Goal: Task Accomplishment & Management: Manage account settings

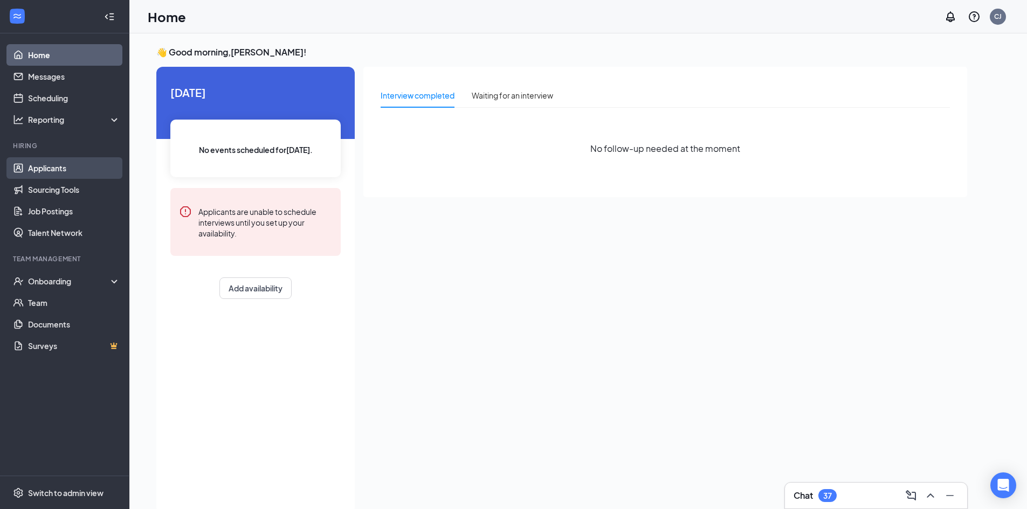
click at [66, 165] on link "Applicants" at bounding box center [74, 168] width 92 height 22
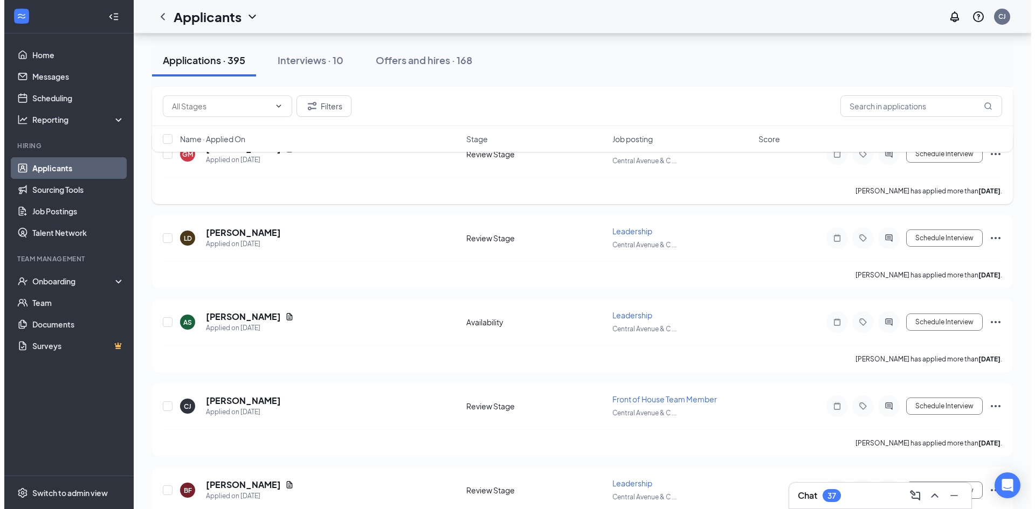
scroll to position [7440, 0]
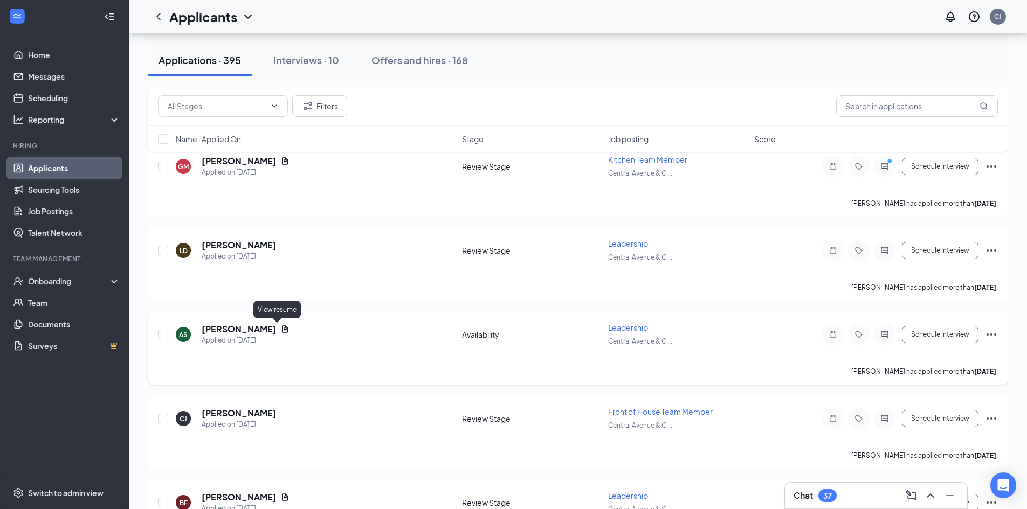
click at [282, 327] on icon "Document" at bounding box center [285, 329] width 6 height 7
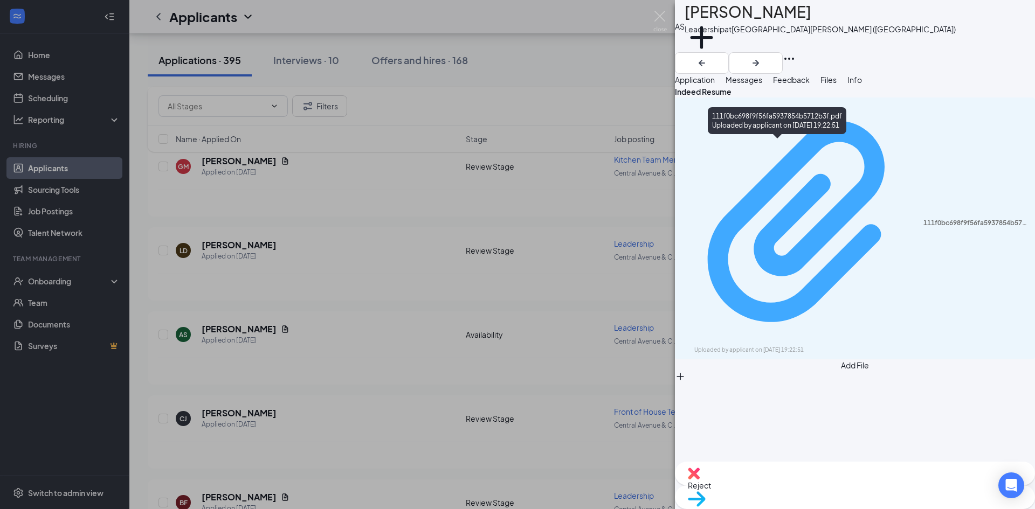
click at [852, 149] on div "111f0bc698f9f56fa5937854b5712b3f.pdf Uploaded by applicant on Aug 22, 2025 at 1…" at bounding box center [854, 228] width 347 height 252
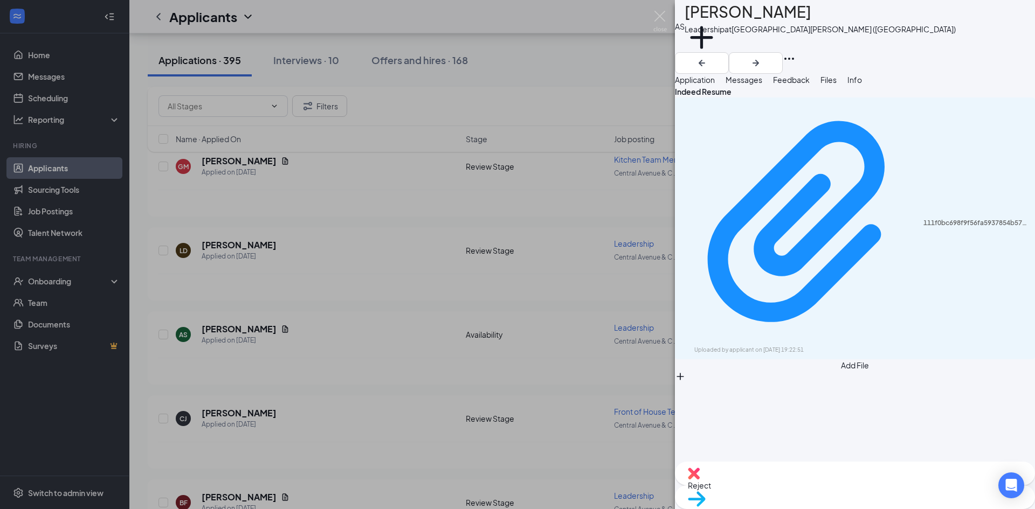
click at [590, 326] on div "AS Ahleeya Sudlow Leadership at Central Avenue & Colvin Avenue (NY) Add a tag A…" at bounding box center [517, 254] width 1035 height 509
click at [802, 490] on h3 "Chat" at bounding box center [811, 496] width 19 height 12
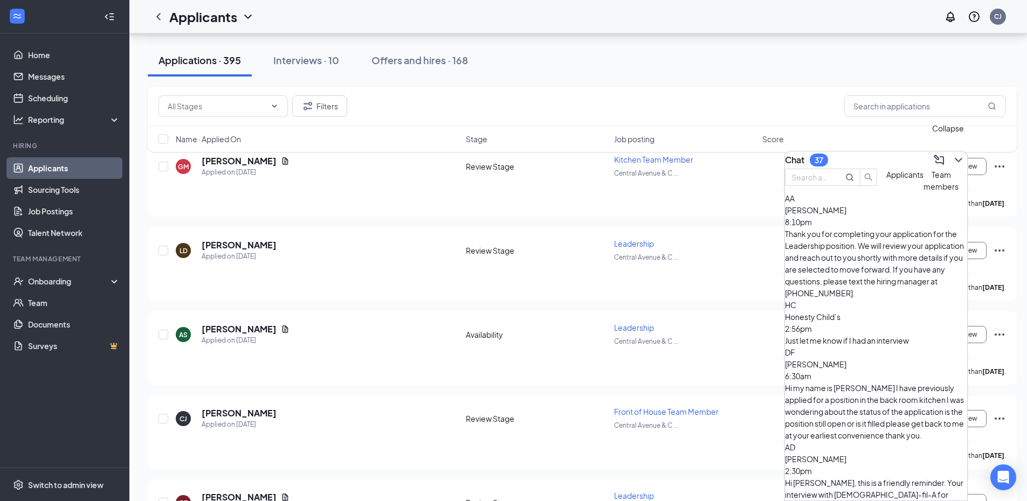
click at [954, 154] on icon "ChevronDown" at bounding box center [958, 160] width 13 height 13
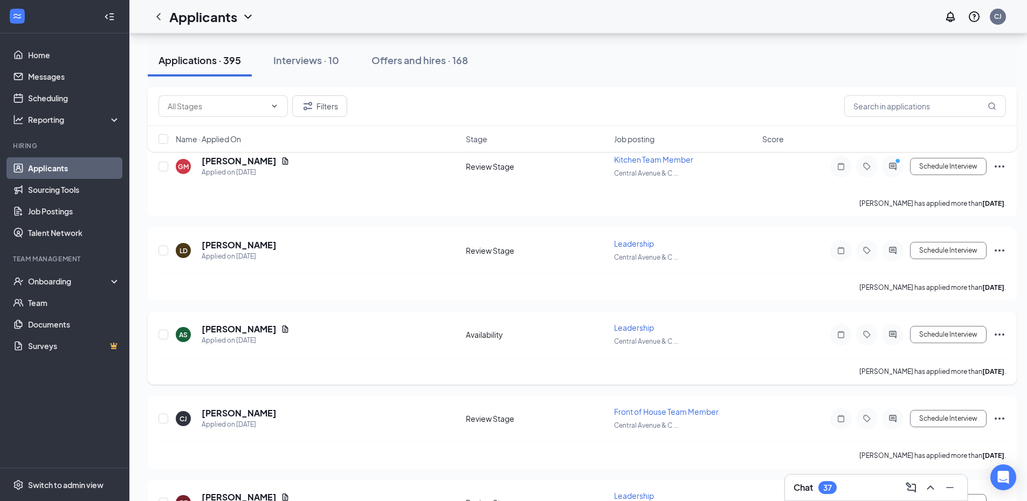
click at [303, 339] on div "AS Ahleeya Sudlow Applied on Aug 22" at bounding box center [318, 334] width 284 height 23
click at [369, 339] on div "AS Ahleeya Sudlow Applied on Aug 22" at bounding box center [318, 334] width 284 height 23
click at [238, 330] on h5 "Ahleeya Sudlow" at bounding box center [239, 329] width 75 height 12
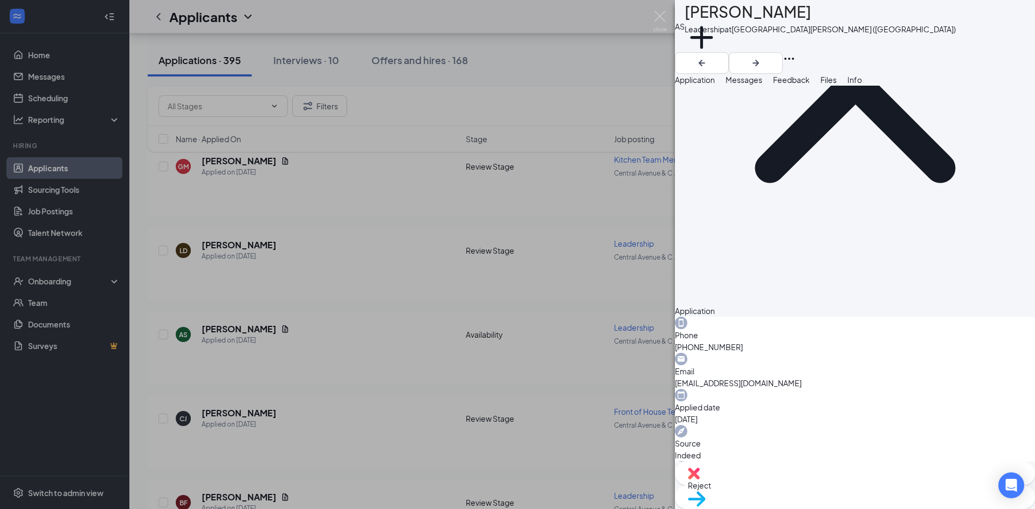
scroll to position [162, 0]
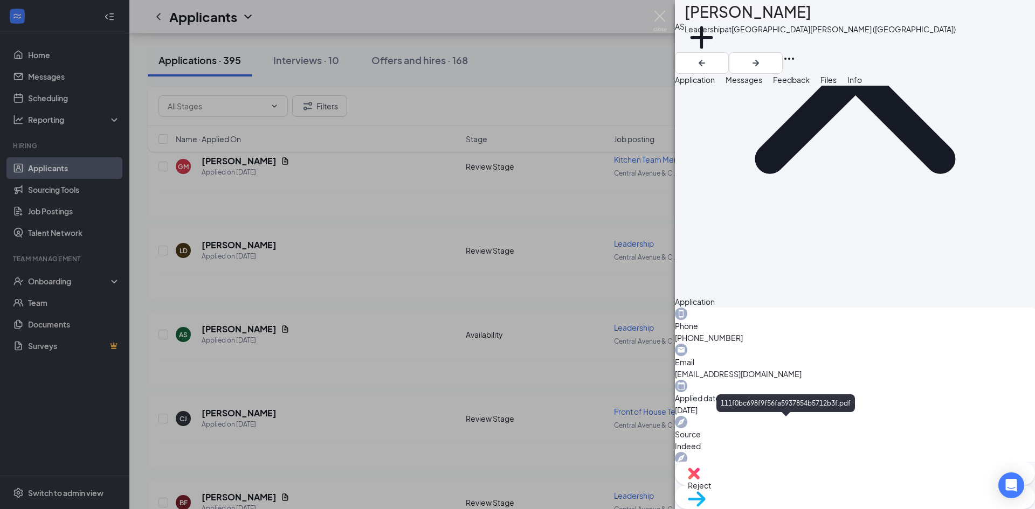
click at [785, 486] on div "Reject" at bounding box center [855, 474] width 360 height 24
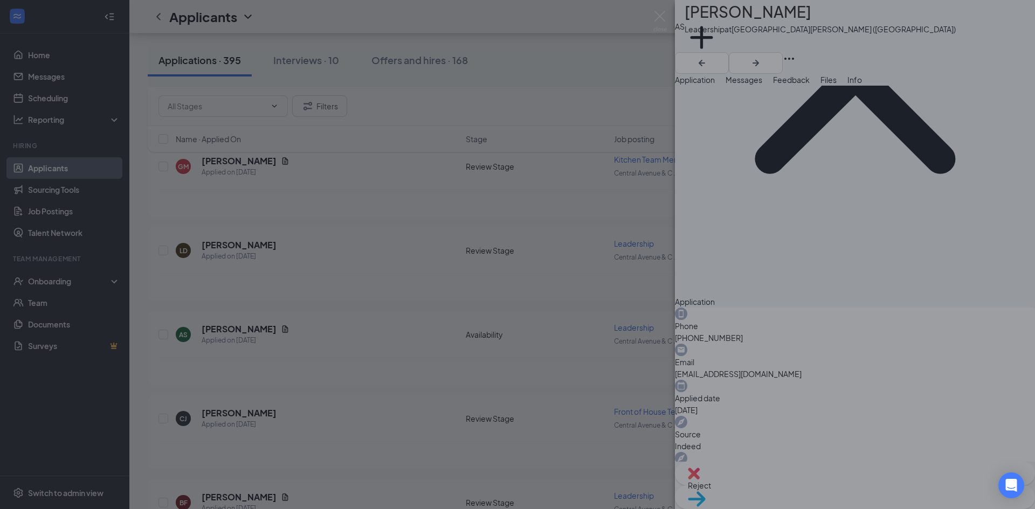
click at [781, 486] on div "Reject applicant AS Ahleeya Sudlow Applied on Aug 22 Reasons for rejection Reje…" at bounding box center [517, 254] width 1035 height 509
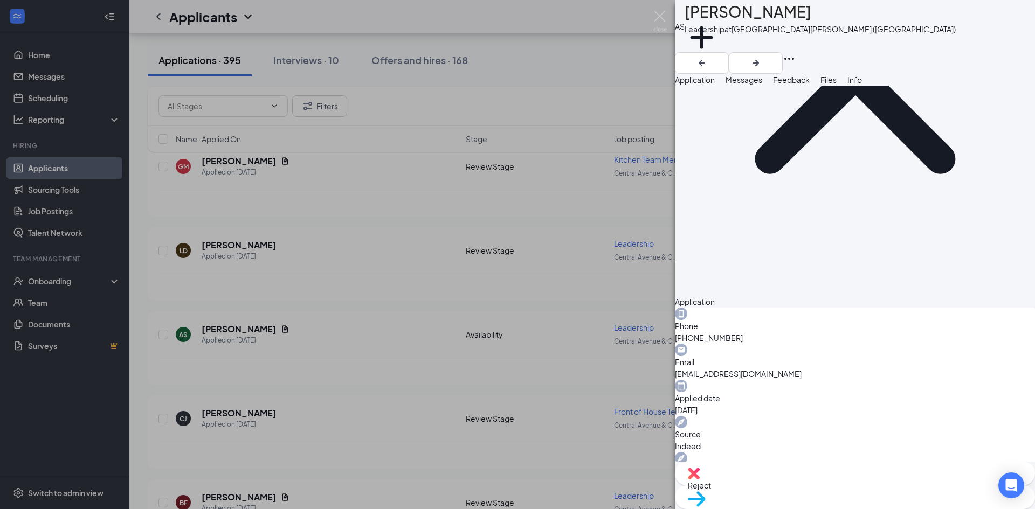
click at [700, 480] on img at bounding box center [694, 474] width 12 height 12
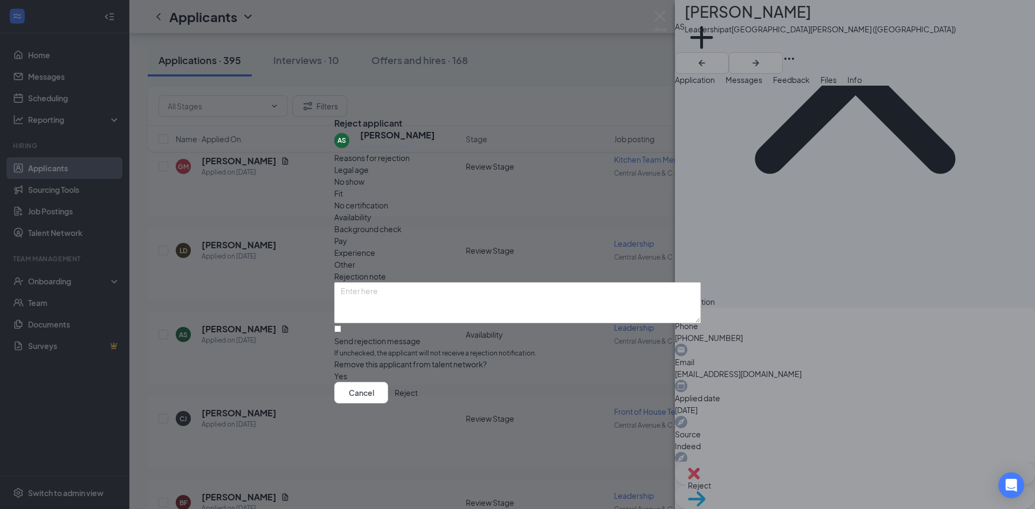
click at [334, 370] on button "button" at bounding box center [334, 376] width 0 height 12
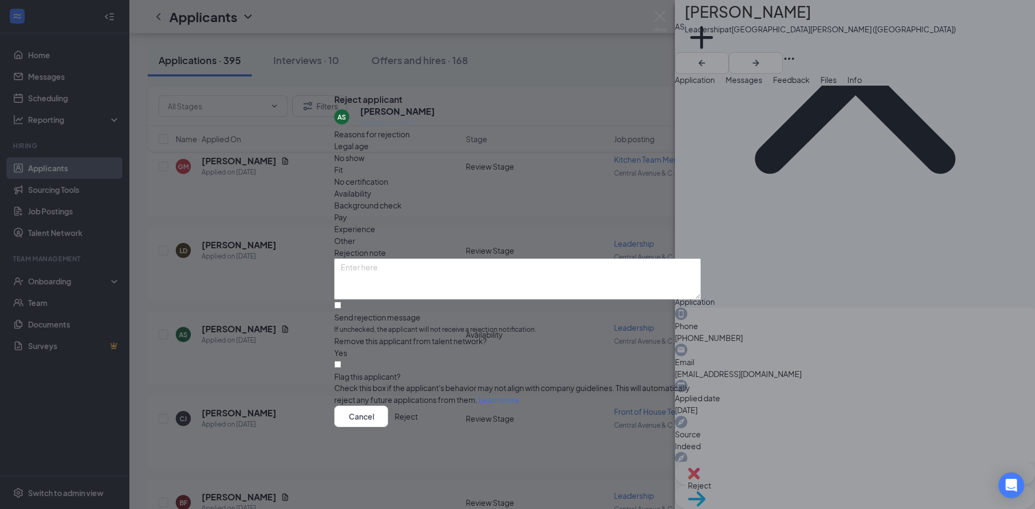
click at [334, 347] on button "button" at bounding box center [334, 353] width 0 height 12
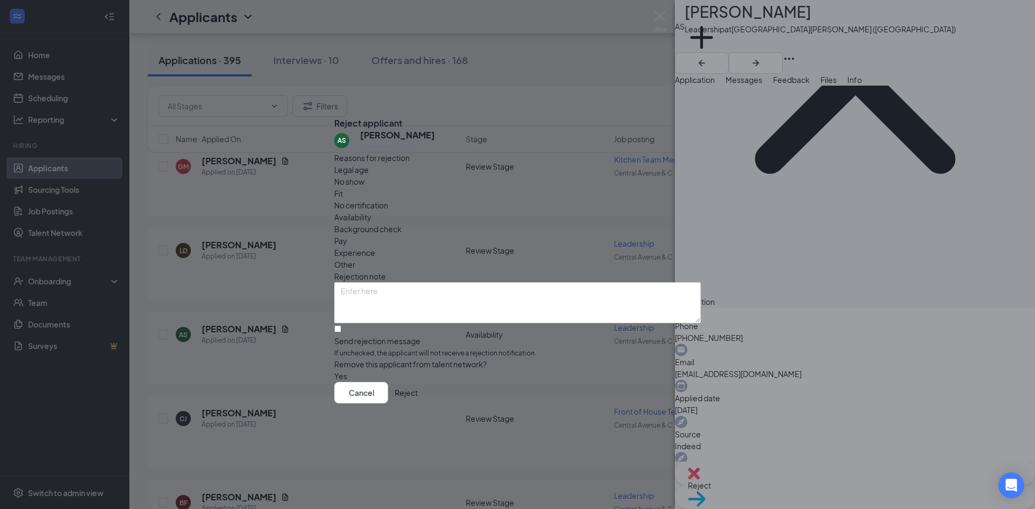
click at [468, 190] on div "Fit" at bounding box center [517, 194] width 367 height 12
click at [561, 259] on div "Other" at bounding box center [517, 265] width 367 height 12
click at [343, 194] on span "Fit" at bounding box center [338, 194] width 9 height 12
drag, startPoint x: 458, startPoint y: 194, endPoint x: 563, endPoint y: 218, distance: 107.8
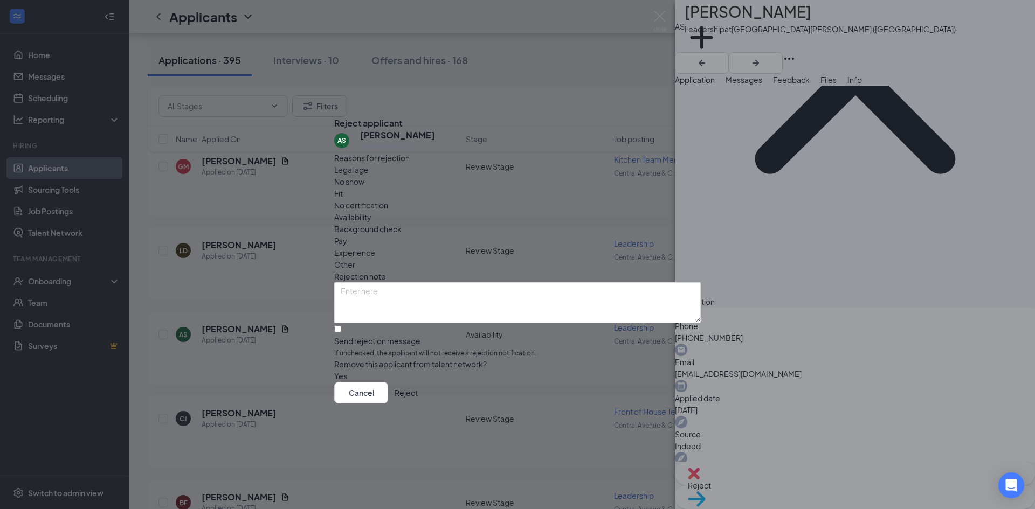
click at [461, 195] on div "Fit" at bounding box center [517, 194] width 367 height 12
click at [355, 259] on span "Other" at bounding box center [344, 265] width 21 height 12
click at [418, 404] on button "Reject" at bounding box center [406, 393] width 23 height 22
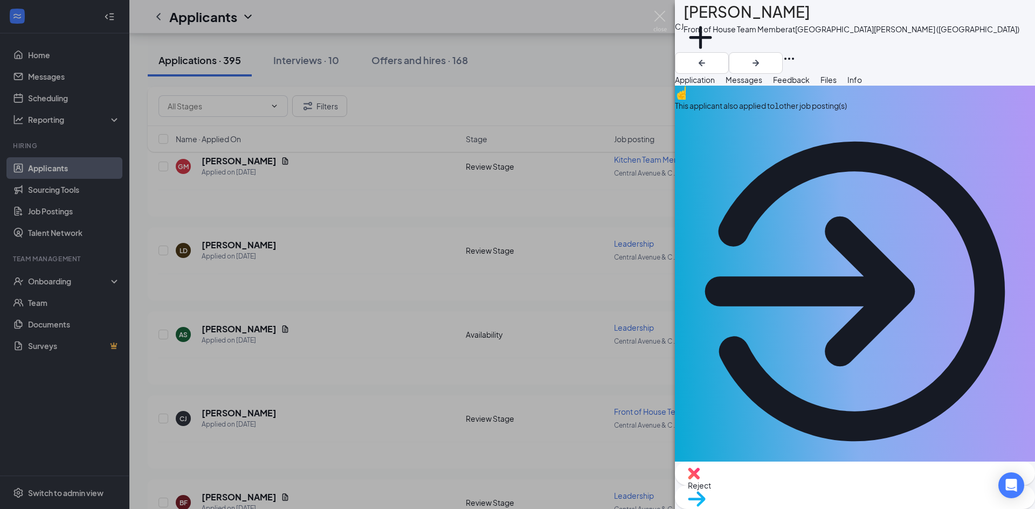
drag, startPoint x: 603, startPoint y: 52, endPoint x: 1018, endPoint y: 19, distance: 416.3
click at [604, 52] on div "CJ Cameron Jeffries Front of House Team Member at Central Avenue & Colvin Avenu…" at bounding box center [517, 254] width 1035 height 509
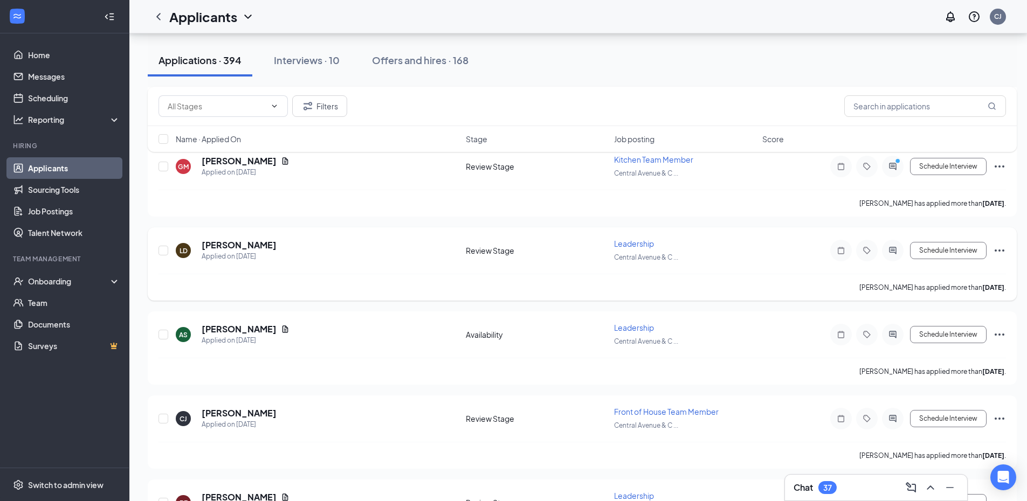
click at [306, 256] on div "LD Luis Díaz Applied on Aug 22" at bounding box center [318, 250] width 284 height 23
click at [230, 246] on h5 "Luis Díaz" at bounding box center [239, 245] width 75 height 12
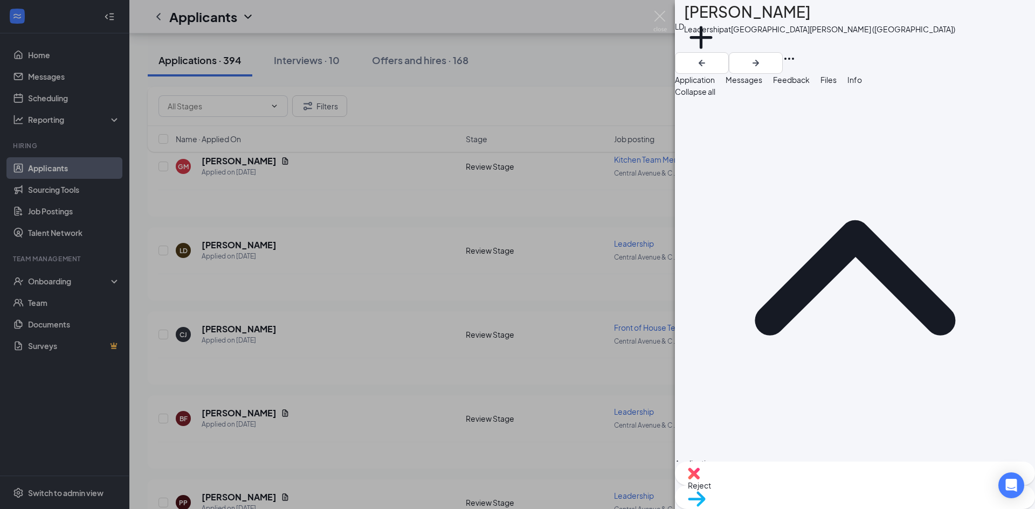
click at [837, 85] on span "Files" at bounding box center [828, 80] width 16 height 10
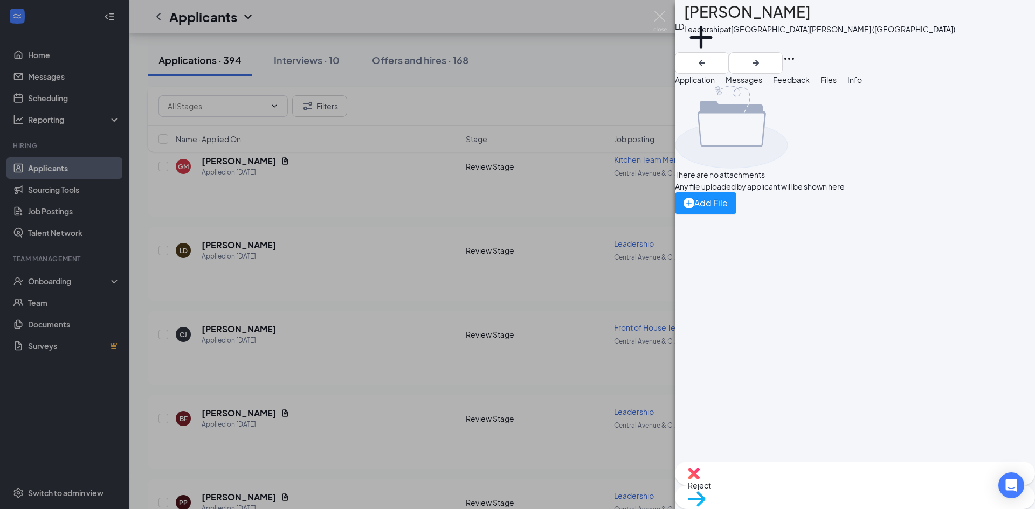
click at [797, 489] on span "Reject" at bounding box center [855, 486] width 334 height 12
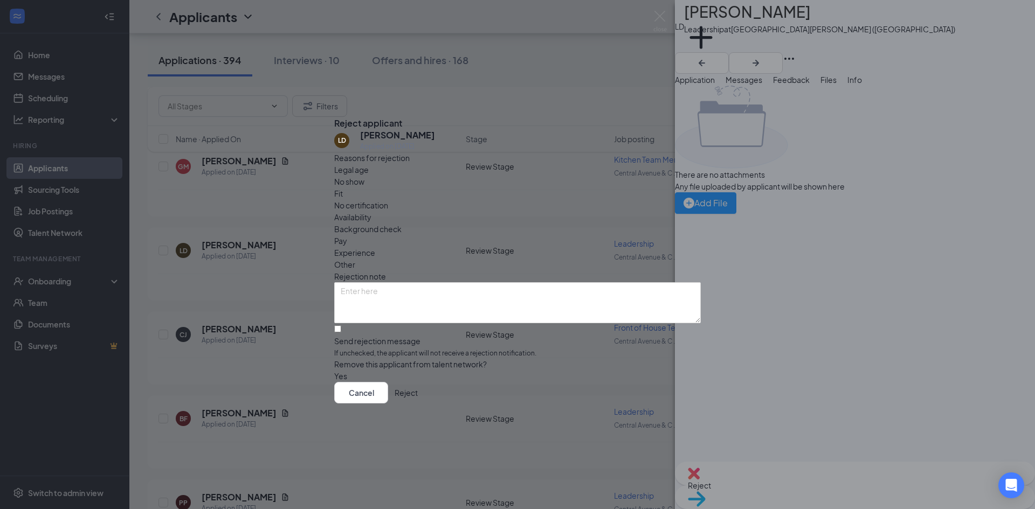
click at [355, 259] on span "Other" at bounding box center [344, 265] width 21 height 12
click at [510, 282] on textarea at bounding box center [517, 302] width 367 height 41
type textarea "No resume."
click at [418, 403] on button "Reject" at bounding box center [406, 393] width 23 height 22
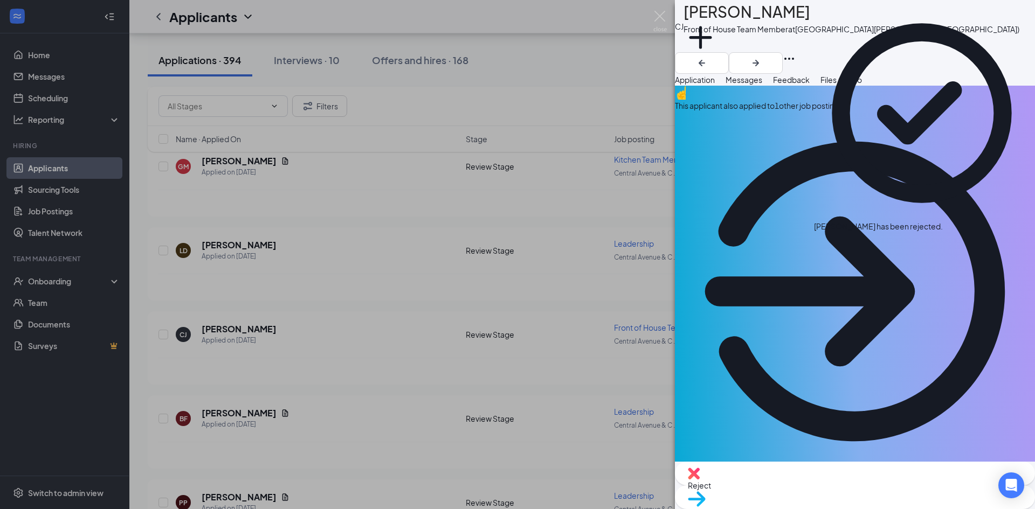
click at [943, 221] on icon "Cross" at bounding box center [943, 221] width 0 height 0
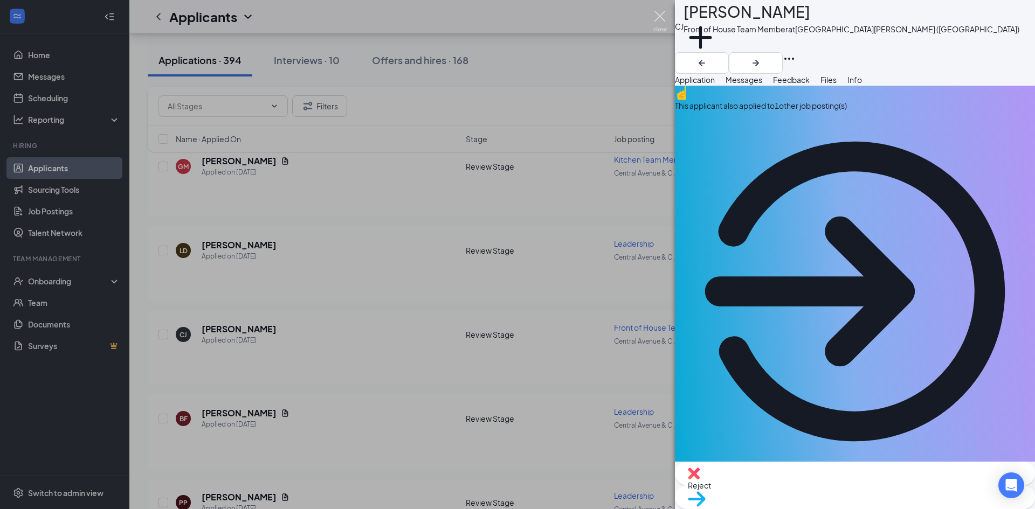
click at [660, 16] on img at bounding box center [659, 21] width 13 height 21
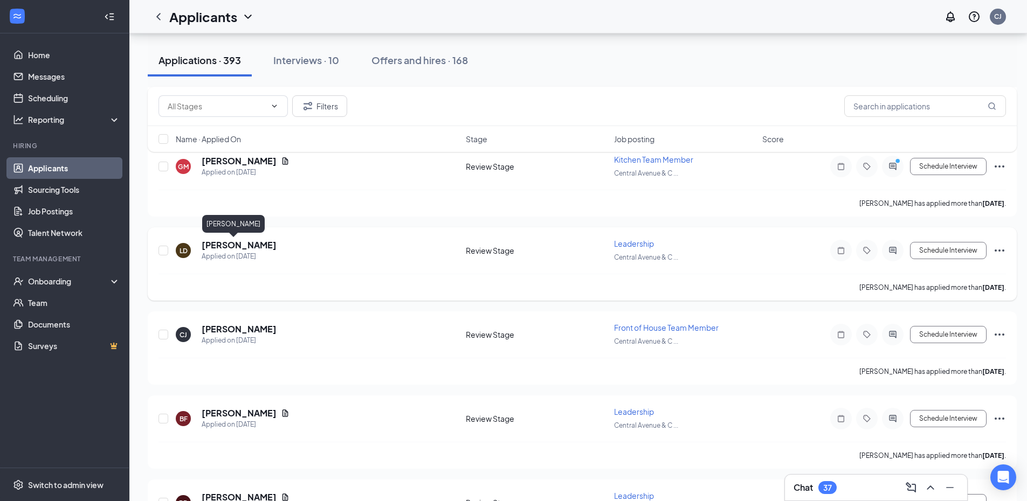
click at [224, 246] on h5 "Luis Díaz" at bounding box center [239, 245] width 75 height 12
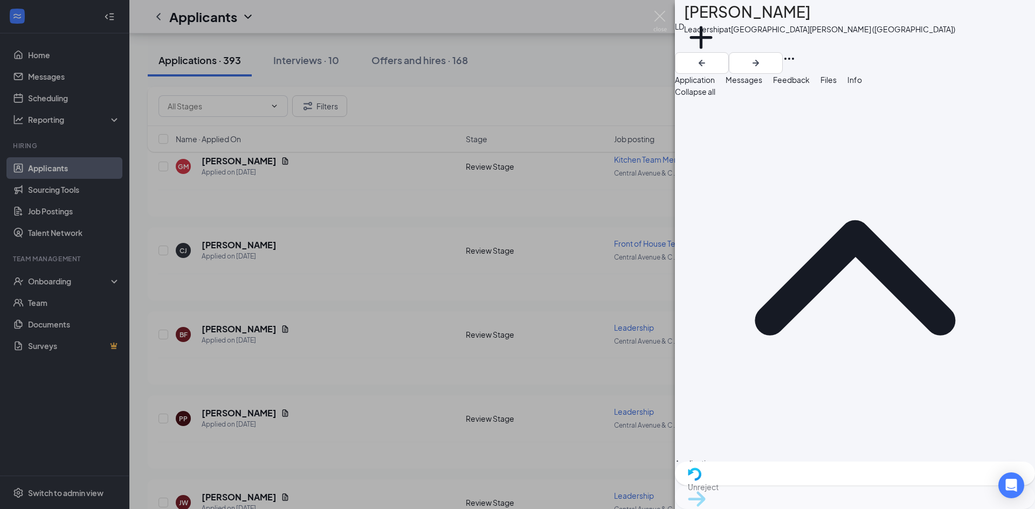
click at [837, 86] on div "Files" at bounding box center [828, 80] width 16 height 12
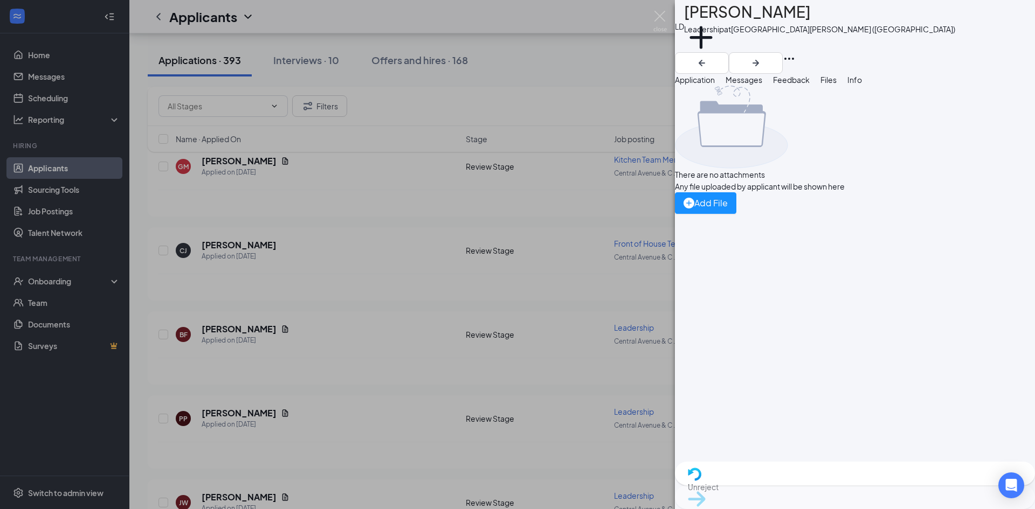
click at [715, 86] on button "Application" at bounding box center [695, 80] width 40 height 12
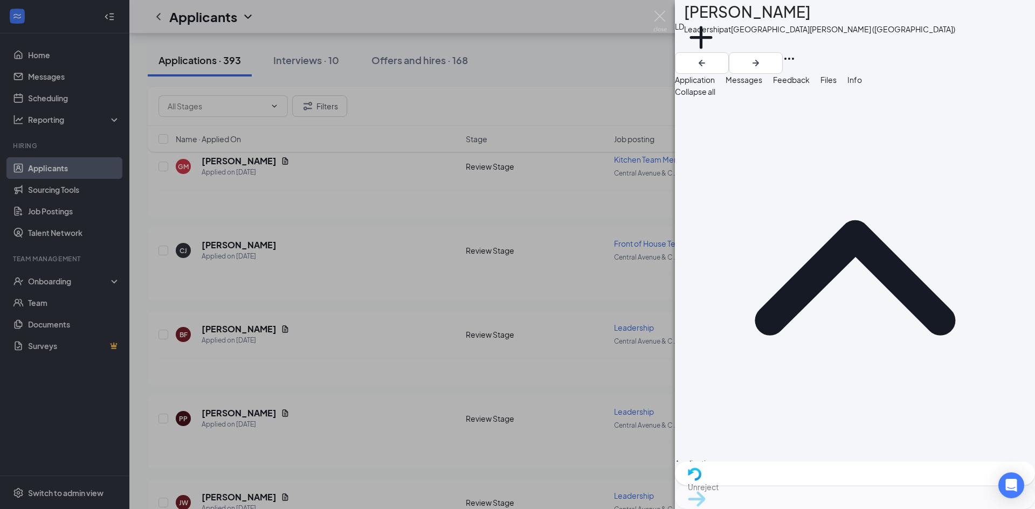
click at [553, 169] on div "LD Luis Díaz Leadership at Central Avenue & Colvin Avenue (NY) Add a tag Applic…" at bounding box center [517, 254] width 1035 height 509
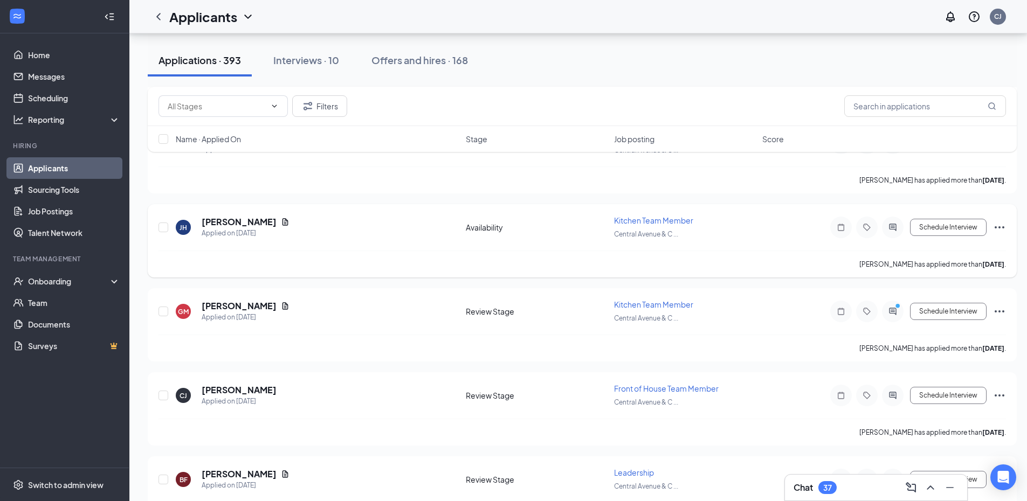
scroll to position [7278, 0]
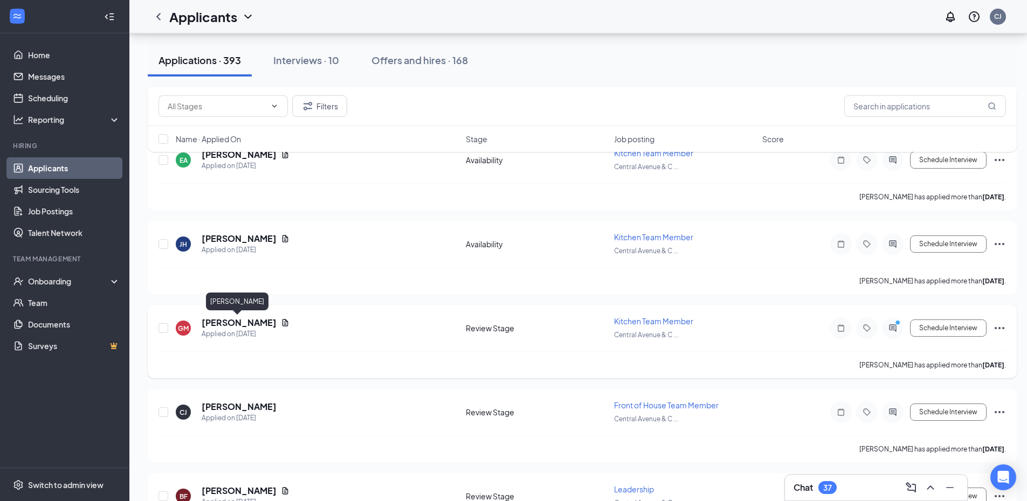
click at [253, 323] on h5 "Glenn Maxwell" at bounding box center [239, 323] width 75 height 12
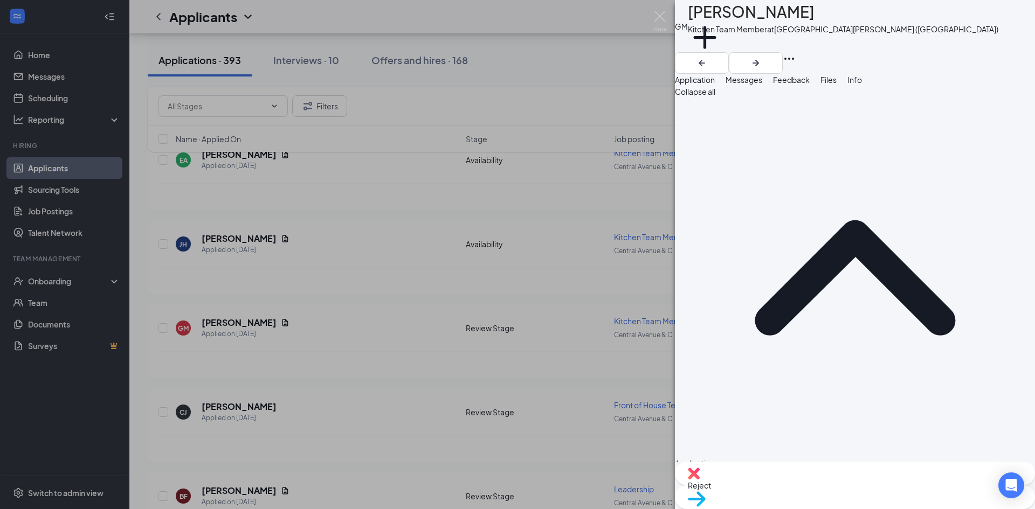
click at [837, 85] on span "Files" at bounding box center [828, 80] width 16 height 10
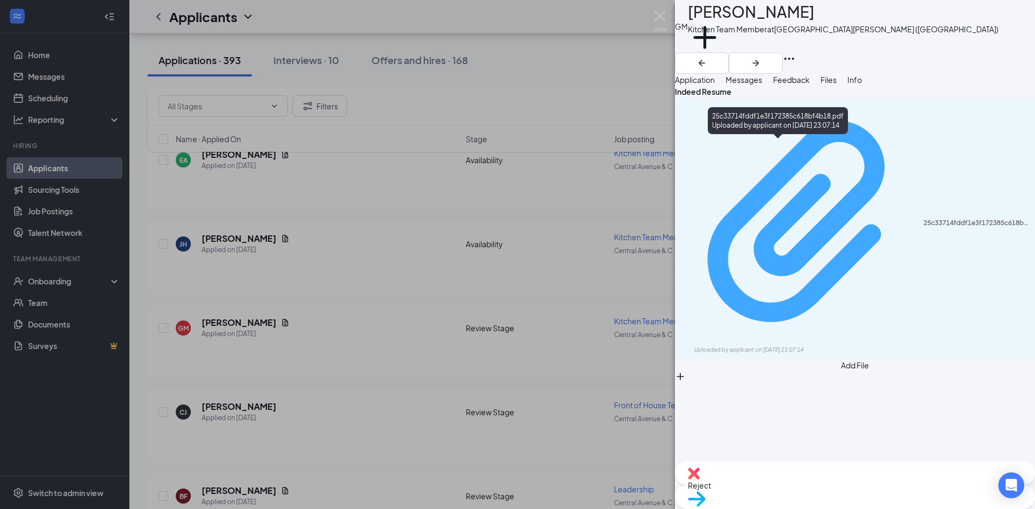
click at [923, 219] on div "25c33714fddf1e3f172385c618bf4b18.pdf" at bounding box center [975, 223] width 105 height 9
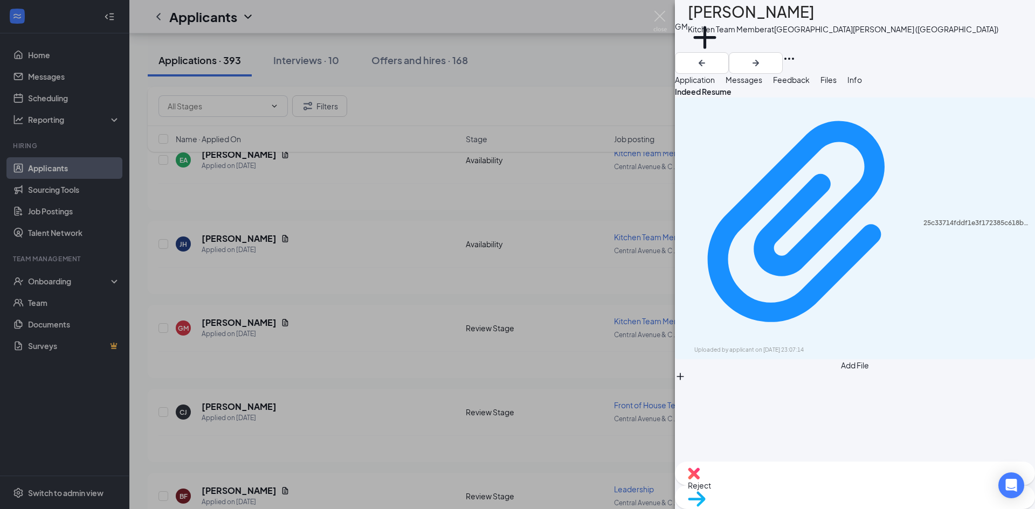
click at [715, 85] on span "Application" at bounding box center [695, 80] width 40 height 10
click at [715, 84] on span "Application" at bounding box center [695, 80] width 40 height 10
click at [715, 86] on button "Application" at bounding box center [695, 80] width 40 height 12
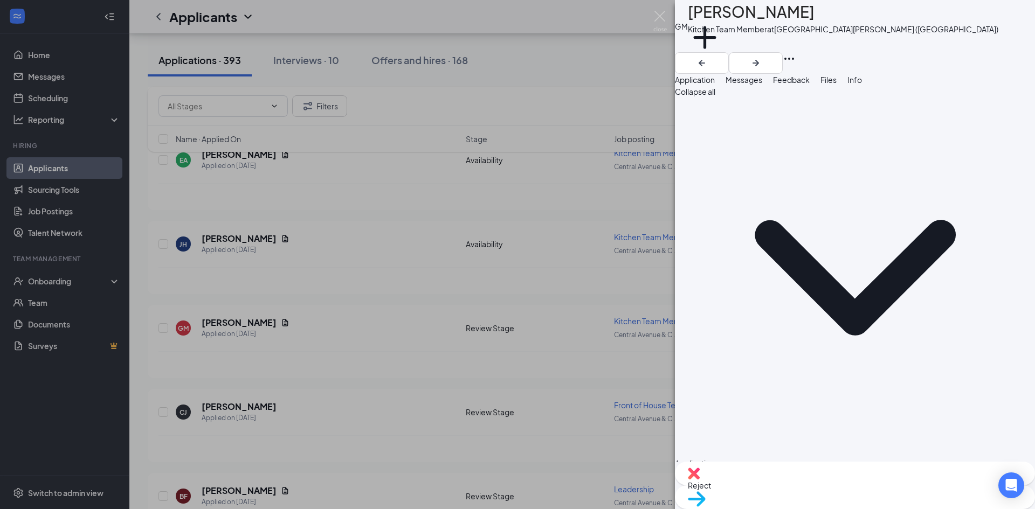
click at [715, 85] on span "Application" at bounding box center [695, 80] width 40 height 10
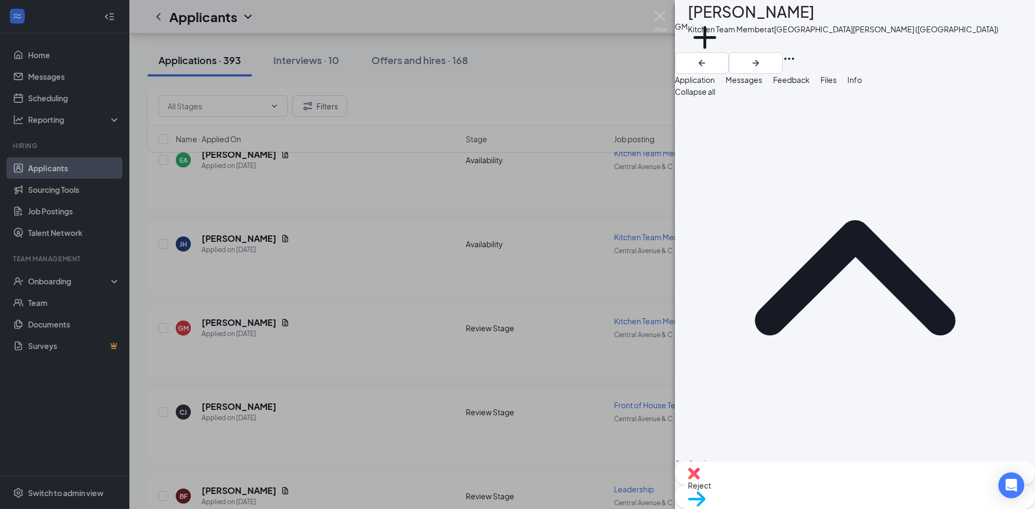
click at [790, 486] on div "Reject" at bounding box center [855, 474] width 360 height 24
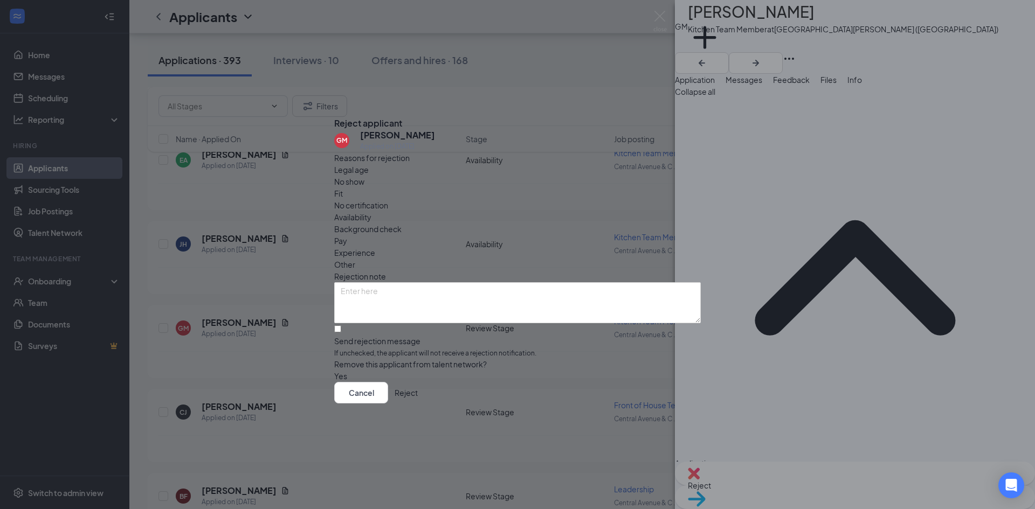
click at [343, 192] on span "Fit" at bounding box center [338, 194] width 9 height 12
click at [418, 402] on button "Reject" at bounding box center [406, 393] width 23 height 22
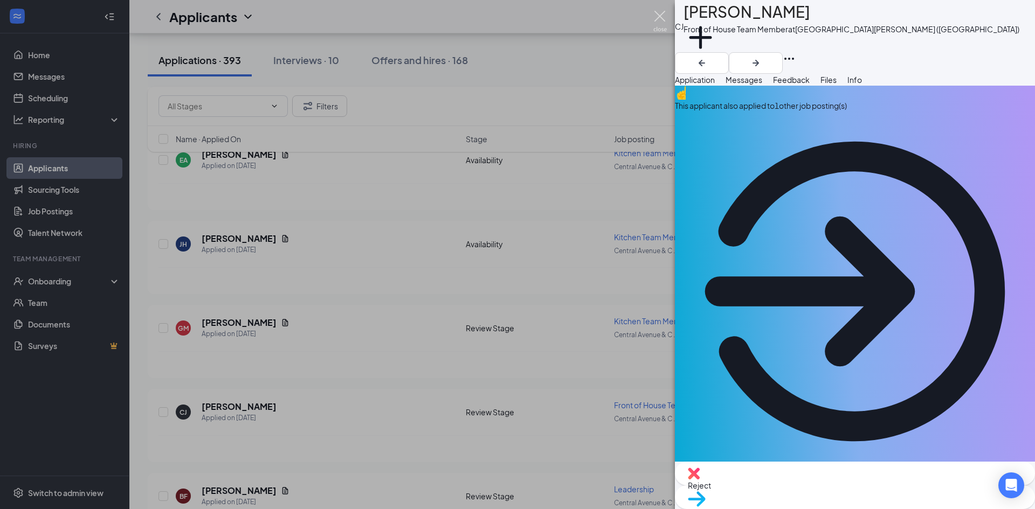
click at [653, 15] on img at bounding box center [659, 21] width 13 height 21
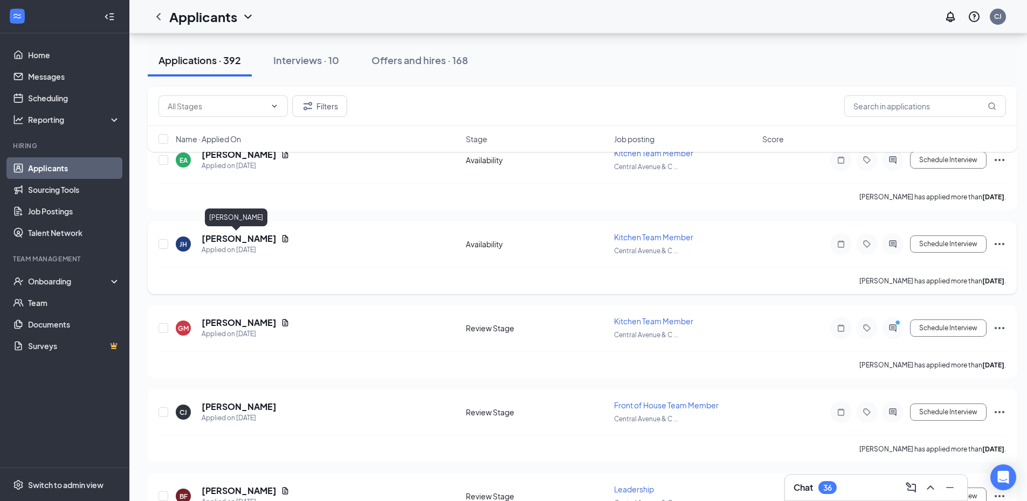
click at [247, 239] on h5 "Joshua Holder" at bounding box center [239, 239] width 75 height 12
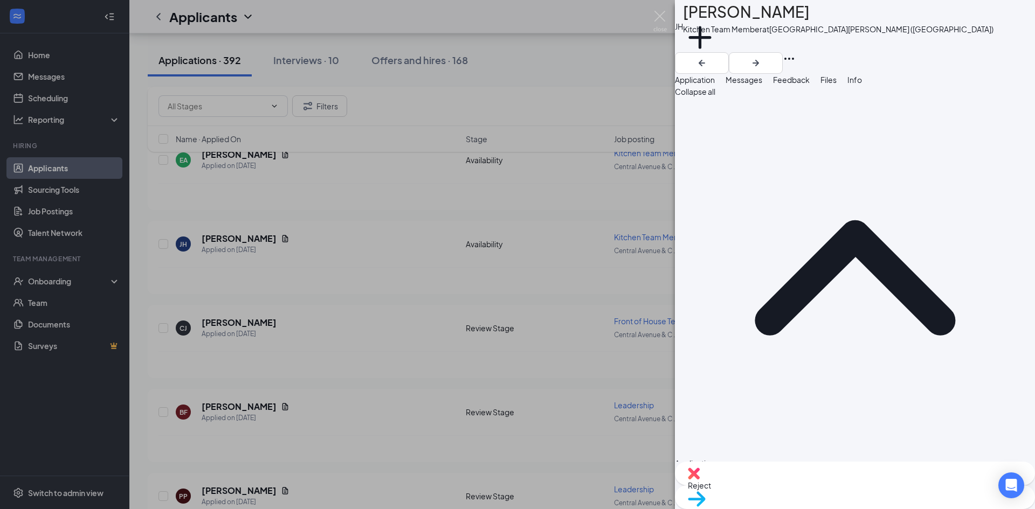
click at [837, 85] on span "Files" at bounding box center [828, 80] width 16 height 10
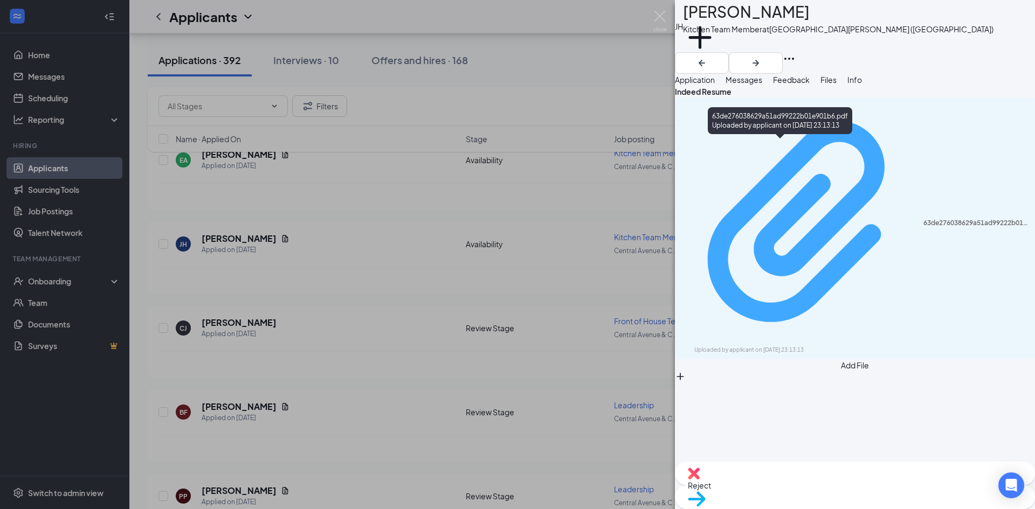
click at [734, 149] on div "63de276038629a51ad99222b01e901b6.pdf Uploaded by applicant on Aug 22, 2025 at 2…" at bounding box center [854, 228] width 347 height 252
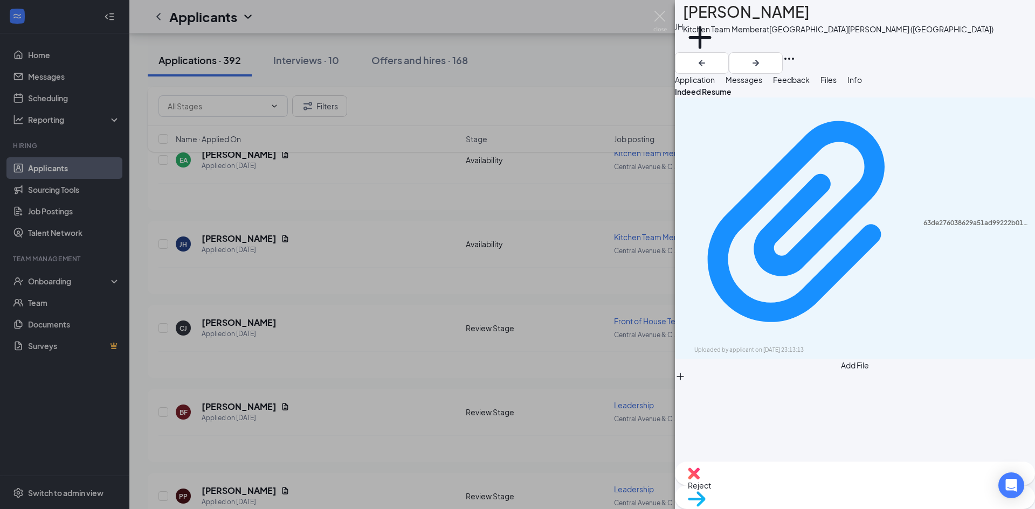
click at [291, 224] on div "JH Joshua Holder Kitchen Team Member at Central Avenue & Colvin Avenue (NY) Add…" at bounding box center [517, 254] width 1035 height 509
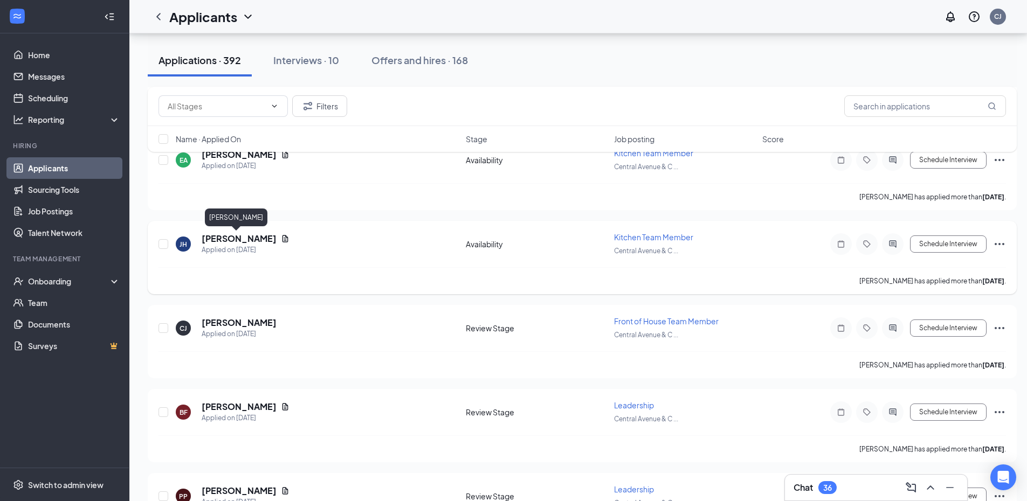
click at [222, 234] on h5 "Joshua Holder" at bounding box center [239, 239] width 75 height 12
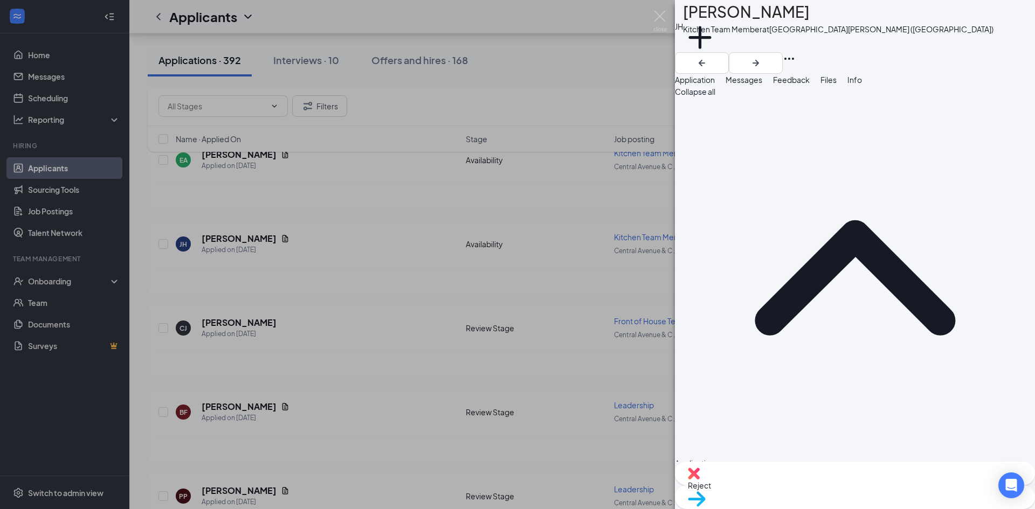
click at [788, 486] on div "Reject" at bounding box center [855, 474] width 360 height 24
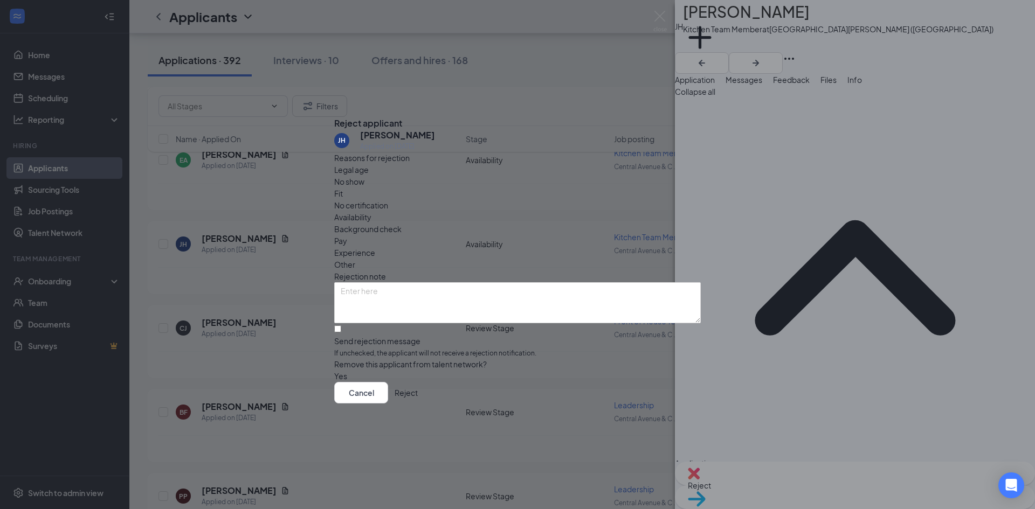
click at [343, 191] on span "Fit" at bounding box center [338, 194] width 9 height 12
click at [418, 401] on button "Reject" at bounding box center [406, 393] width 23 height 22
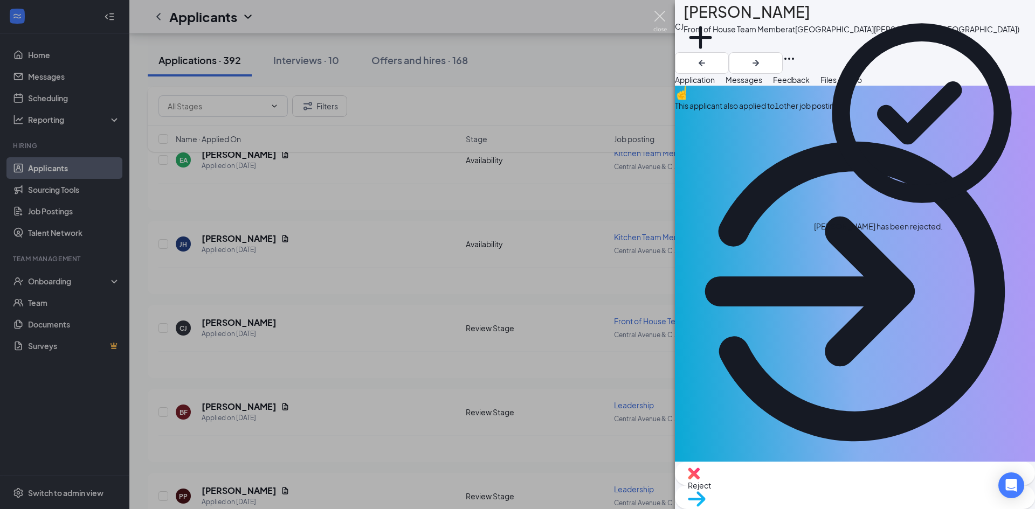
click at [663, 15] on img at bounding box center [659, 21] width 13 height 21
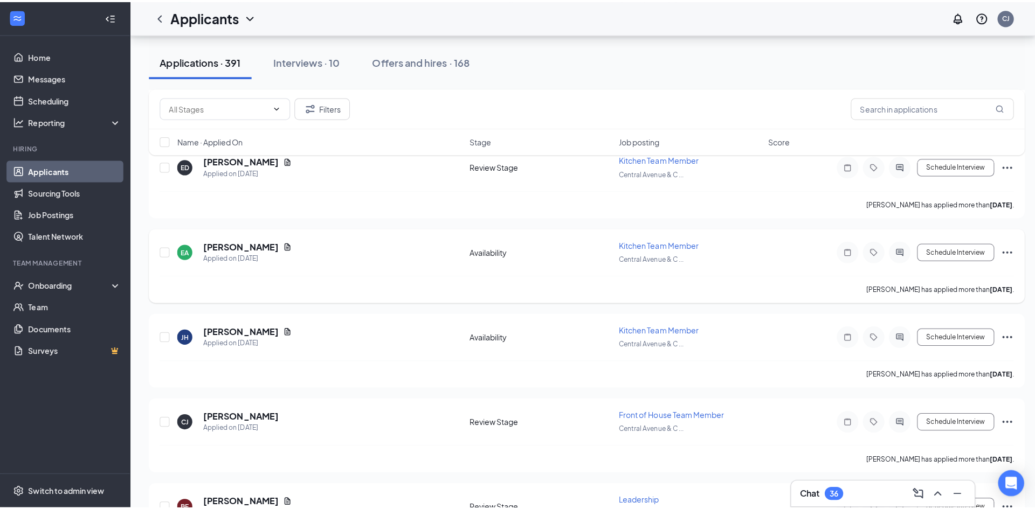
scroll to position [7171, 0]
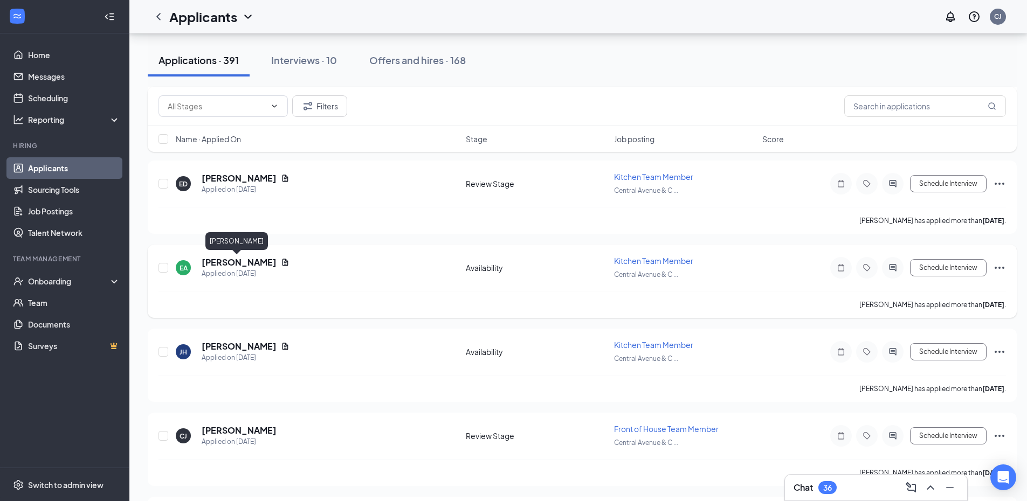
click at [215, 263] on h5 "Elijah Alleyne" at bounding box center [239, 263] width 75 height 12
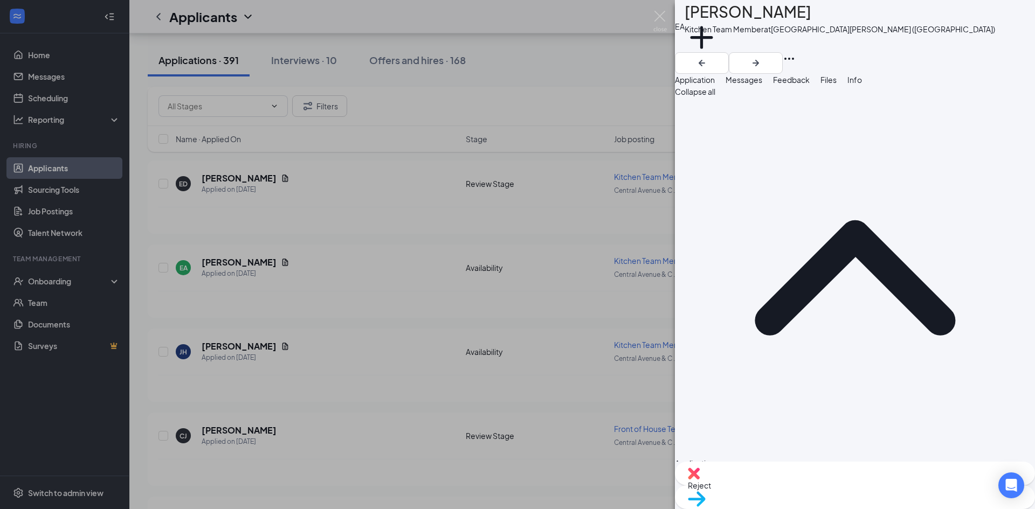
click at [762, 85] on span "Messages" at bounding box center [744, 80] width 37 height 10
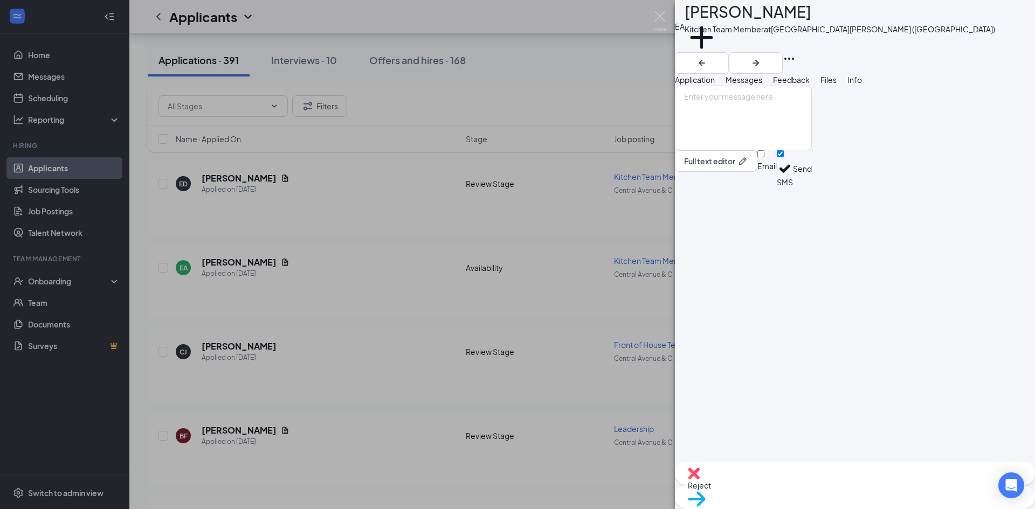
click at [810, 85] on span "Feedback" at bounding box center [791, 80] width 37 height 10
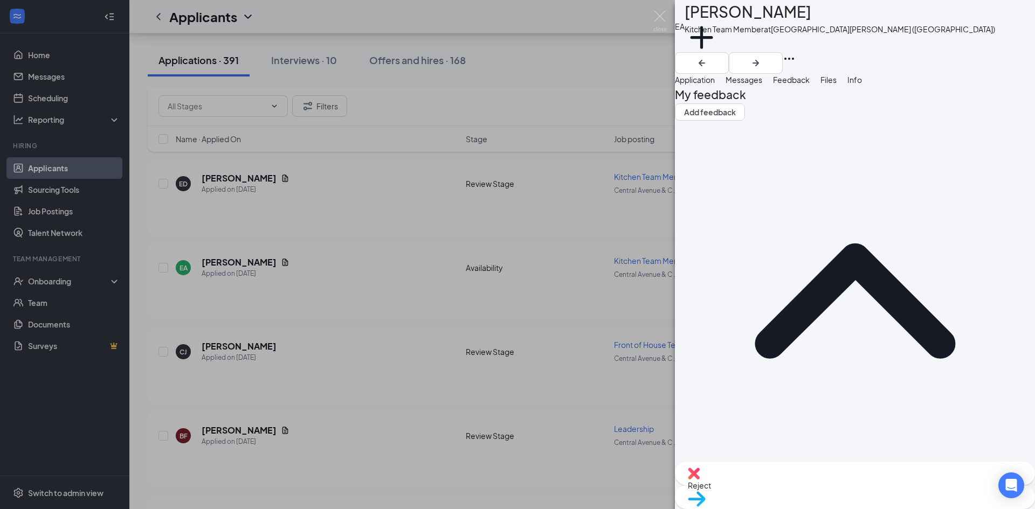
click at [837, 85] on span "Files" at bounding box center [828, 80] width 16 height 10
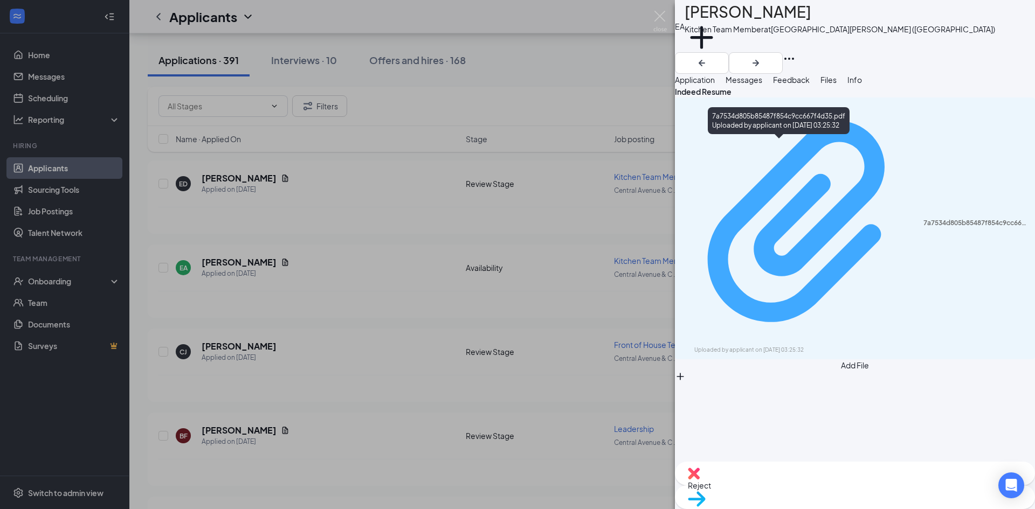
click at [765, 150] on div "7a7534d805b85487f854c9cc667f4d35.pdf Uploaded by applicant on Aug 23, 2025 at 0…" at bounding box center [854, 228] width 347 height 252
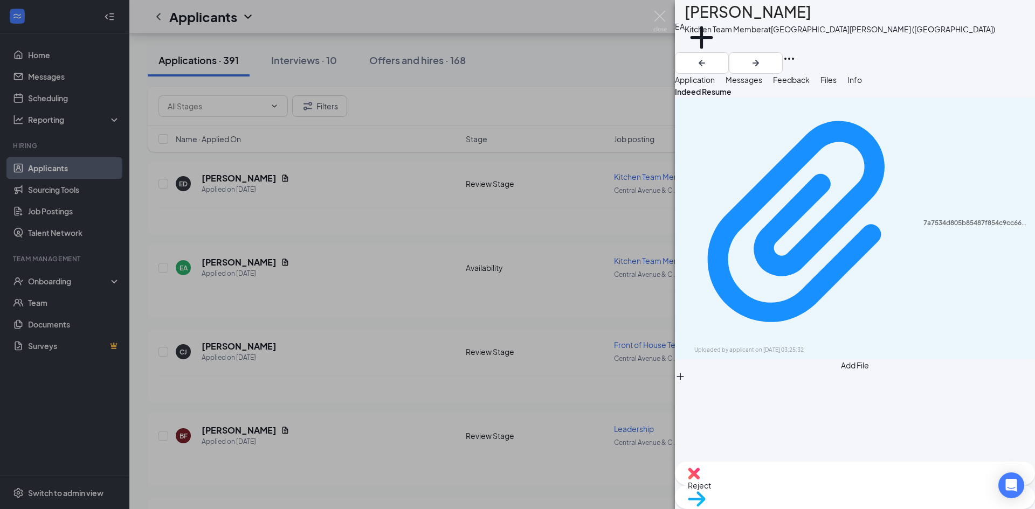
click at [800, 484] on span "Reject" at bounding box center [855, 486] width 334 height 12
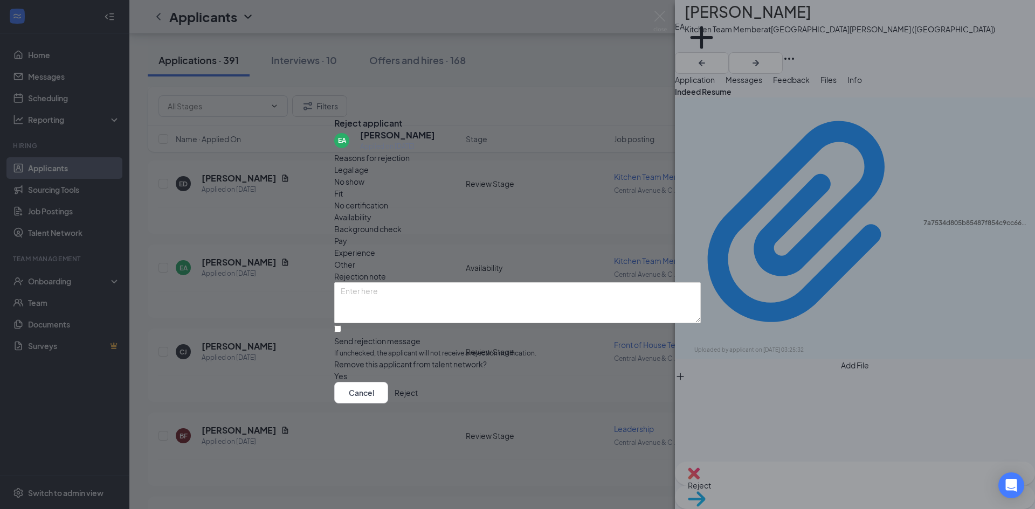
click at [456, 188] on div "Fit" at bounding box center [517, 194] width 367 height 12
click at [418, 403] on button "Reject" at bounding box center [406, 393] width 23 height 22
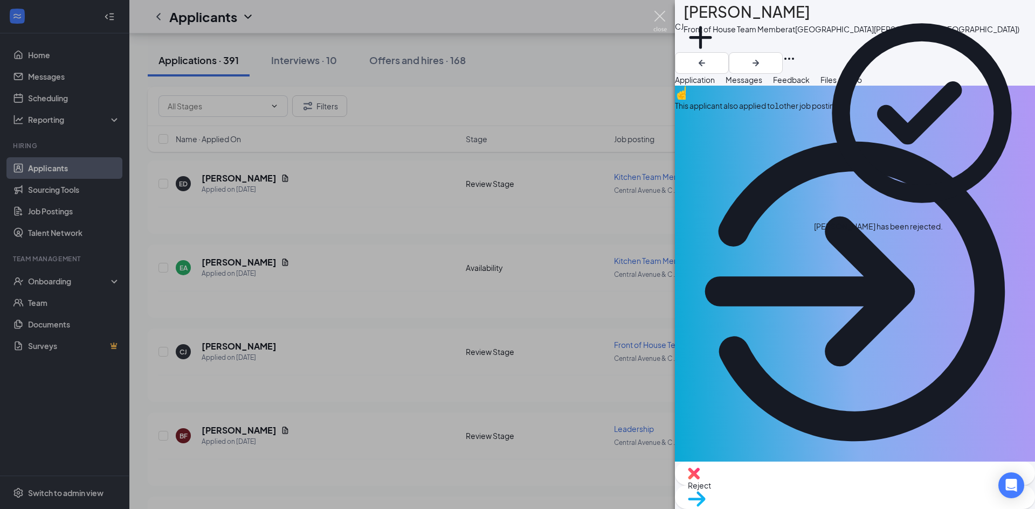
click at [659, 21] on img at bounding box center [659, 21] width 13 height 21
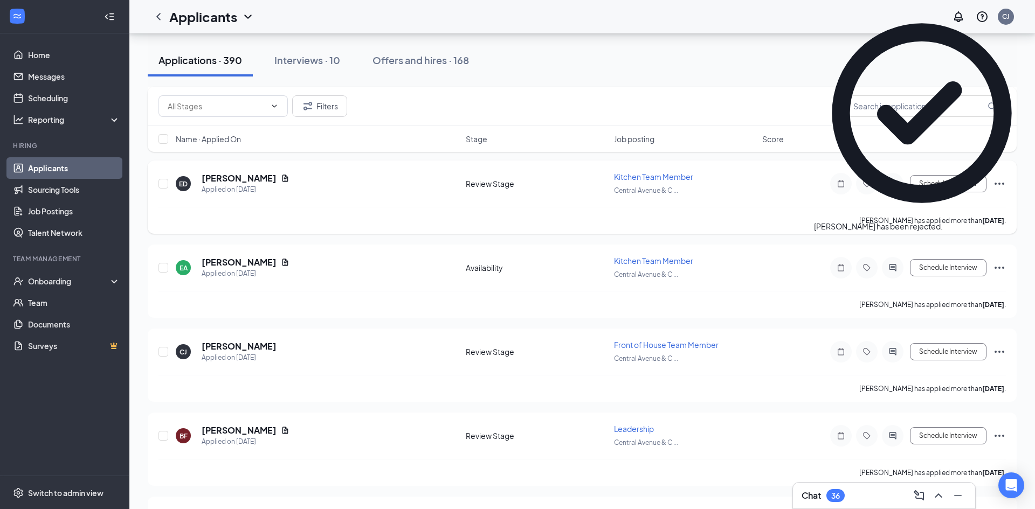
scroll to position [7063, 0]
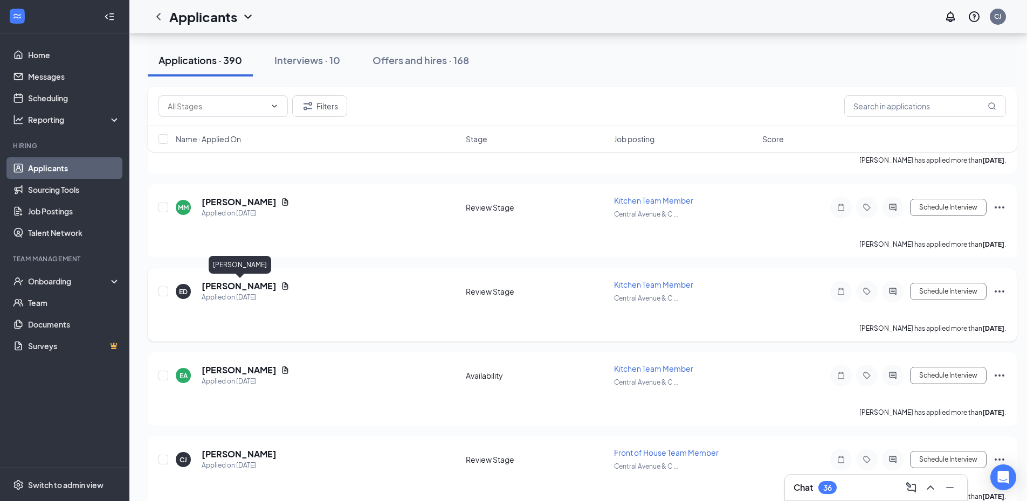
click at [255, 285] on h5 "Emily Dzieniszewski" at bounding box center [239, 286] width 75 height 12
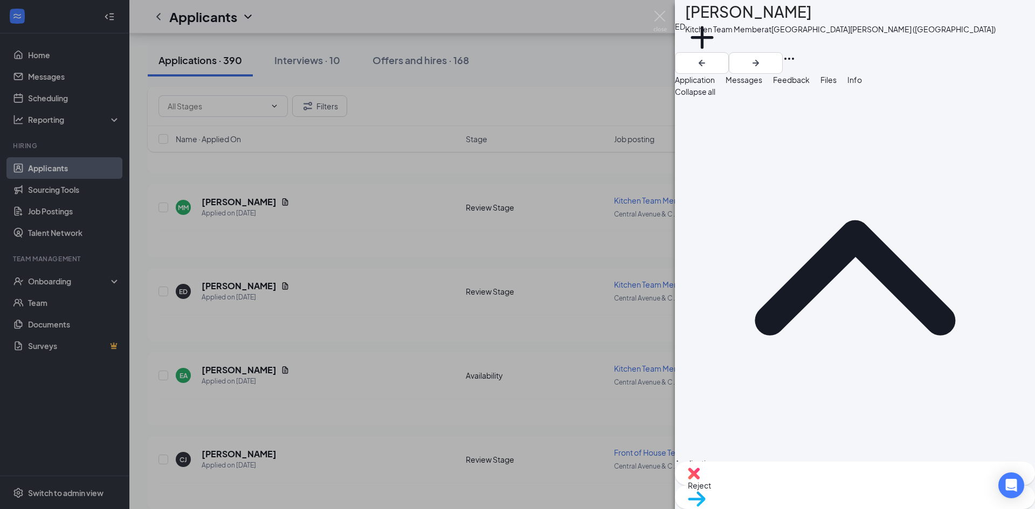
click at [837, 77] on button "Files" at bounding box center [828, 80] width 16 height 12
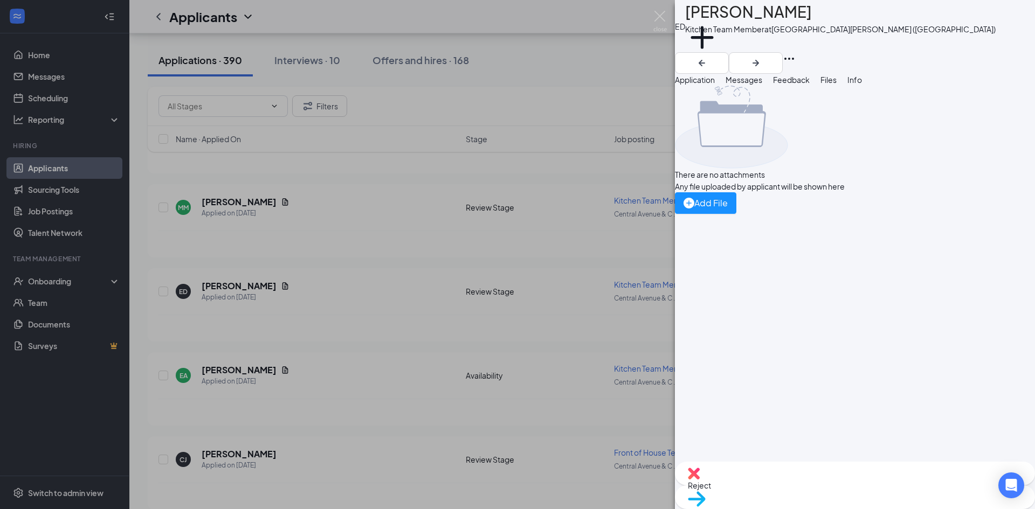
click at [837, 86] on button "Files" at bounding box center [828, 80] width 16 height 12
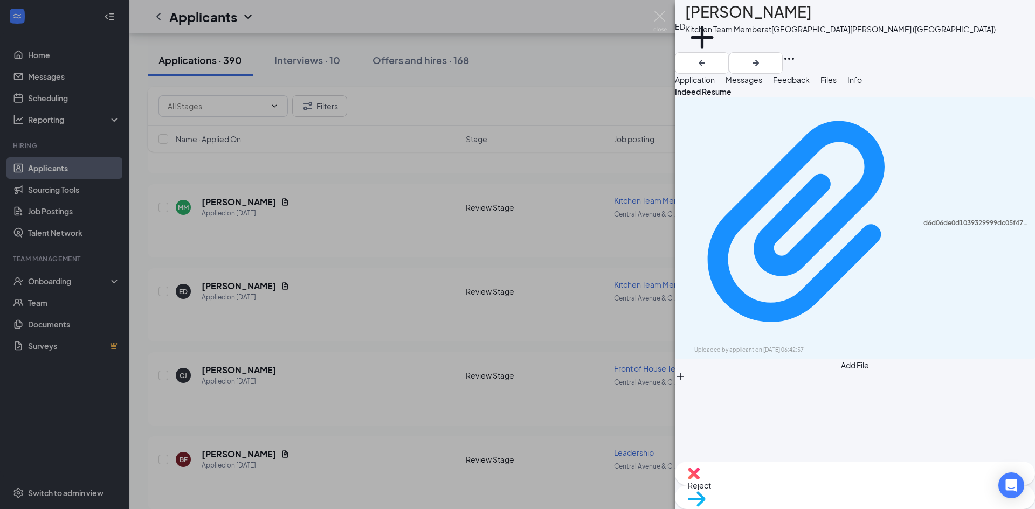
click at [703, 85] on span "Application" at bounding box center [695, 80] width 40 height 10
click at [715, 85] on span "Application" at bounding box center [695, 80] width 40 height 10
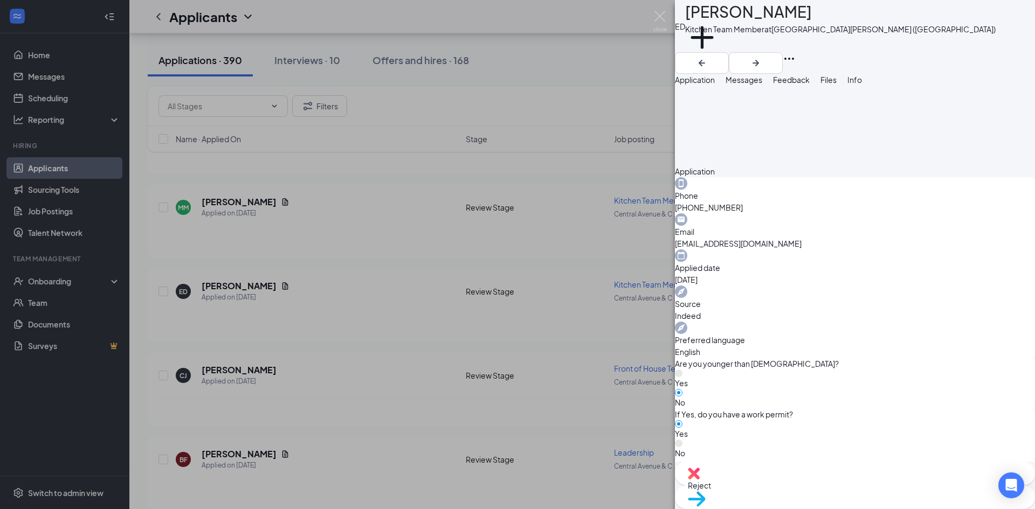
scroll to position [323, 0]
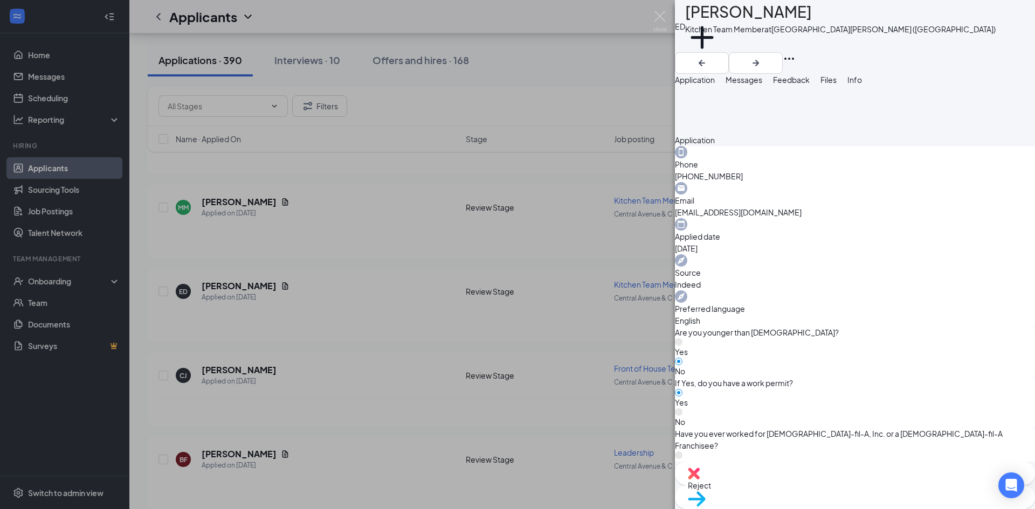
click at [797, 487] on span "Reject" at bounding box center [855, 486] width 334 height 12
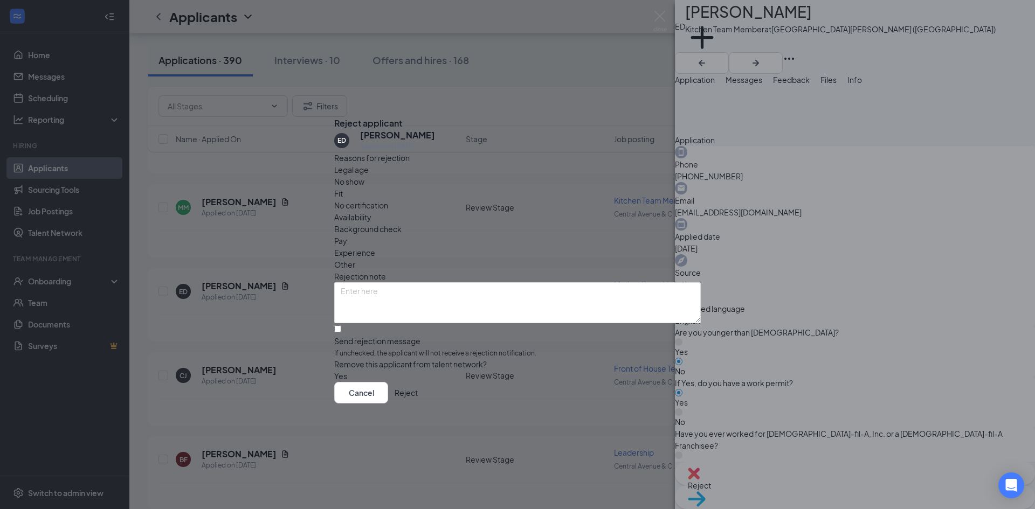
click at [473, 192] on div "Fit" at bounding box center [517, 194] width 367 height 12
click at [418, 404] on button "Reject" at bounding box center [406, 393] width 23 height 22
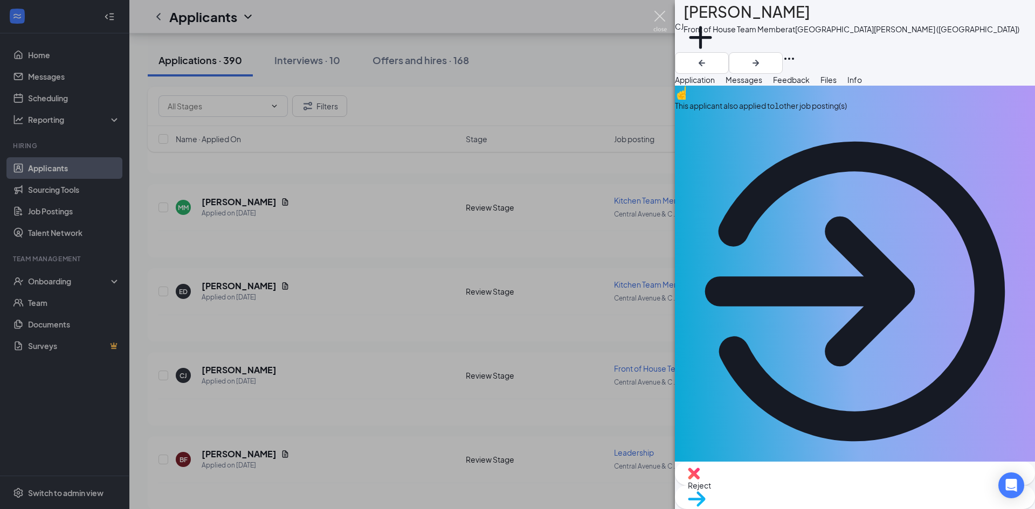
click at [655, 16] on img at bounding box center [659, 21] width 13 height 21
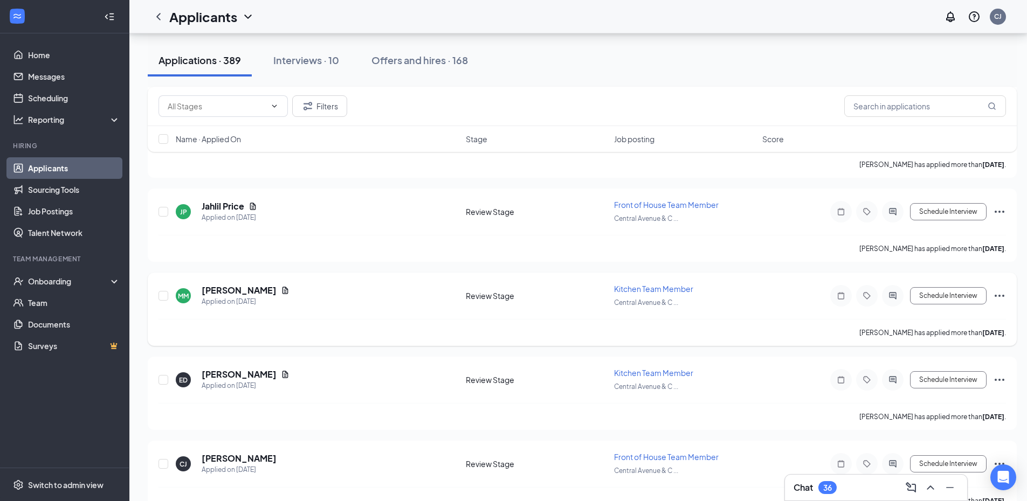
scroll to position [6955, 0]
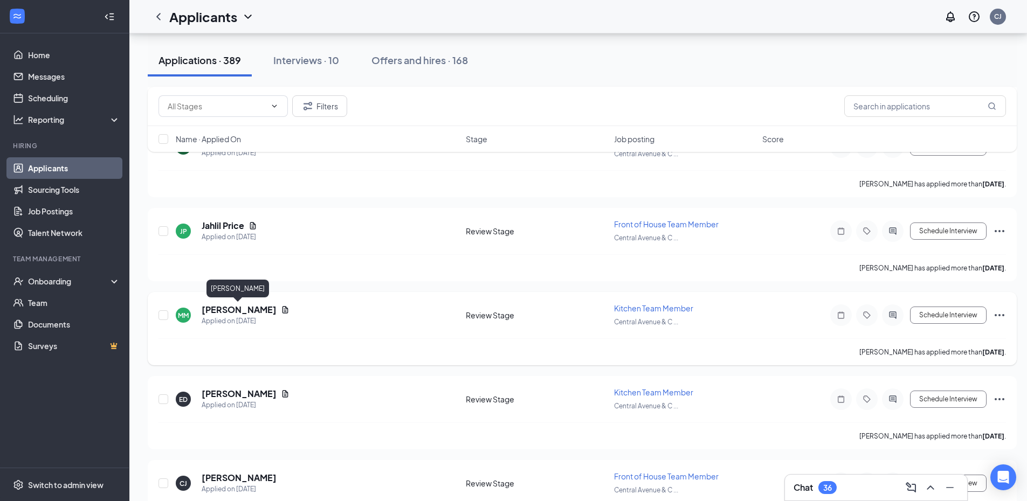
click at [249, 310] on h5 "Mackson Michle" at bounding box center [239, 310] width 75 height 12
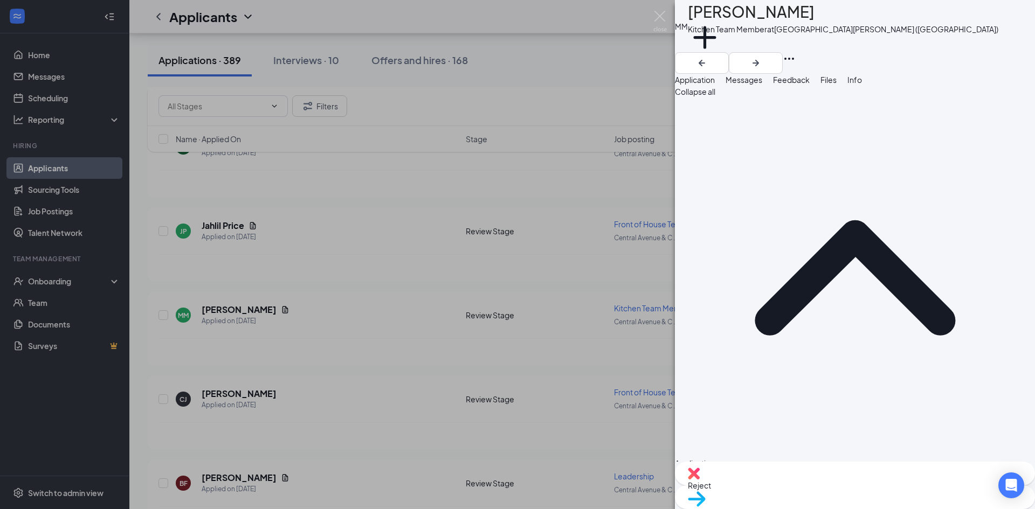
click at [837, 85] on span "Files" at bounding box center [828, 80] width 16 height 10
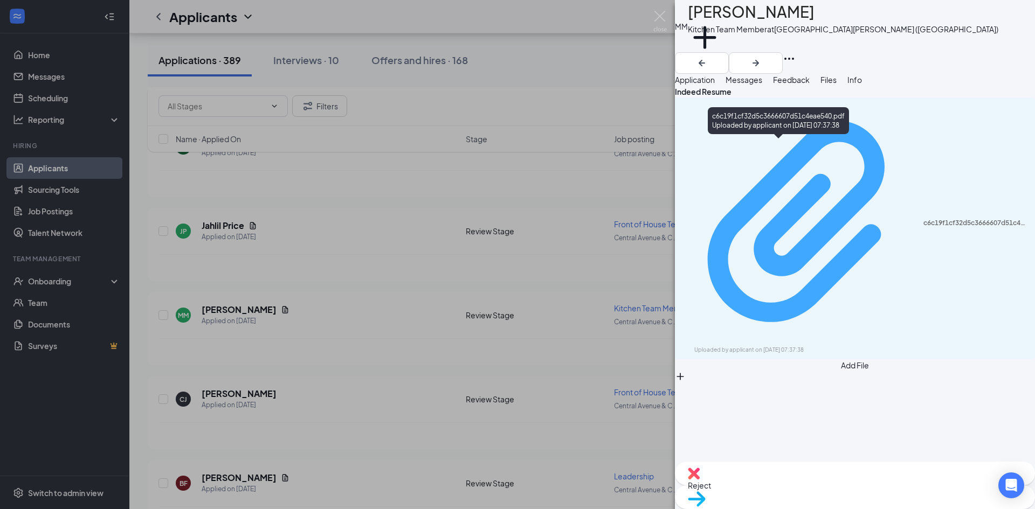
click at [788, 346] on div "Uploaded by applicant on Aug 23, 2025 at 07:37:38" at bounding box center [775, 350] width 162 height 9
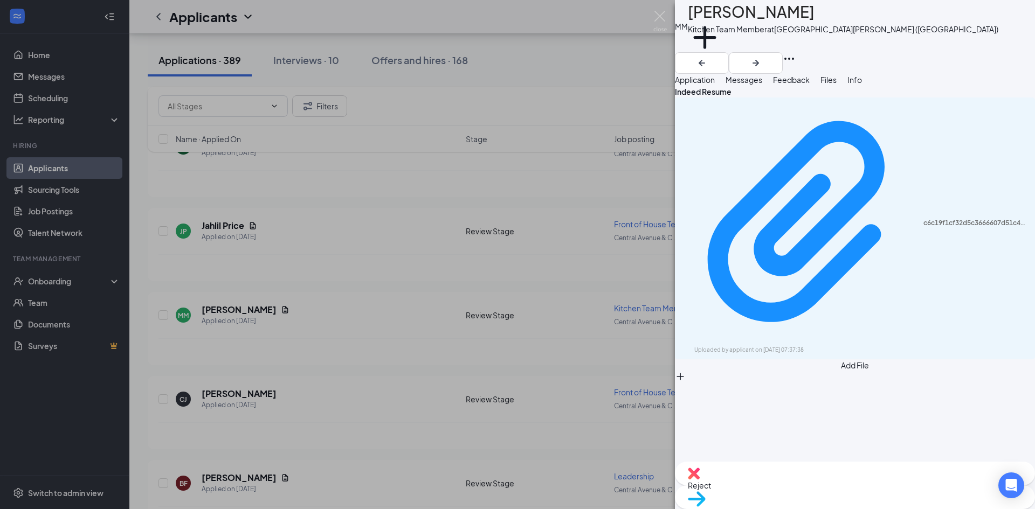
click at [793, 482] on div "Reject" at bounding box center [855, 474] width 360 height 24
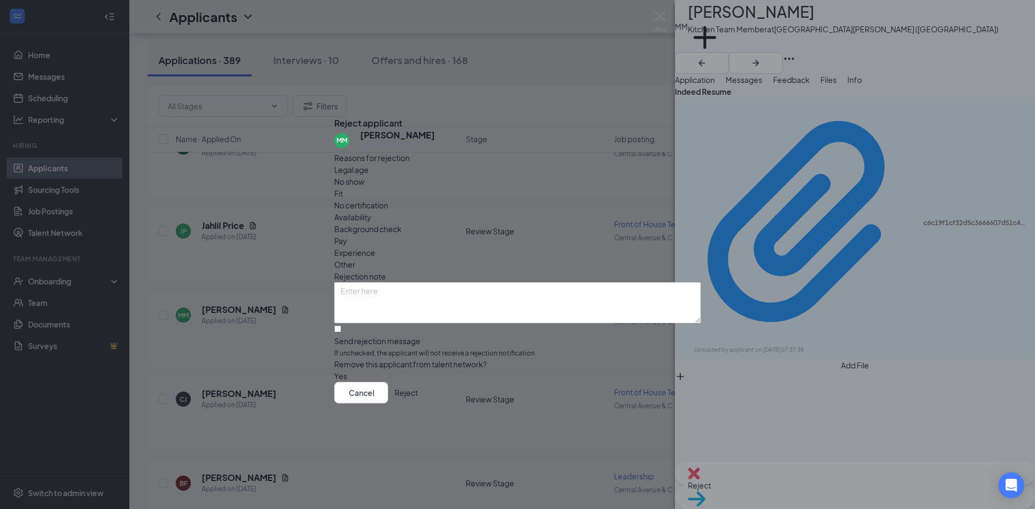
click at [343, 188] on span "Fit" at bounding box center [338, 194] width 9 height 12
click at [418, 404] on button "Reject" at bounding box center [406, 393] width 23 height 22
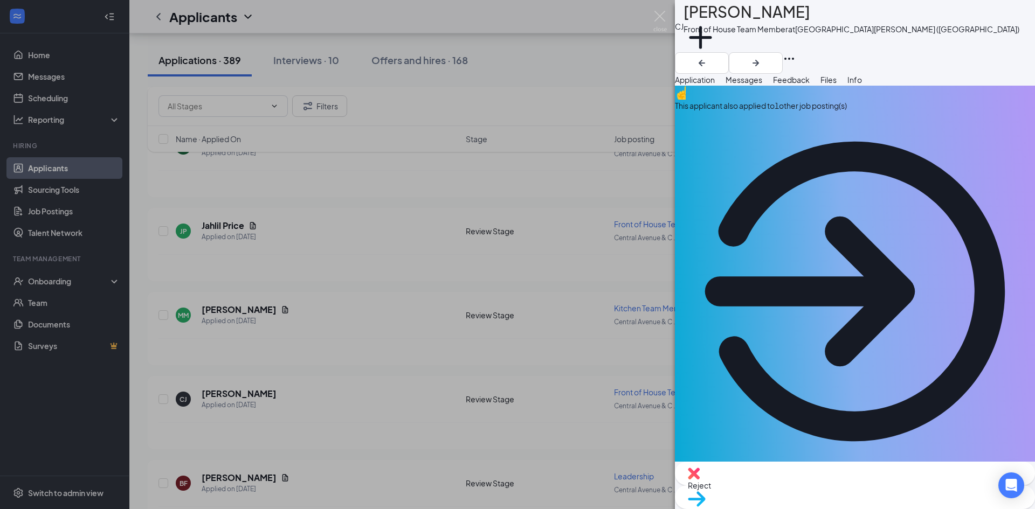
click at [284, 230] on div "CJ Cameron Jeffries Front of House Team Member at Central Avenue & Colvin Avenu…" at bounding box center [517, 254] width 1035 height 509
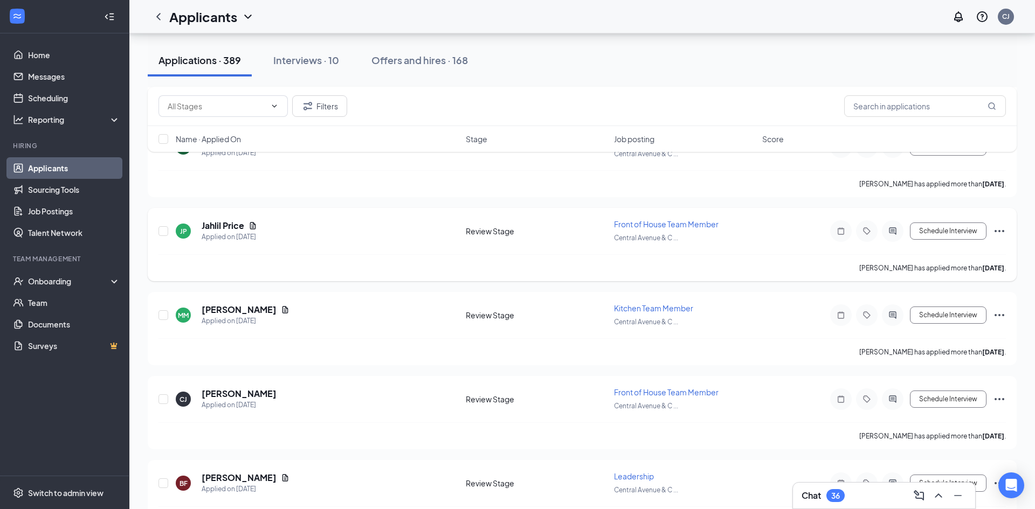
click at [379, 246] on div "JP Jahlil Price Applied on Aug 23 Review Stage Front of House Team Member Centr…" at bounding box center [581, 237] width 847 height 36
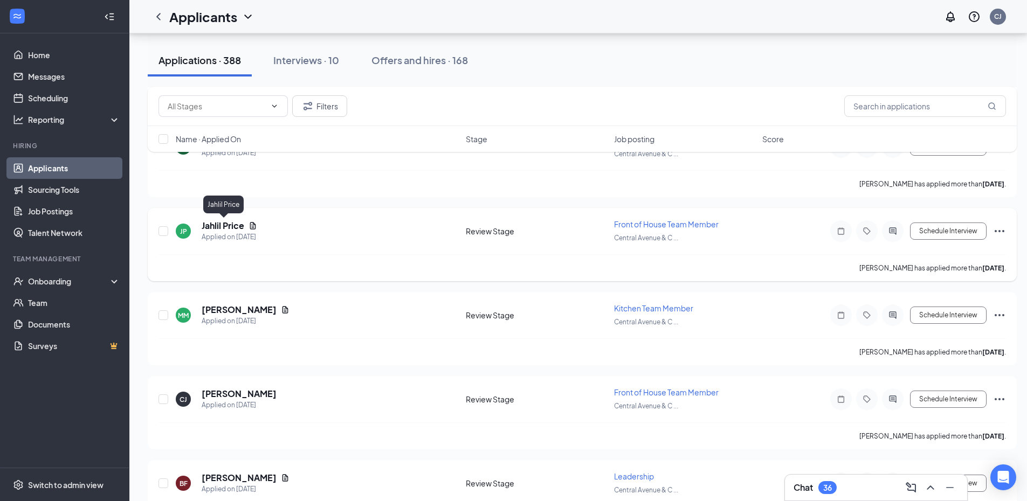
click at [222, 225] on h5 "Jahlil Price" at bounding box center [223, 226] width 43 height 12
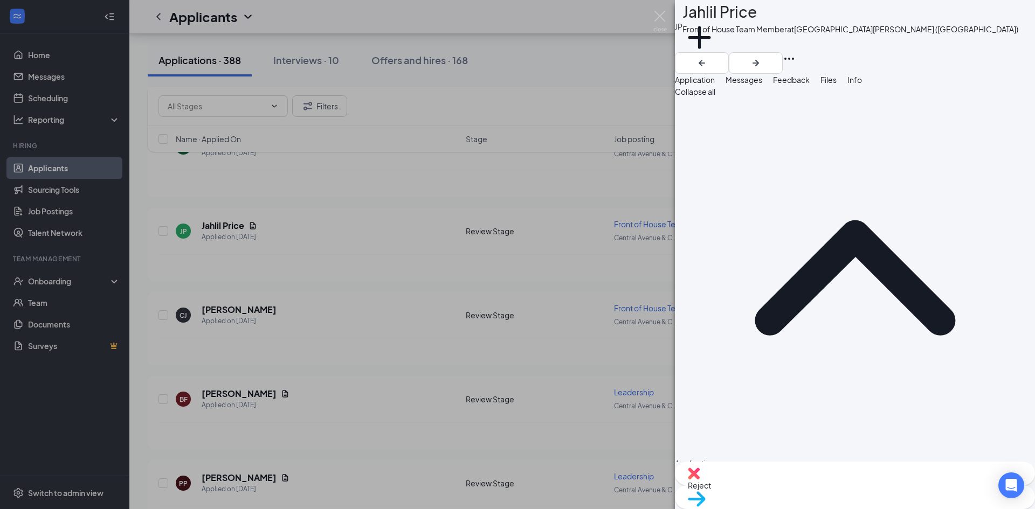
click at [837, 85] on span "Files" at bounding box center [828, 80] width 16 height 10
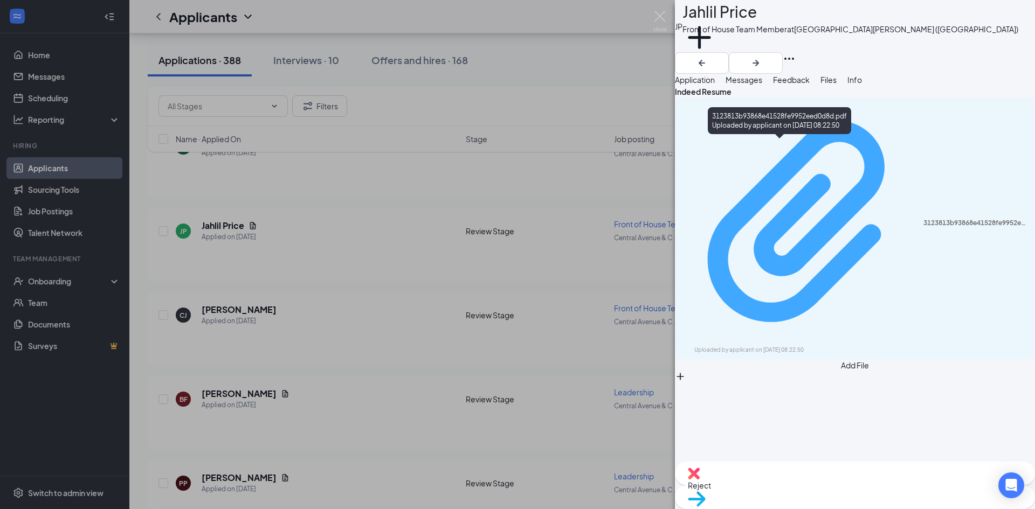
click at [923, 219] on div "3123813b93868e41528fe9952eed0d8d.pdf" at bounding box center [975, 223] width 105 height 9
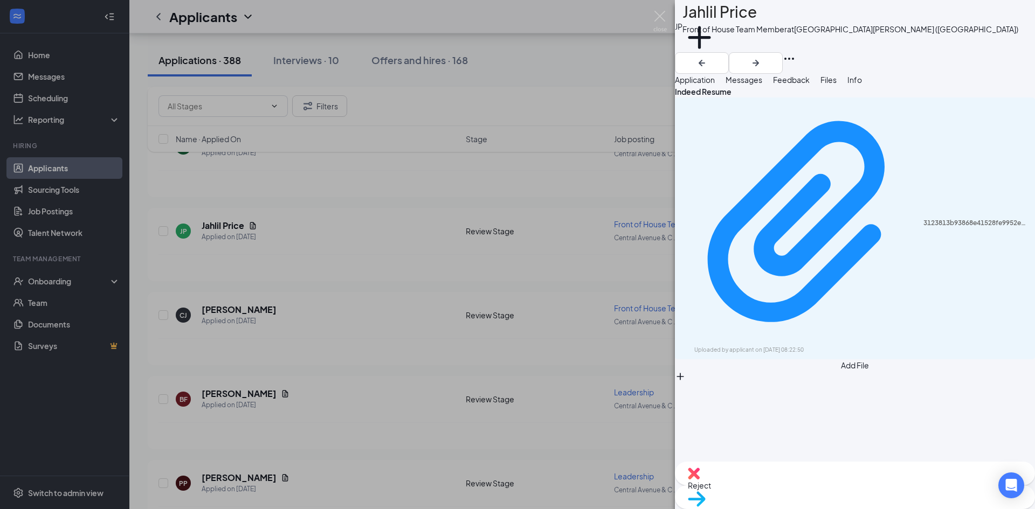
click at [705, 85] on span "Application" at bounding box center [695, 80] width 40 height 10
click at [793, 492] on span "Reject" at bounding box center [855, 486] width 334 height 12
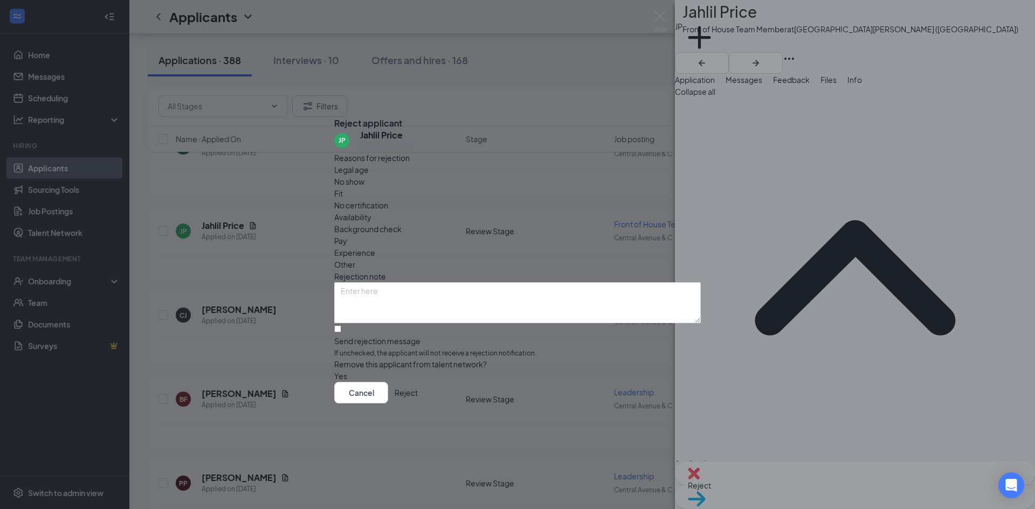
click at [473, 188] on div "Fit" at bounding box center [517, 194] width 367 height 12
click at [418, 401] on button "Reject" at bounding box center [406, 393] width 23 height 22
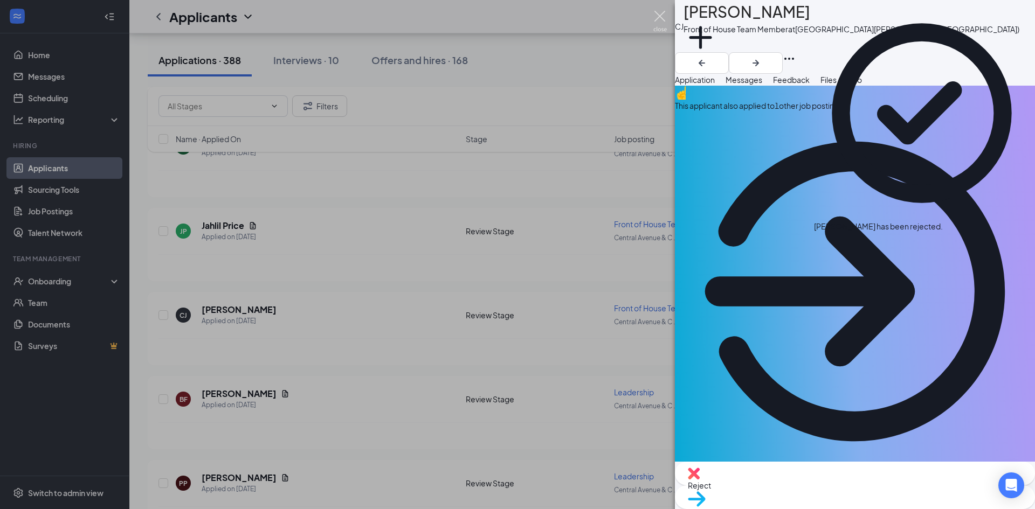
click at [659, 12] on img at bounding box center [659, 21] width 13 height 21
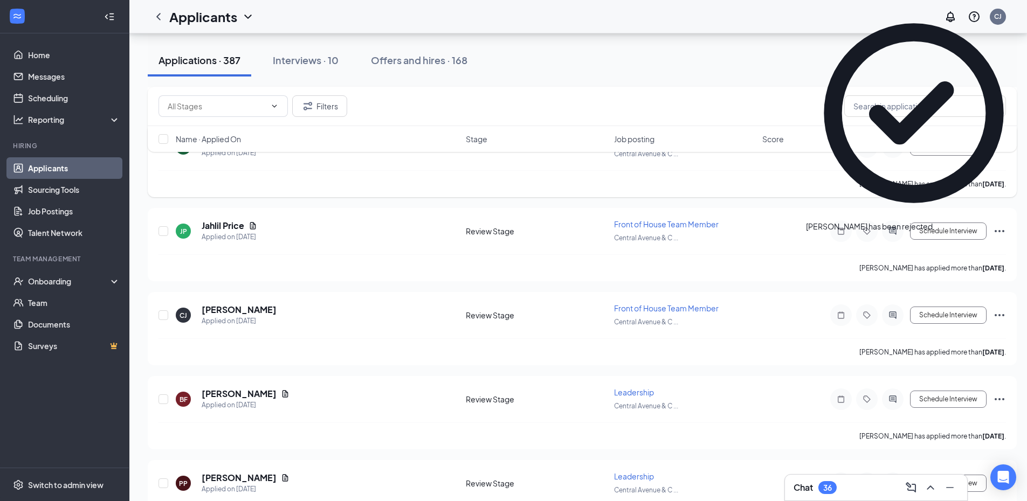
scroll to position [6847, 0]
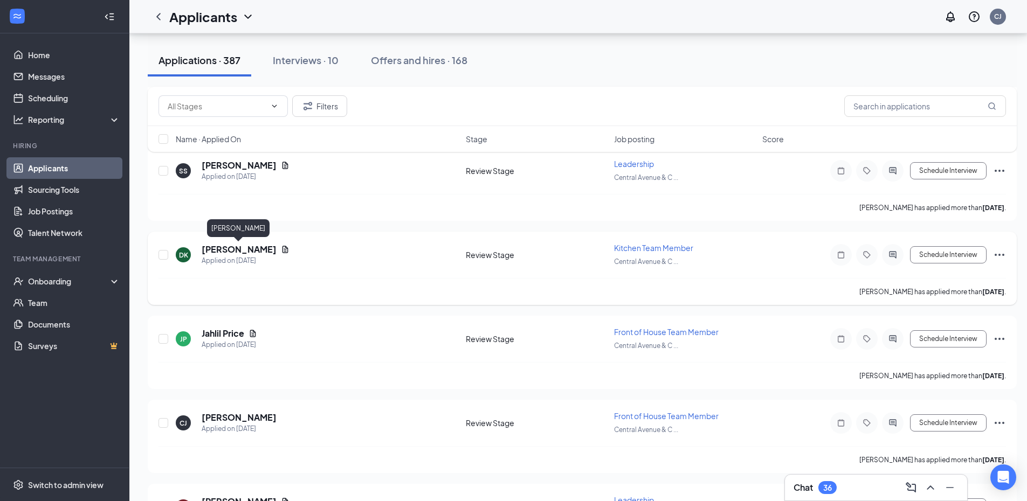
click at [252, 249] on h5 "Davonia Katzman" at bounding box center [239, 250] width 75 height 12
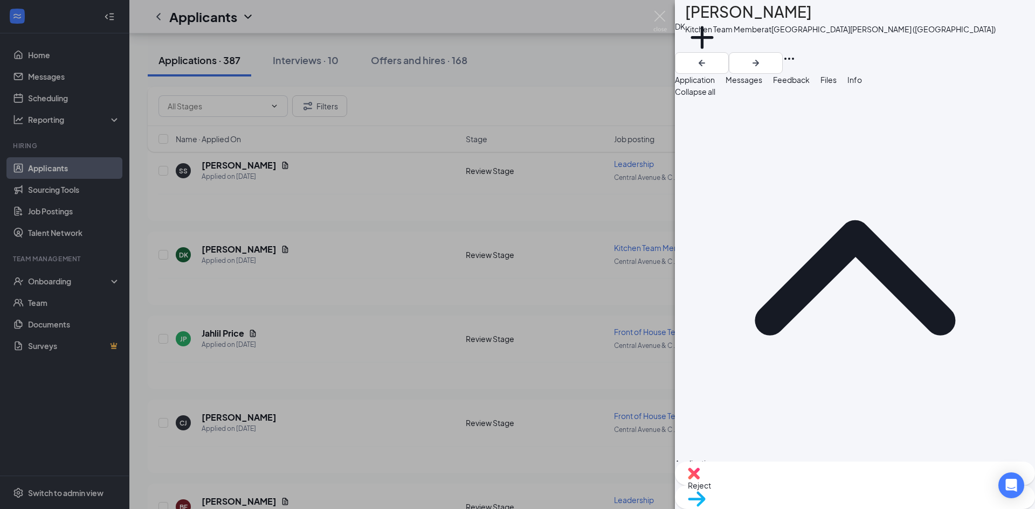
click at [837, 85] on span "Files" at bounding box center [828, 80] width 16 height 10
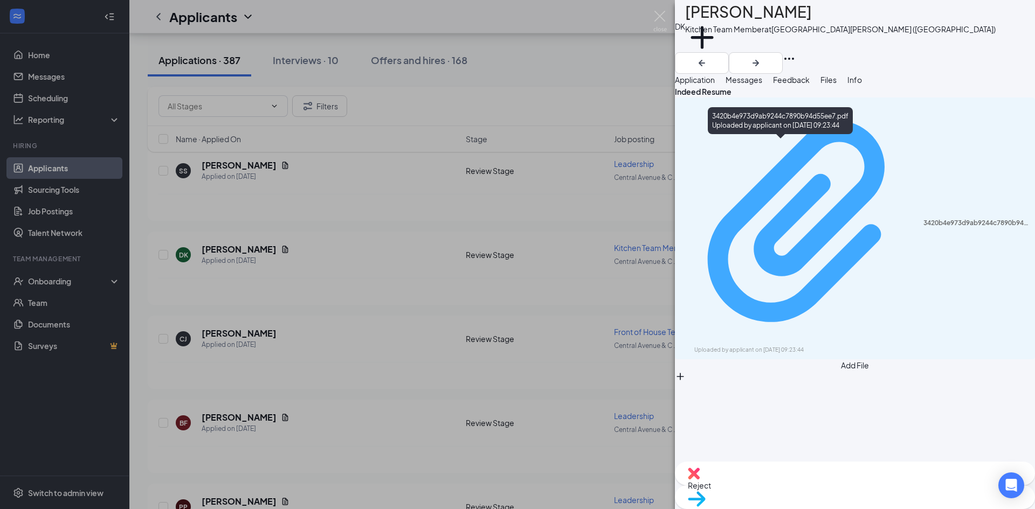
click at [855, 150] on div "3420b4e973d9ab9244c7890b94d55ee7.pdf Uploaded by applicant on Aug 23, 2025 at 0…" at bounding box center [854, 228] width 347 height 252
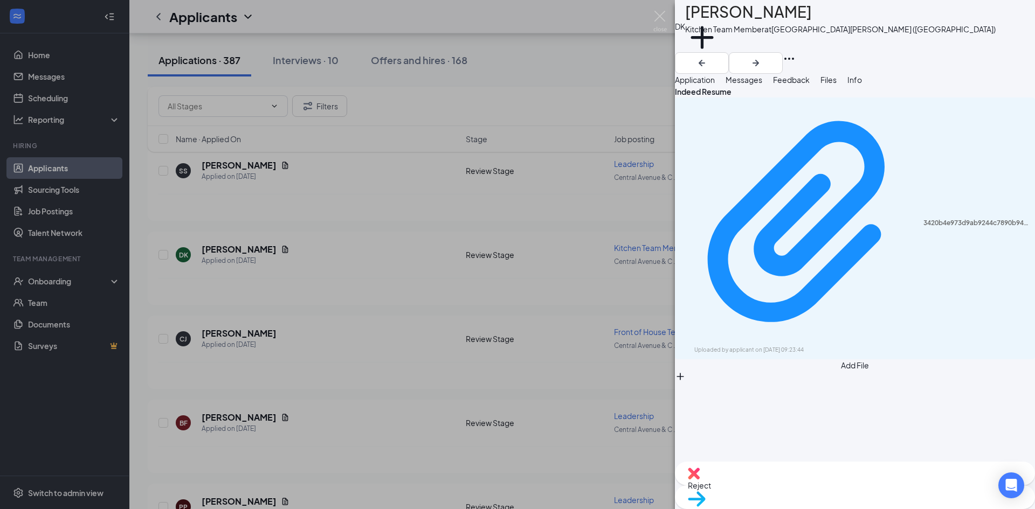
click at [288, 258] on div "DK Davonia Katzman Kitchen Team Member at Central Avenue & Colvin Avenue (NY) A…" at bounding box center [517, 254] width 1035 height 509
click at [802, 490] on h3 "Chat" at bounding box center [811, 496] width 19 height 12
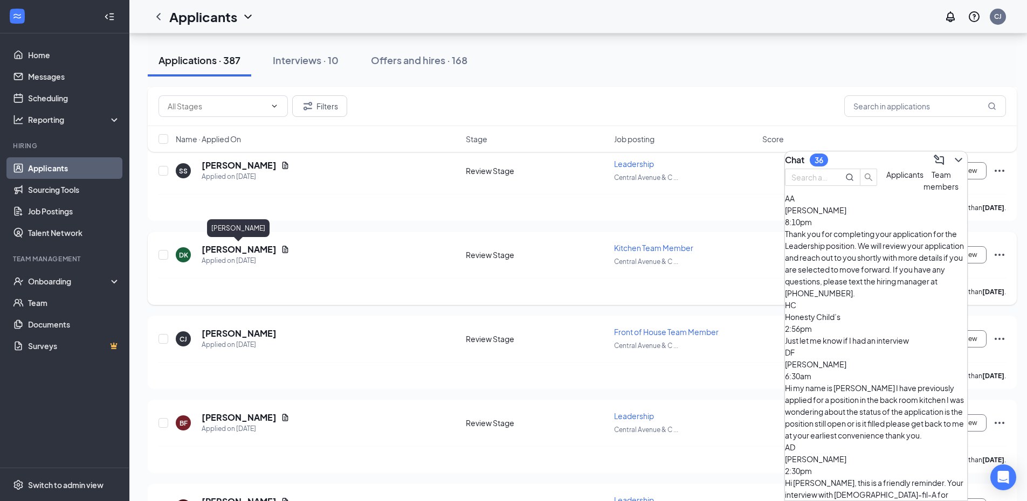
click at [254, 254] on h5 "Davonia Katzman" at bounding box center [239, 250] width 75 height 12
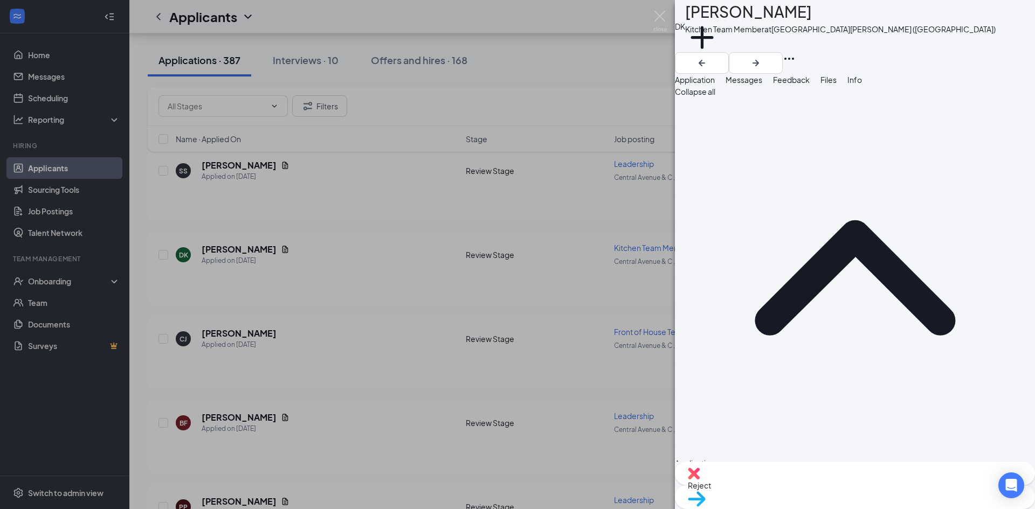
click at [799, 482] on div "Reject" at bounding box center [855, 474] width 360 height 24
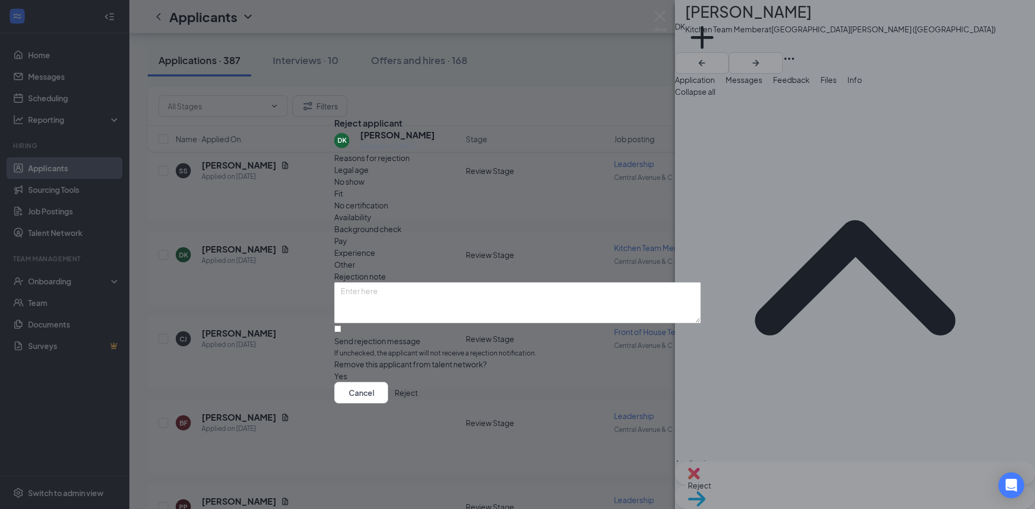
click at [456, 192] on div "Fit" at bounding box center [517, 194] width 367 height 12
click at [418, 398] on button "Reject" at bounding box center [406, 393] width 23 height 22
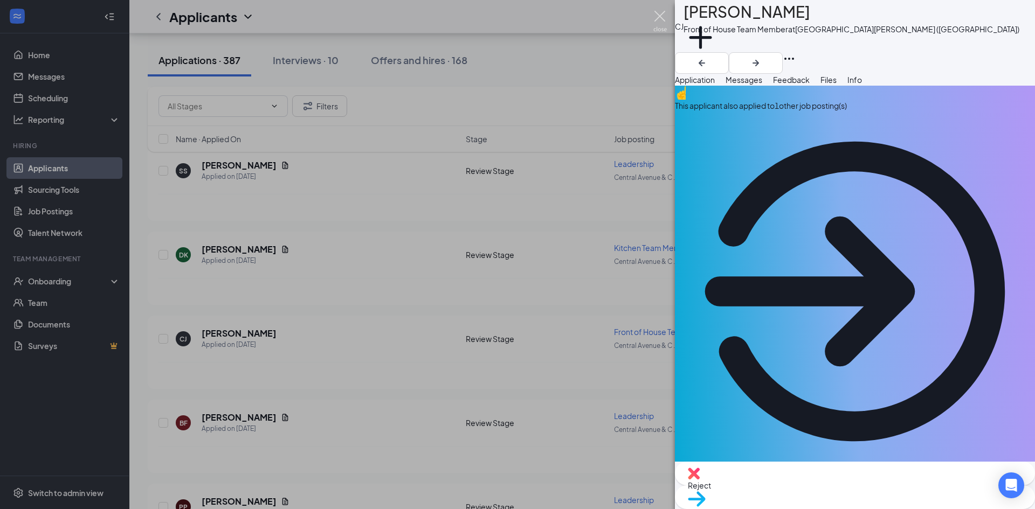
click at [660, 18] on img at bounding box center [659, 21] width 13 height 21
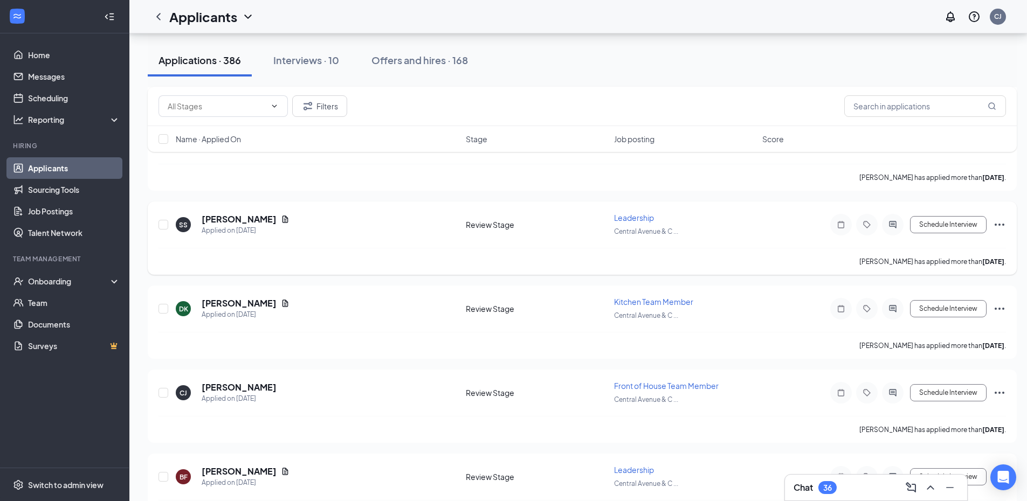
scroll to position [6685, 0]
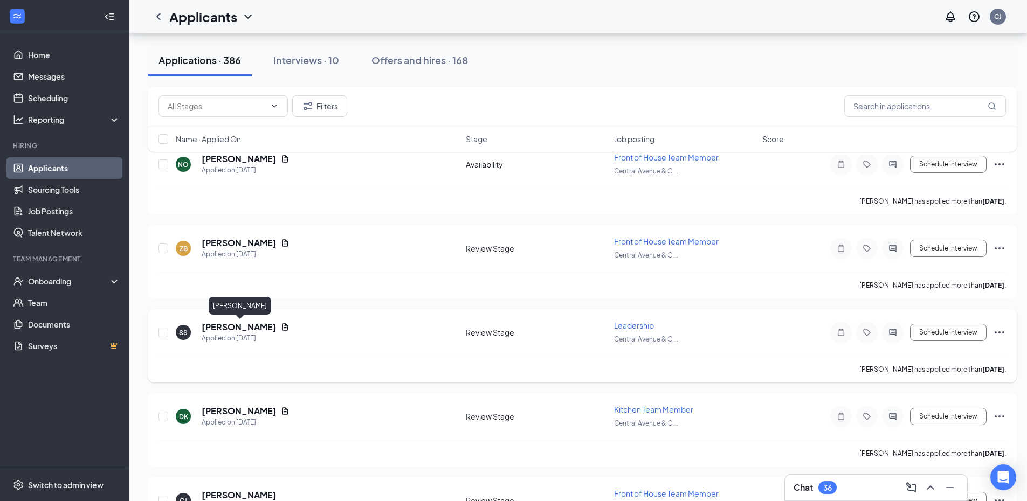
click at [252, 322] on h5 "Shannon Sandercox" at bounding box center [239, 327] width 75 height 12
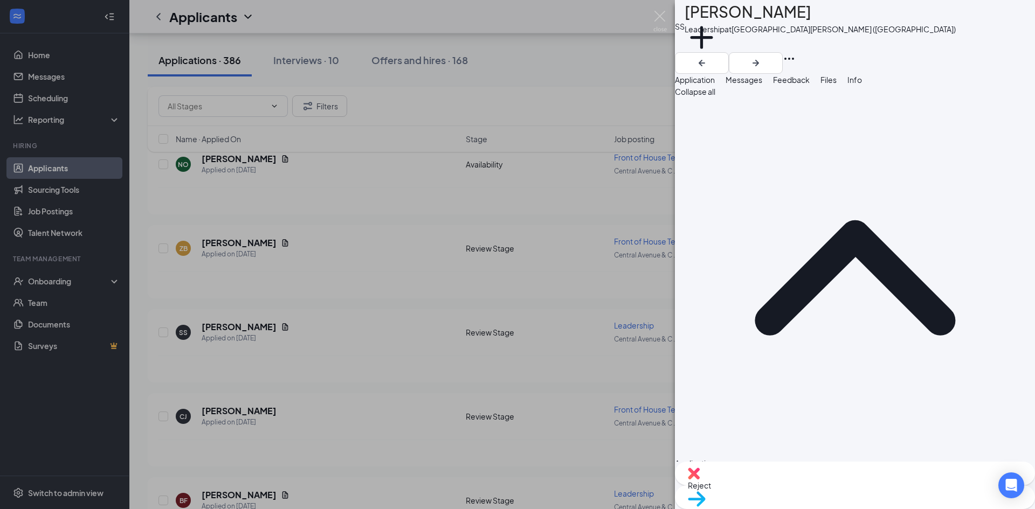
click at [837, 85] on span "Files" at bounding box center [828, 80] width 16 height 10
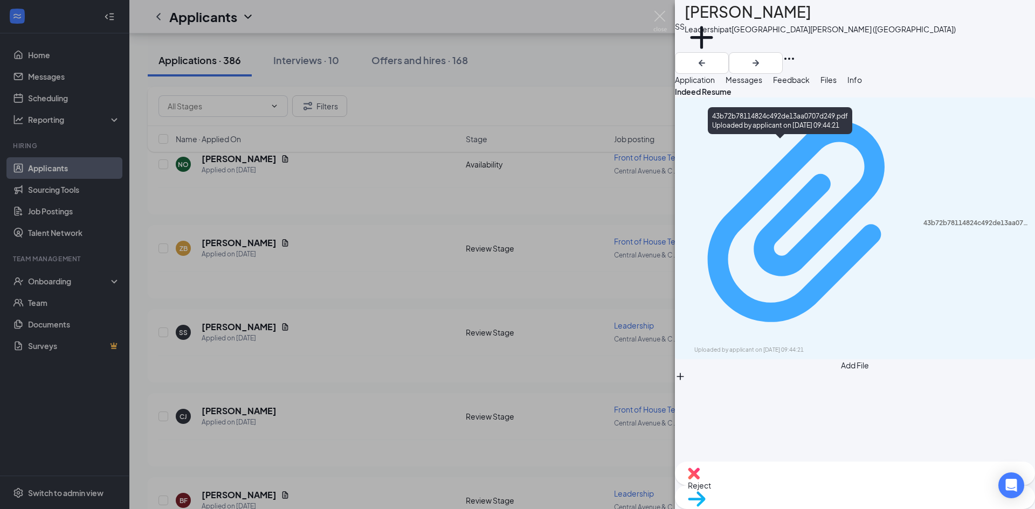
click at [923, 219] on div "43b72b78114824c492de13aa0707d249.pdf" at bounding box center [975, 223] width 105 height 9
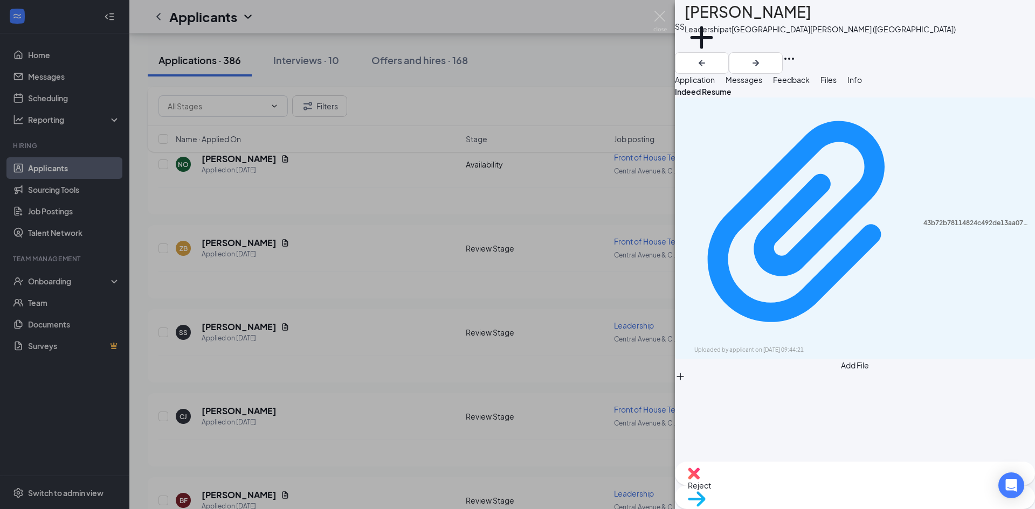
click at [700, 480] on img at bounding box center [694, 474] width 12 height 12
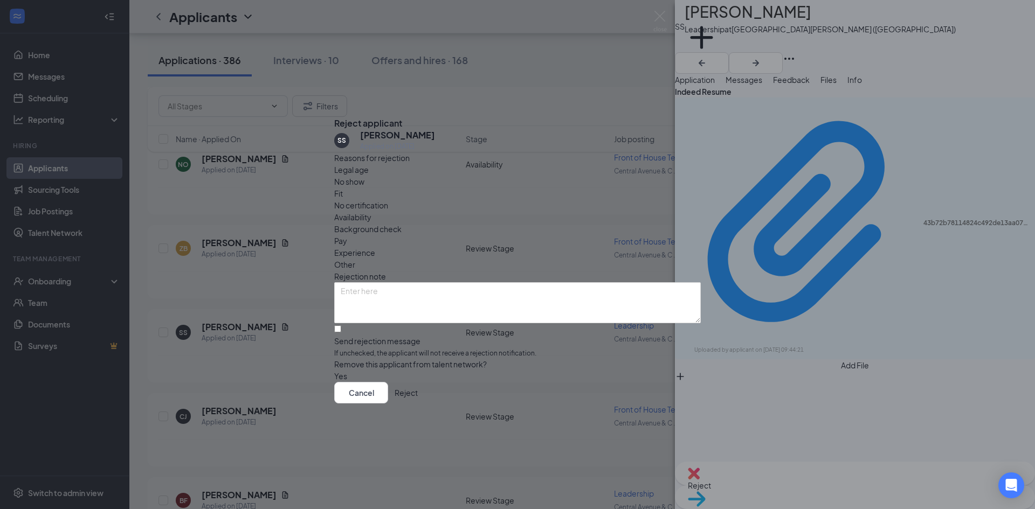
click at [468, 188] on div "Fit" at bounding box center [517, 194] width 367 height 12
click at [418, 404] on button "Reject" at bounding box center [406, 393] width 23 height 22
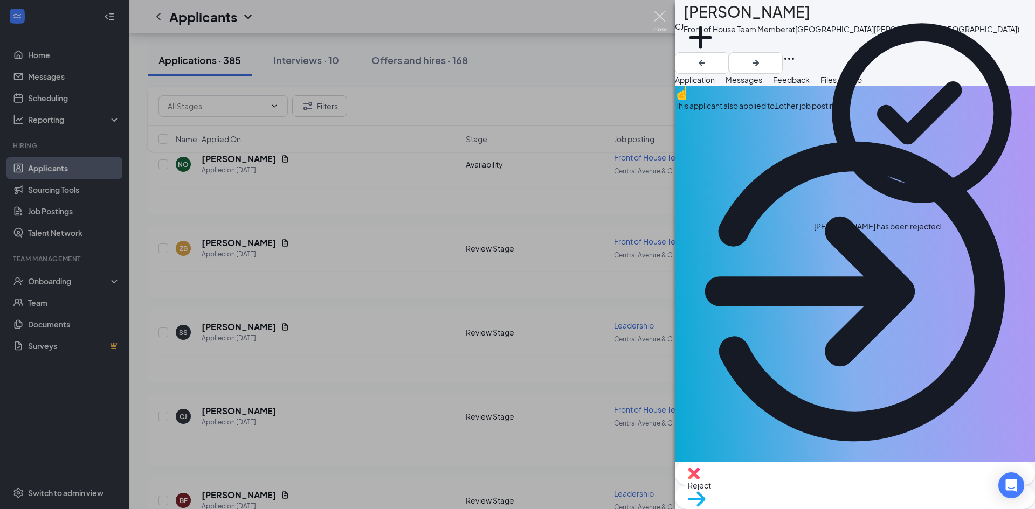
click at [659, 16] on img at bounding box center [659, 21] width 13 height 21
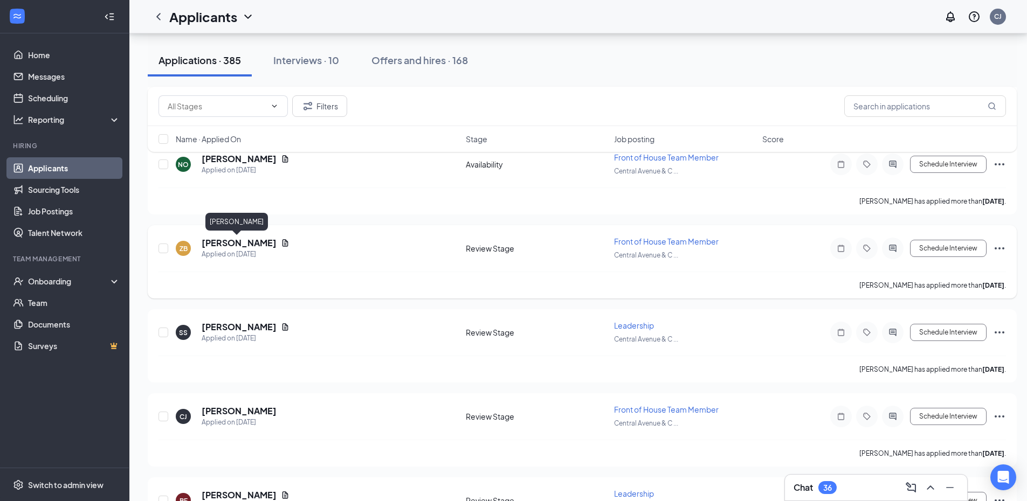
click at [233, 243] on h5 "Zion Billington" at bounding box center [239, 243] width 75 height 12
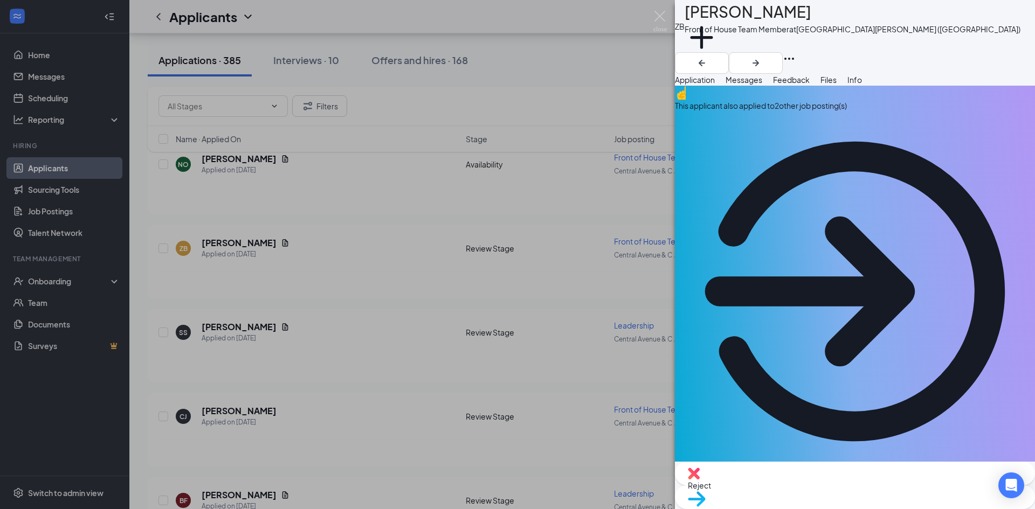
click at [837, 86] on div "Files" at bounding box center [828, 80] width 16 height 12
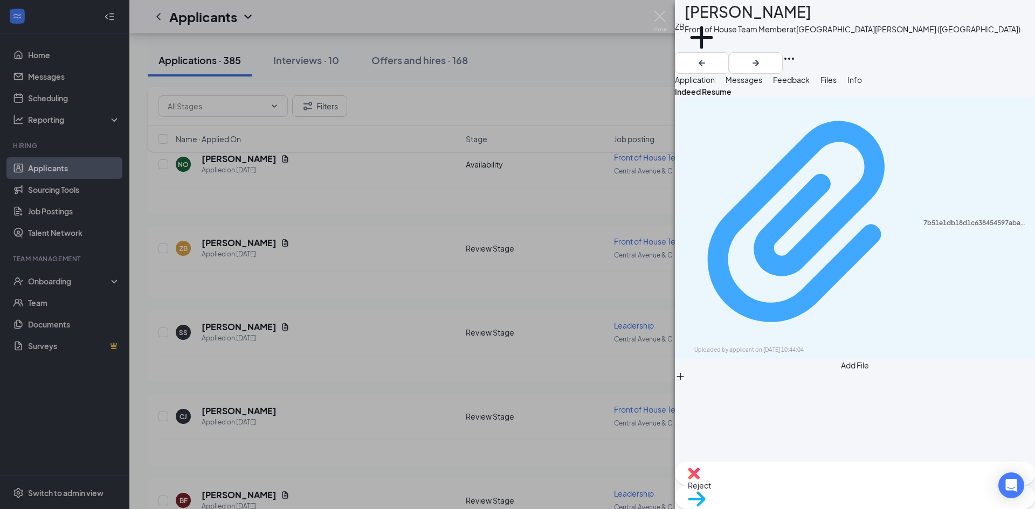
click at [923, 219] on div "7b51e1db18d1c638454597aba49dd544.pdf" at bounding box center [975, 223] width 105 height 9
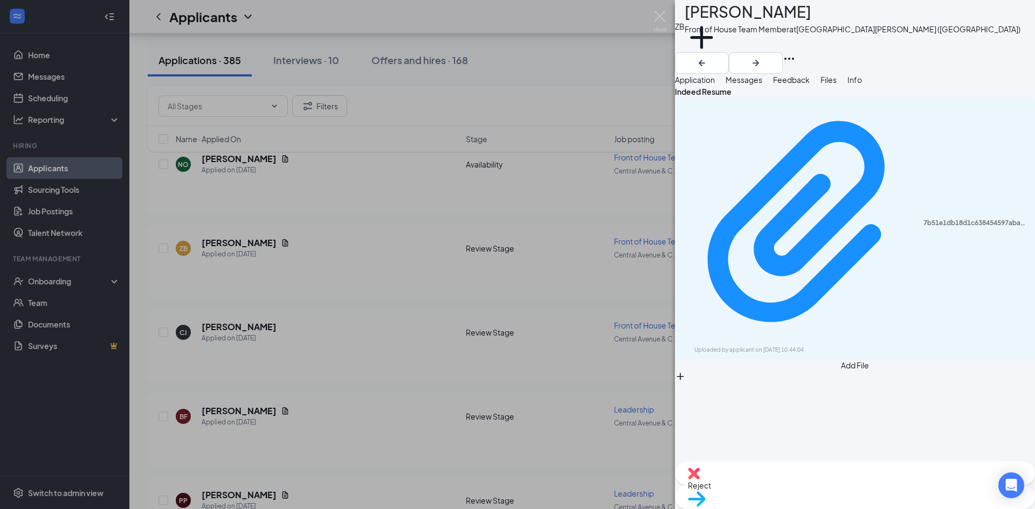
click at [299, 258] on div "ZB Zion Billington Front of House Team Member at Central Avenue & Colvin Avenue…" at bounding box center [517, 254] width 1035 height 509
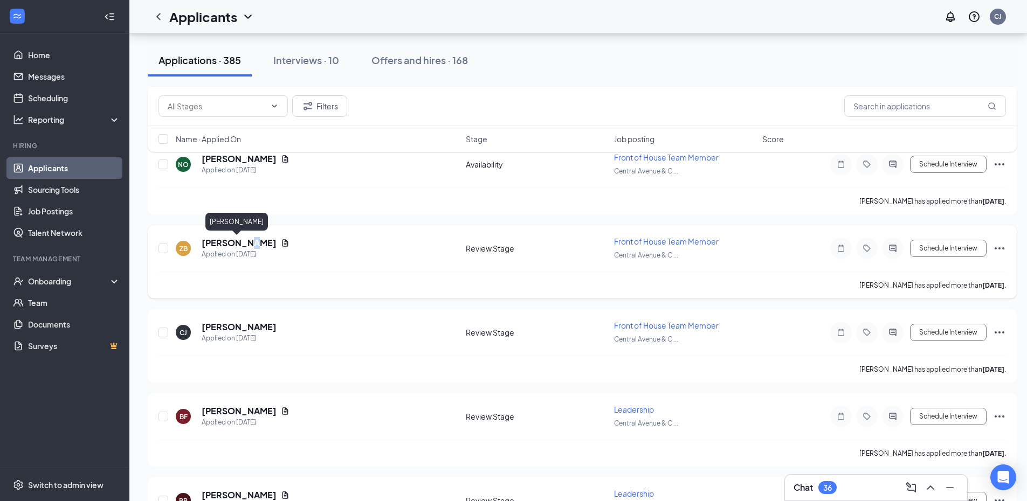
click at [235, 242] on h5 "Zion Billington" at bounding box center [239, 243] width 75 height 12
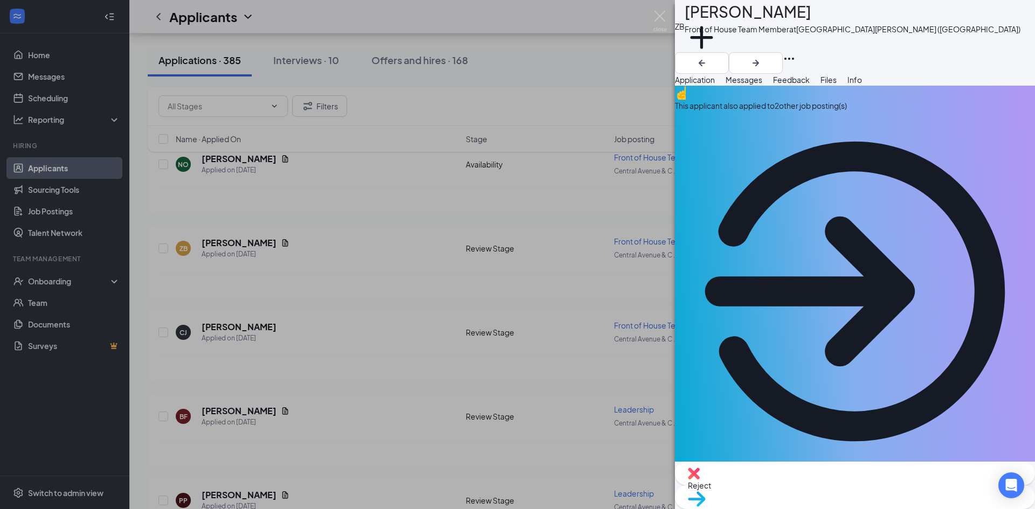
click at [769, 480] on div "Reject" at bounding box center [855, 474] width 360 height 24
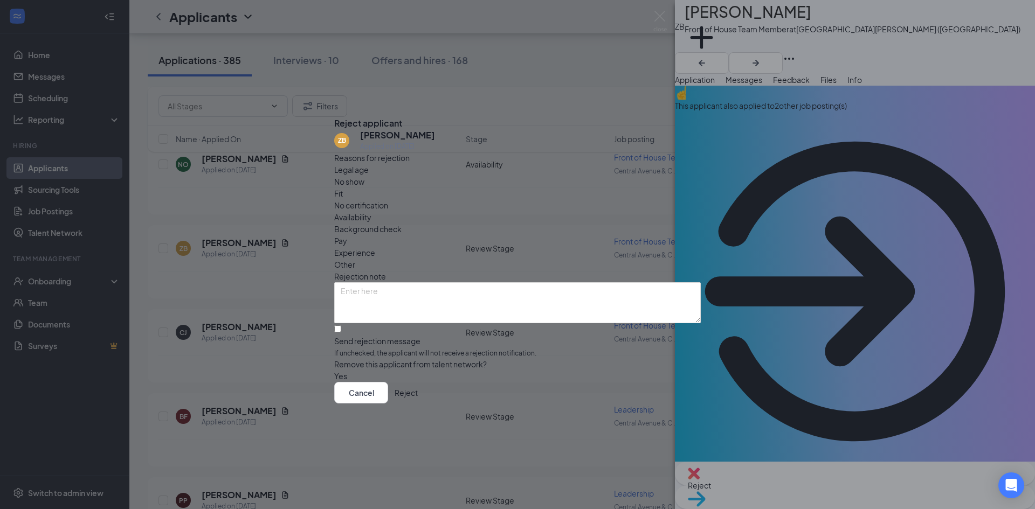
click at [459, 188] on div "Fit" at bounding box center [517, 194] width 367 height 12
click at [418, 400] on button "Reject" at bounding box center [406, 393] width 23 height 22
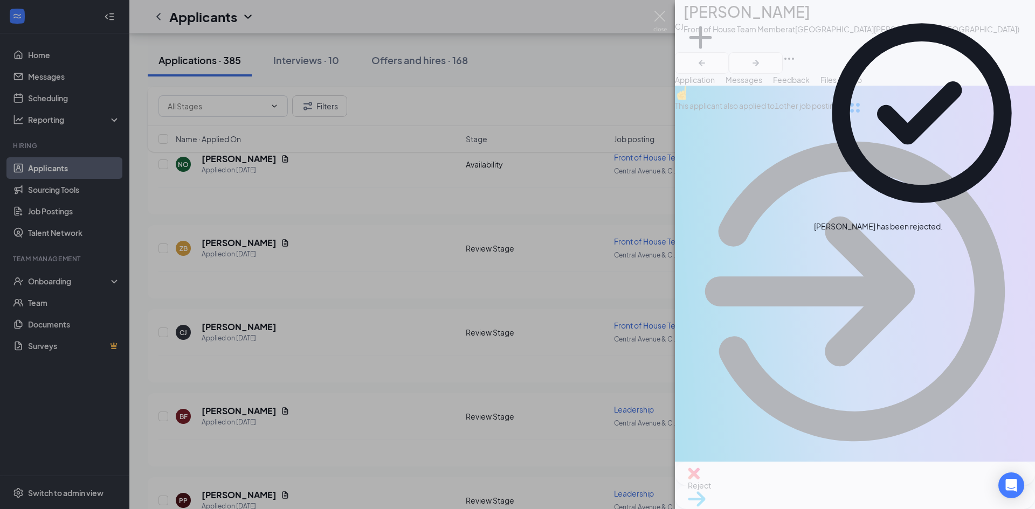
click at [556, 69] on div "CJ Cameron Jeffries Front of House Team Member at Central Avenue & Colvin Avenu…" at bounding box center [517, 254] width 1035 height 509
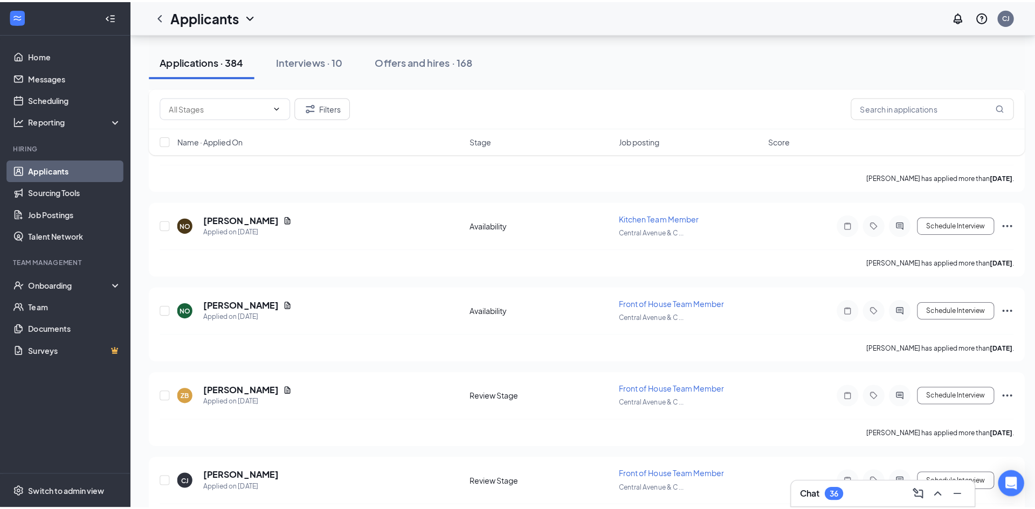
scroll to position [6524, 0]
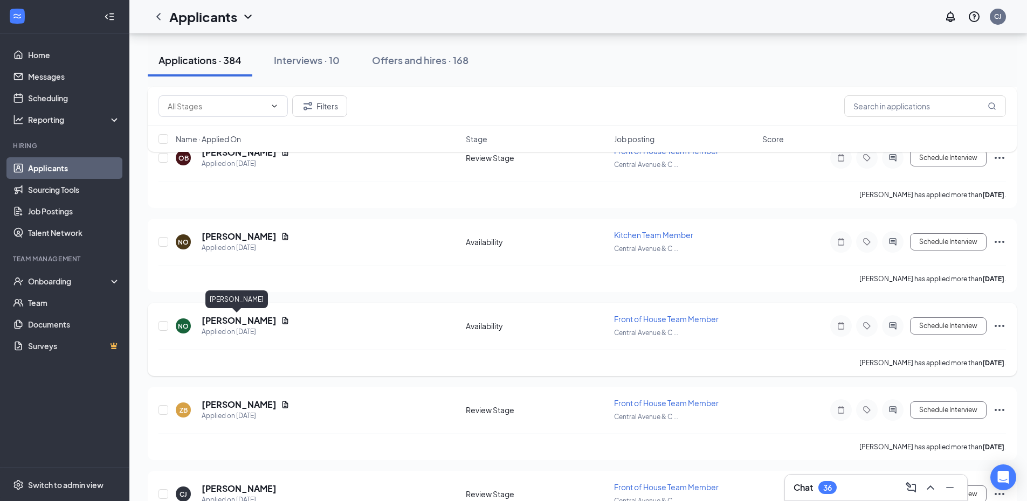
click at [231, 316] on h5 "Nakira Owens" at bounding box center [239, 321] width 75 height 12
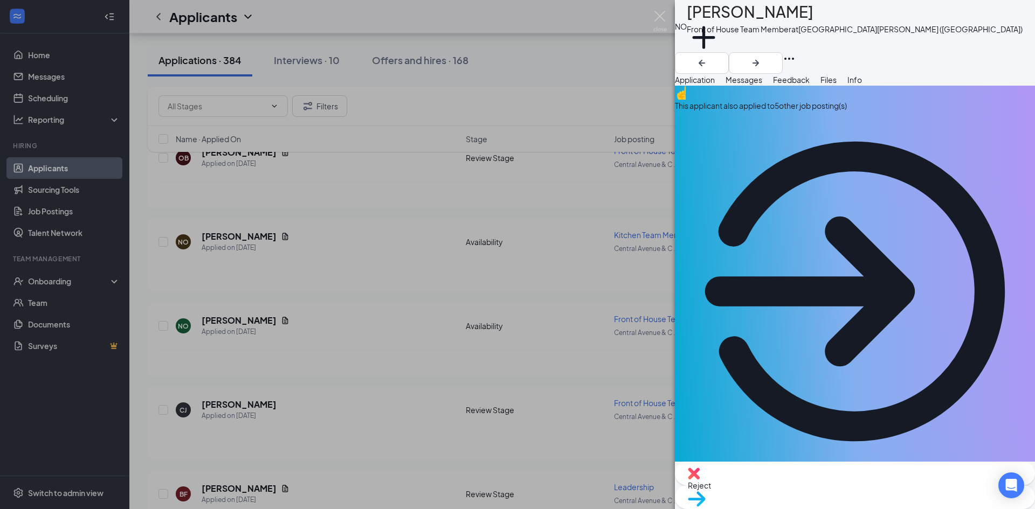
click at [837, 85] on span "Files" at bounding box center [828, 80] width 16 height 10
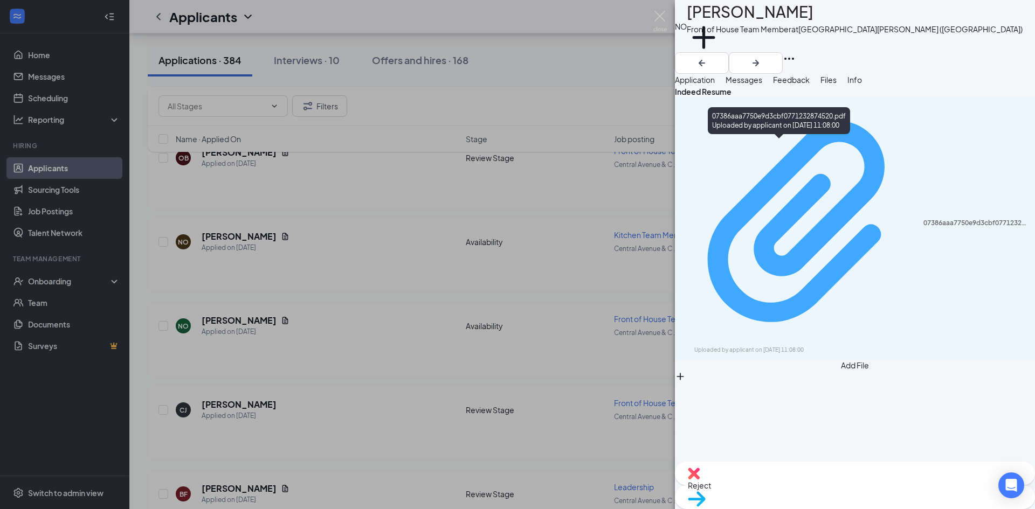
click at [810, 346] on div "Uploaded by applicant on Aug 23, 2025 at 11:08:00" at bounding box center [775, 350] width 162 height 9
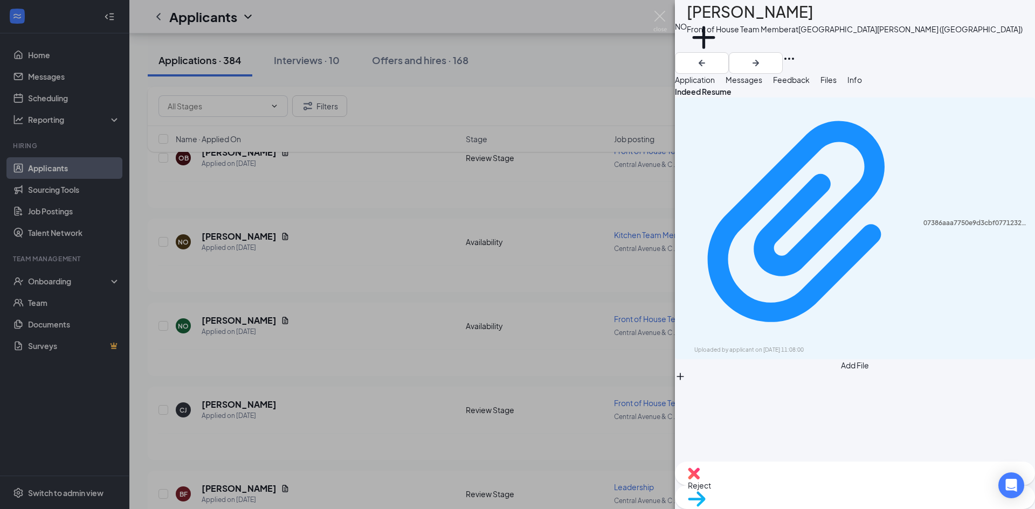
click at [805, 484] on span "Reject" at bounding box center [855, 486] width 334 height 12
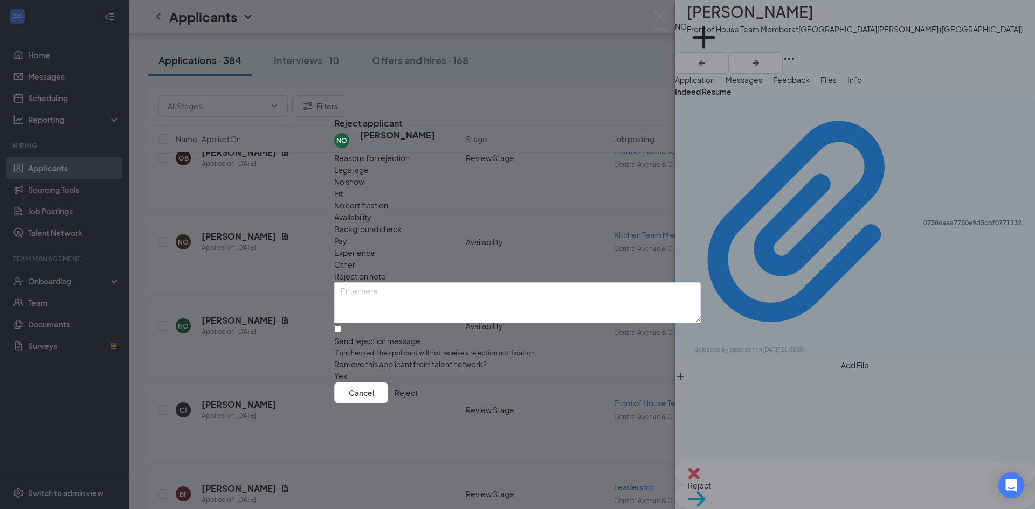
click at [343, 191] on span "Fit" at bounding box center [338, 194] width 9 height 12
click at [418, 400] on button "Reject" at bounding box center [406, 393] width 23 height 22
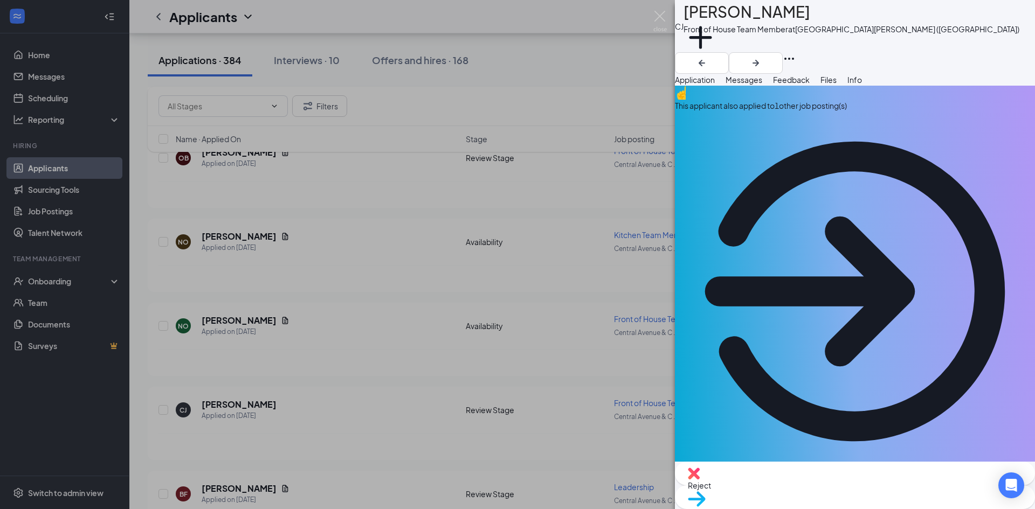
click at [563, 63] on div "CJ Cameron Jeffries Front of House Team Member at Central Avenue & Colvin Avenu…" at bounding box center [517, 254] width 1035 height 509
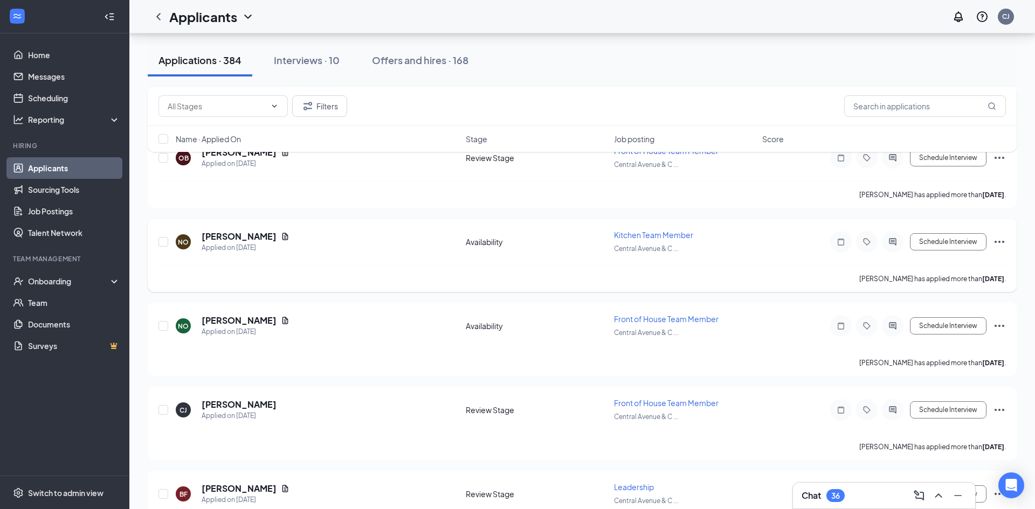
click at [225, 237] on h5 "Nakira Owens" at bounding box center [239, 237] width 75 height 12
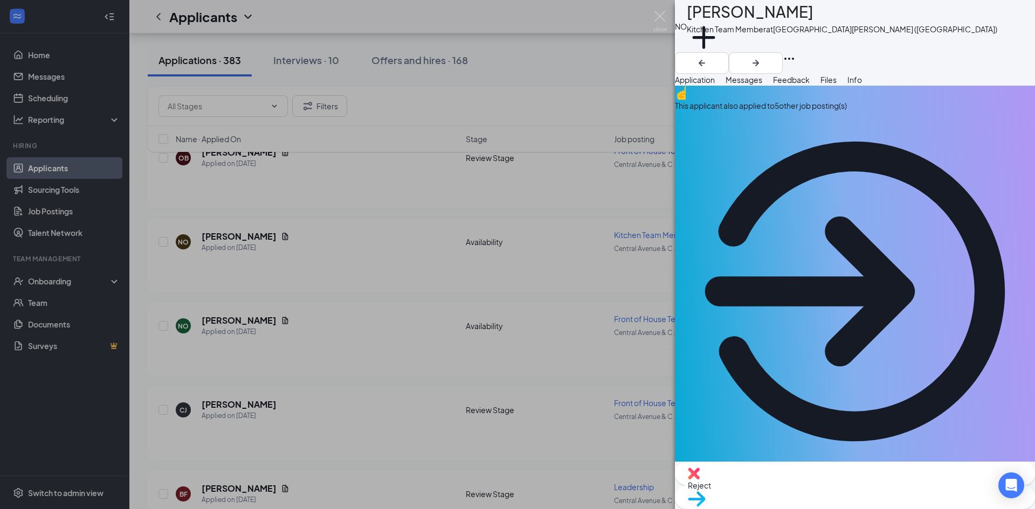
click at [803, 489] on span "Reject" at bounding box center [855, 486] width 334 height 12
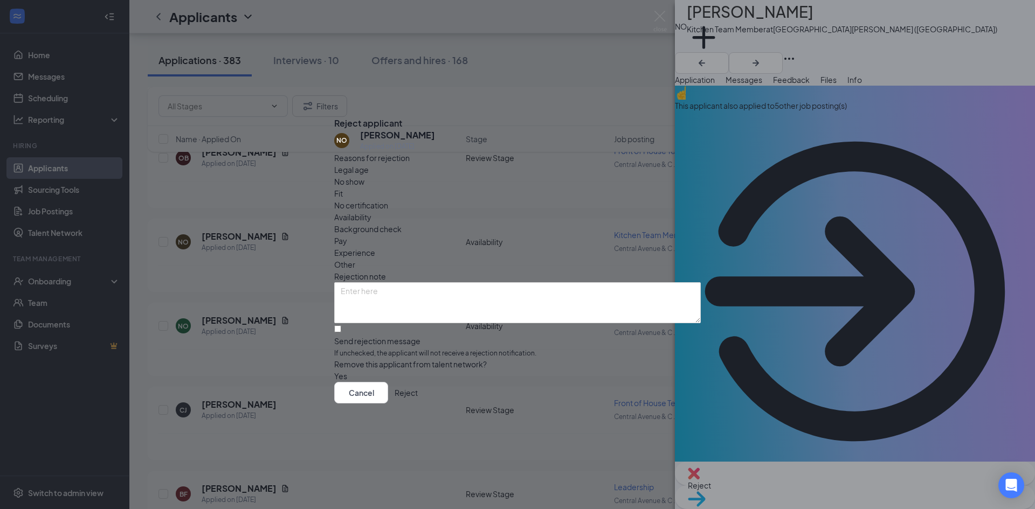
click at [459, 198] on div "Fit" at bounding box center [517, 194] width 367 height 12
click at [418, 404] on button "Reject" at bounding box center [406, 393] width 23 height 22
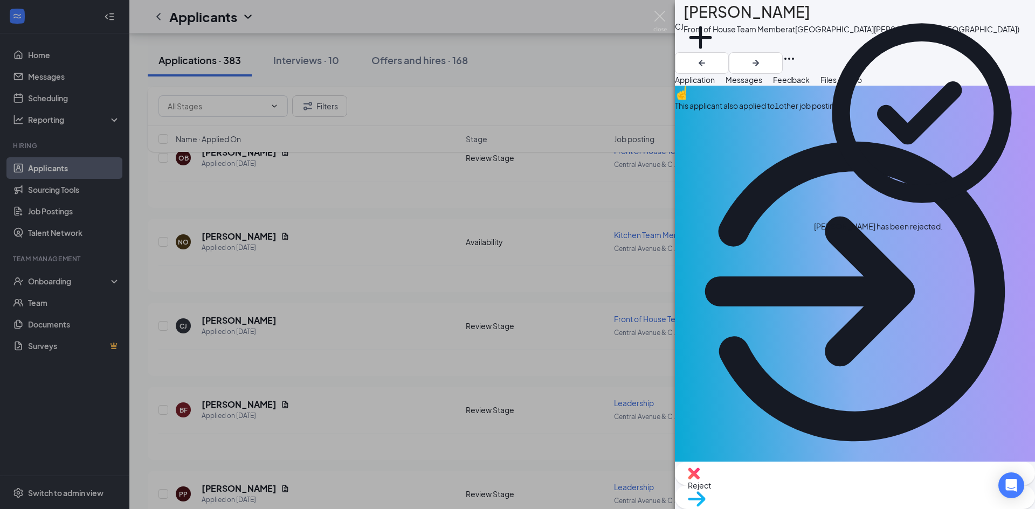
click at [585, 78] on div "CJ Cameron Jeffries Front of House Team Member at Central Avenue & Colvin Avenu…" at bounding box center [517, 254] width 1035 height 509
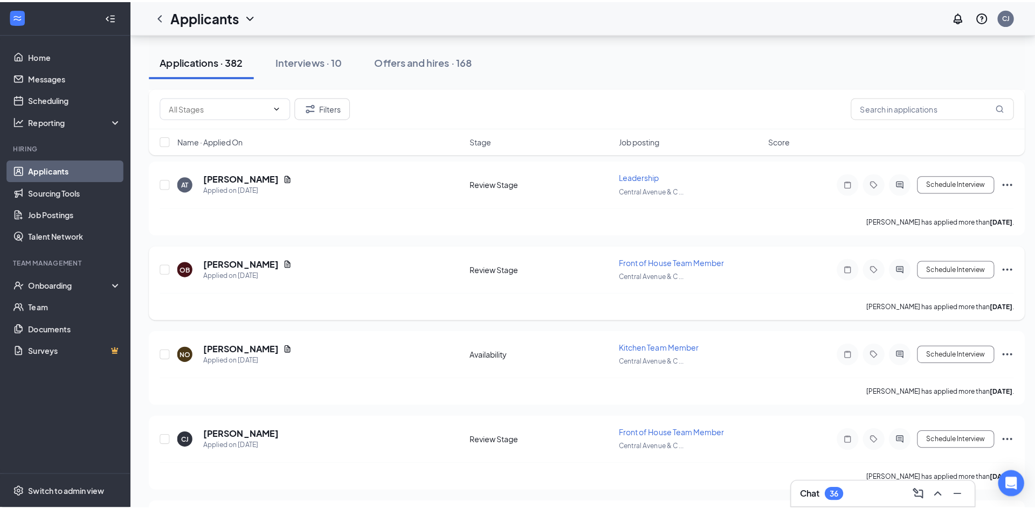
scroll to position [6362, 0]
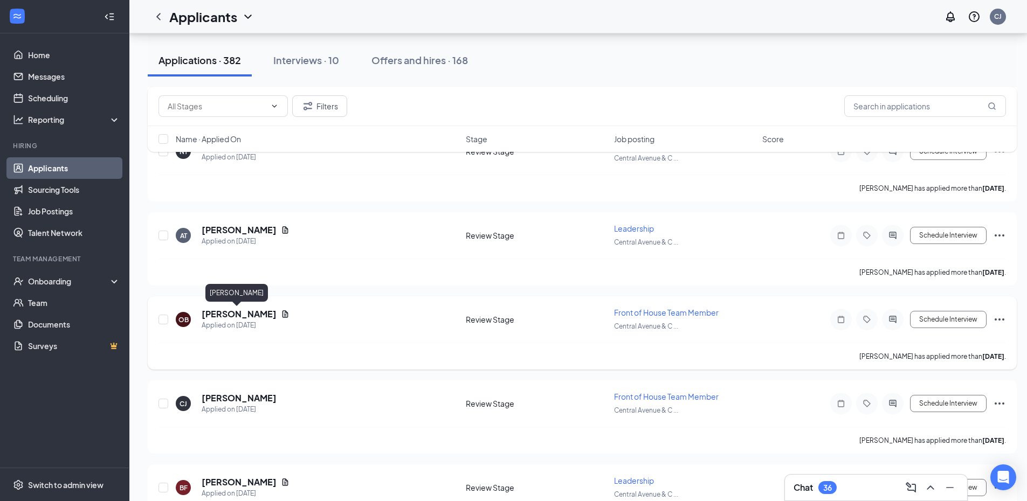
click at [241, 313] on h5 "Olaore Bakare" at bounding box center [239, 314] width 75 height 12
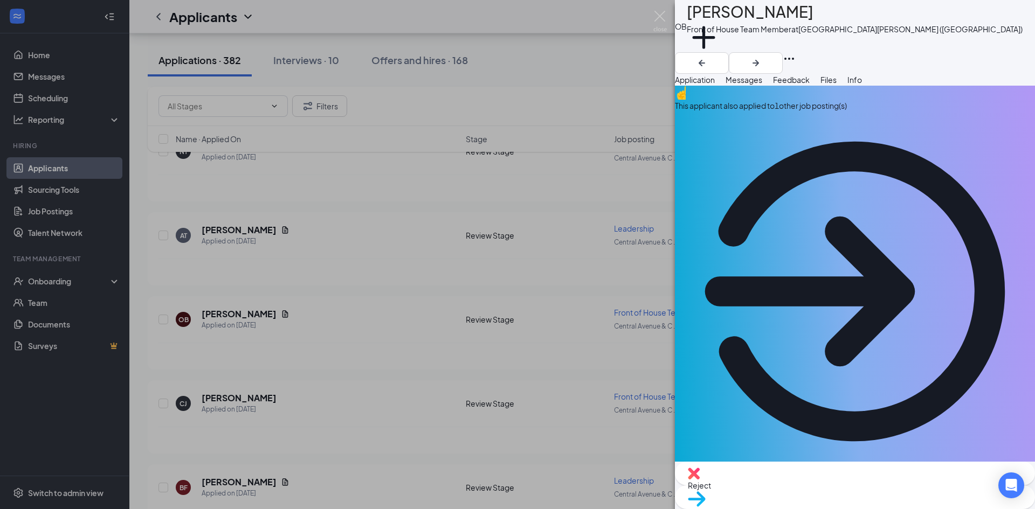
click at [837, 86] on button "Files" at bounding box center [828, 80] width 16 height 12
click at [837, 81] on button "Files" at bounding box center [828, 80] width 16 height 12
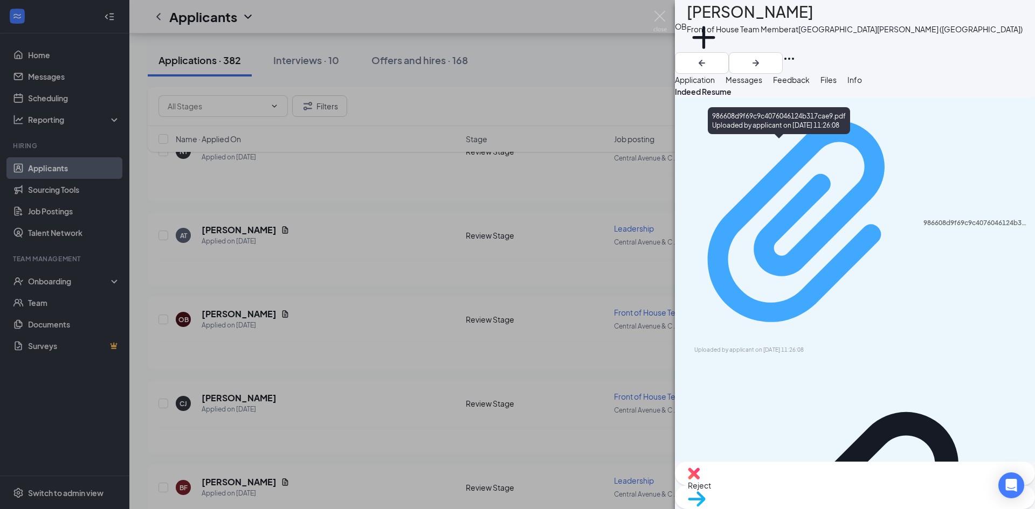
click at [923, 219] on div "986608d9f69c9c4076046124b317cae9.pdf" at bounding box center [975, 223] width 105 height 9
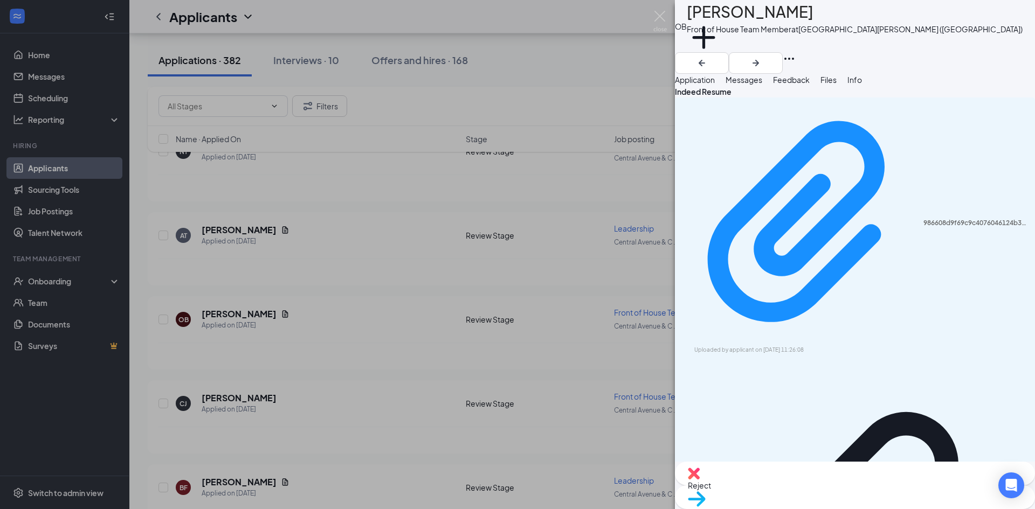
drag, startPoint x: 353, startPoint y: 268, endPoint x: 267, endPoint y: 309, distance: 94.3
click at [351, 270] on div "OB Olaore Bakare Front of House Team Member at Central Avenue & Colvin Avenue (…" at bounding box center [517, 254] width 1035 height 509
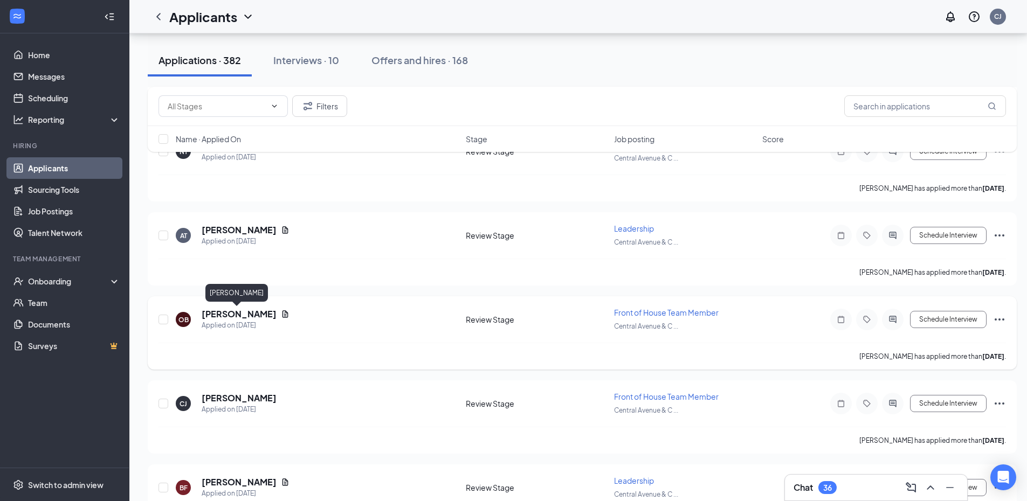
click at [233, 313] on h5 "Olaore Bakare" at bounding box center [239, 314] width 75 height 12
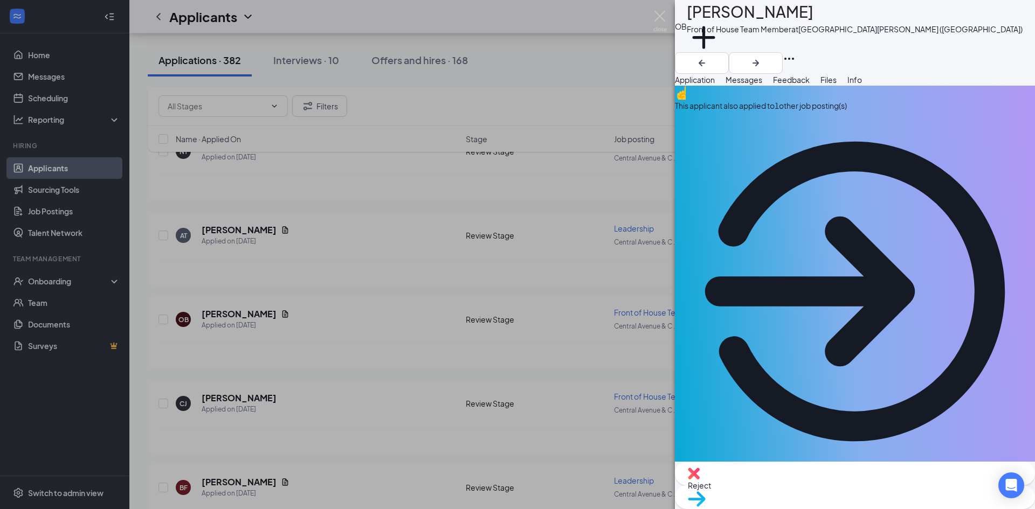
click at [790, 482] on div "Reject" at bounding box center [855, 474] width 360 height 24
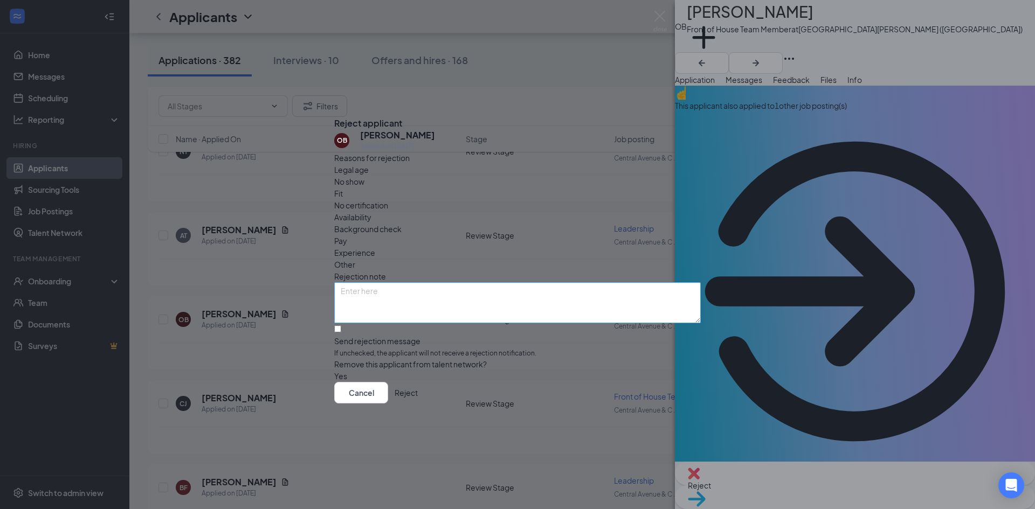
click at [343, 188] on span "Fit" at bounding box center [338, 194] width 9 height 12
click at [418, 395] on button "Reject" at bounding box center [406, 393] width 23 height 22
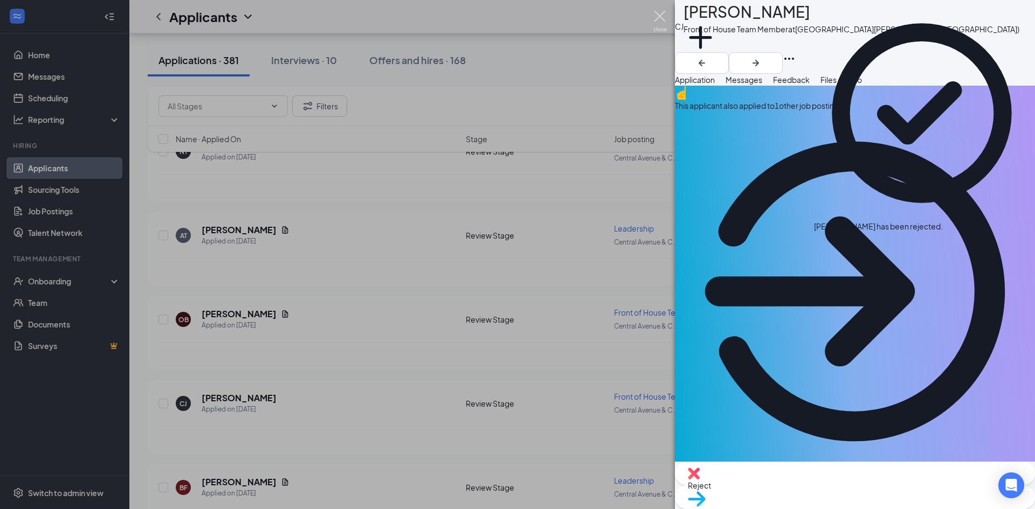
click at [657, 15] on img at bounding box center [659, 21] width 13 height 21
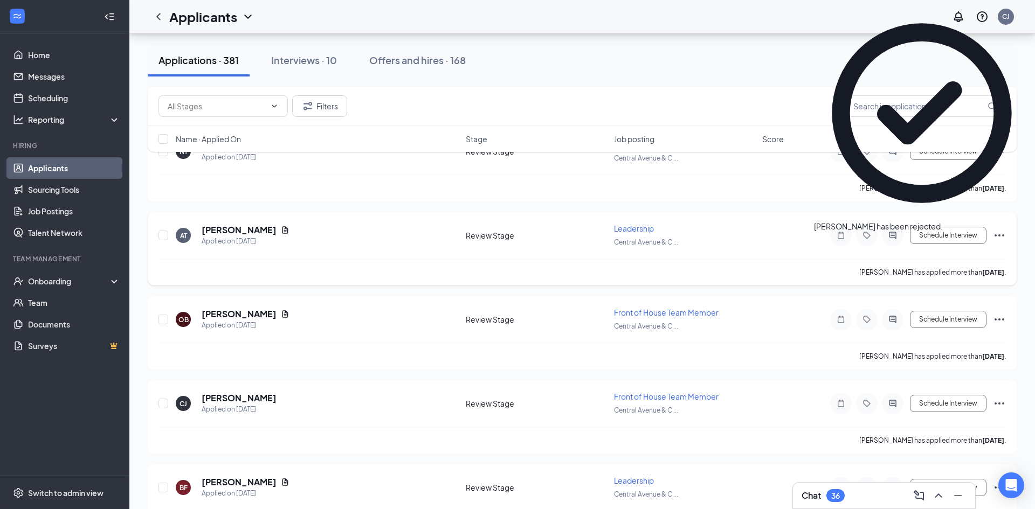
click at [257, 229] on h5 "ALEX TORRICOS" at bounding box center [239, 230] width 75 height 12
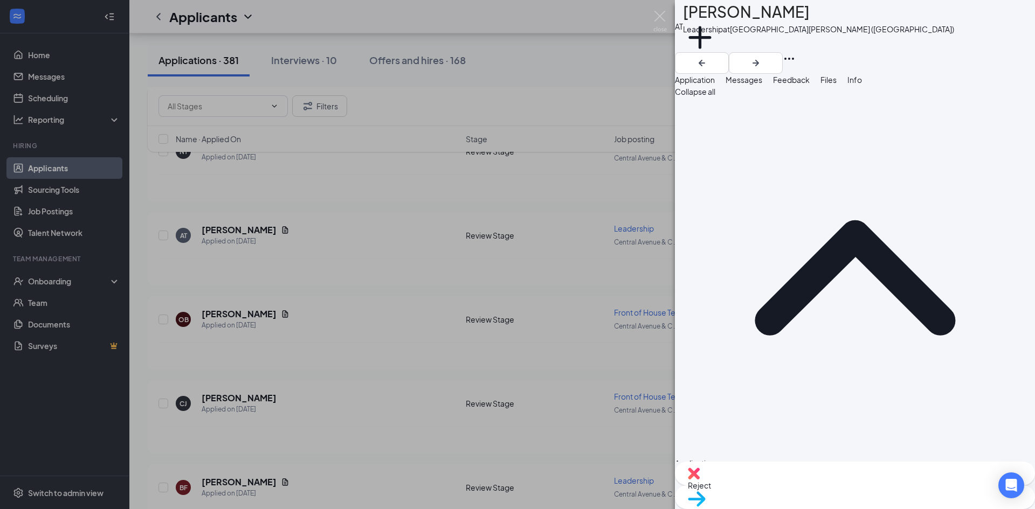
click at [837, 85] on span "Files" at bounding box center [828, 80] width 16 height 10
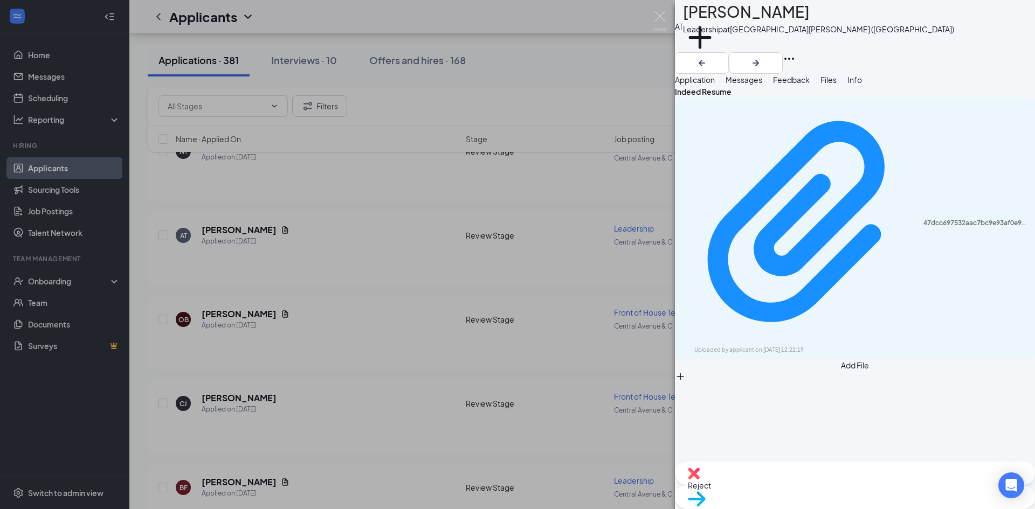
click at [730, 360] on button "Add File" at bounding box center [855, 371] width 360 height 23
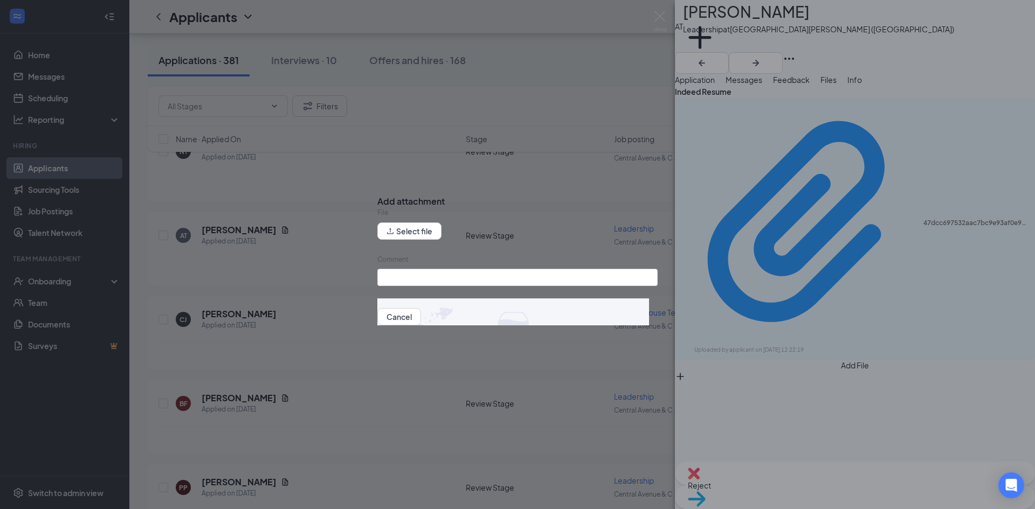
click at [854, 178] on div "Add attachment File Select file Comment Cancel Upload" at bounding box center [517, 254] width 1035 height 509
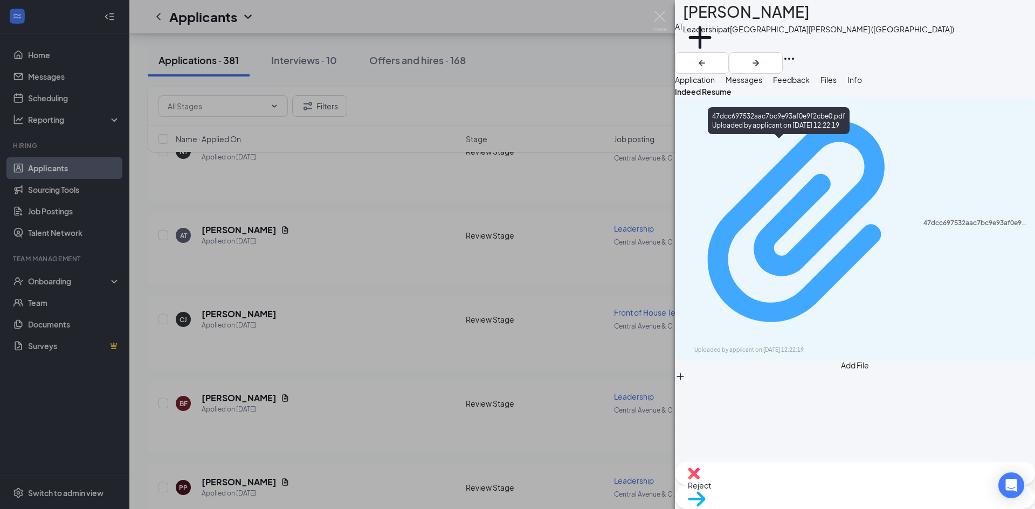
click at [923, 219] on div "47dcc697532aac7bc9e93af0e9f2cbe0.pdf" at bounding box center [975, 223] width 105 height 9
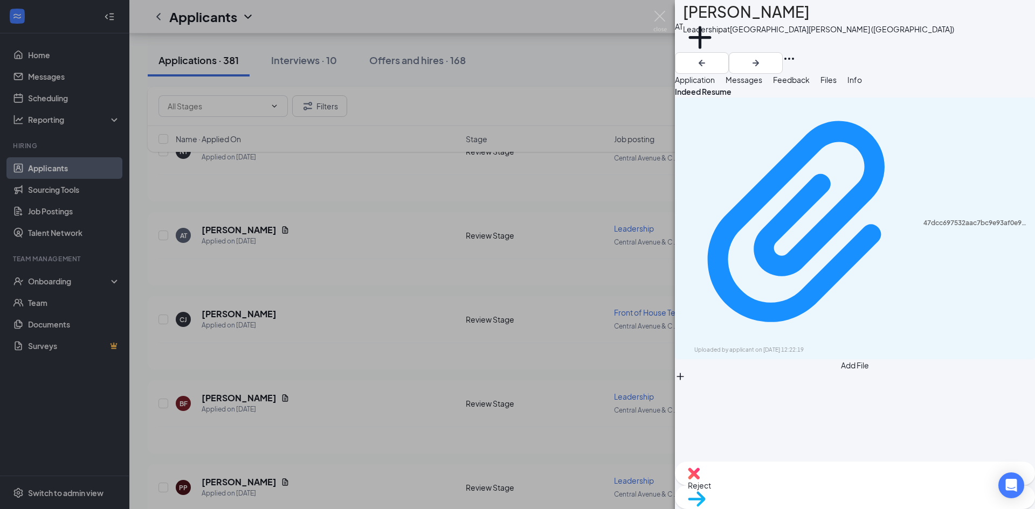
click at [700, 480] on img at bounding box center [694, 474] width 12 height 12
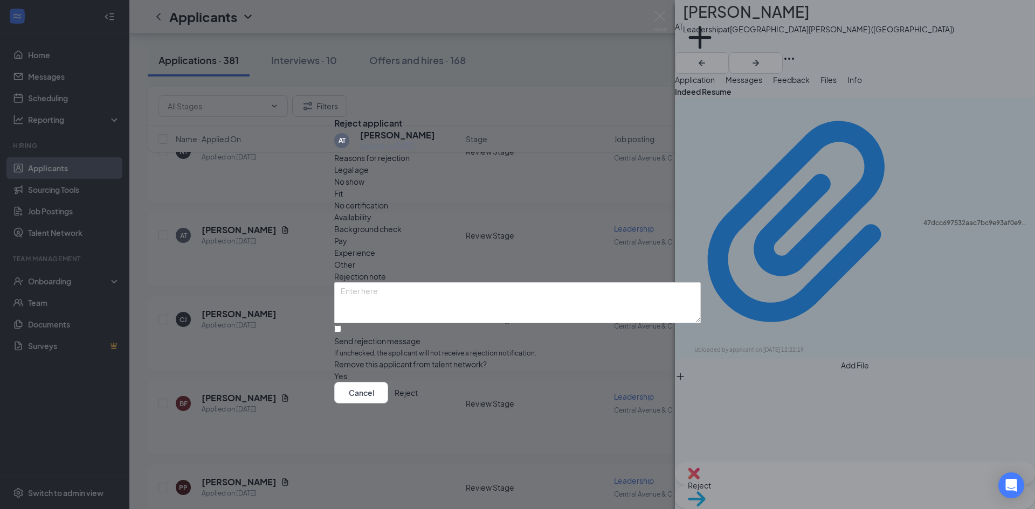
click at [458, 190] on div "Fit" at bounding box center [517, 194] width 367 height 12
click at [418, 404] on button "Reject" at bounding box center [406, 393] width 23 height 22
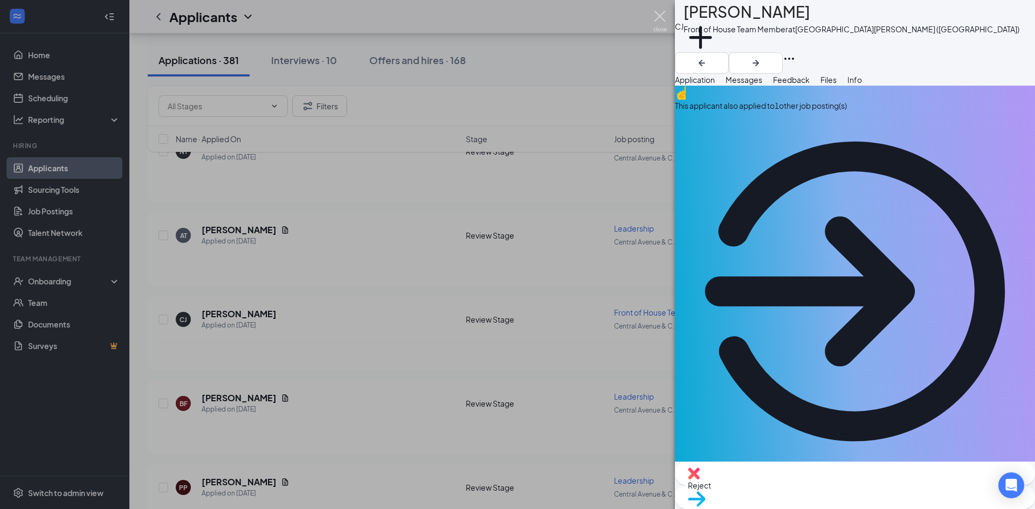
click at [661, 17] on img at bounding box center [659, 21] width 13 height 21
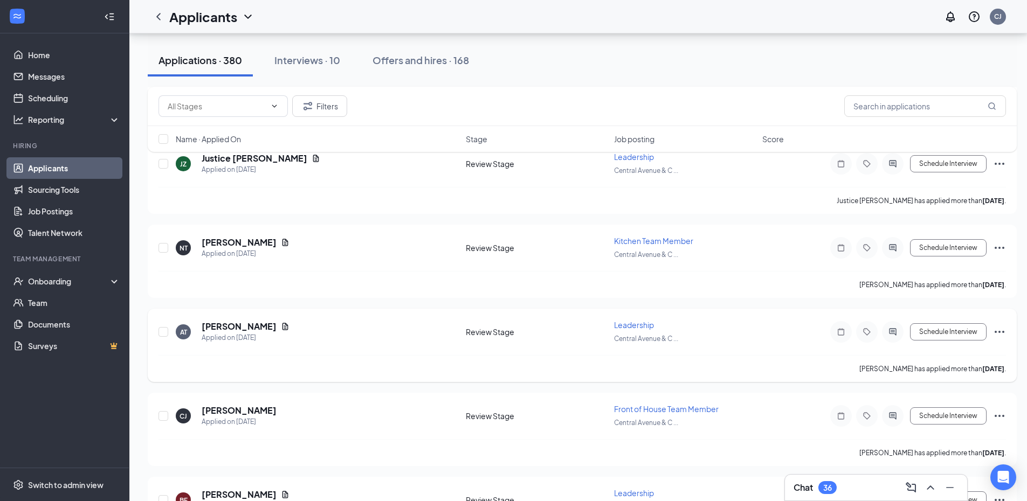
scroll to position [6200, 0]
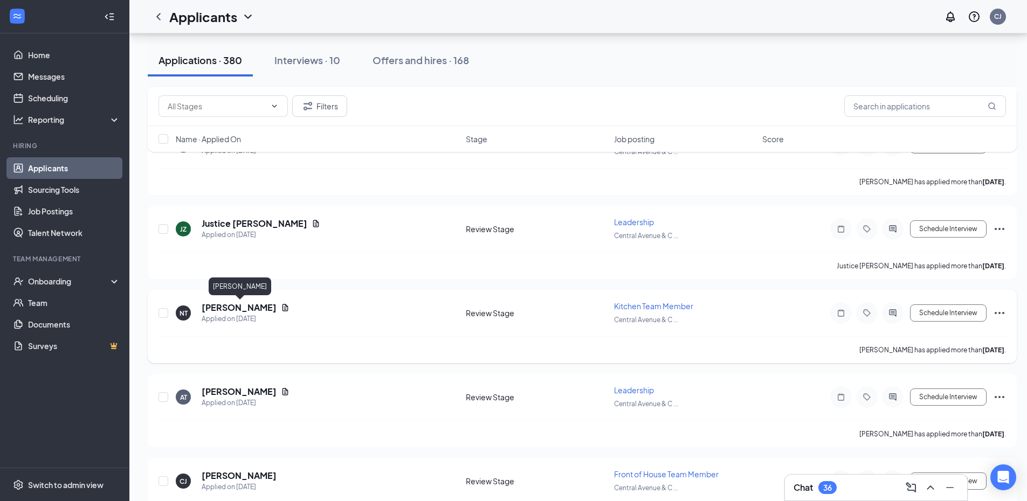
click at [277, 309] on h5 "[PERSON_NAME]" at bounding box center [239, 308] width 75 height 12
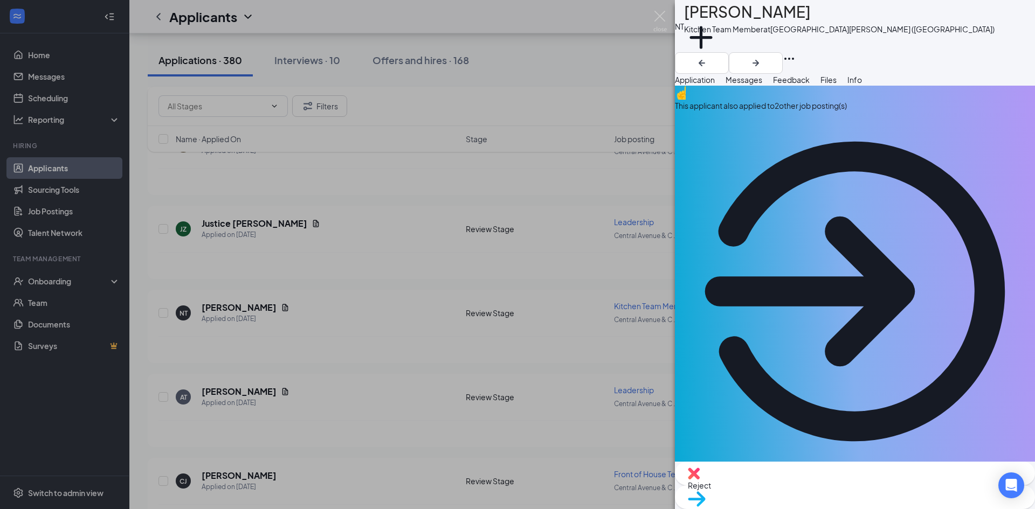
click at [837, 85] on span "Files" at bounding box center [828, 80] width 16 height 10
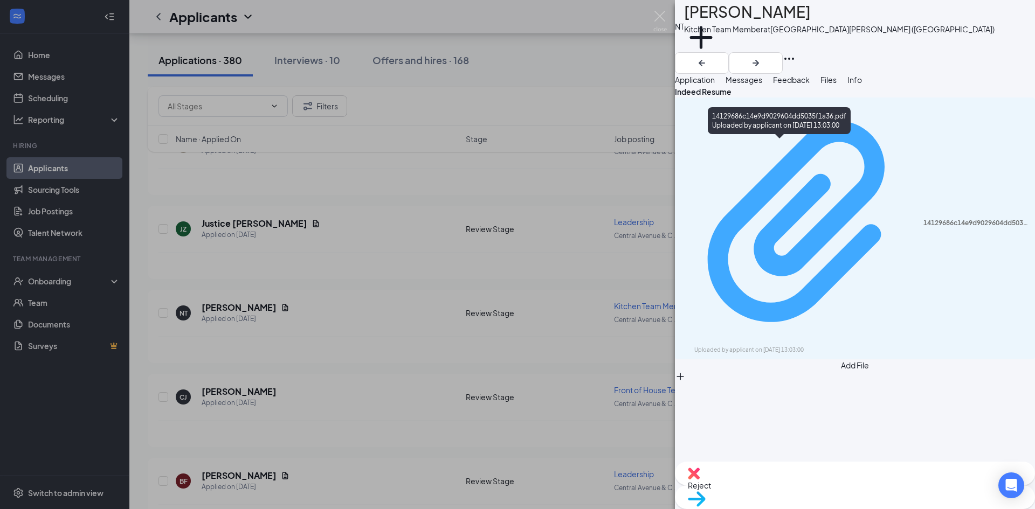
click at [923, 219] on div "14129686c14e9d9029604dd5035f1a36.pdf" at bounding box center [975, 223] width 105 height 9
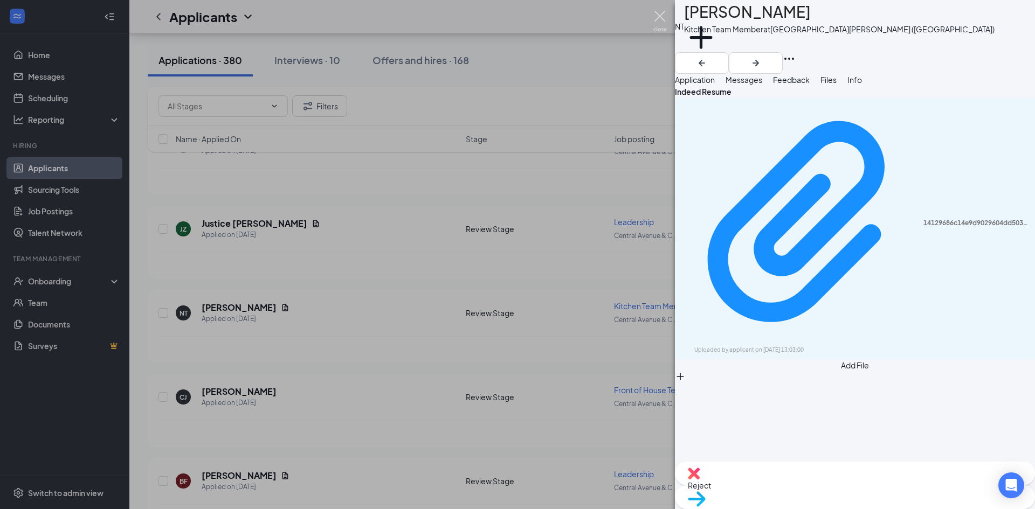
drag, startPoint x: 659, startPoint y: 17, endPoint x: 229, endPoint y: 255, distance: 491.7
click at [659, 17] on img at bounding box center [659, 21] width 13 height 21
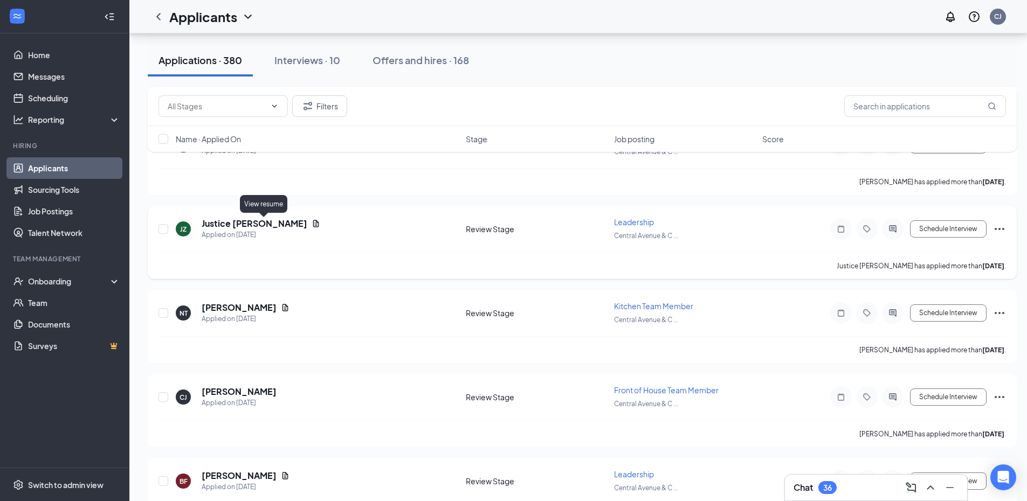
click at [313, 222] on icon "Document" at bounding box center [316, 223] width 6 height 7
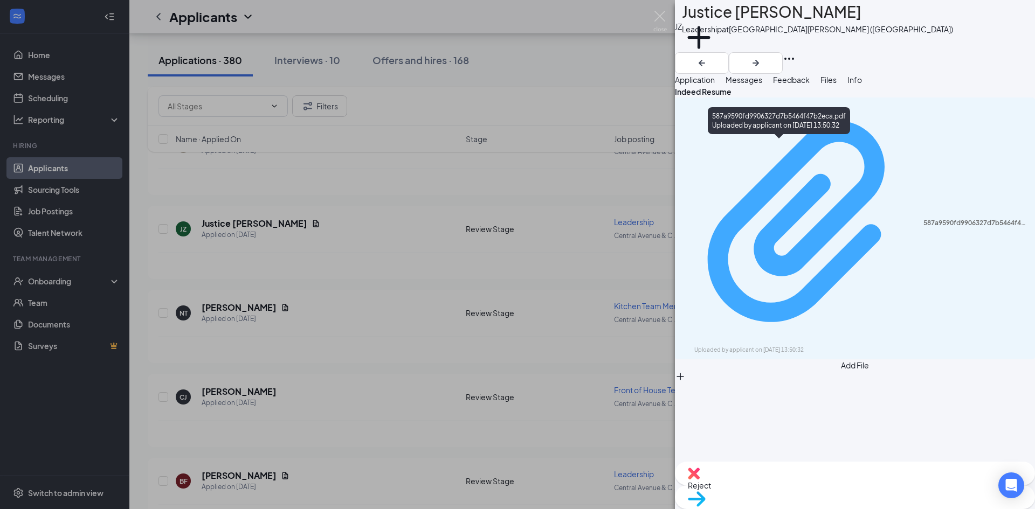
click at [923, 219] on div "587a9590fd9906327d7b5464f47b2eca.pdf" at bounding box center [975, 223] width 105 height 9
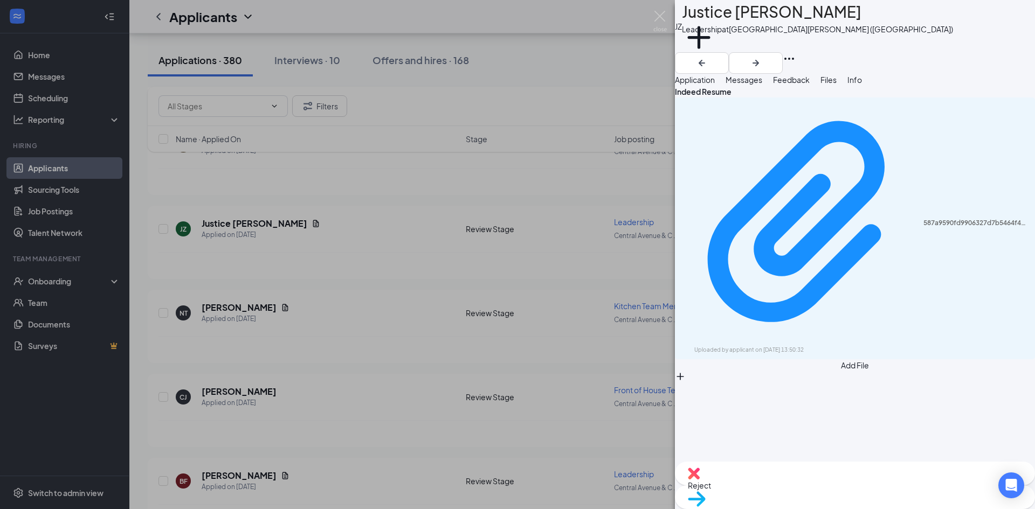
click at [402, 233] on div "JZ Justice Zicari Leadership at Central Avenue & Colvin Avenue (NY) Add a tag A…" at bounding box center [517, 254] width 1035 height 509
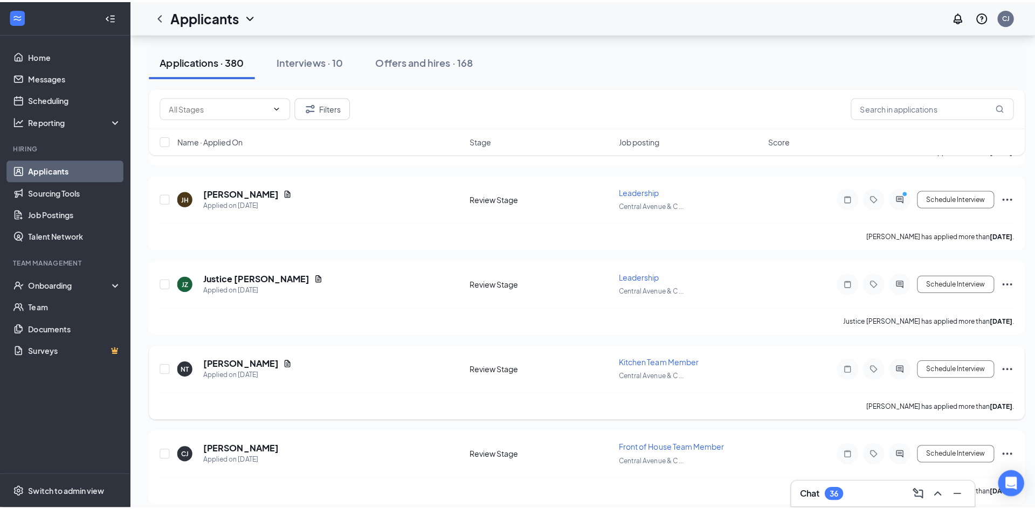
scroll to position [6092, 0]
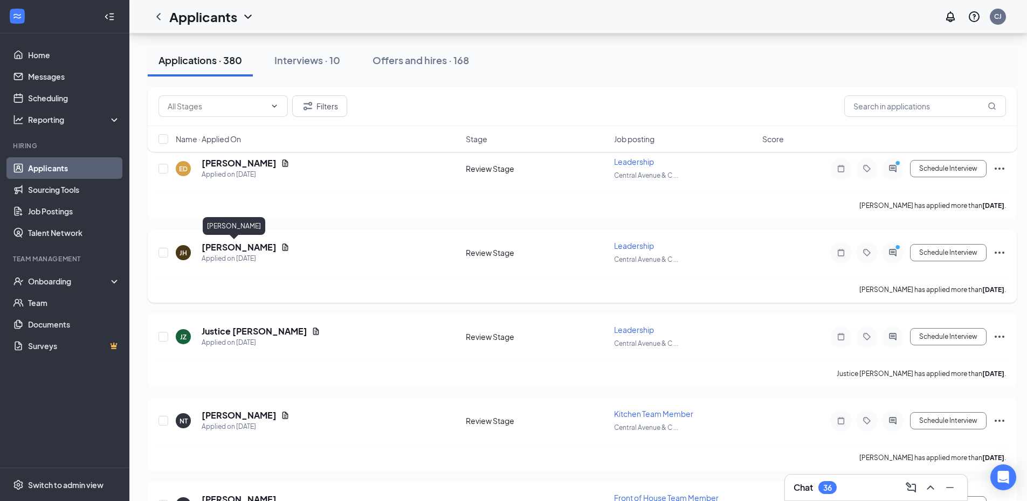
click at [220, 245] on h5 "Joe Hayes" at bounding box center [239, 247] width 75 height 12
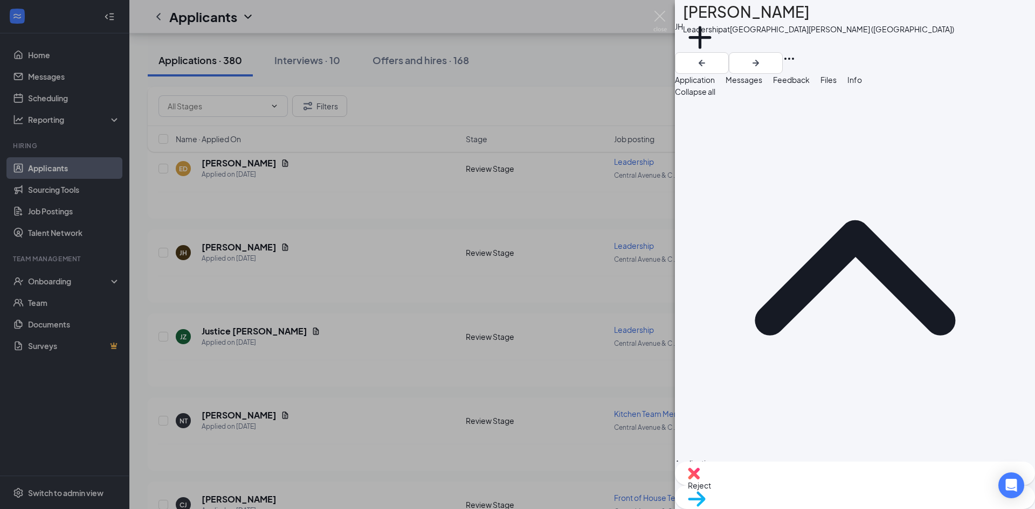
click at [837, 81] on button "Files" at bounding box center [828, 80] width 16 height 12
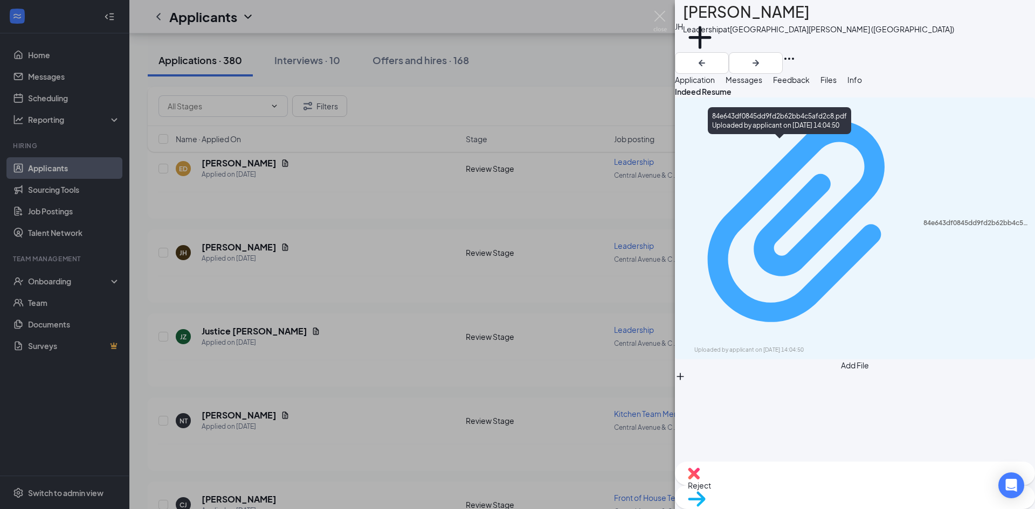
click at [923, 219] on div "84e643df0845dd9fd2b62bb4c5afd2c8.pdf" at bounding box center [975, 223] width 105 height 9
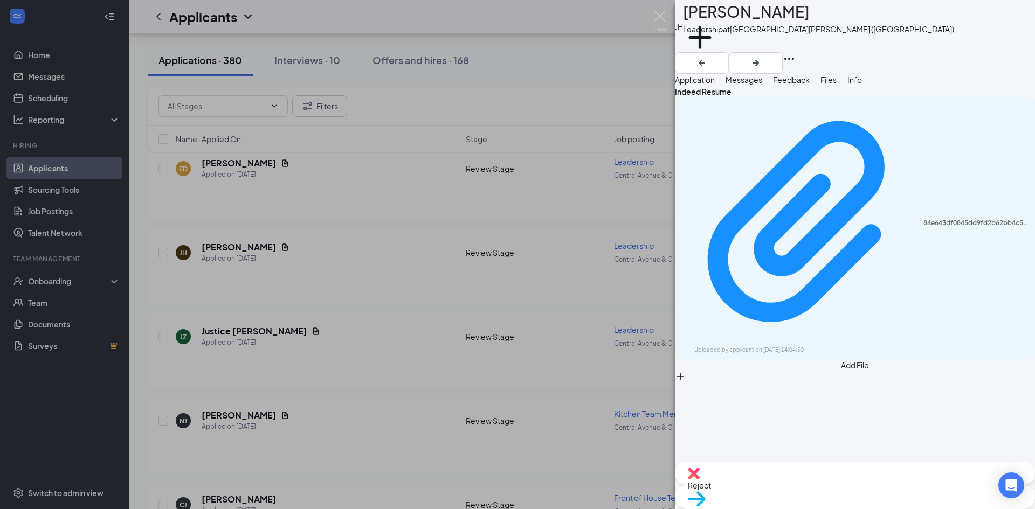
click at [315, 258] on div "JH Joe Hayes Leadership at Central Avenue & Colvin Avenue (NY) Add a tag Applic…" at bounding box center [517, 254] width 1035 height 509
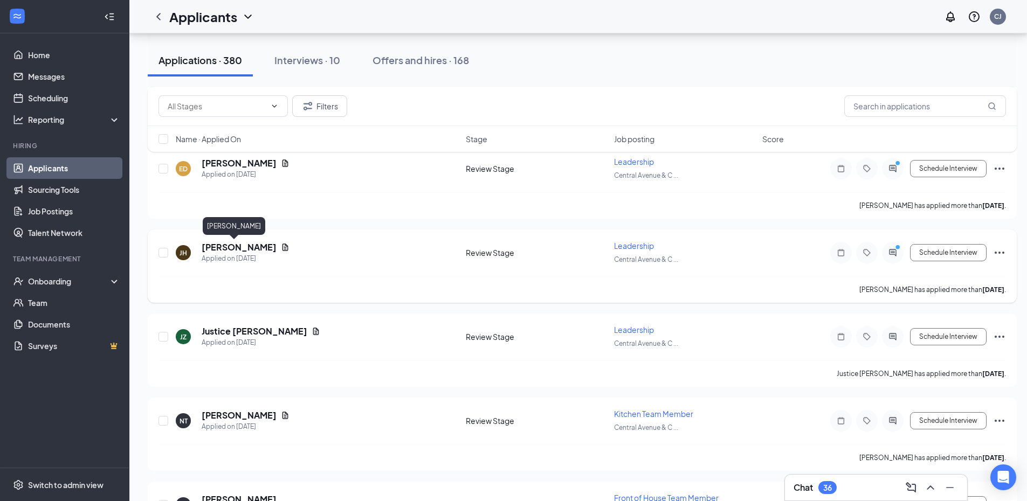
click at [225, 245] on h5 "Joe Hayes" at bounding box center [239, 247] width 75 height 12
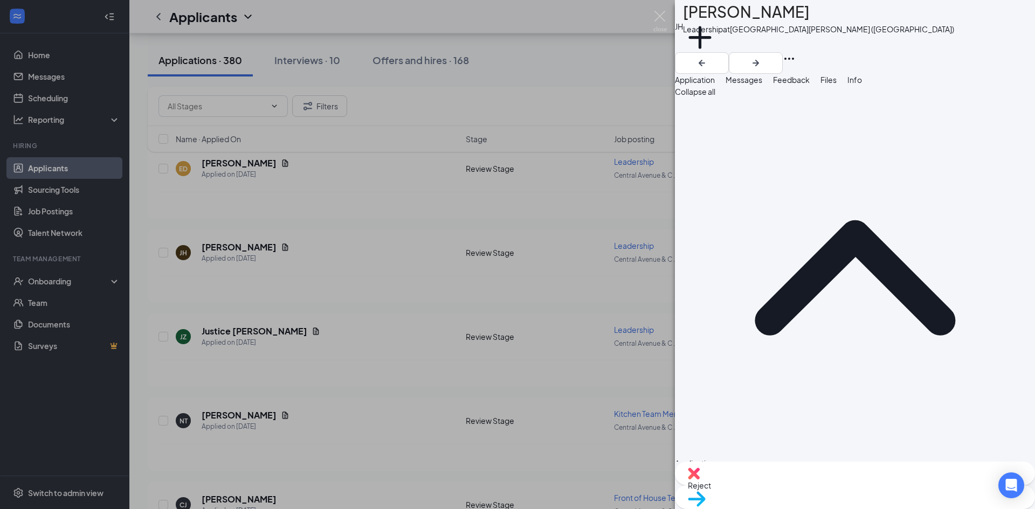
click at [801, 489] on span "Reject" at bounding box center [855, 486] width 334 height 12
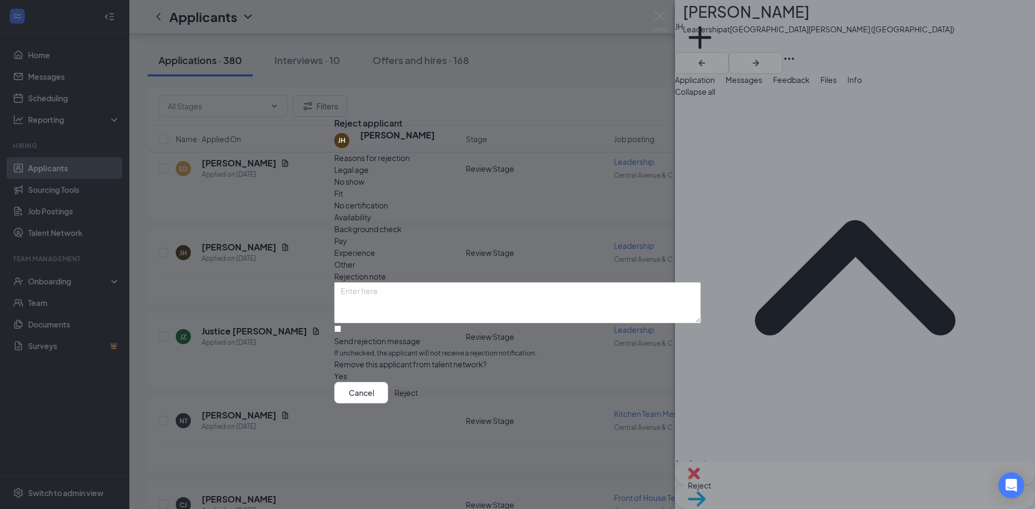
click at [343, 191] on span "Fit" at bounding box center [338, 194] width 9 height 12
click at [418, 399] on button "Reject" at bounding box center [406, 393] width 23 height 22
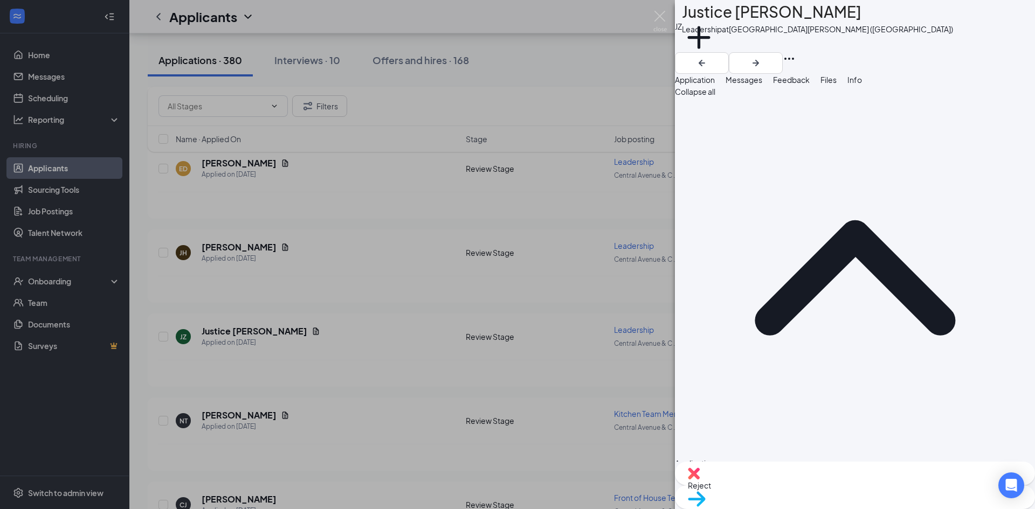
click at [554, 59] on div "JZ Justice Zicari Leadership at Central Avenue & Colvin Avenue (NY) Add a tag A…" at bounding box center [517, 254] width 1035 height 509
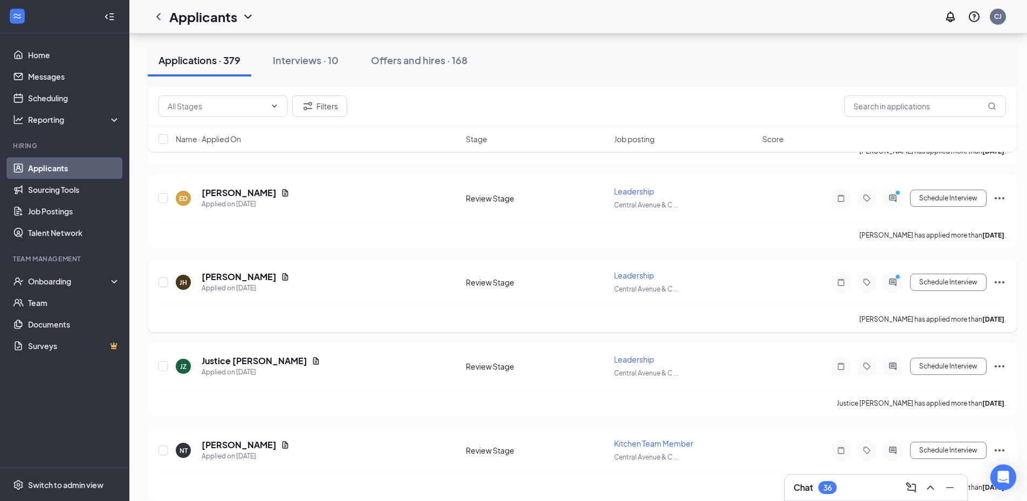
scroll to position [6039, 0]
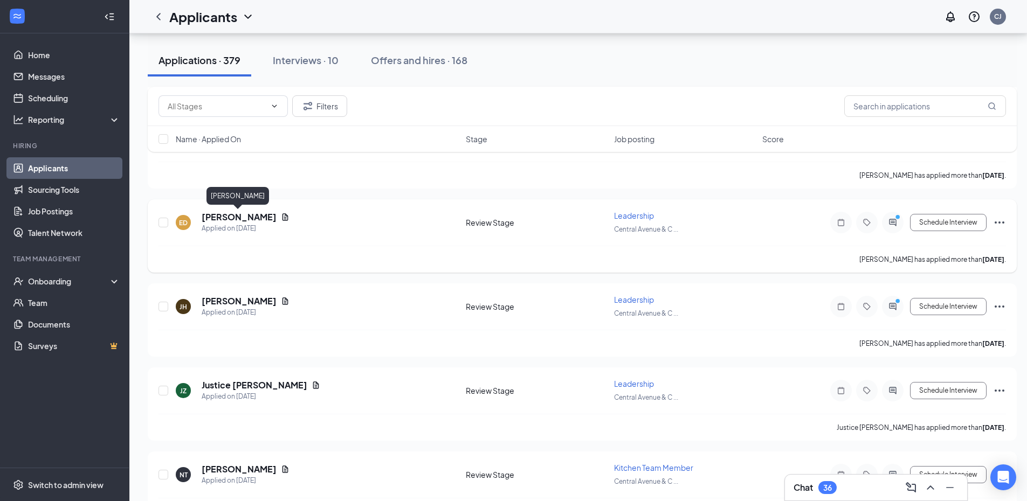
click at [222, 217] on h5 "Elizabeth Davila" at bounding box center [239, 217] width 75 height 12
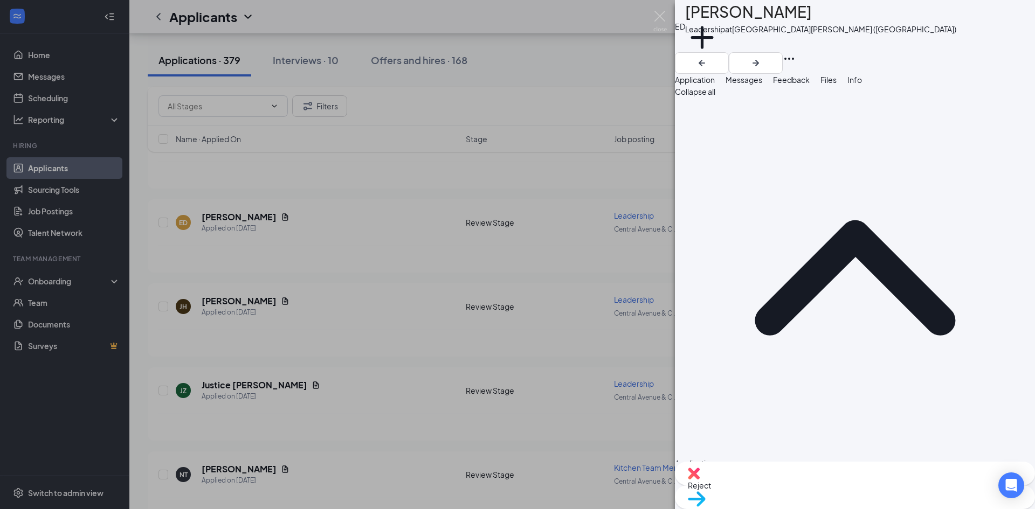
click at [837, 86] on div "Files" at bounding box center [828, 80] width 16 height 12
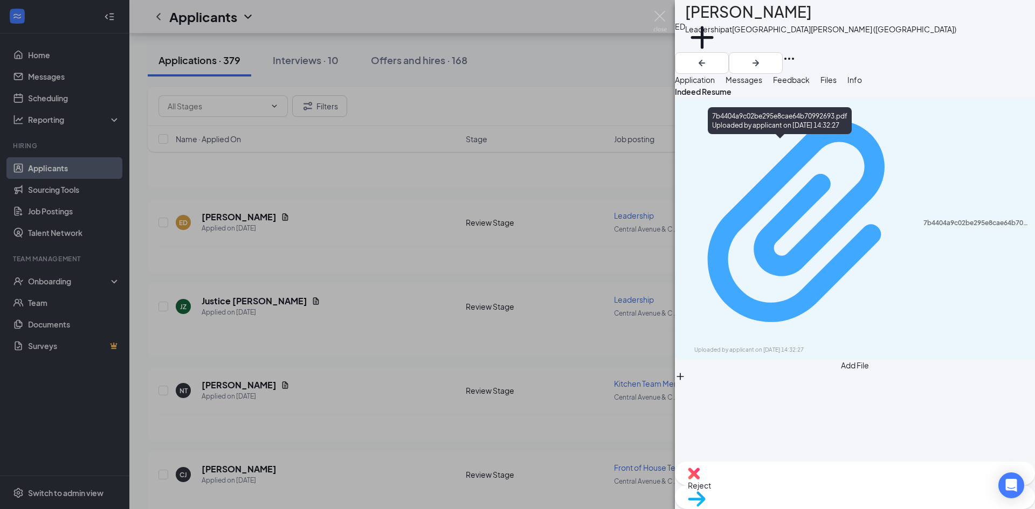
click at [801, 149] on div "7b4404a9c02be295e8cae64b70992693.pdf Uploaded by applicant on Aug 23, 2025 at 1…" at bounding box center [854, 228] width 347 height 252
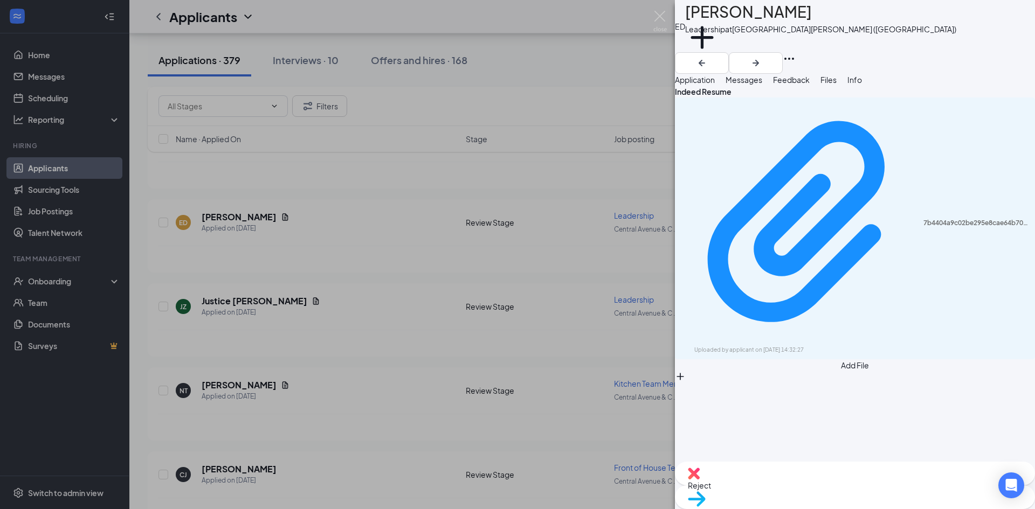
click at [798, 491] on span "Reject" at bounding box center [855, 486] width 334 height 12
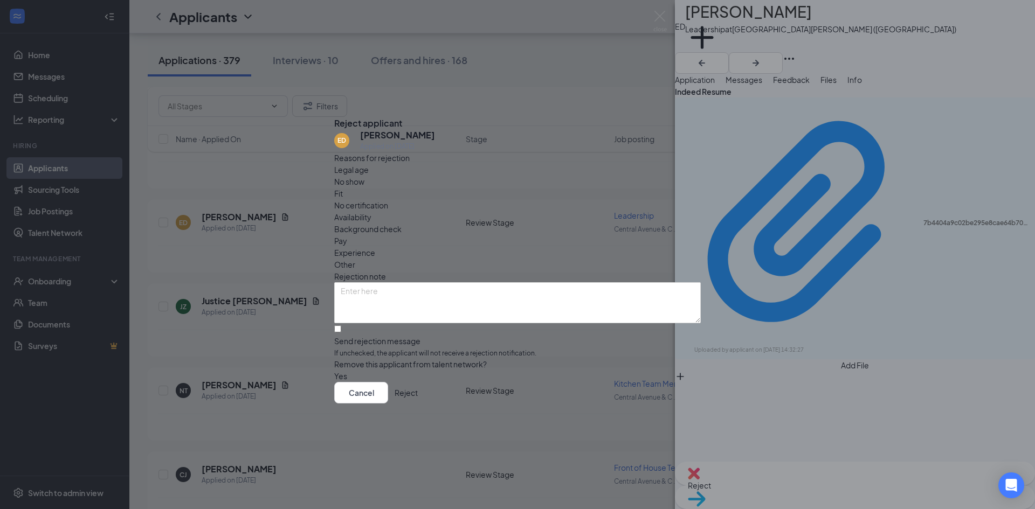
click at [343, 188] on span "Fit" at bounding box center [338, 194] width 9 height 12
click at [418, 404] on button "Reject" at bounding box center [406, 393] width 23 height 22
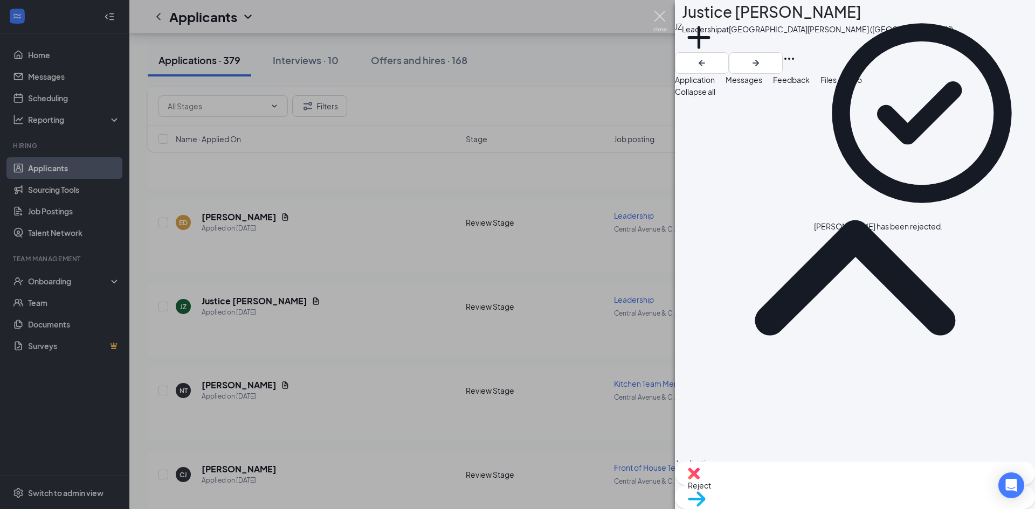
drag, startPoint x: 655, startPoint y: 15, endPoint x: 340, endPoint y: 219, distance: 376.2
click at [655, 16] on img at bounding box center [659, 21] width 13 height 21
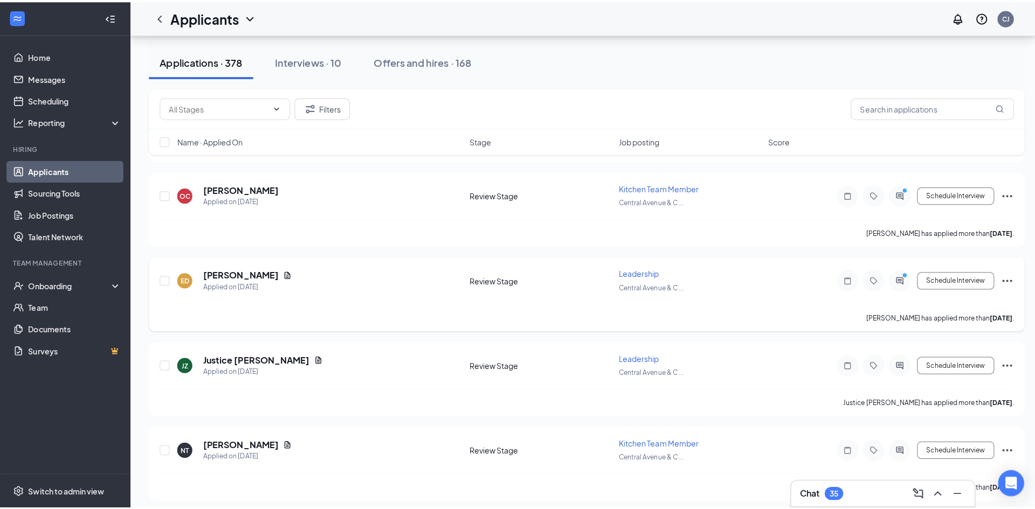
scroll to position [5931, 0]
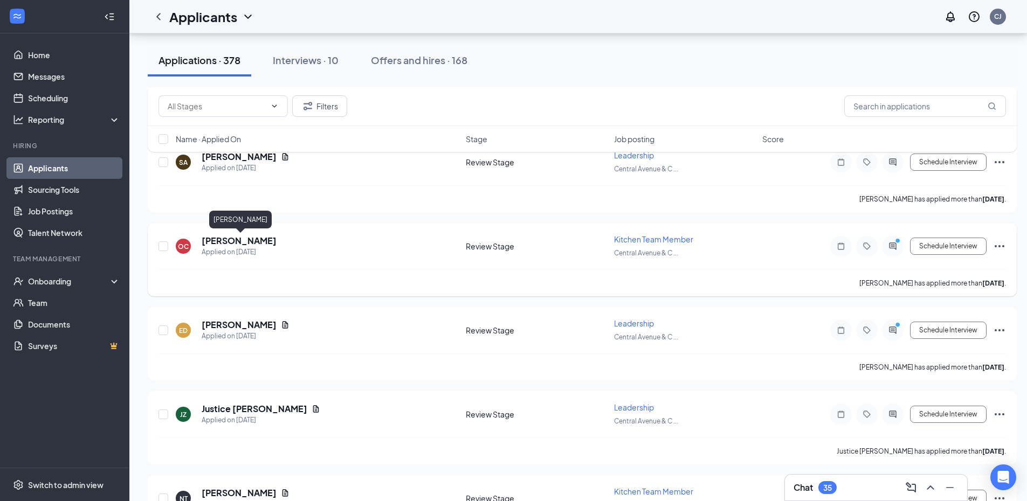
click at [256, 242] on h5 "Onesimo Coxaj Calel" at bounding box center [239, 241] width 75 height 12
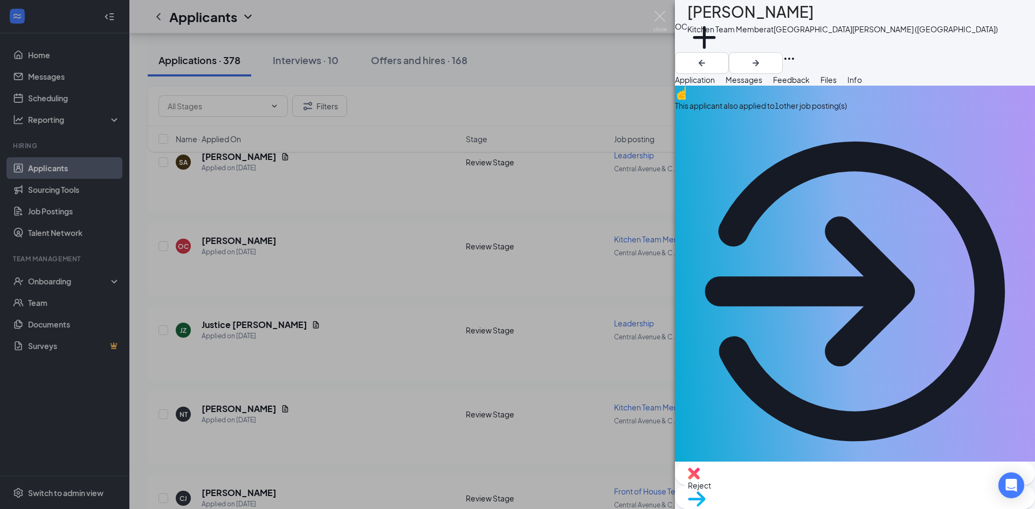
click at [803, 486] on span "Reject" at bounding box center [855, 486] width 334 height 12
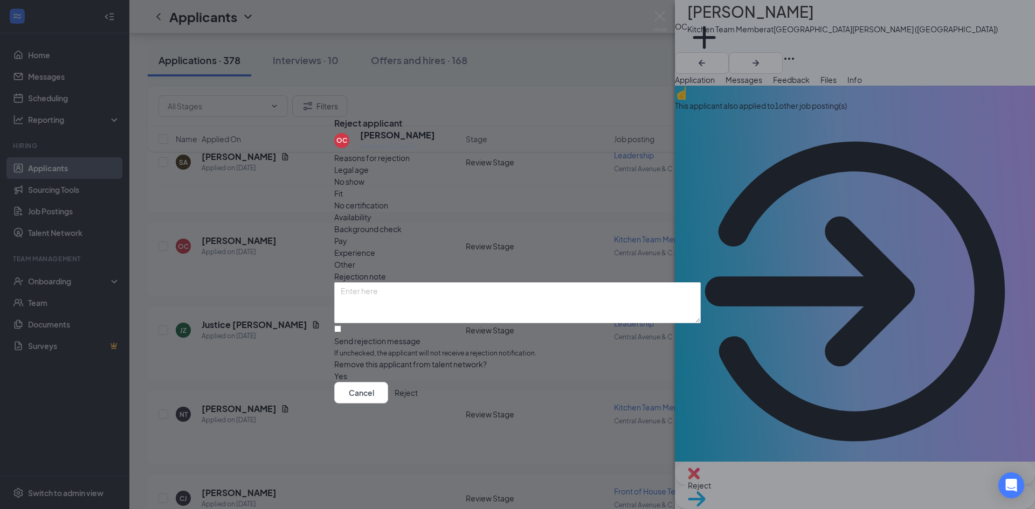
drag, startPoint x: 541, startPoint y: 215, endPoint x: 536, endPoint y: 222, distance: 9.0
click at [355, 259] on span "Other" at bounding box center [344, 265] width 21 height 12
click at [453, 282] on textarea at bounding box center [517, 302] width 367 height 41
type textarea "No resume."
click at [418, 398] on button "Reject" at bounding box center [406, 393] width 23 height 22
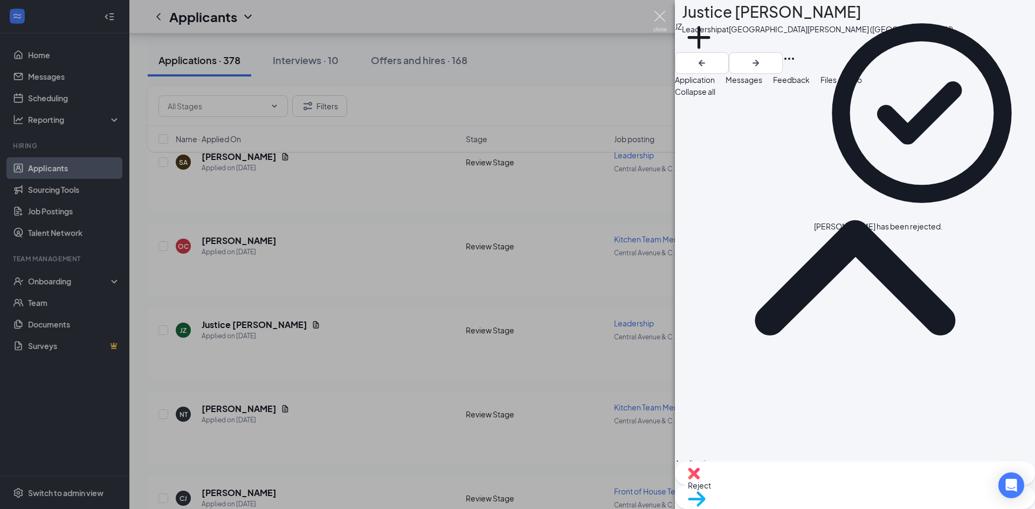
click at [665, 15] on img at bounding box center [659, 21] width 13 height 21
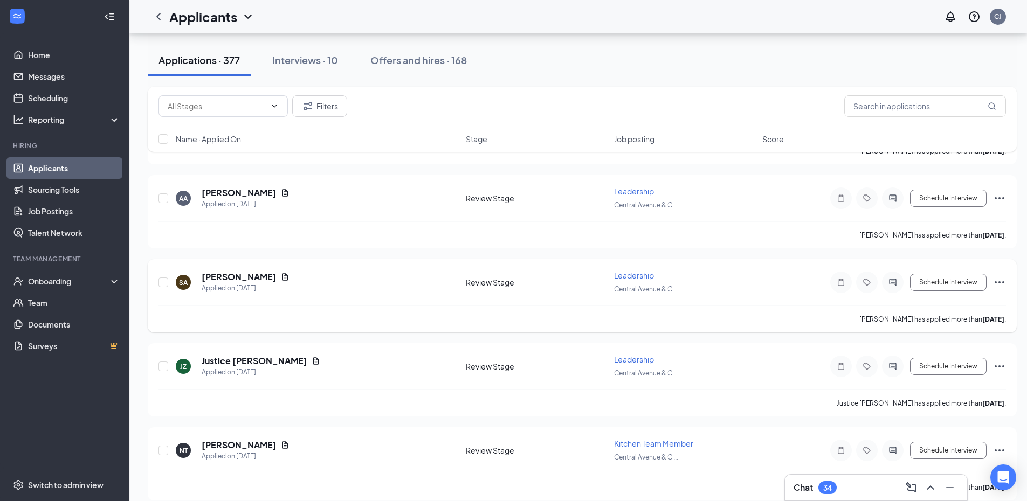
scroll to position [5769, 0]
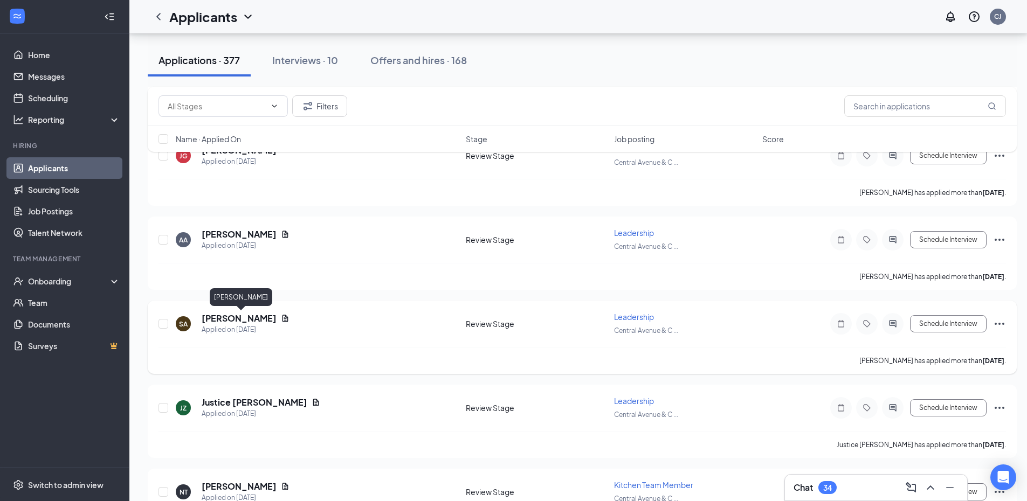
click at [275, 316] on h5 "ShainaRose Anderson" at bounding box center [239, 319] width 75 height 12
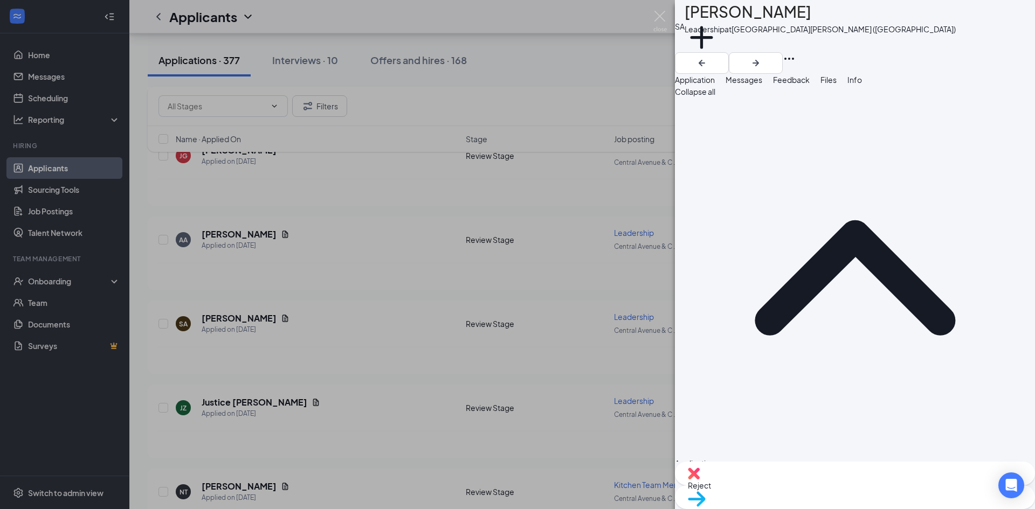
click at [837, 86] on button "Files" at bounding box center [828, 80] width 16 height 12
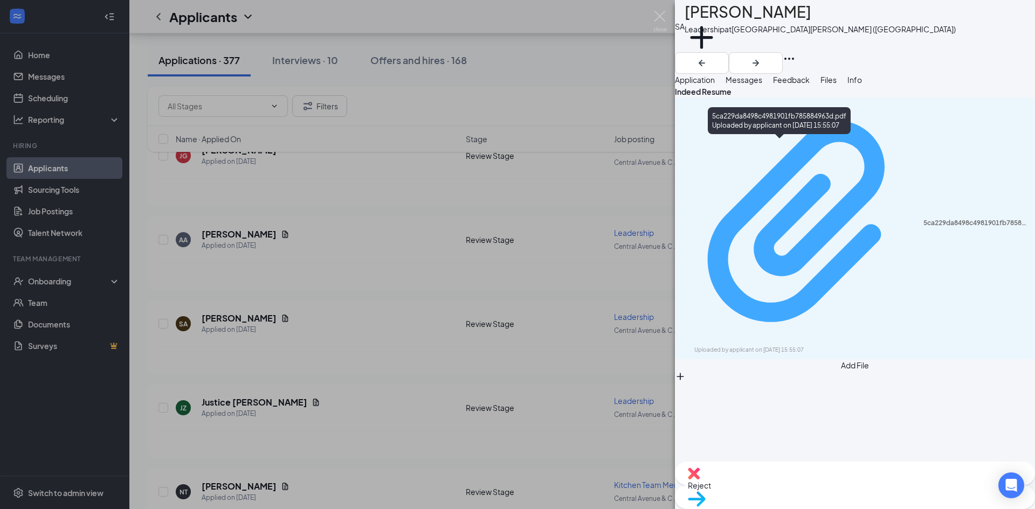
click at [923, 219] on div "5ca229da8498c4981901fb785884963d.pdf" at bounding box center [975, 223] width 105 height 9
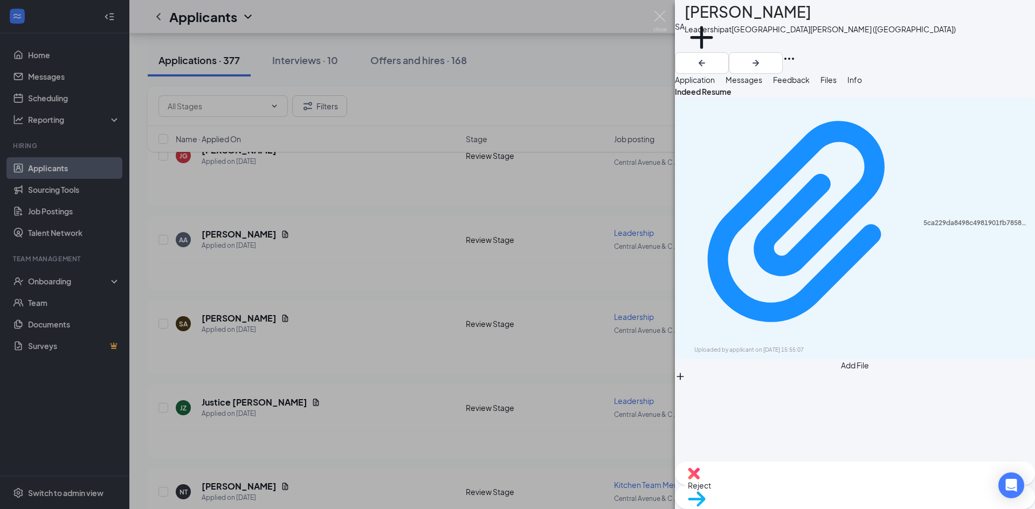
click at [787, 486] on div "Reject" at bounding box center [855, 474] width 360 height 24
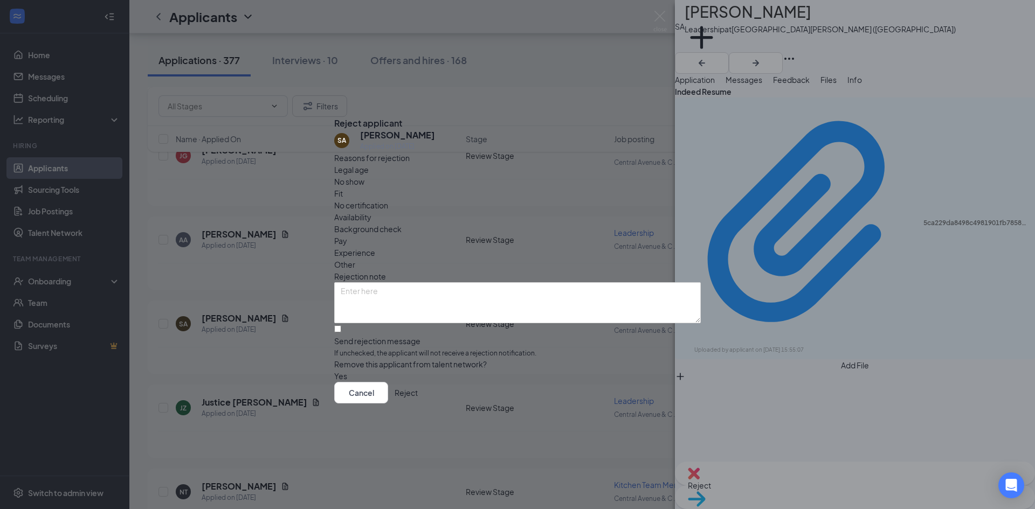
click at [343, 188] on span "Fit" at bounding box center [338, 194] width 9 height 12
click at [418, 404] on button "Reject" at bounding box center [406, 393] width 23 height 22
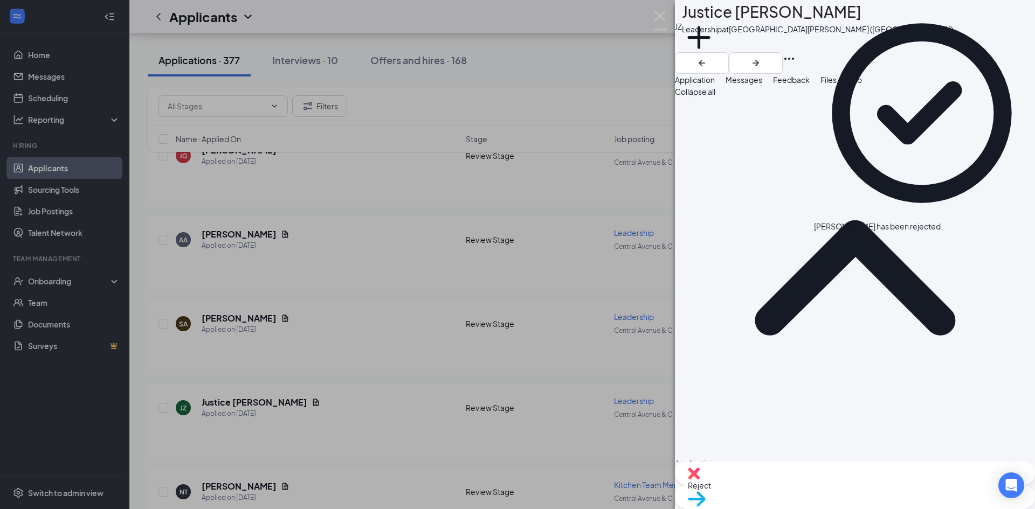
click at [363, 221] on div "JZ Justice Zicari Leadership at Central Avenue & Colvin Avenue (NY) Add a tag A…" at bounding box center [517, 254] width 1035 height 509
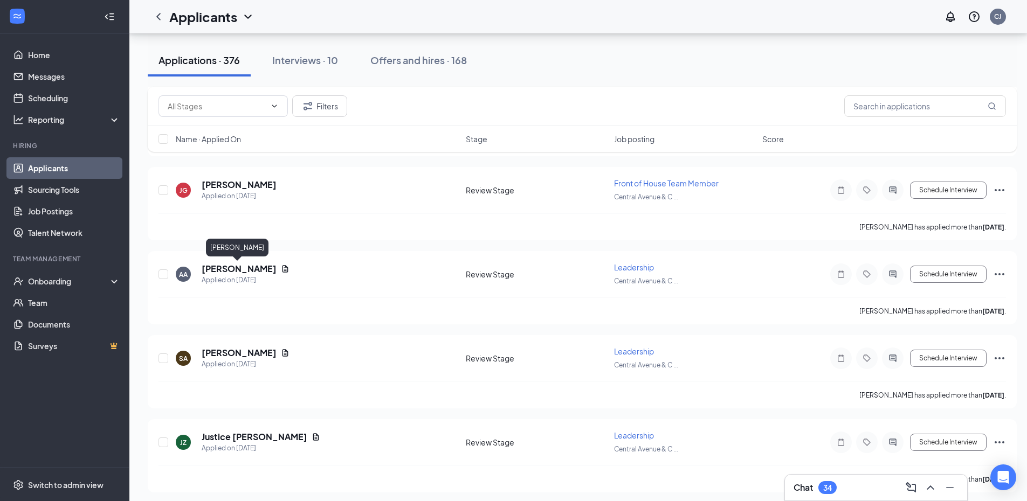
scroll to position [5715, 0]
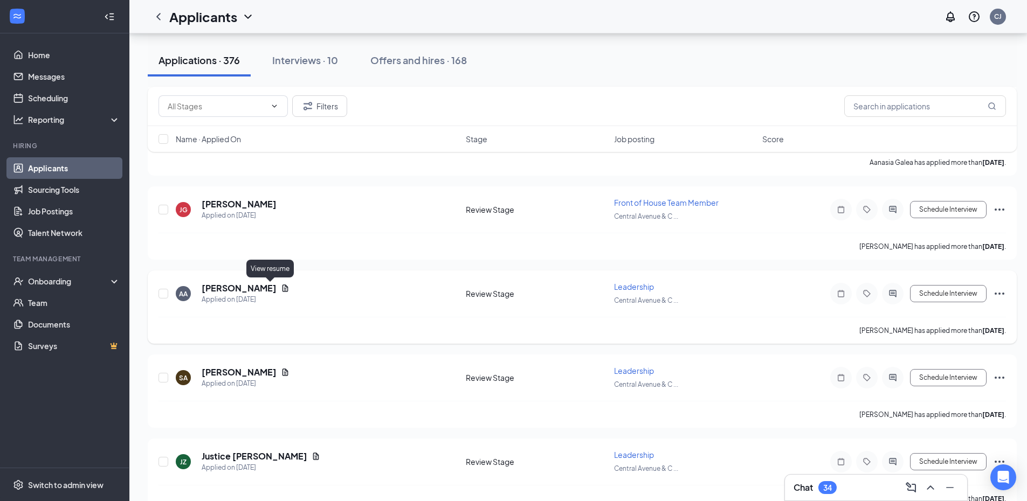
click at [282, 288] on icon "Document" at bounding box center [285, 288] width 6 height 7
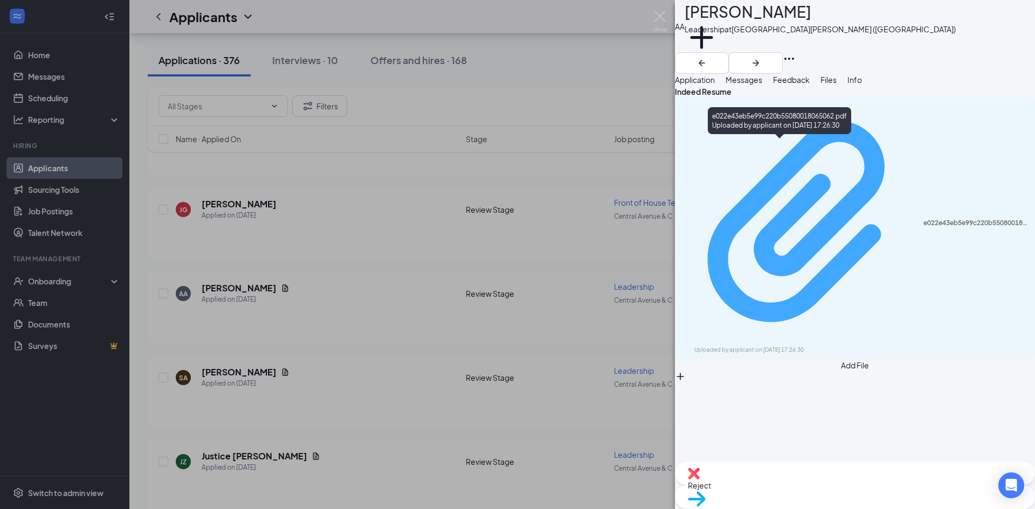
click at [923, 219] on div "e022e43eb5e99c220b55080018065062.pdf" at bounding box center [975, 223] width 105 height 9
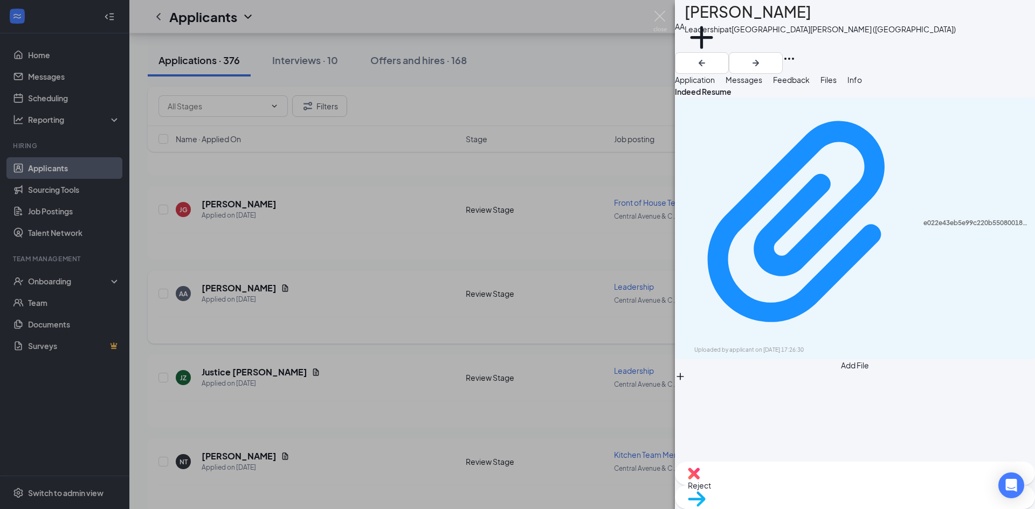
click at [360, 211] on div "AA Aryan Acharya Leadership at Central Avenue & Colvin Avenue (NY) Add a tag Ap…" at bounding box center [517, 254] width 1035 height 509
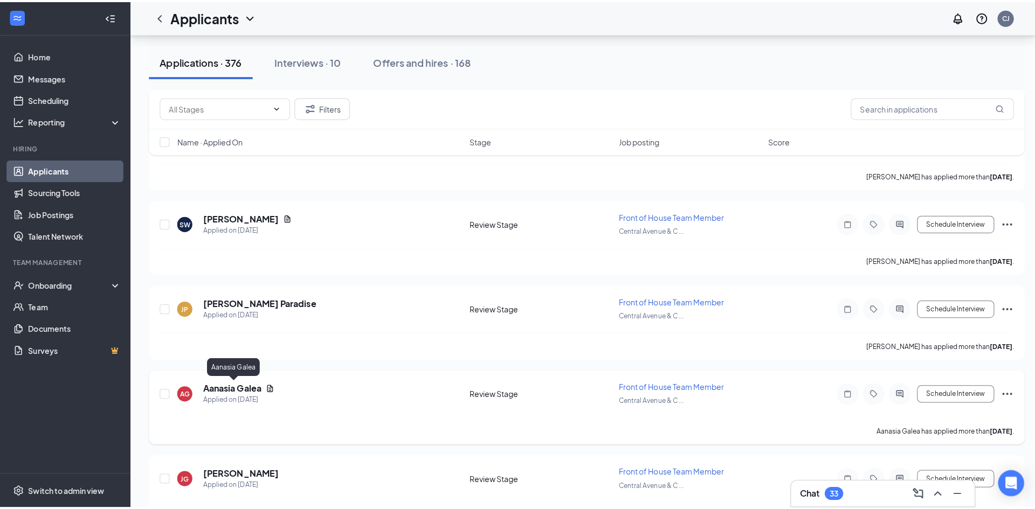
scroll to position [5446, 0]
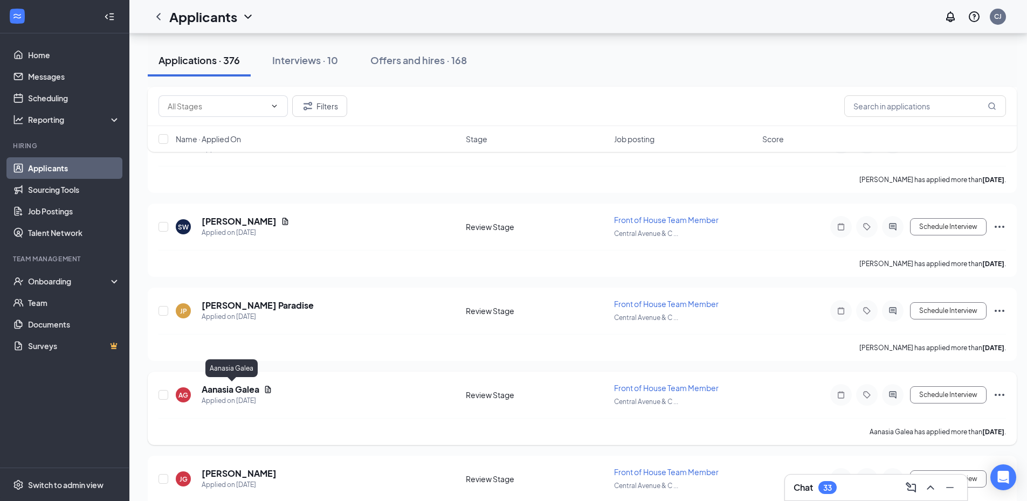
click at [251, 390] on h5 "Aanasia Galea" at bounding box center [231, 390] width 58 height 12
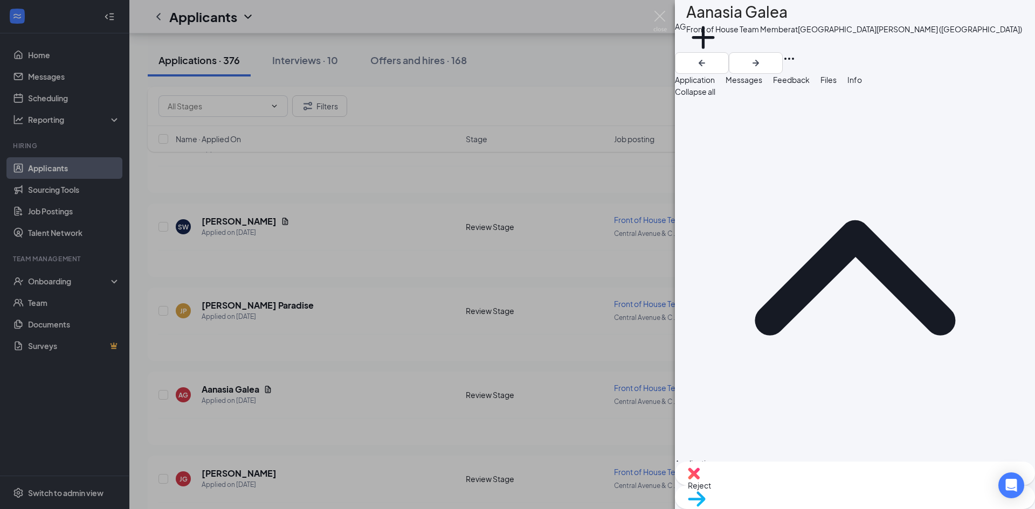
click at [810, 83] on span "Feedback" at bounding box center [791, 80] width 37 height 10
click at [837, 86] on div "Files" at bounding box center [828, 80] width 16 height 12
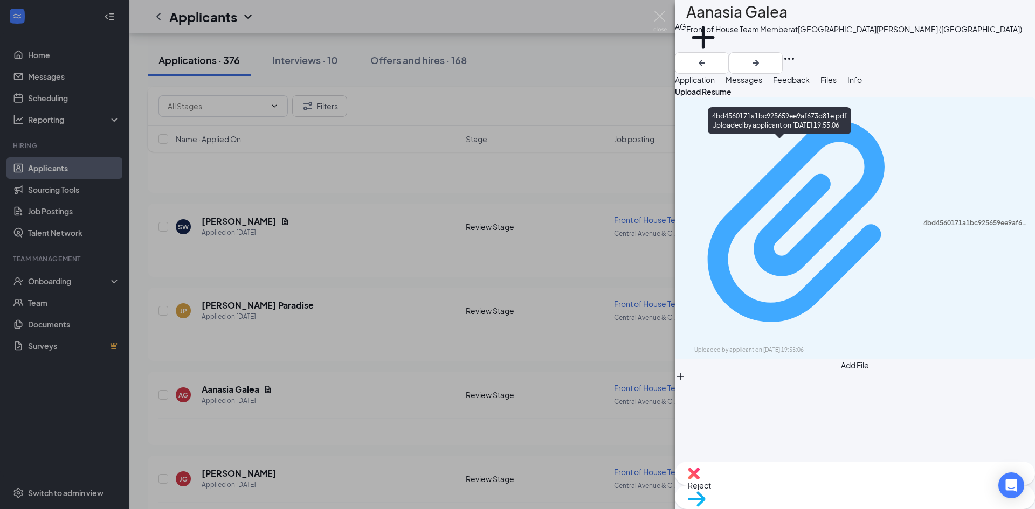
click at [923, 219] on div "4bd4560171a1bc925659ee9af673d81e.pdf" at bounding box center [975, 223] width 105 height 9
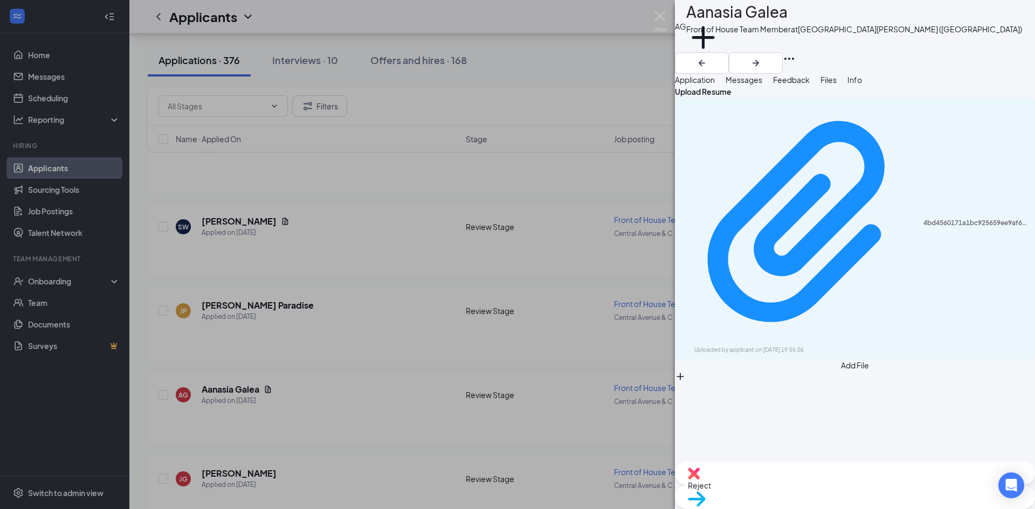
click at [499, 182] on div "AG Aanasia Galea Front of House Team Member at Central Avenue & Colvin Avenue (…" at bounding box center [517, 254] width 1035 height 509
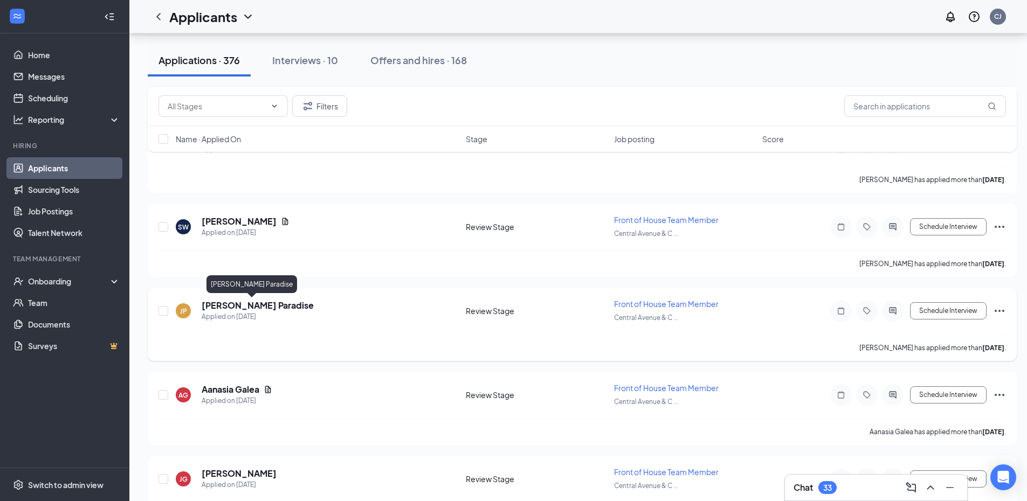
click at [226, 305] on h5 "Janiyah Paradise" at bounding box center [258, 306] width 112 height 12
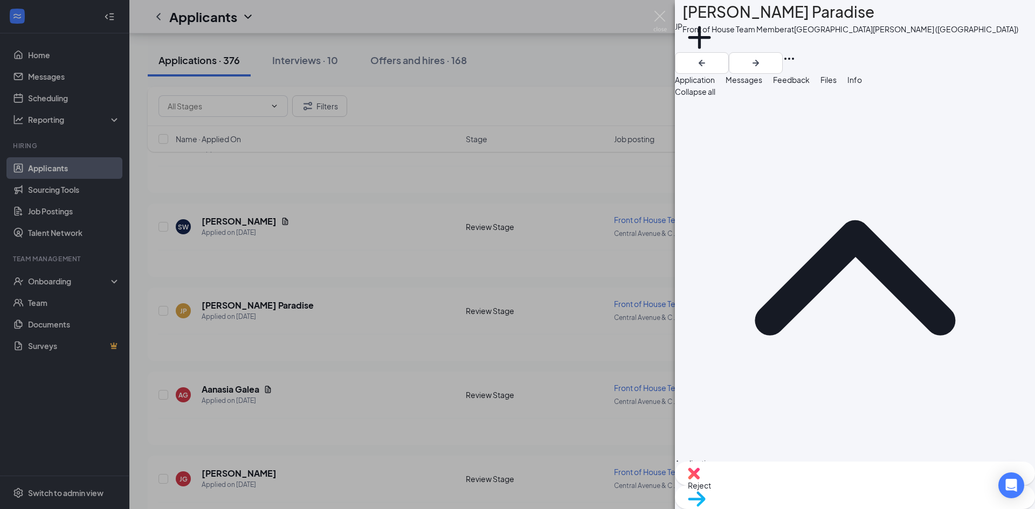
click at [797, 489] on span "Reject" at bounding box center [855, 486] width 334 height 12
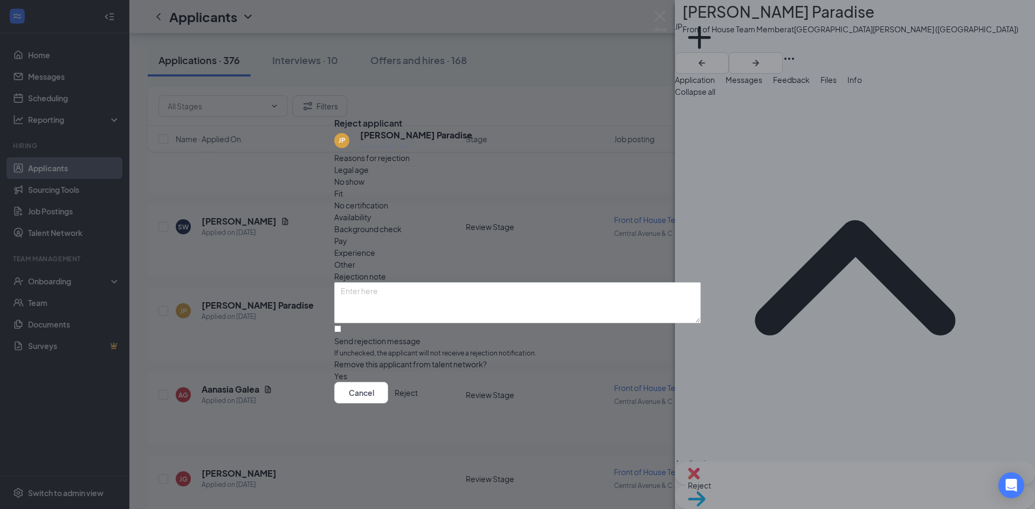
drag, startPoint x: 537, startPoint y: 212, endPoint x: 519, endPoint y: 229, distance: 24.8
click at [355, 259] on span "Other" at bounding box center [344, 265] width 21 height 12
drag, startPoint x: 452, startPoint y: 260, endPoint x: 445, endPoint y: 257, distance: 7.5
click at [452, 282] on textarea at bounding box center [517, 302] width 367 height 41
type textarea "No resume."
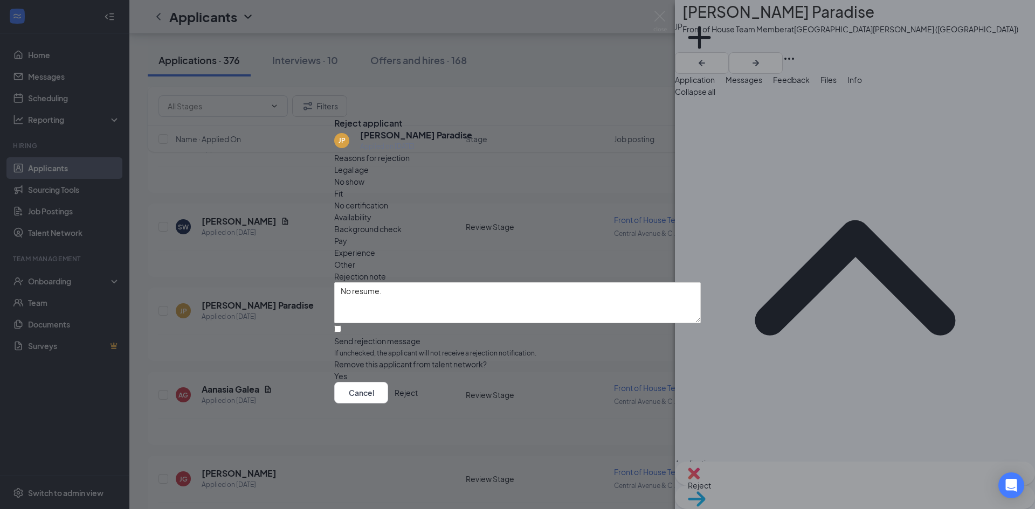
click at [418, 404] on button "Reject" at bounding box center [406, 393] width 23 height 22
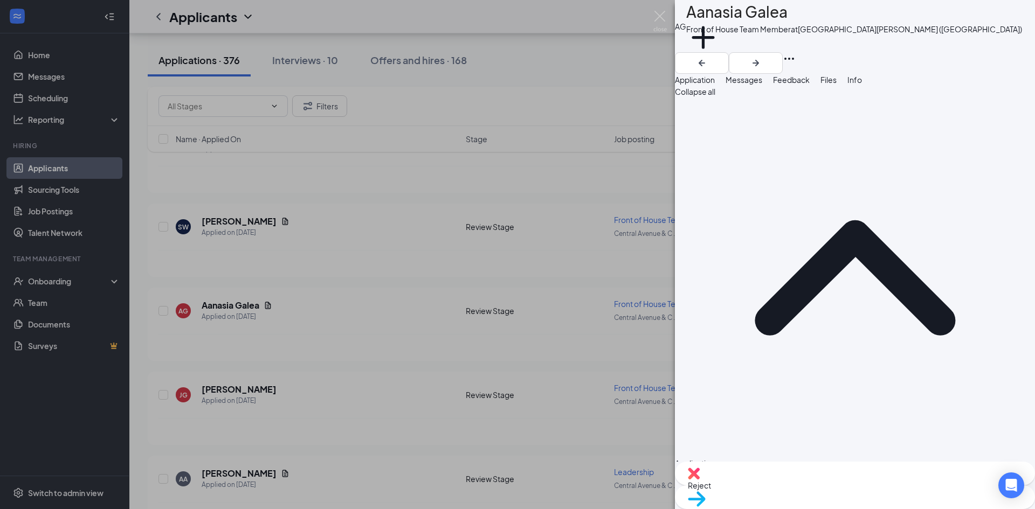
click at [585, 173] on div "AG Aanasia Galea Front of House Team Member at Central Avenue & Colvin Avenue (…" at bounding box center [517, 254] width 1035 height 509
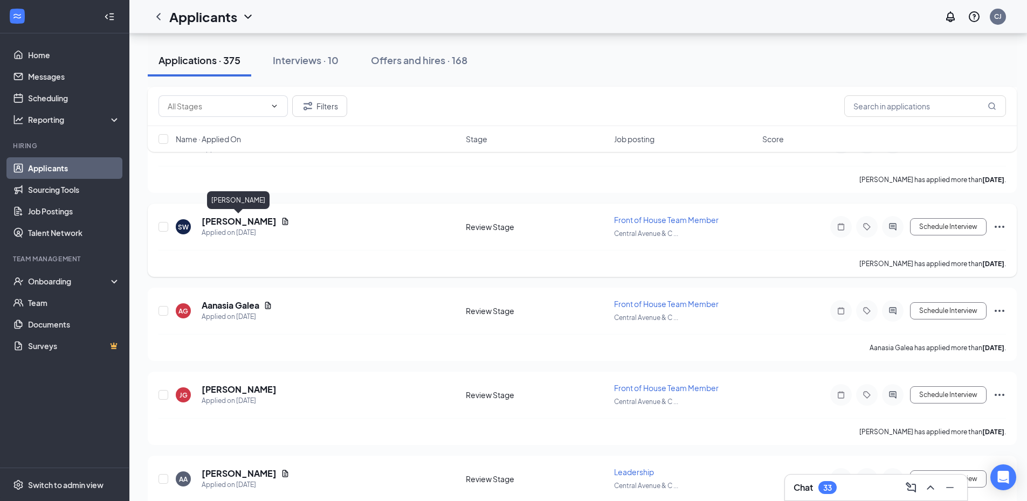
click at [236, 222] on h5 "Shanida Williams" at bounding box center [239, 222] width 75 height 12
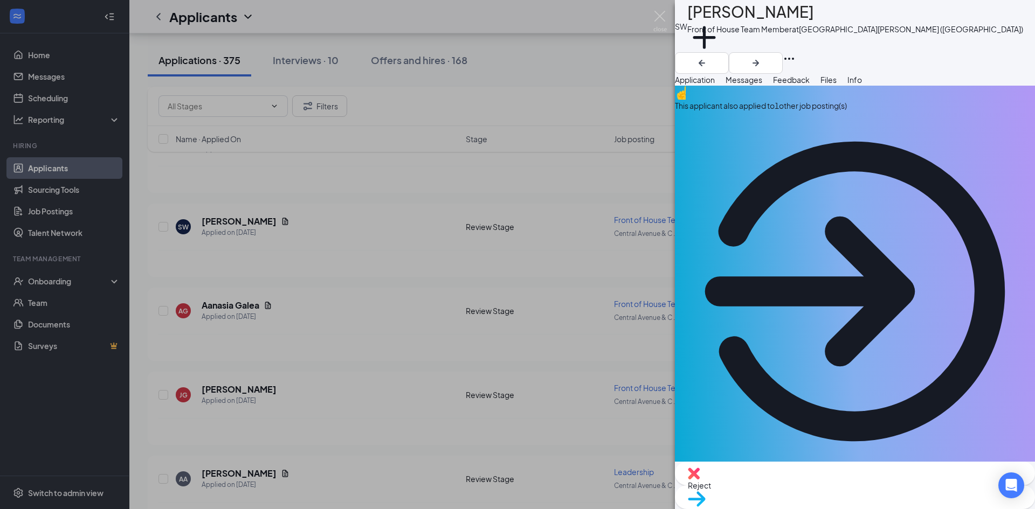
click at [837, 84] on span "Files" at bounding box center [828, 80] width 16 height 10
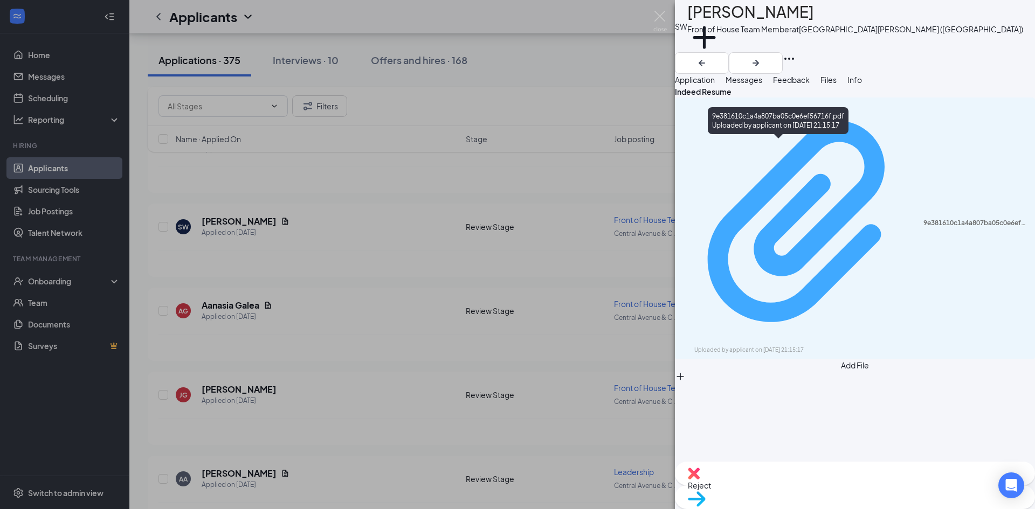
click at [782, 346] on div "Uploaded by applicant on Aug 23, 2025 at 21:15:17" at bounding box center [775, 350] width 162 height 9
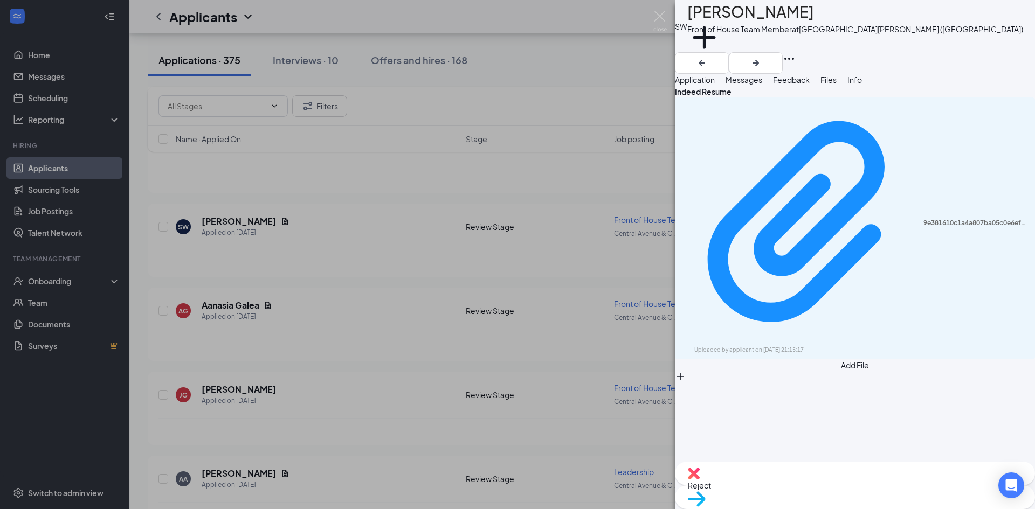
click at [798, 489] on span "Reject" at bounding box center [855, 486] width 334 height 12
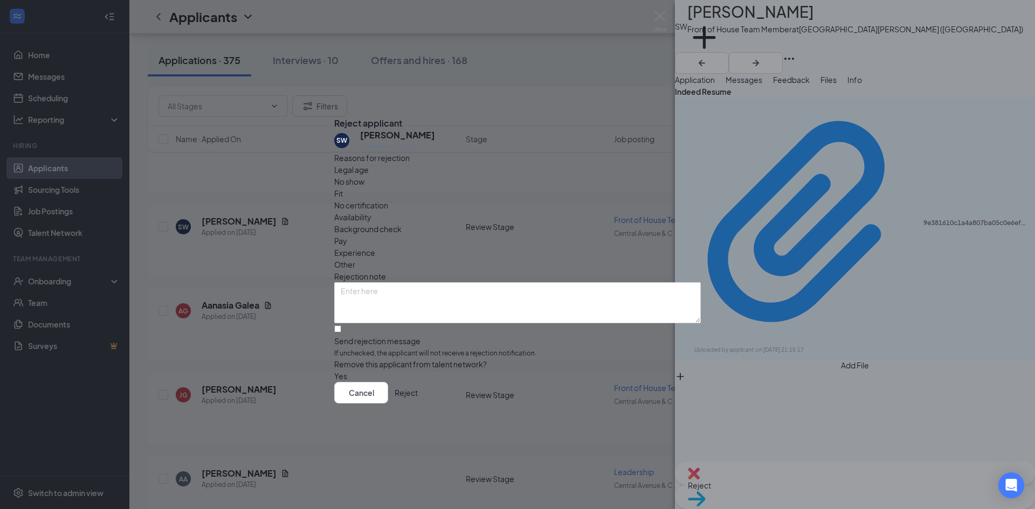
click at [343, 192] on span "Fit" at bounding box center [338, 194] width 9 height 12
click at [418, 404] on button "Reject" at bounding box center [406, 393] width 23 height 22
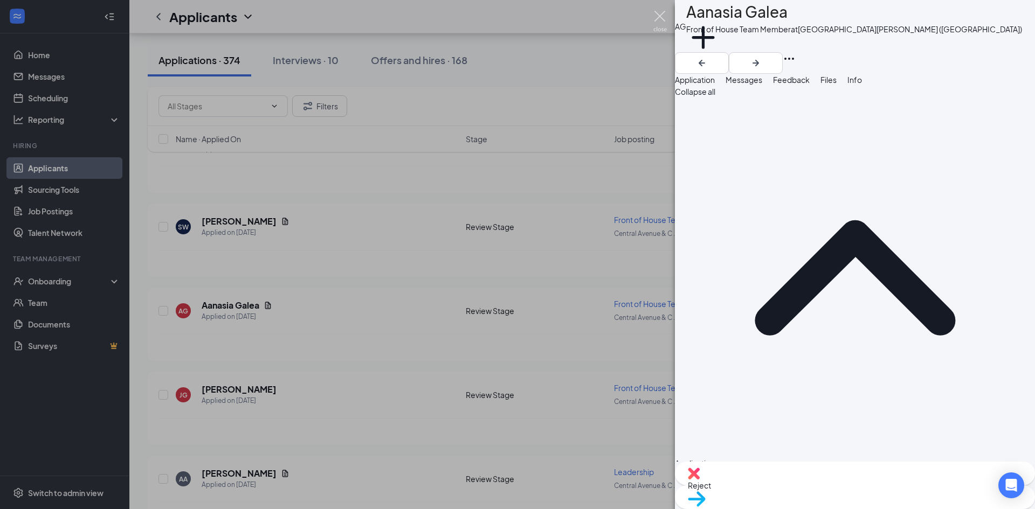
click at [661, 15] on img at bounding box center [659, 21] width 13 height 21
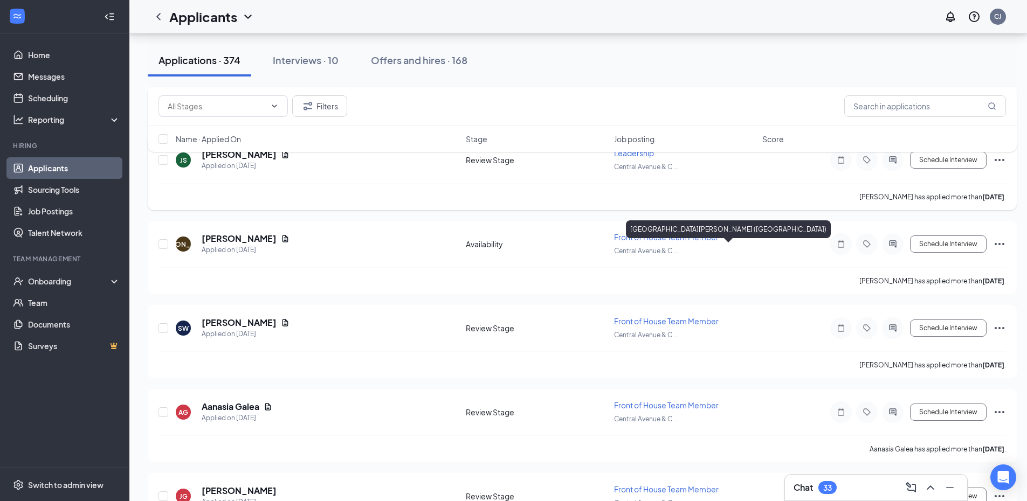
scroll to position [5284, 0]
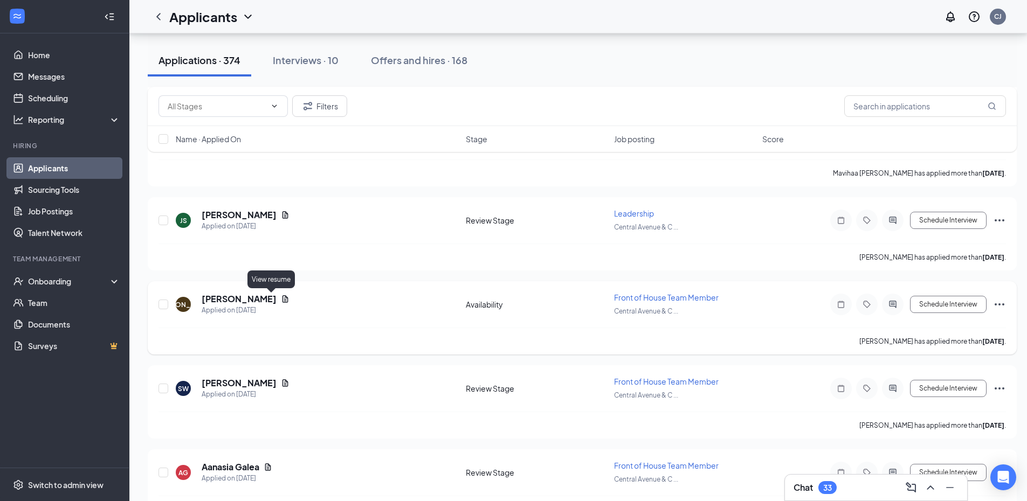
click at [282, 298] on icon "Document" at bounding box center [285, 298] width 6 height 7
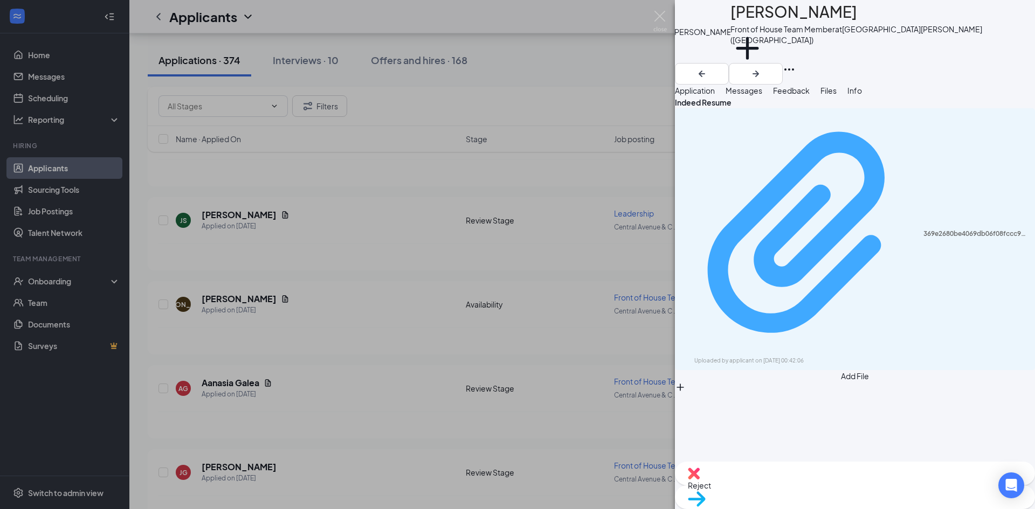
click at [779, 357] on div "Uploaded by applicant on Aug 24, 2025 at 00:42:06" at bounding box center [775, 361] width 162 height 9
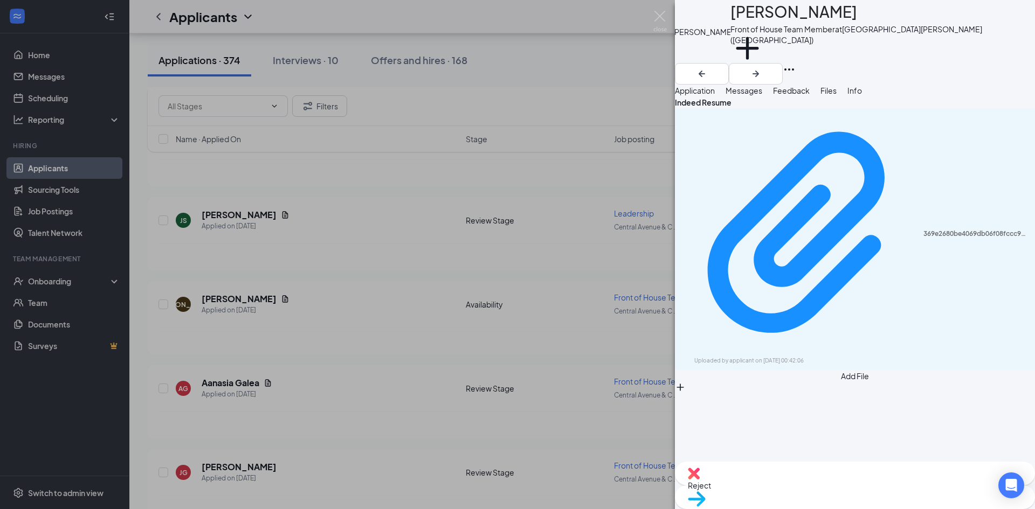
click at [798, 490] on span "Reject" at bounding box center [855, 486] width 334 height 12
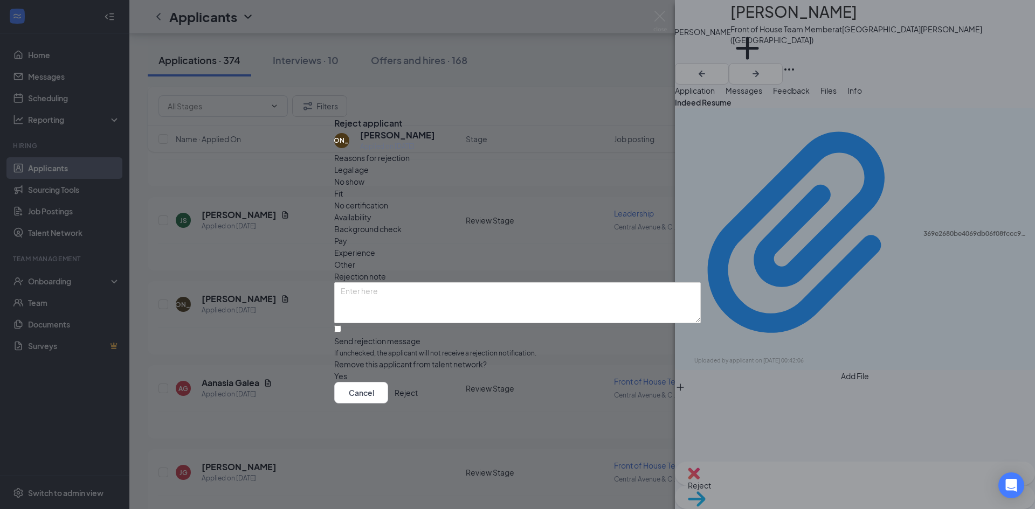
click at [343, 193] on span "Fit" at bounding box center [338, 194] width 9 height 12
click at [418, 399] on button "Reject" at bounding box center [406, 393] width 23 height 22
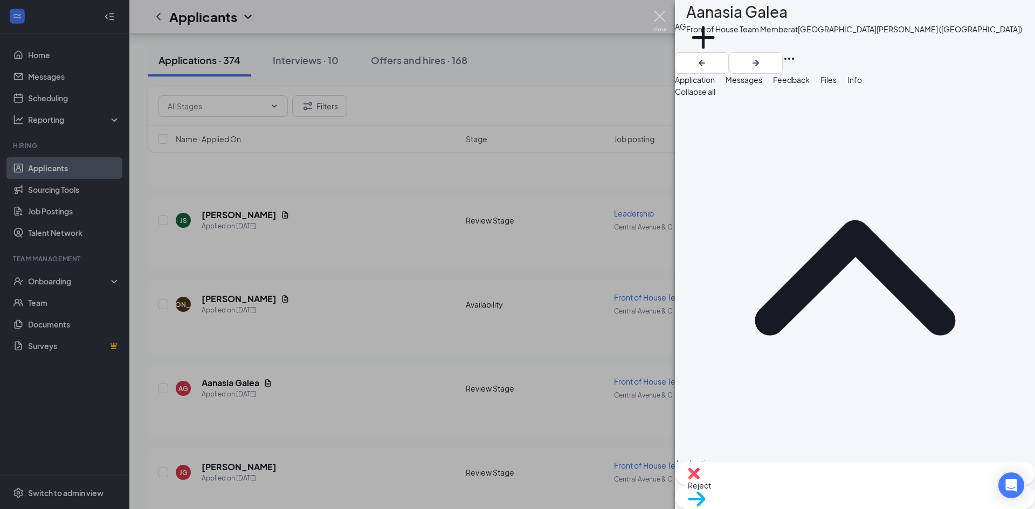
click at [665, 18] on img at bounding box center [659, 21] width 13 height 21
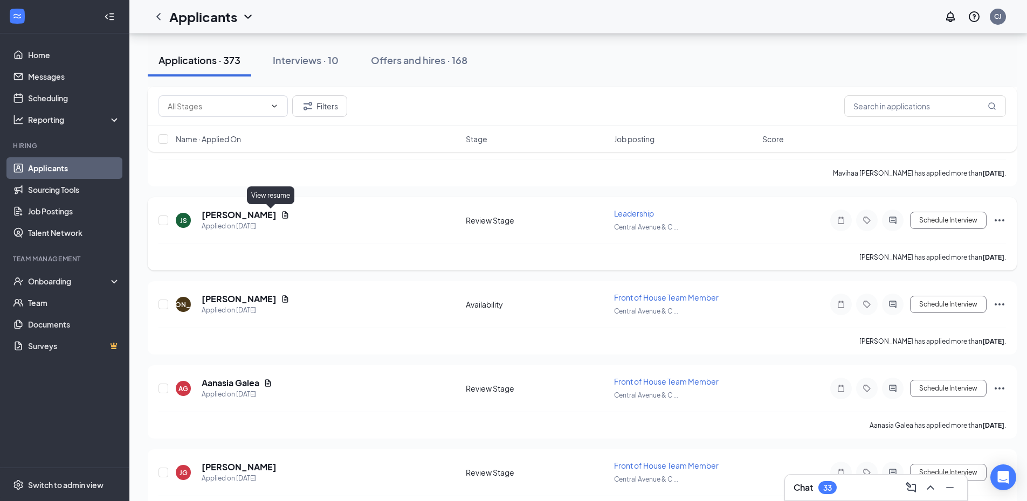
click at [282, 215] on icon "Document" at bounding box center [285, 214] width 6 height 7
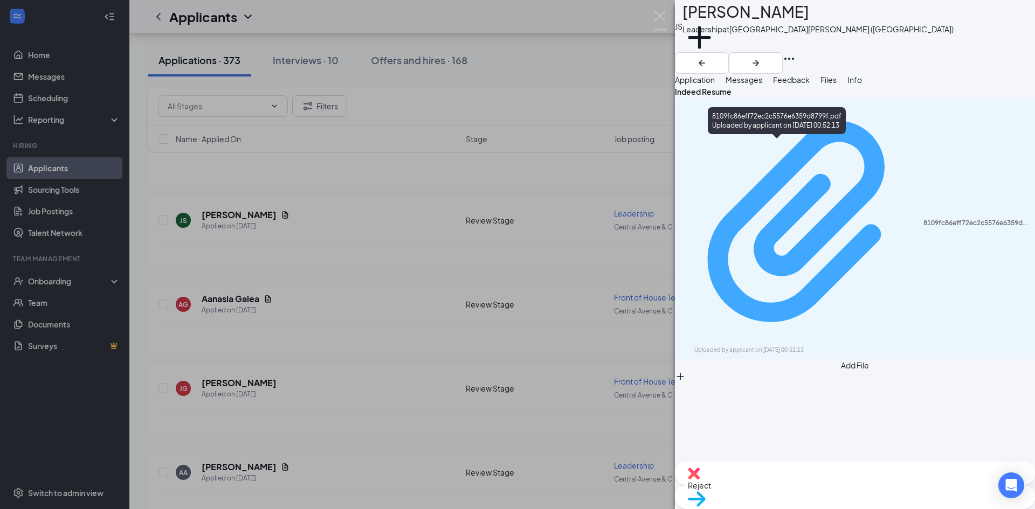
click at [923, 219] on div "8109fc86eff72ec2c5576e6359d8799f.pdf" at bounding box center [975, 223] width 105 height 9
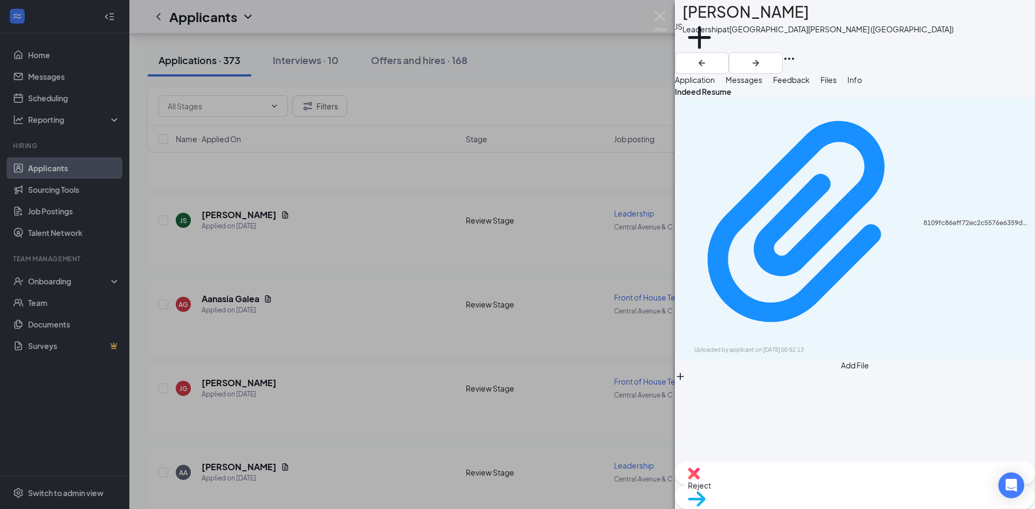
click at [801, 488] on span "Reject" at bounding box center [855, 486] width 334 height 12
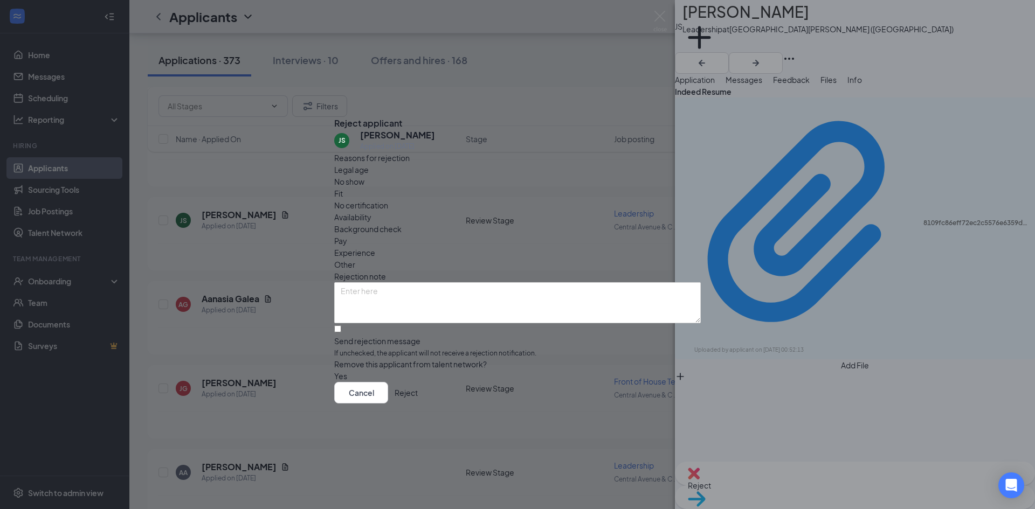
click at [457, 191] on div "Fit" at bounding box center [517, 194] width 367 height 12
click at [418, 404] on button "Reject" at bounding box center [406, 393] width 23 height 22
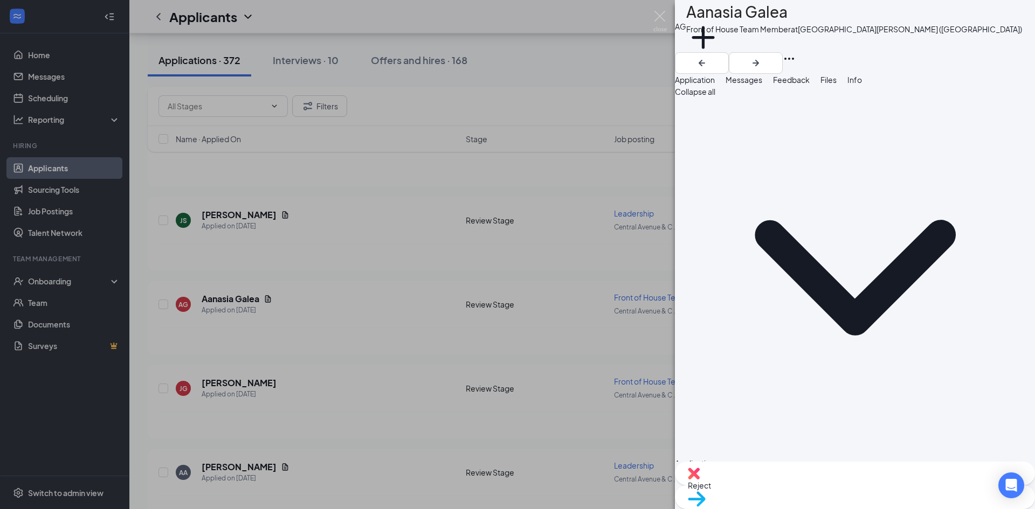
click at [310, 235] on div "AG Aanasia Galea Front of House Team Member at Central Avenue & Colvin Avenue (…" at bounding box center [517, 254] width 1035 height 509
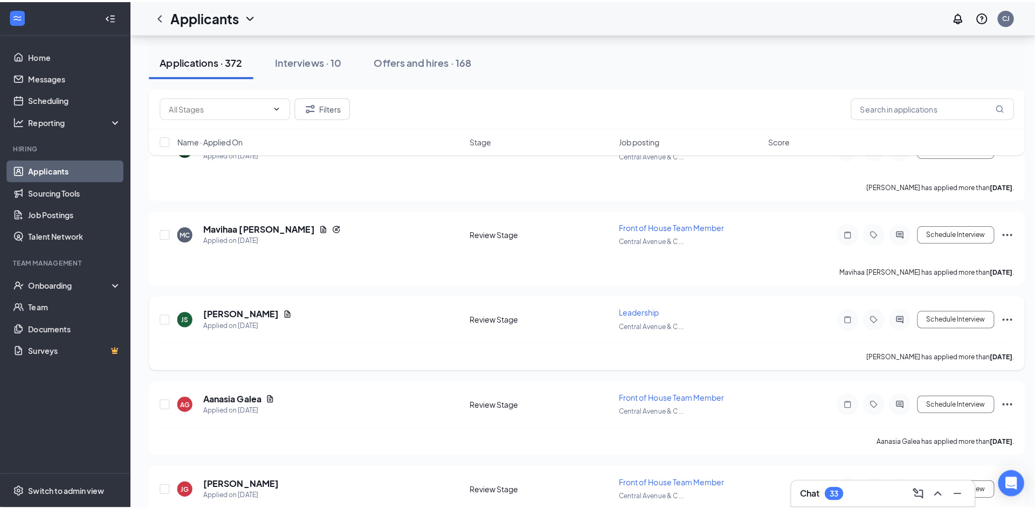
scroll to position [5122, 0]
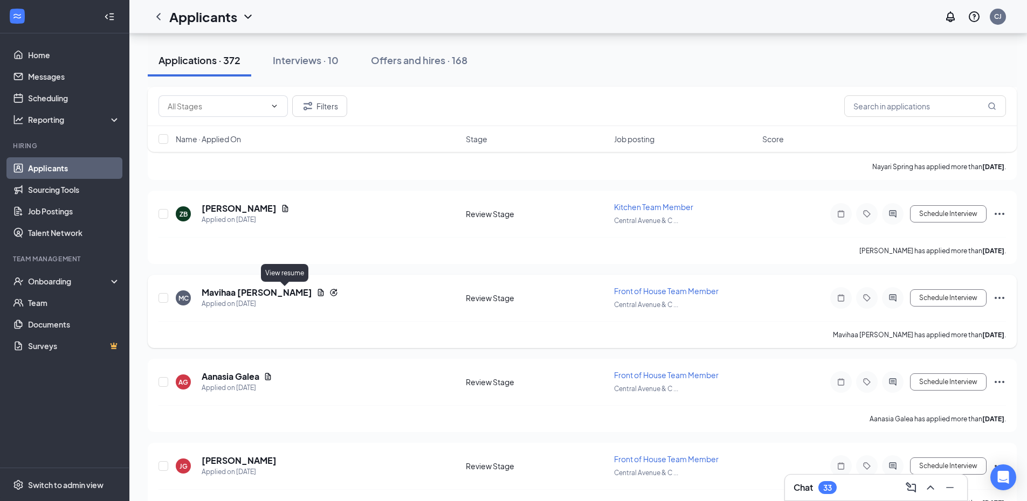
click at [316, 292] on icon "Document" at bounding box center [320, 292] width 9 height 9
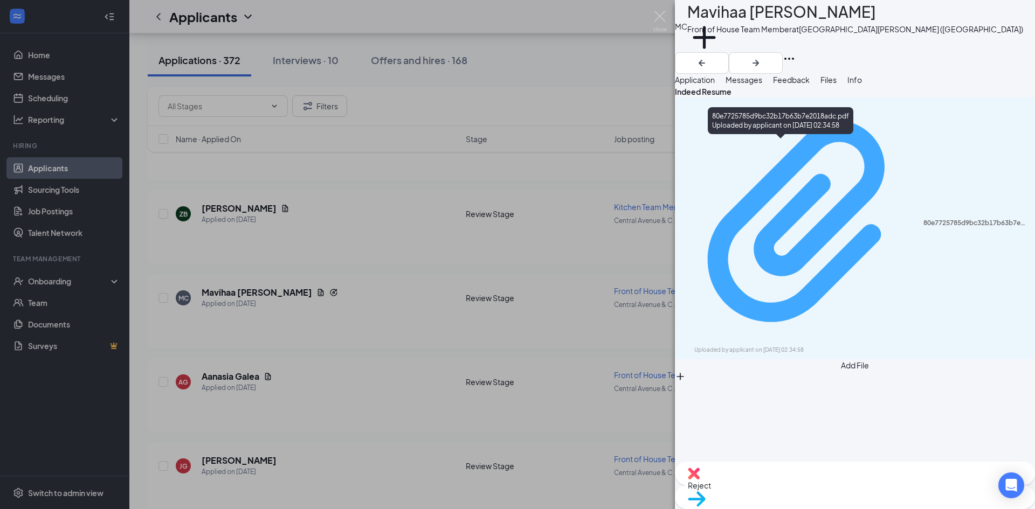
click at [796, 346] on div "Uploaded by applicant on Aug 24, 2025 at 02:34:58" at bounding box center [775, 350] width 162 height 9
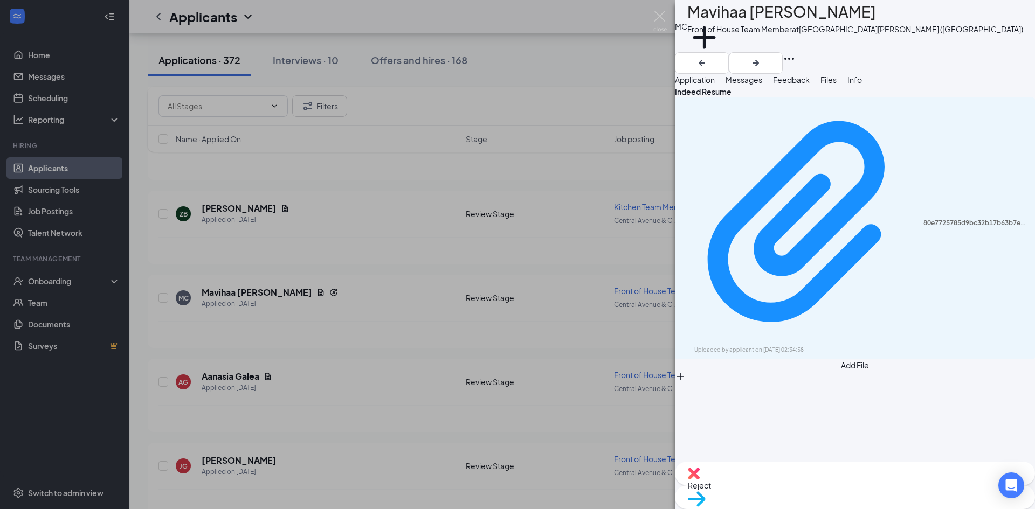
click at [795, 484] on span "Reject" at bounding box center [855, 486] width 334 height 12
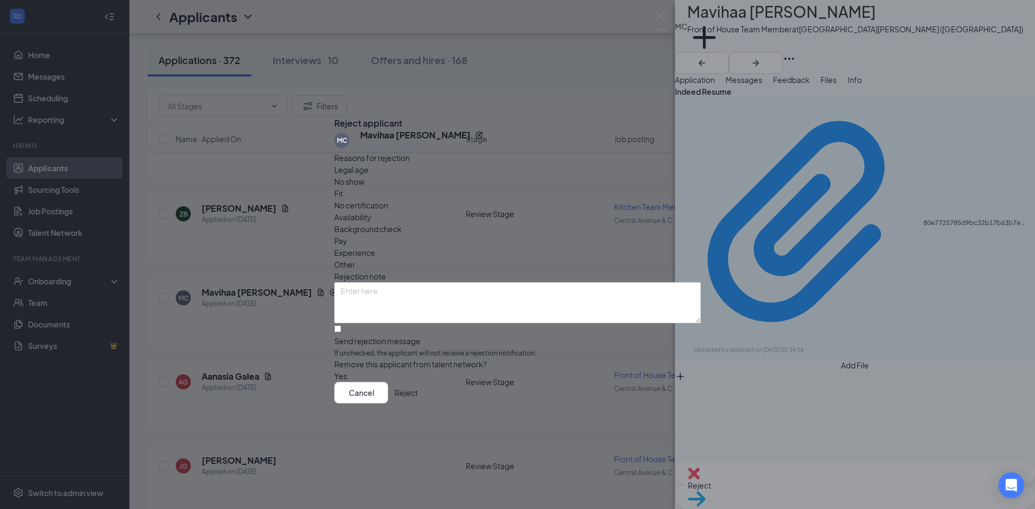
click at [343, 188] on span "Fit" at bounding box center [338, 194] width 9 height 12
click at [418, 398] on button "Reject" at bounding box center [406, 393] width 23 height 22
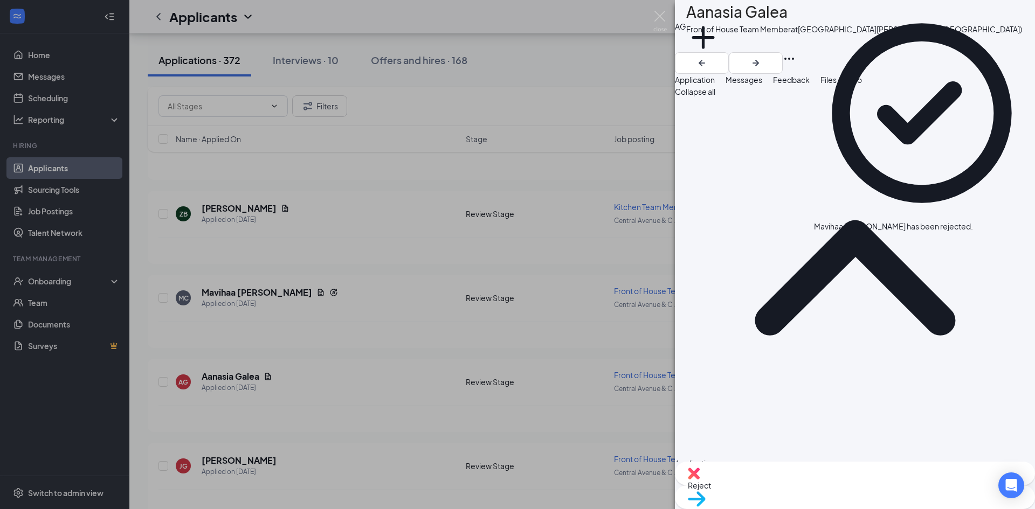
click at [374, 241] on div "AG Aanasia Galea Front of House Team Member at Central Avenue & Colvin Avenue (…" at bounding box center [517, 254] width 1035 height 509
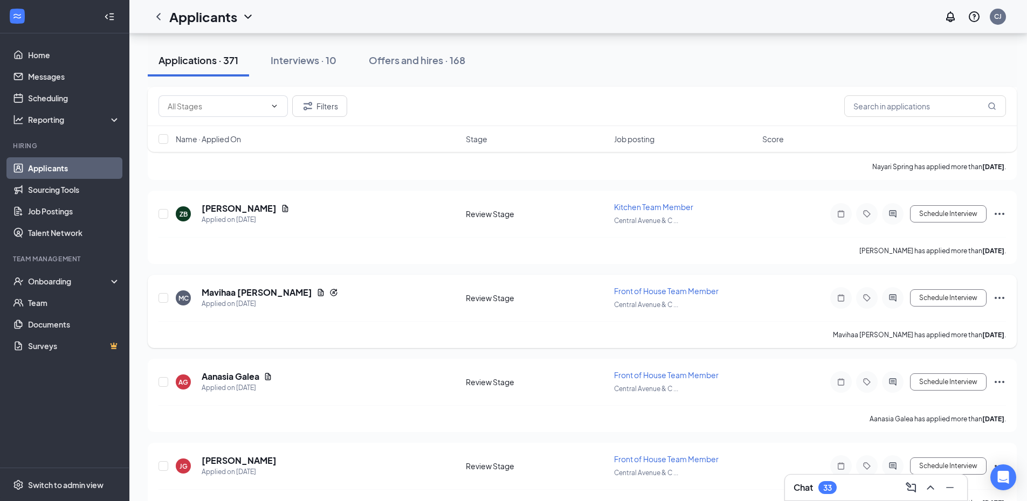
scroll to position [5068, 0]
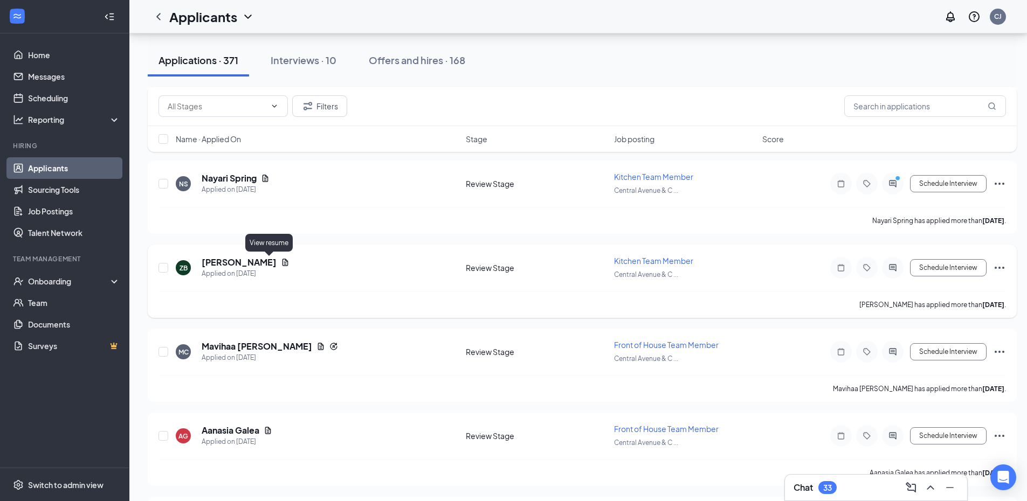
click at [281, 262] on icon "Document" at bounding box center [285, 262] width 9 height 9
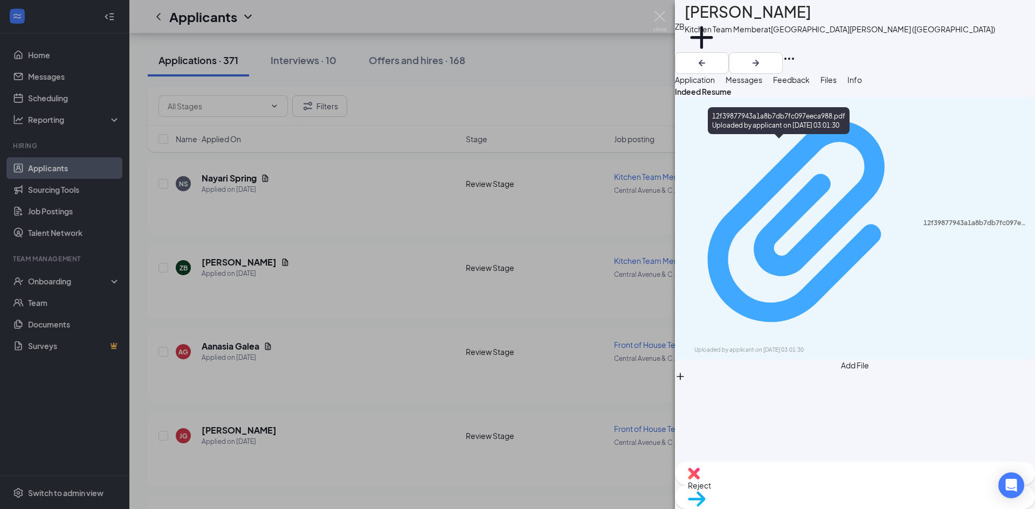
click at [794, 150] on div "12f39877943a1a8b7db7fc097eeca988.pdf Uploaded by applicant on Aug 24, 2025 at 0…" at bounding box center [854, 228] width 347 height 252
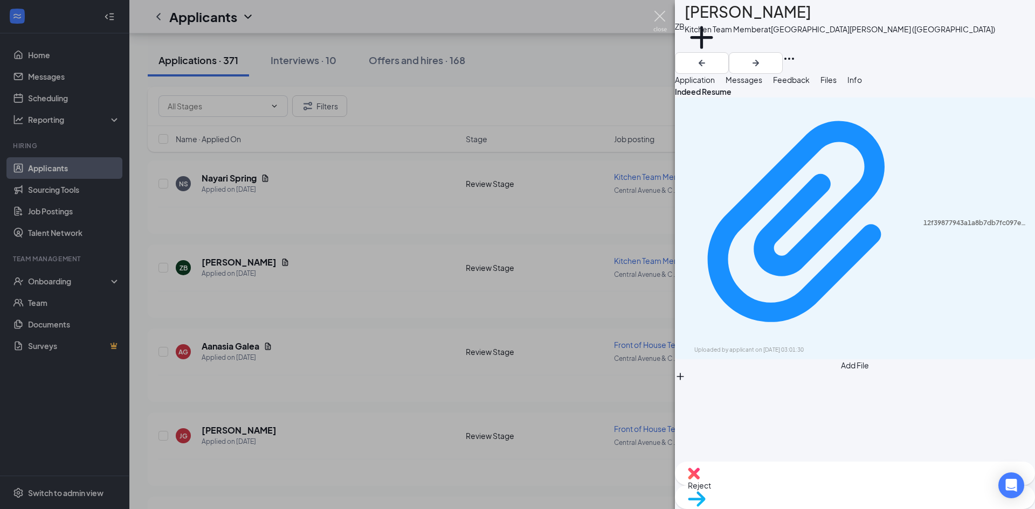
click at [660, 15] on img at bounding box center [659, 21] width 13 height 21
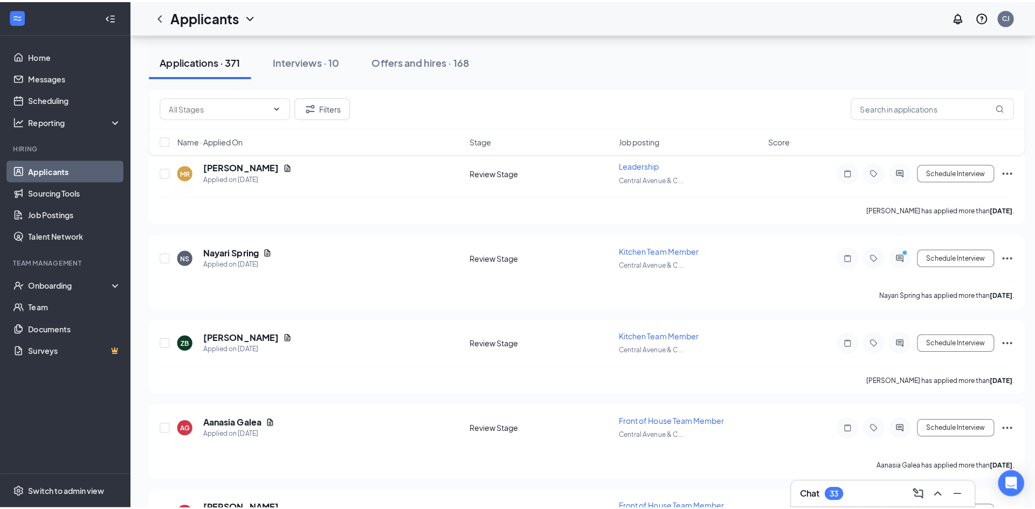
scroll to position [5014, 0]
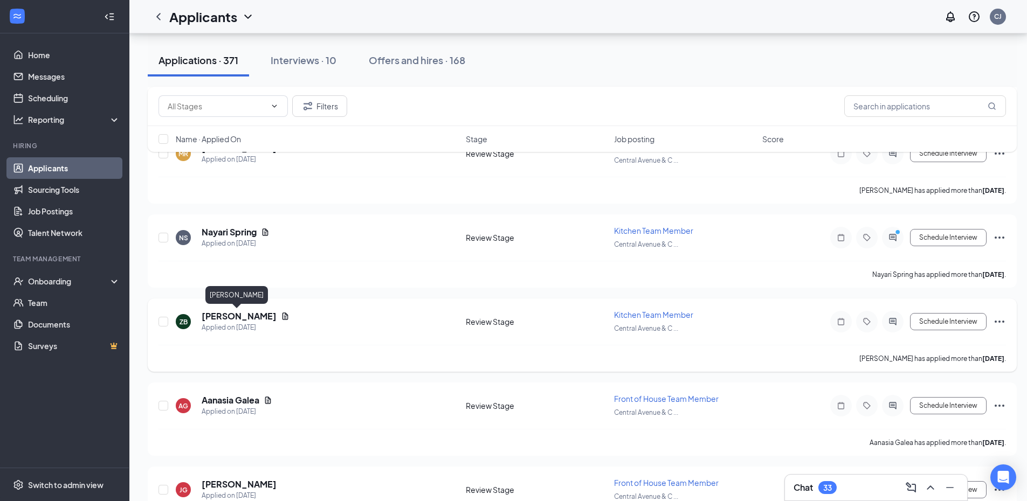
click at [241, 319] on h5 "Zion Billington" at bounding box center [239, 316] width 75 height 12
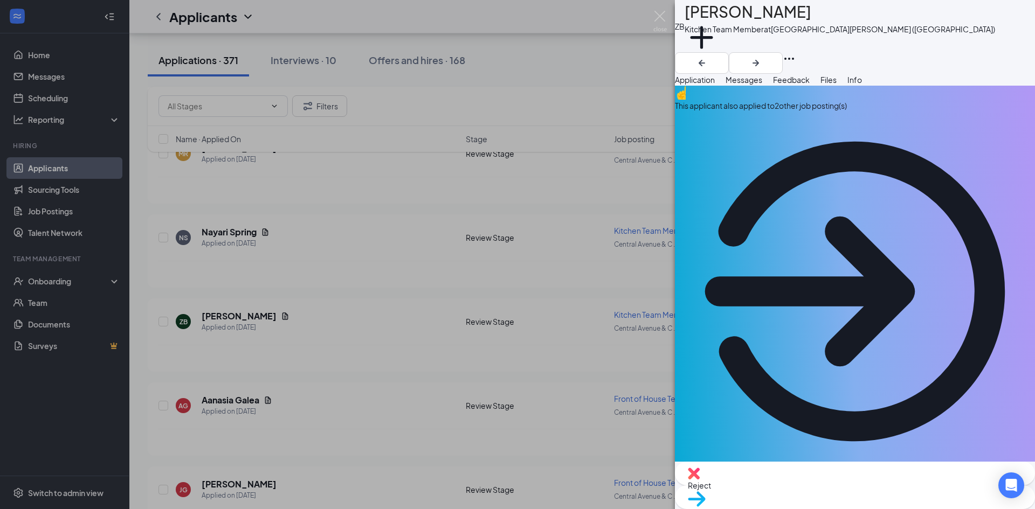
click at [837, 86] on button "Files" at bounding box center [828, 80] width 16 height 12
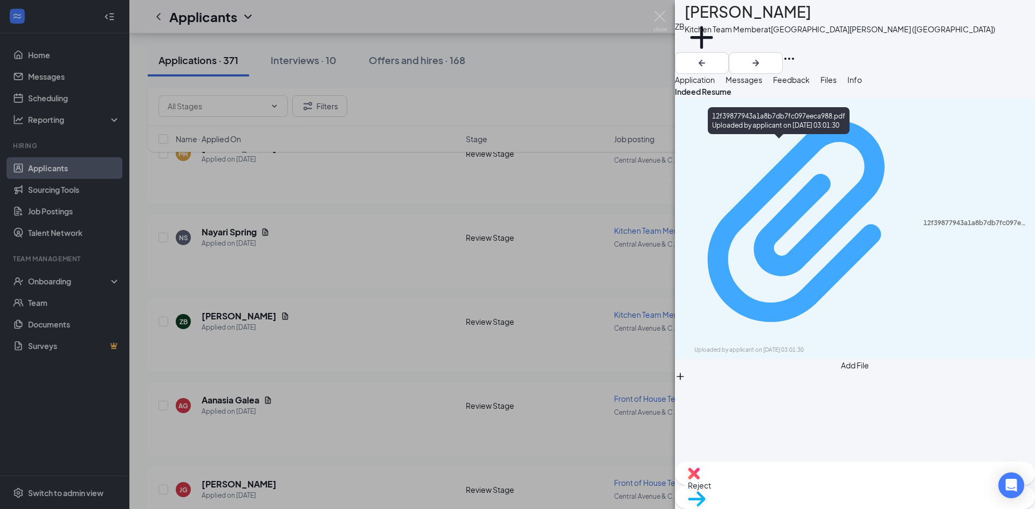
click at [799, 149] on div "12f39877943a1a8b7db7fc097eeca988.pdf Uploaded by applicant on Aug 24, 2025 at 0…" at bounding box center [854, 228] width 347 height 252
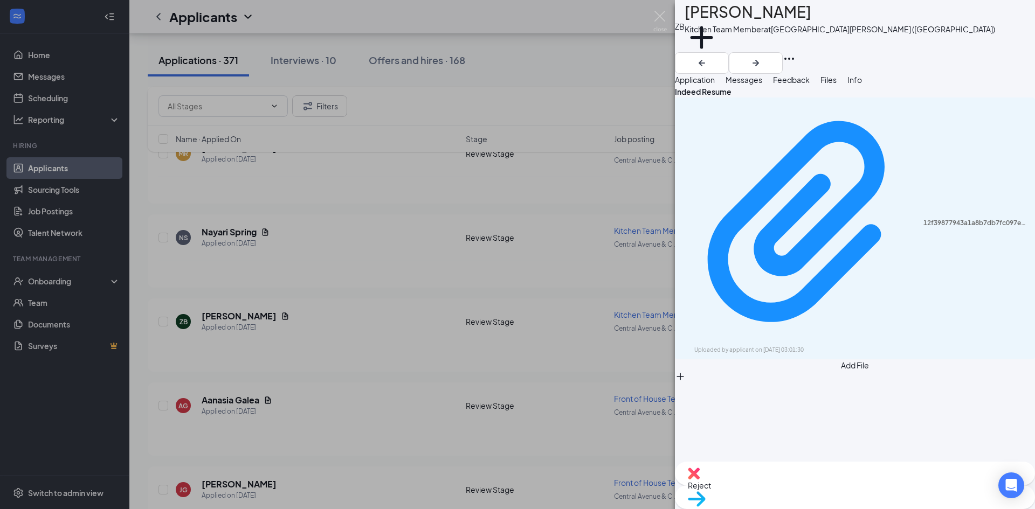
click at [797, 486] on div "Reject" at bounding box center [855, 474] width 360 height 24
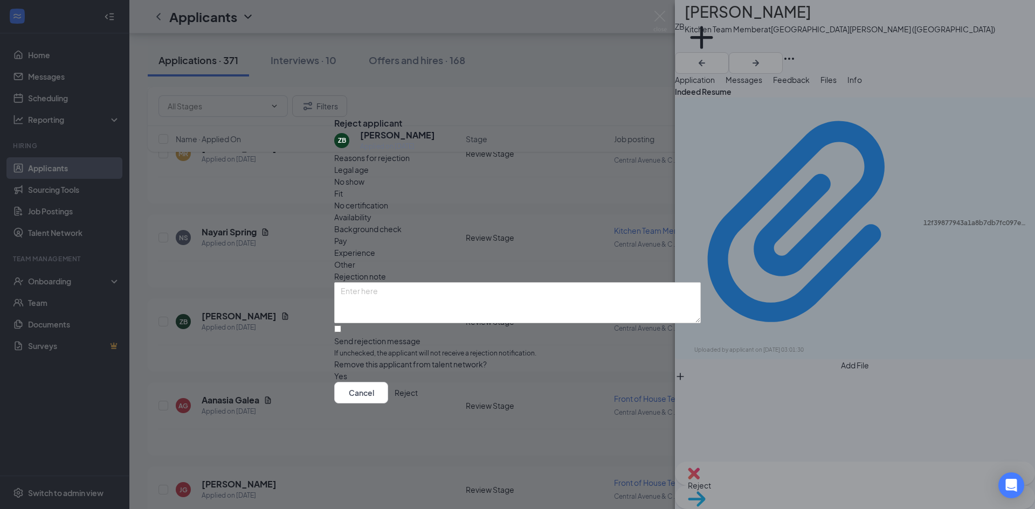
click at [456, 189] on div "Fit" at bounding box center [517, 194] width 367 height 12
click at [418, 400] on button "Reject" at bounding box center [406, 393] width 23 height 22
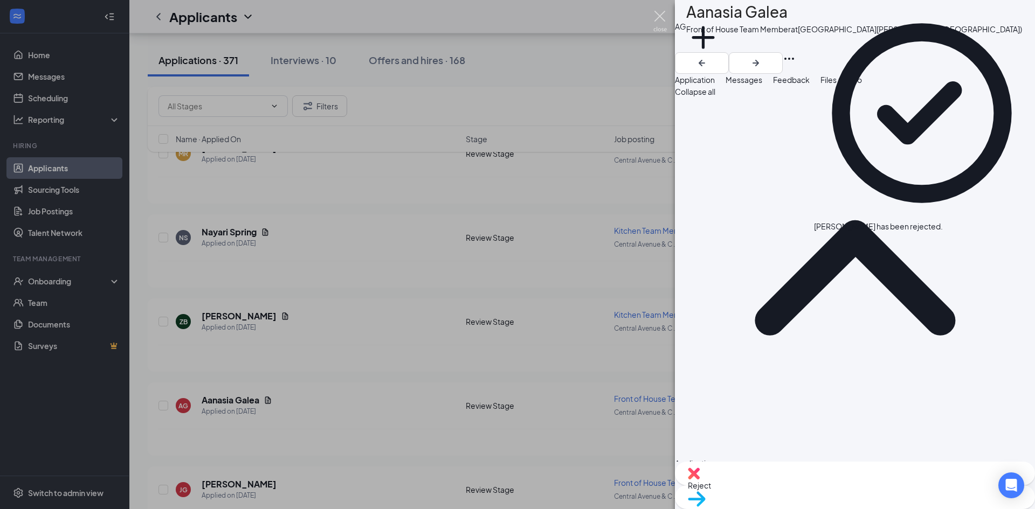
drag, startPoint x: 658, startPoint y: 15, endPoint x: 320, endPoint y: 217, distance: 394.3
click at [659, 15] on img at bounding box center [659, 21] width 13 height 21
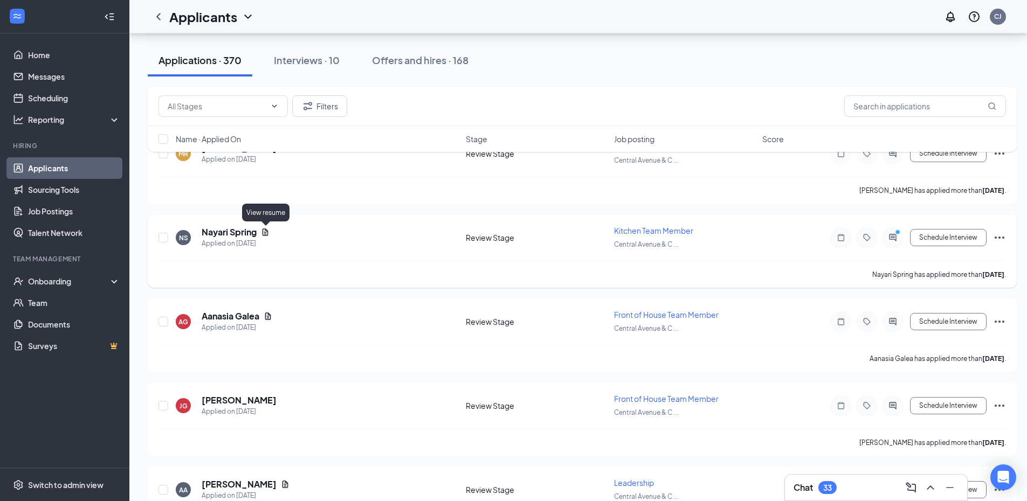
click at [266, 231] on icon "Document" at bounding box center [265, 232] width 9 height 9
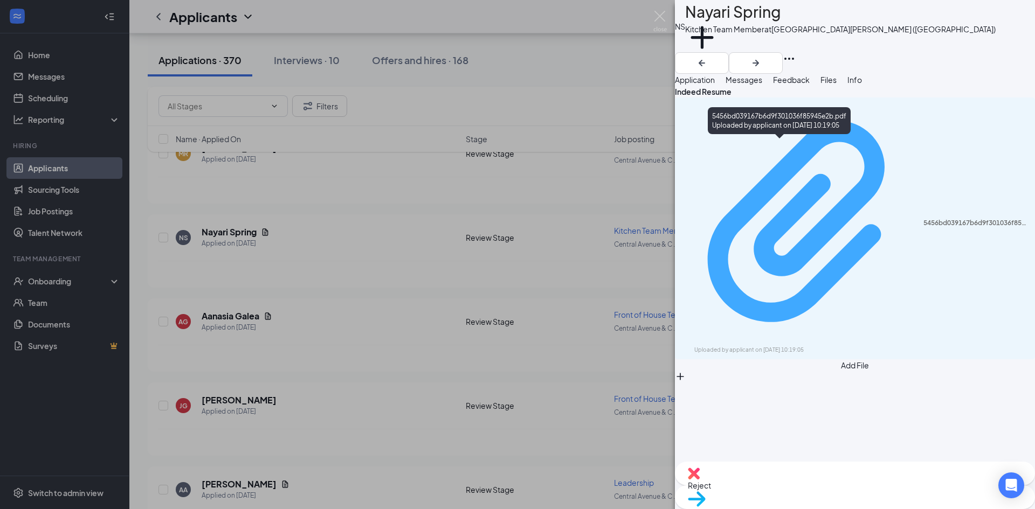
click at [923, 219] on div "5456bd039167b6d9f301036f85945e2b.pdf" at bounding box center [975, 223] width 105 height 9
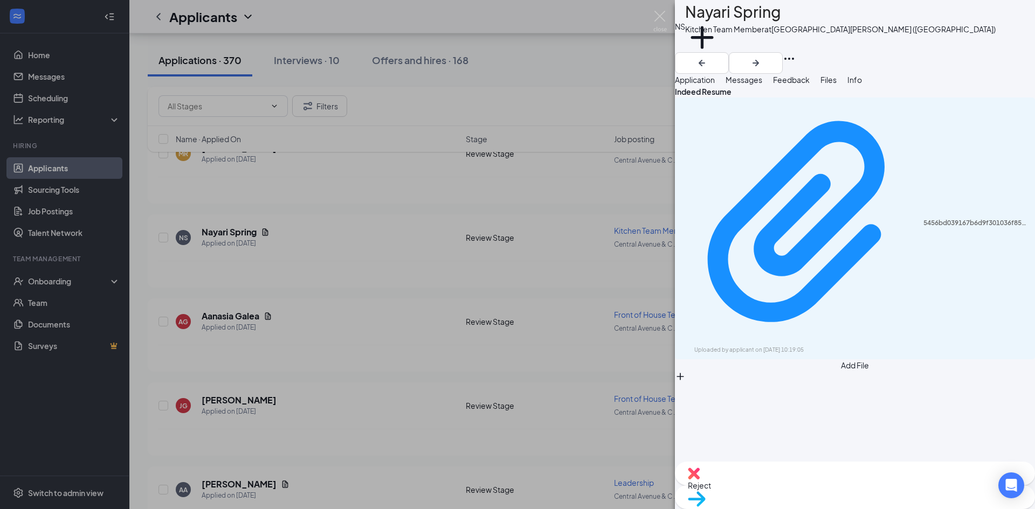
click at [793, 488] on span "Reject" at bounding box center [855, 486] width 334 height 12
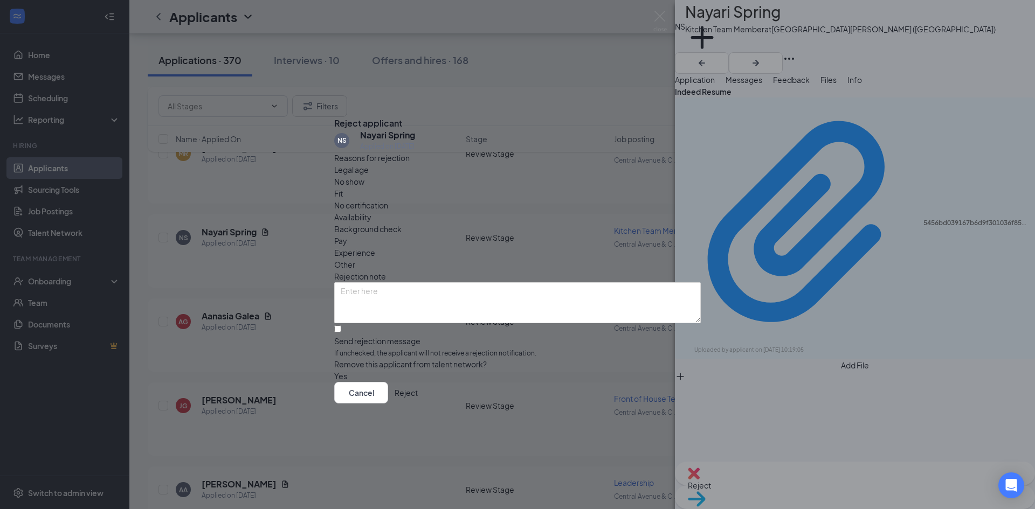
click at [457, 188] on div "Fit" at bounding box center [517, 194] width 367 height 12
click at [418, 404] on button "Reject" at bounding box center [406, 393] width 23 height 22
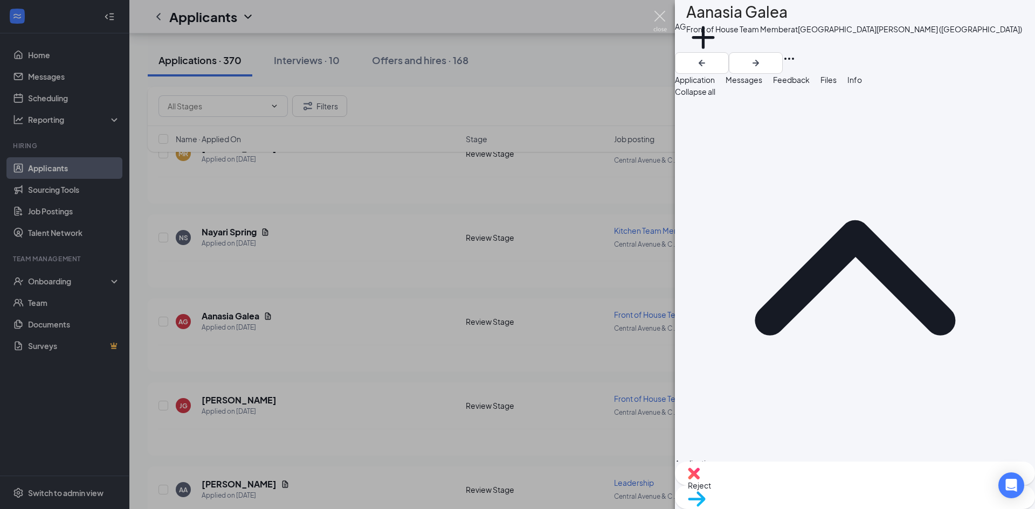
click at [658, 11] on img at bounding box center [659, 21] width 13 height 21
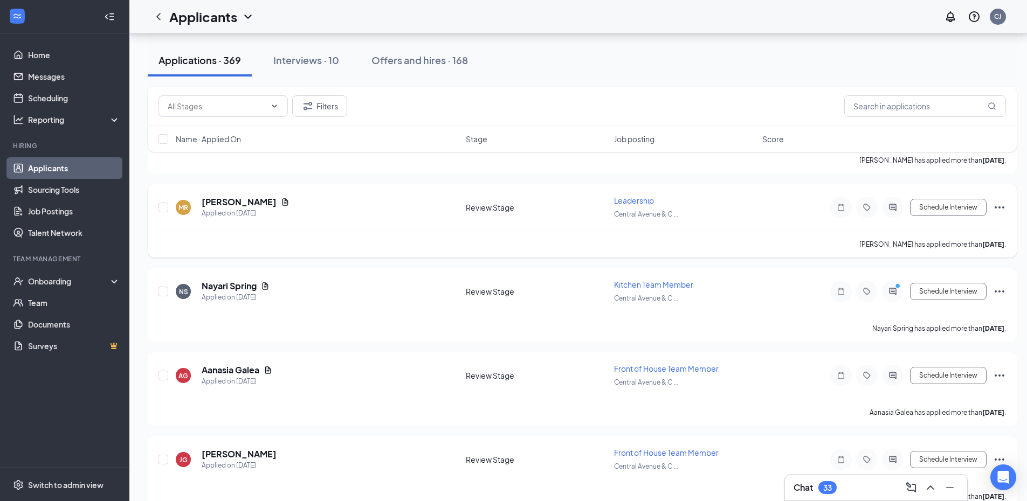
scroll to position [4853, 0]
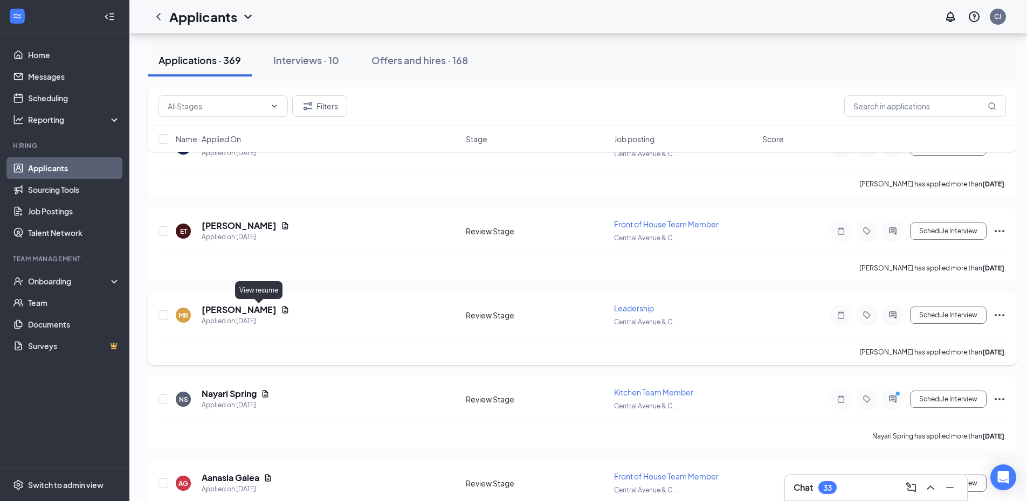
click at [281, 312] on icon "Document" at bounding box center [285, 310] width 9 height 9
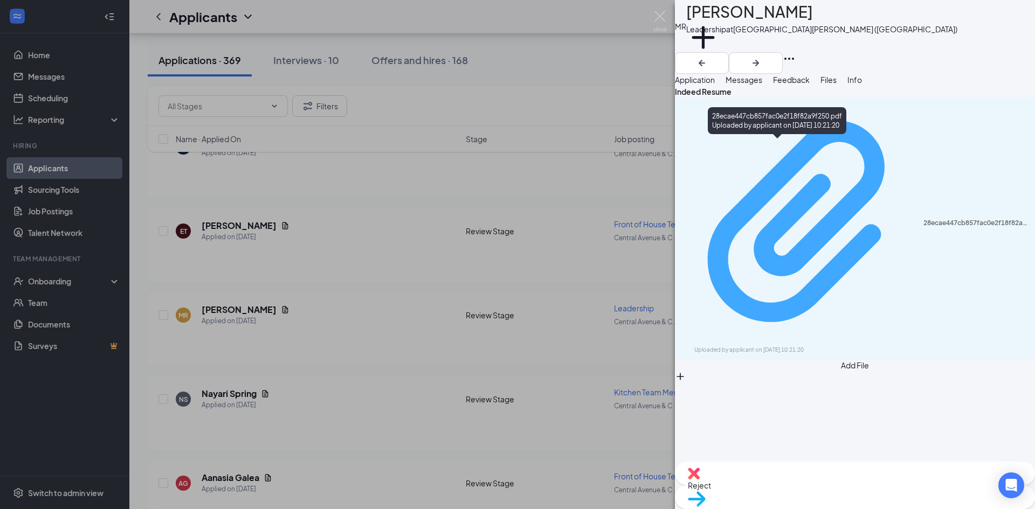
click at [923, 219] on div "28ecae447cb857fac0e2f18f82a9f250.pdf" at bounding box center [975, 223] width 105 height 9
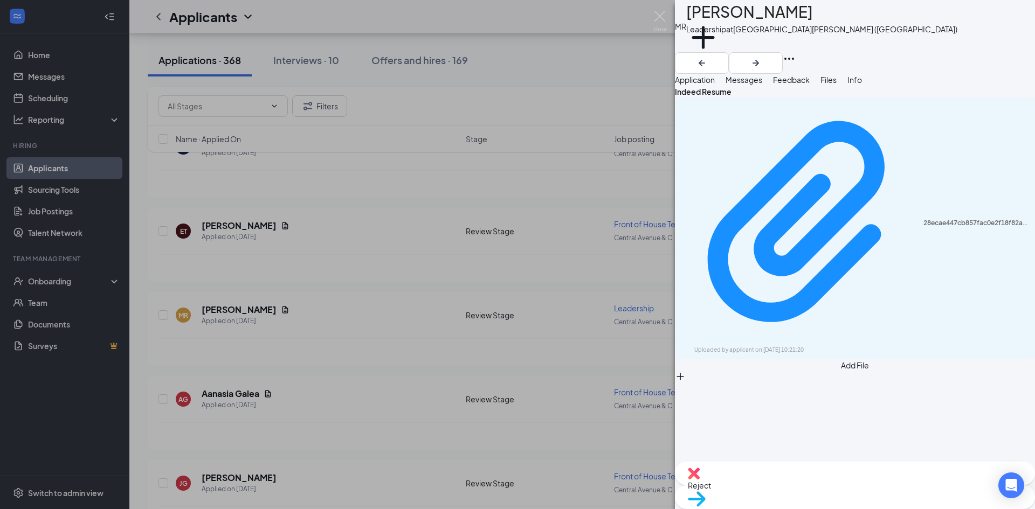
click at [801, 490] on span "Reject" at bounding box center [855, 486] width 334 height 12
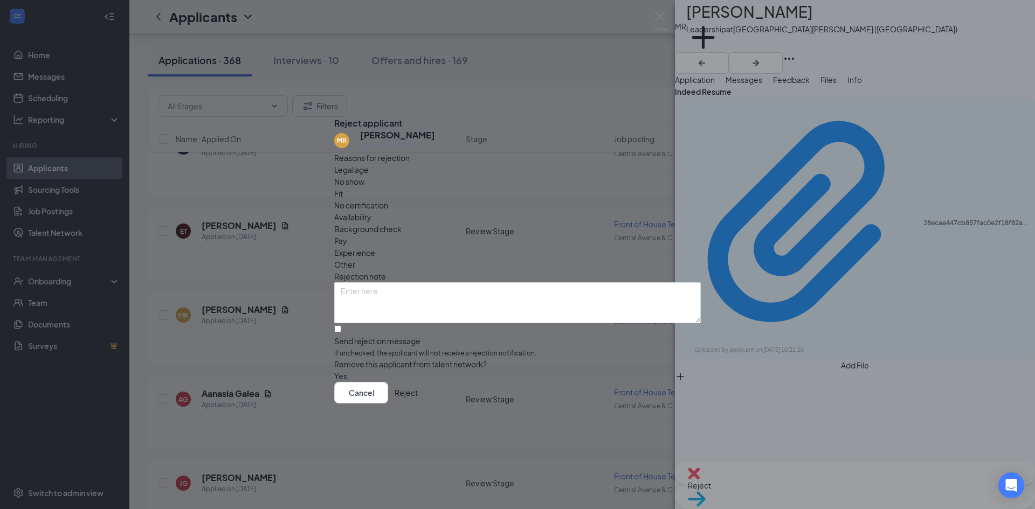
click at [343, 195] on span "Fit" at bounding box center [338, 194] width 9 height 12
click at [418, 399] on button "Reject" at bounding box center [406, 393] width 23 height 22
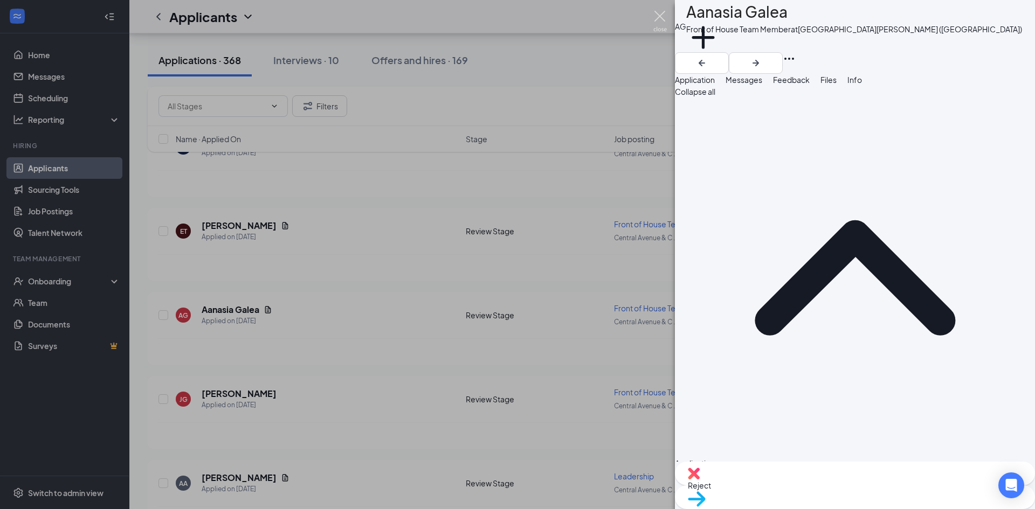
click at [657, 16] on img at bounding box center [659, 21] width 13 height 21
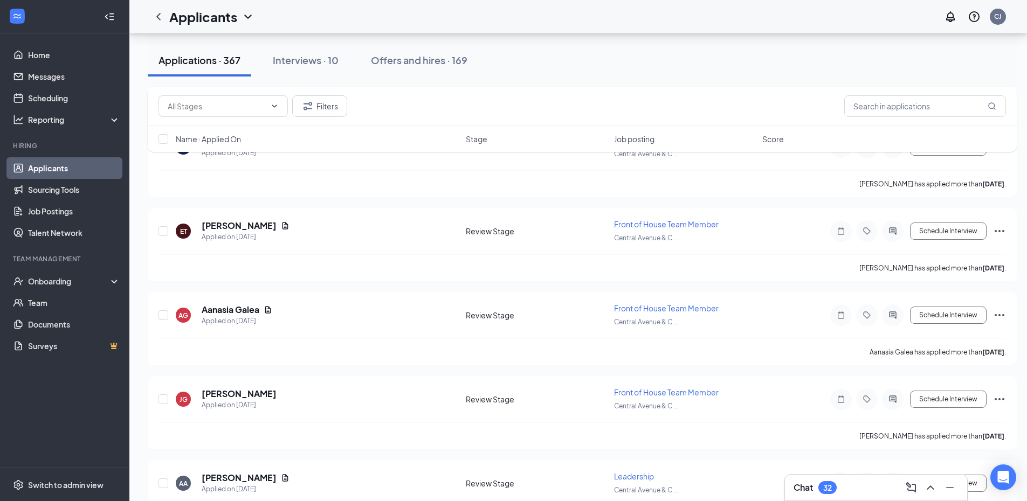
drag, startPoint x: 313, startPoint y: 63, endPoint x: 817, endPoint y: 51, distance: 504.2
click at [314, 62] on div "Interviews · 10" at bounding box center [306, 59] width 66 height 13
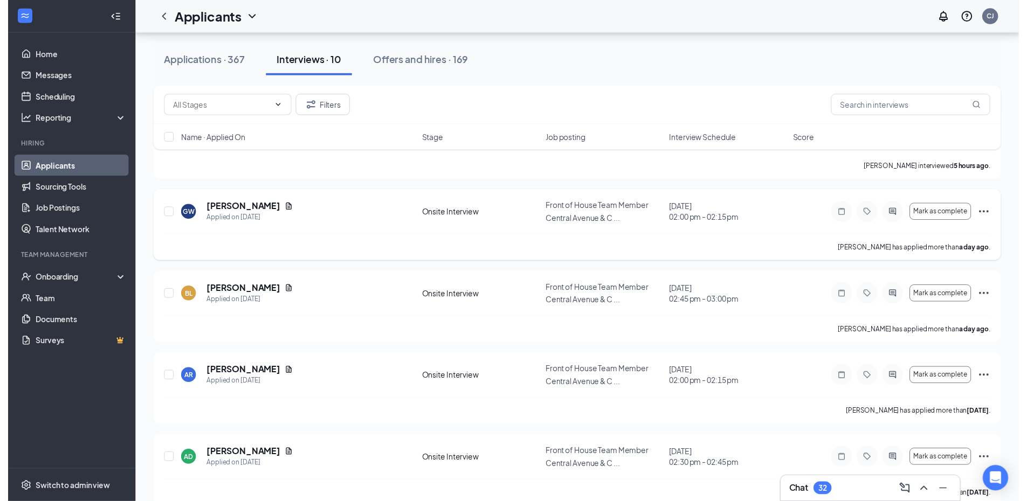
scroll to position [162, 0]
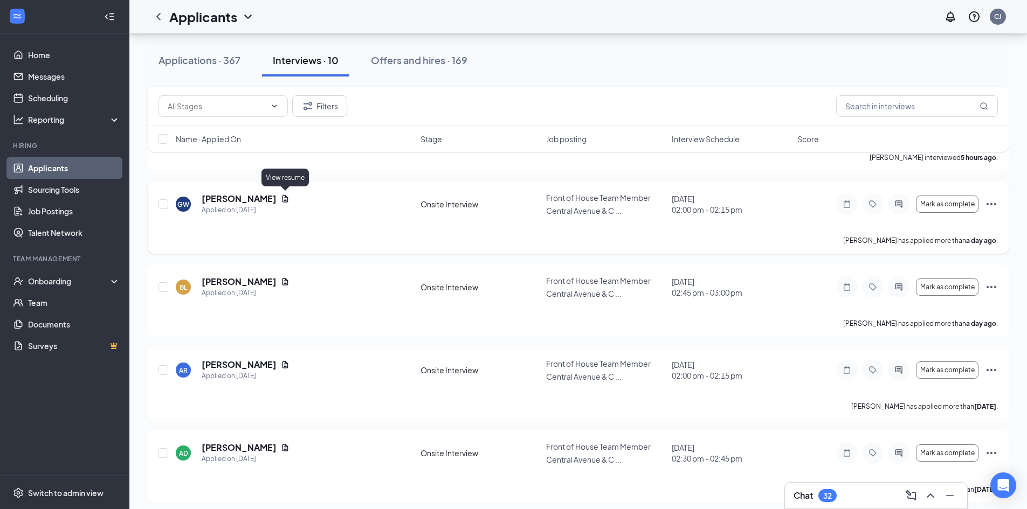
click at [284, 197] on icon "Document" at bounding box center [285, 199] width 9 height 9
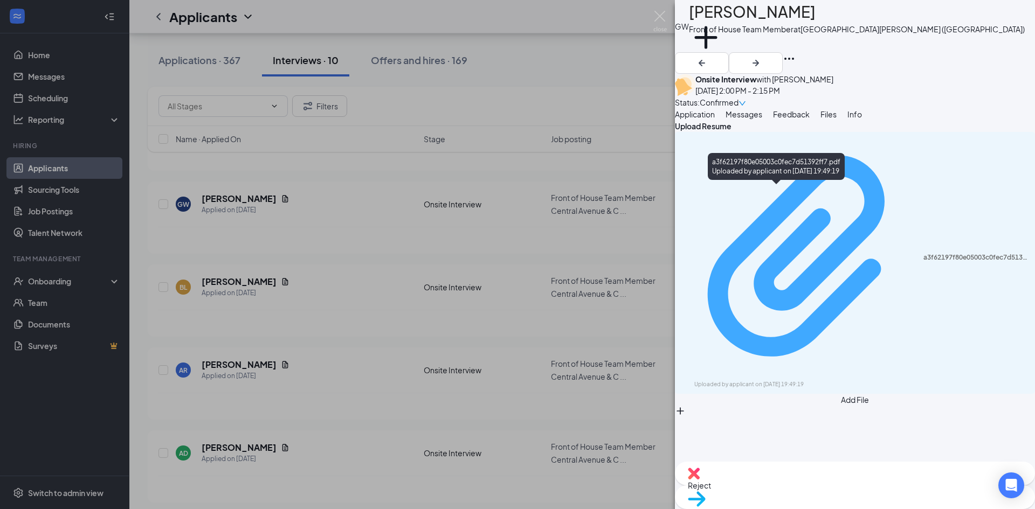
click at [781, 196] on div "a3f62197f80e05003c0fec7d51392ff7.pdf Uploaded by applicant on Aug 25, 2025 at 1…" at bounding box center [854, 263] width 347 height 252
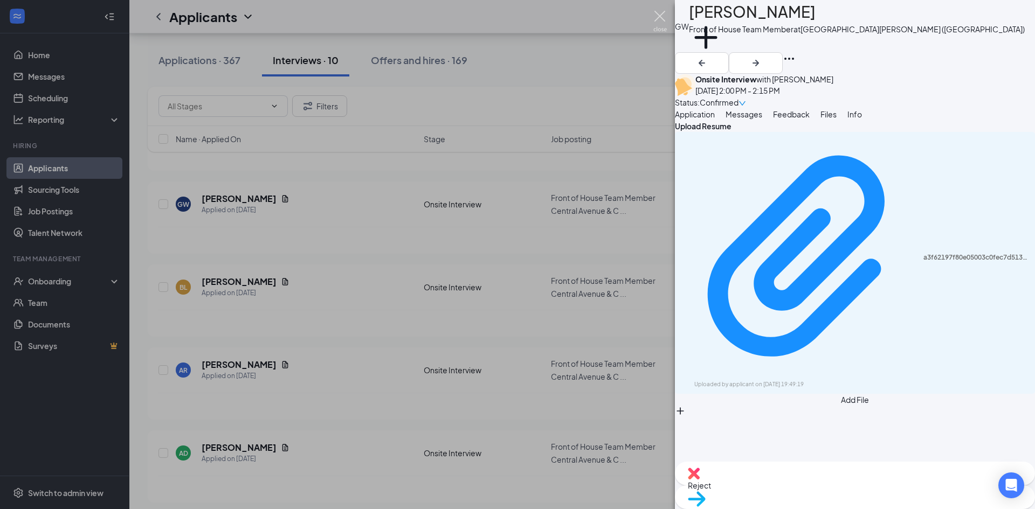
click at [660, 19] on img at bounding box center [659, 21] width 13 height 21
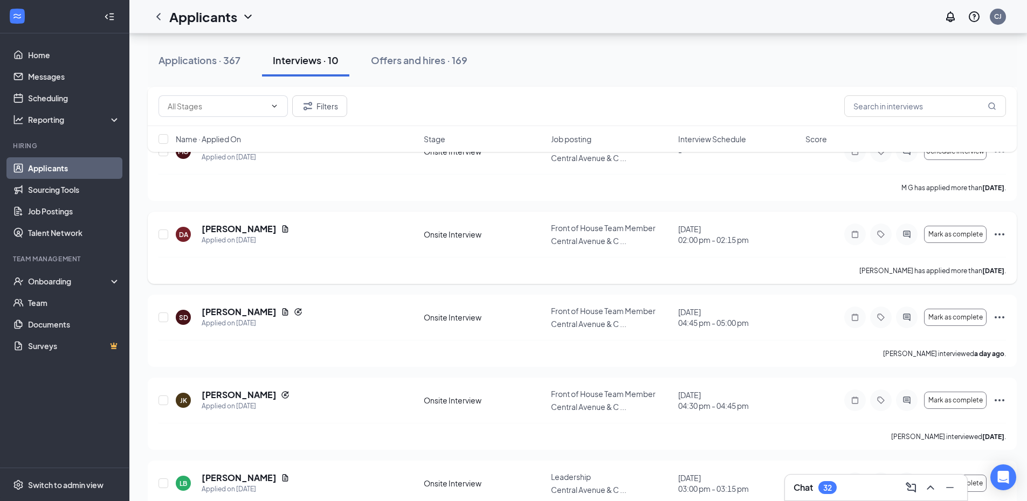
scroll to position [581, 0]
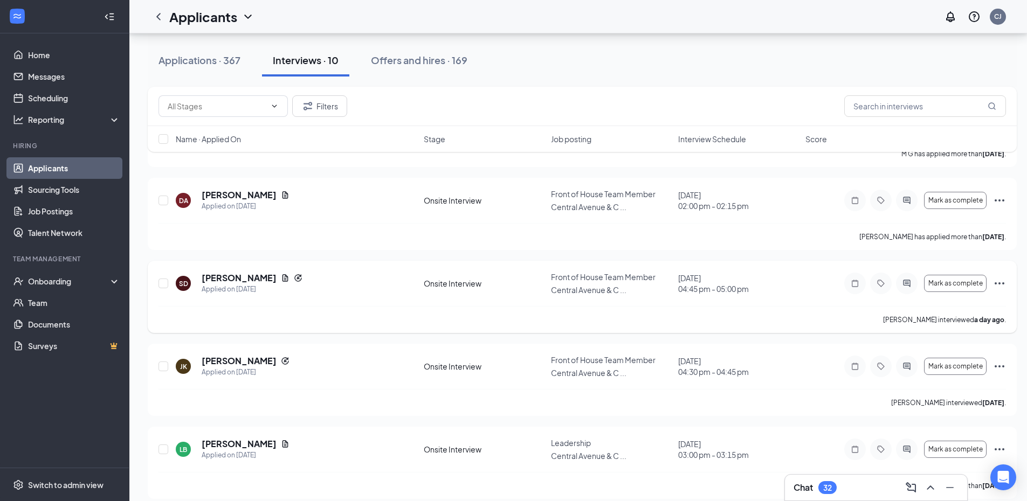
click at [1003, 277] on icon "Ellipses" at bounding box center [999, 283] width 13 height 13
click at [936, 78] on p "Reject" at bounding box center [950, 72] width 97 height 11
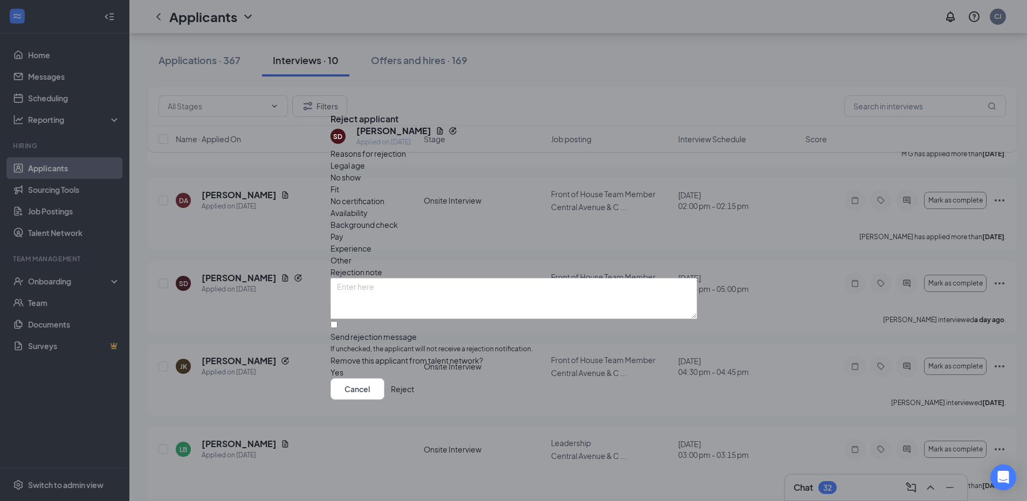
click at [339, 186] on span "Fit" at bounding box center [334, 189] width 9 height 12
click at [414, 400] on button "Reject" at bounding box center [402, 389] width 23 height 22
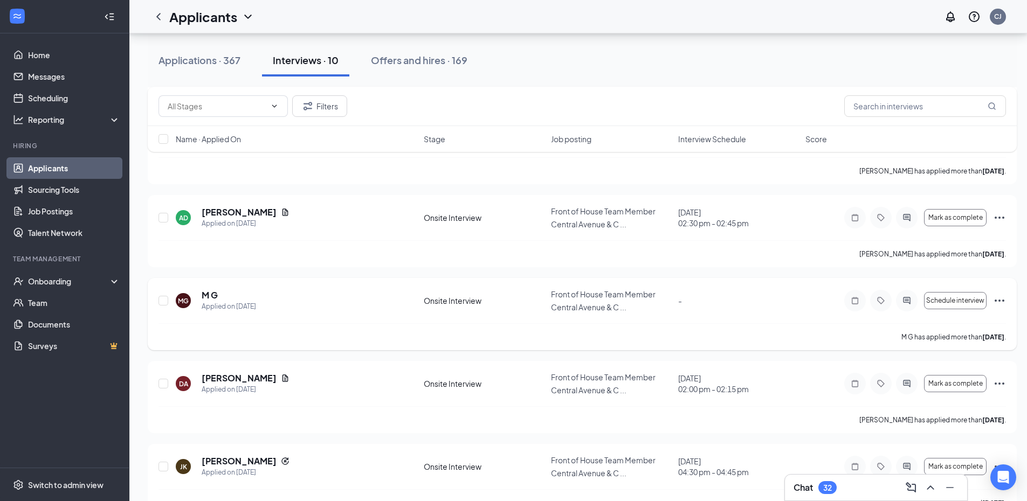
scroll to position [391, 0]
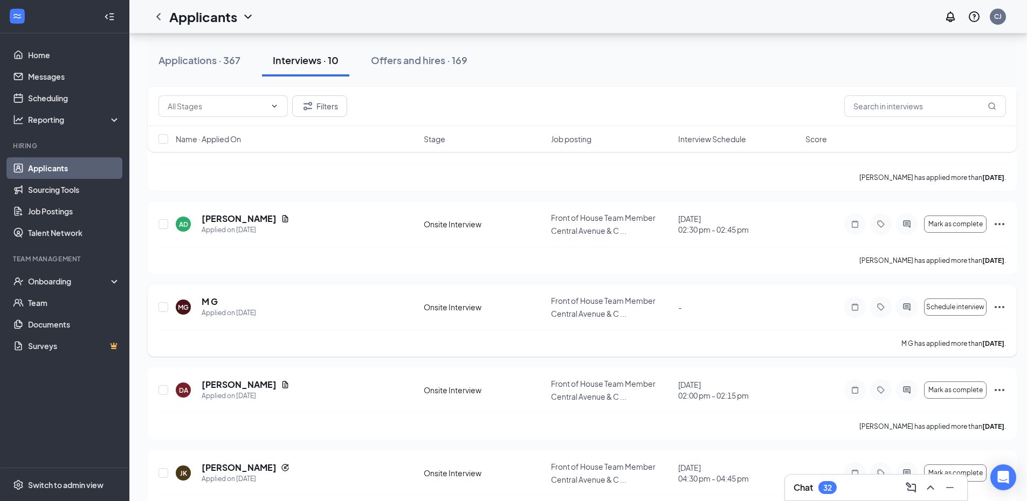
click at [1001, 301] on icon "Ellipses" at bounding box center [999, 307] width 13 height 13
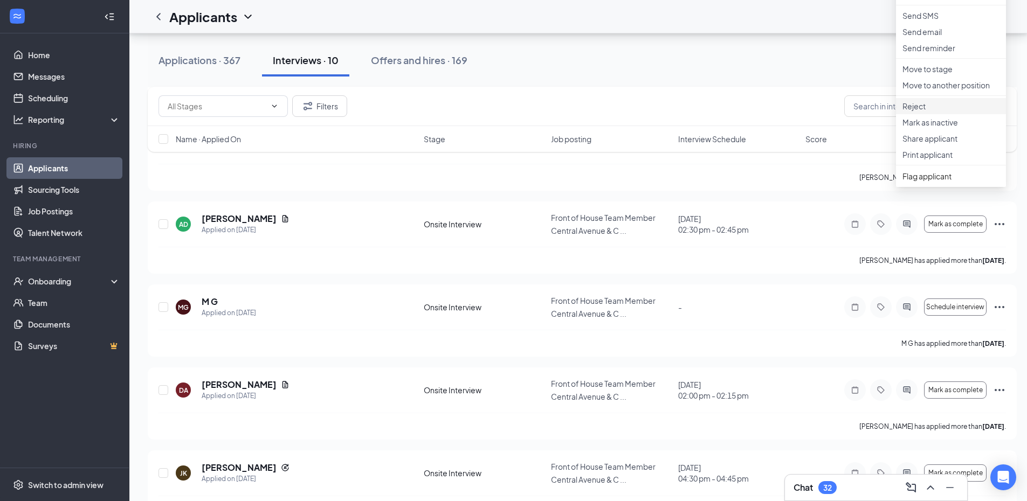
click at [933, 112] on p "Reject" at bounding box center [950, 106] width 97 height 11
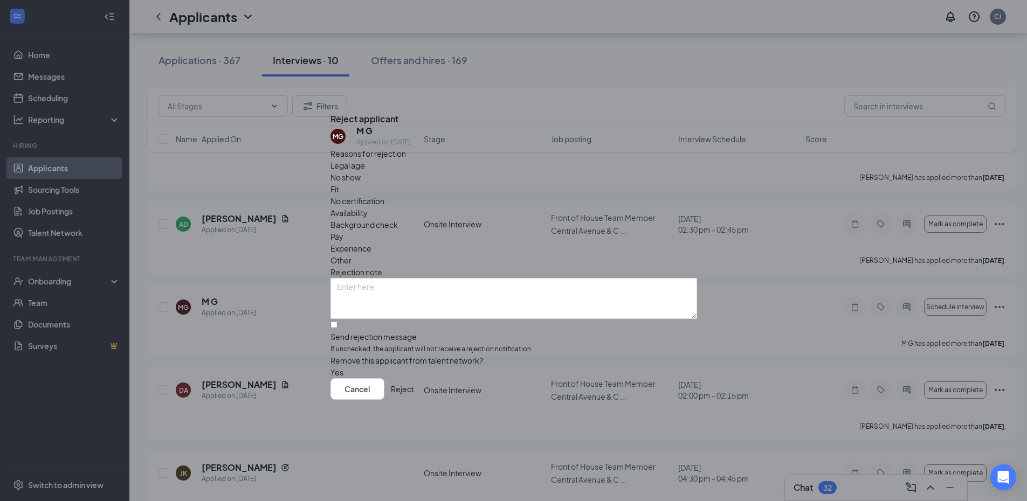
click at [467, 186] on div "Fit" at bounding box center [513, 189] width 367 height 12
click at [337, 321] on input "Send rejection message If unchecked, the applicant will not receive a rejection…" at bounding box center [333, 324] width 7 height 7
checkbox input "true"
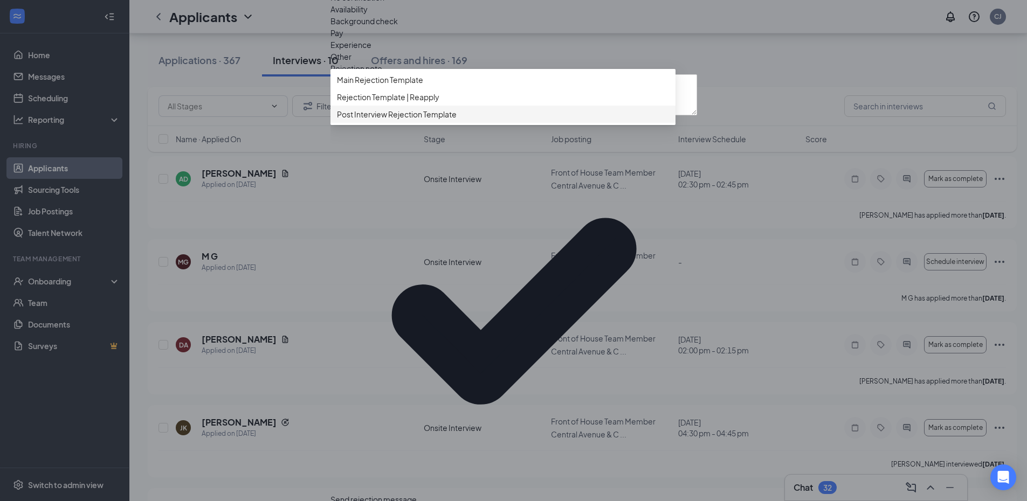
scroll to position [445, 0]
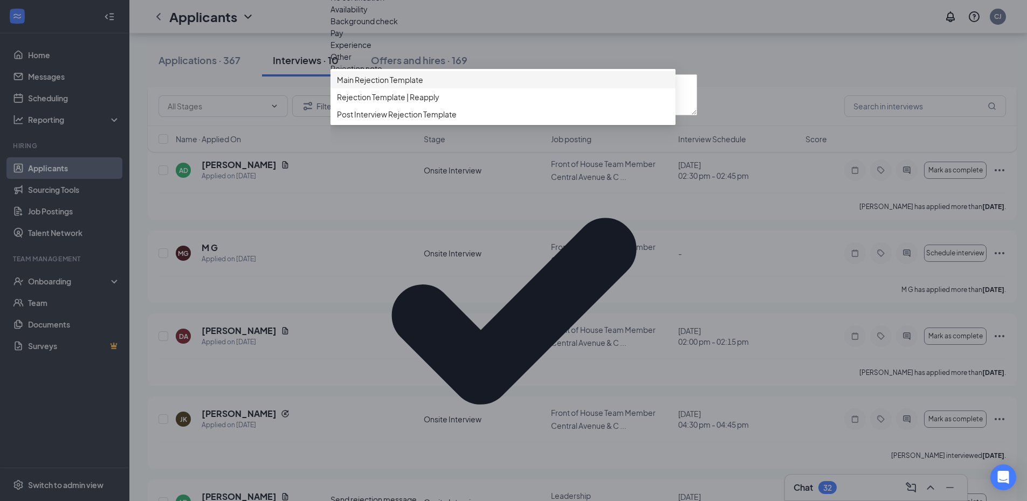
click at [411, 88] on div "Main Rejection Template" at bounding box center [502, 79] width 345 height 17
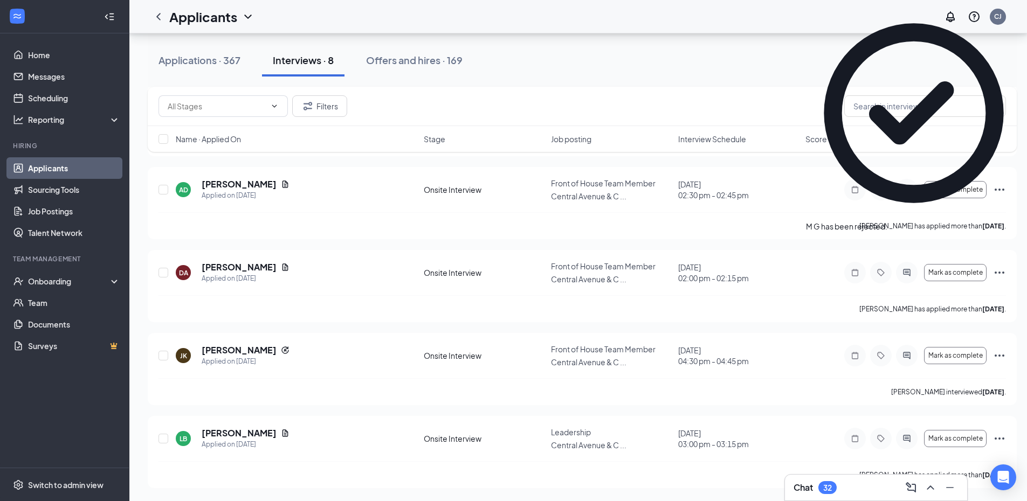
scroll to position [417, 0]
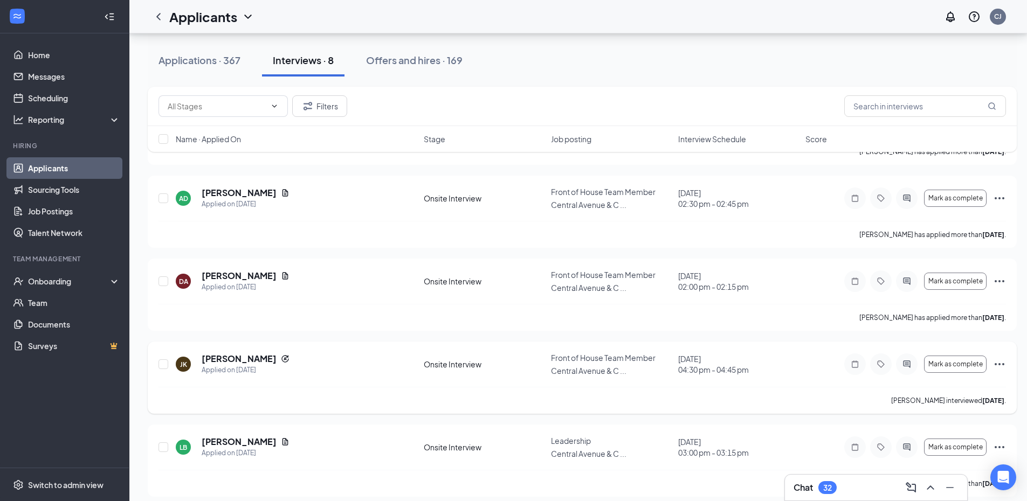
click at [998, 358] on icon "Ellipses" at bounding box center [999, 364] width 13 height 13
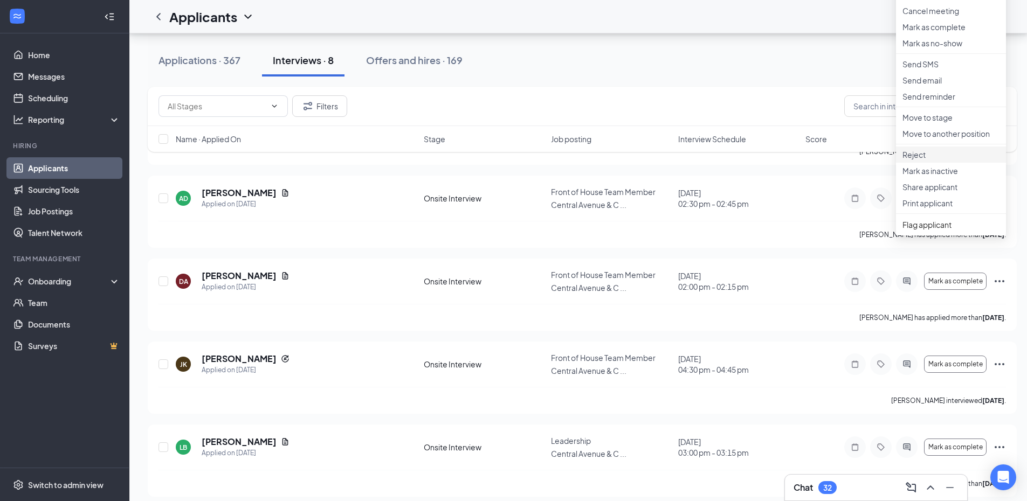
click at [936, 163] on li "Reject" at bounding box center [951, 155] width 110 height 16
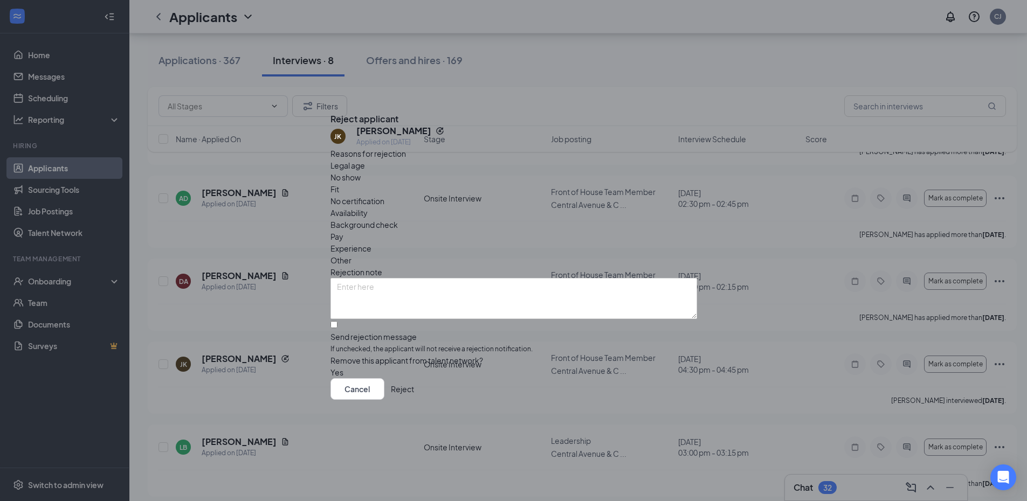
click at [467, 183] on div "Fit" at bounding box center [513, 189] width 367 height 12
click at [414, 400] on button "Reject" at bounding box center [402, 389] width 23 height 22
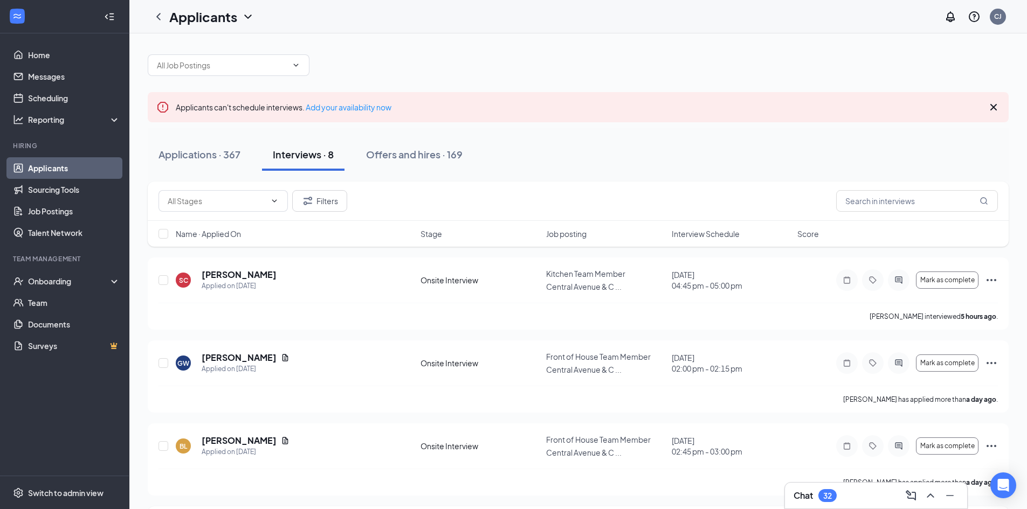
scroll to position [0, 0]
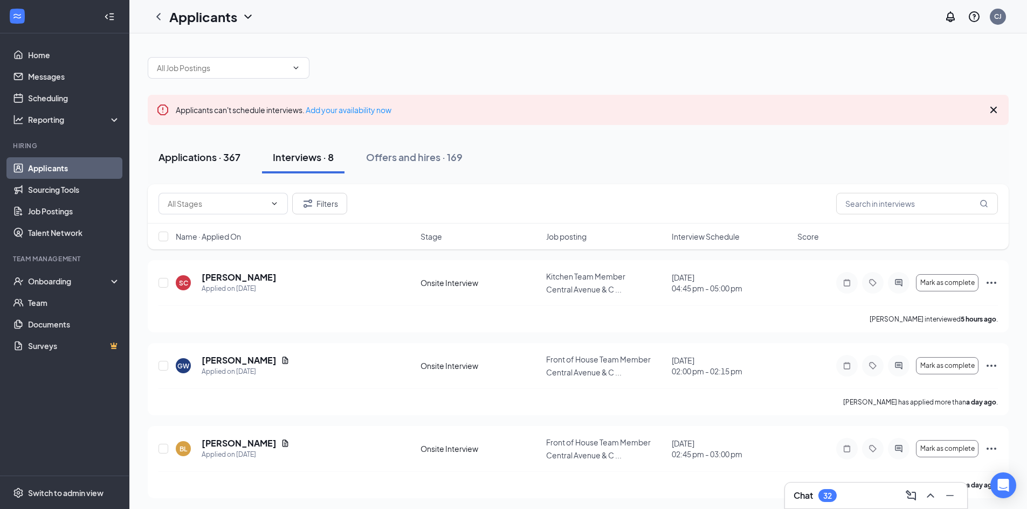
click at [217, 163] on div "Applications · 367" at bounding box center [199, 156] width 82 height 13
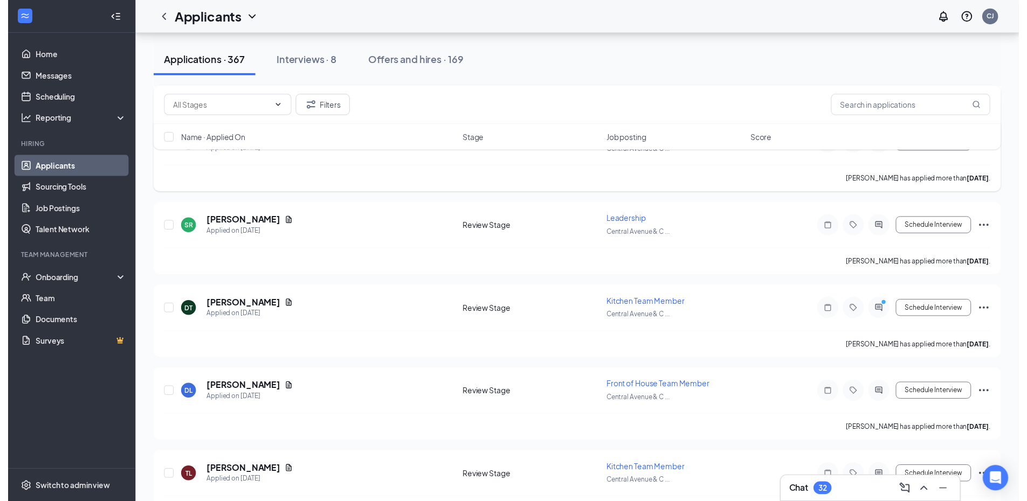
scroll to position [4377, 0]
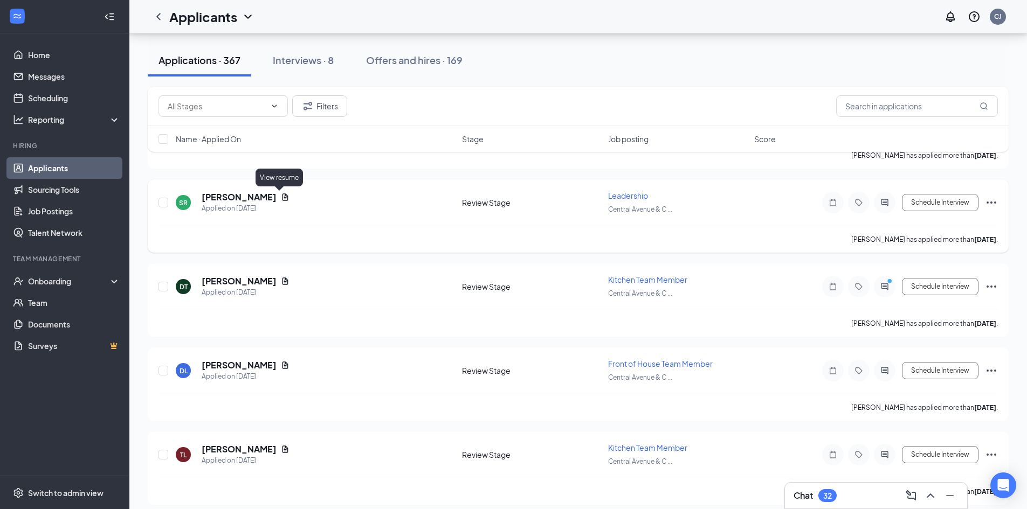
click at [281, 197] on icon "Document" at bounding box center [285, 197] width 9 height 9
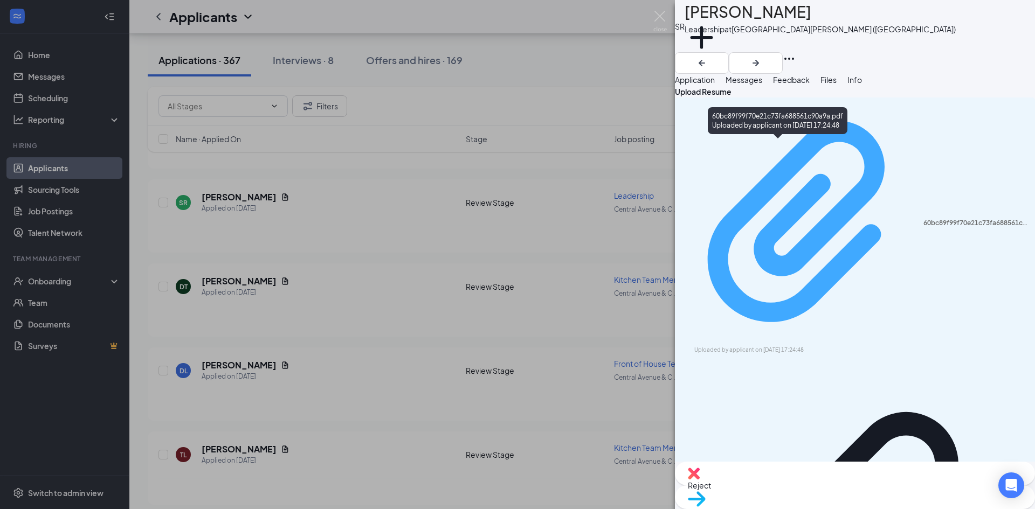
click at [923, 219] on div "60bc89f99f70e21c73fa688561c90a9a.pdf" at bounding box center [975, 223] width 105 height 9
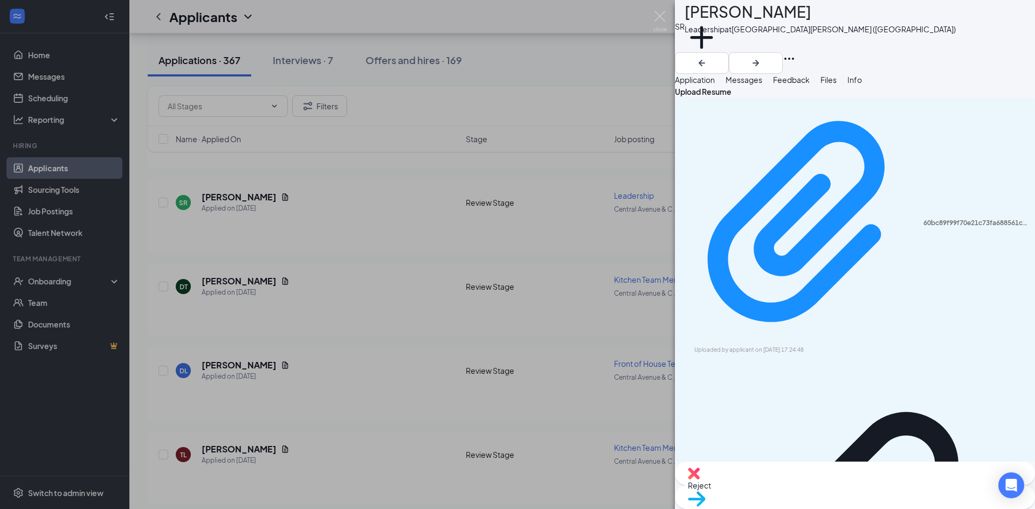
click at [358, 271] on div "SR Salvatore Rinella Leadership at Central Avenue & Colvin Avenue (NY) Add a ta…" at bounding box center [517, 254] width 1035 height 509
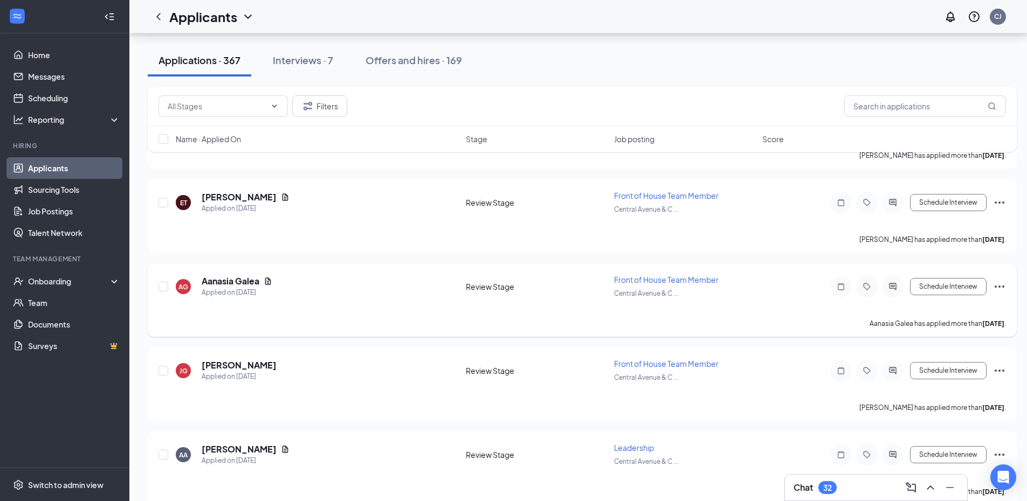
scroll to position [4862, 0]
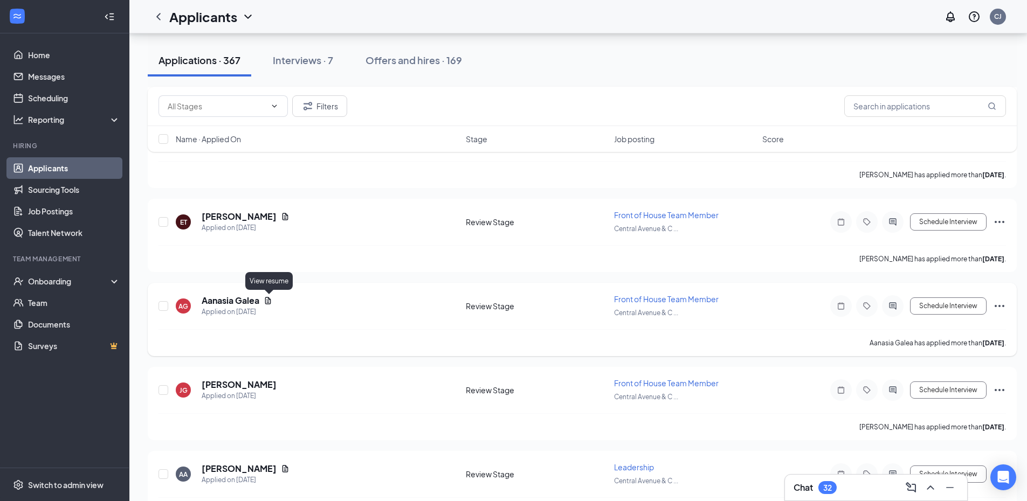
click at [267, 303] on icon "Document" at bounding box center [268, 300] width 6 height 7
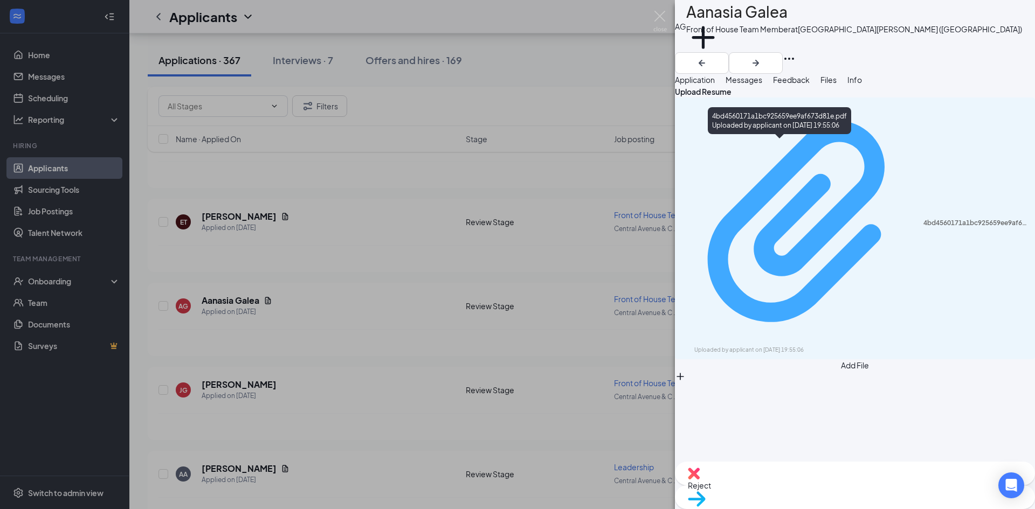
click at [923, 219] on div "4bd4560171a1bc925659ee9af673d81e.pdf" at bounding box center [975, 223] width 105 height 9
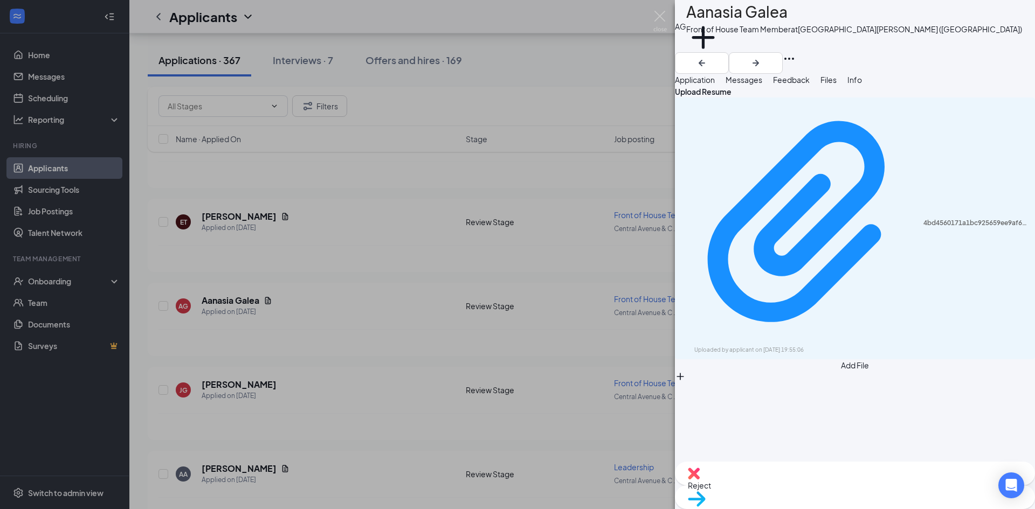
click at [335, 208] on div "AG Aanasia Galea Front of House Team Member at Central Avenue & Colvin Avenue (…" at bounding box center [517, 254] width 1035 height 509
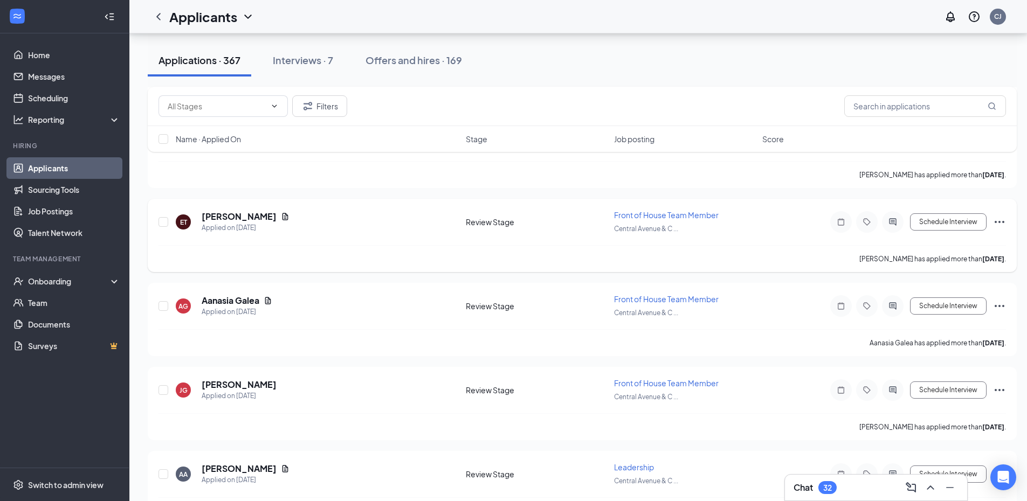
click at [282, 213] on icon "Document" at bounding box center [285, 216] width 6 height 7
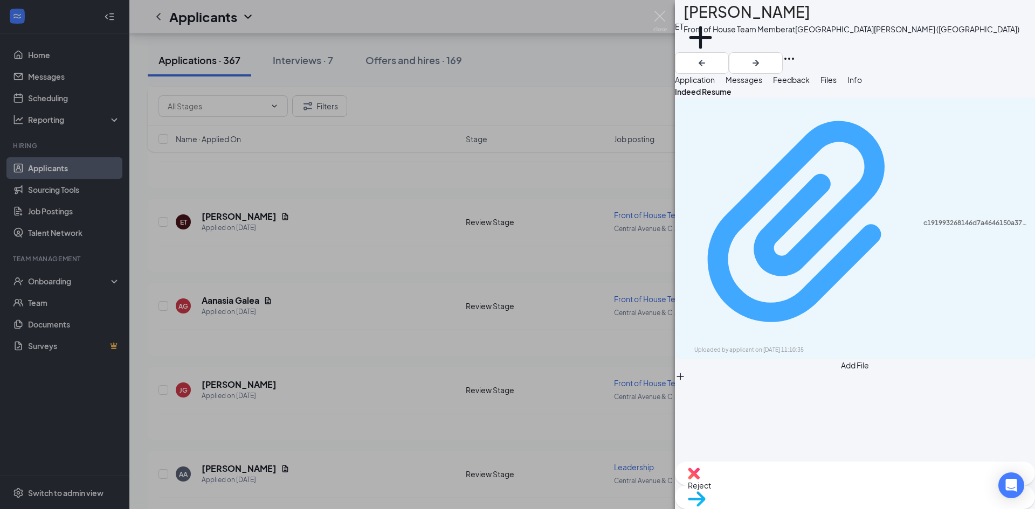
click at [923, 219] on div "c191993268146d7a4646150a3775d3ed.pdf" at bounding box center [975, 223] width 105 height 9
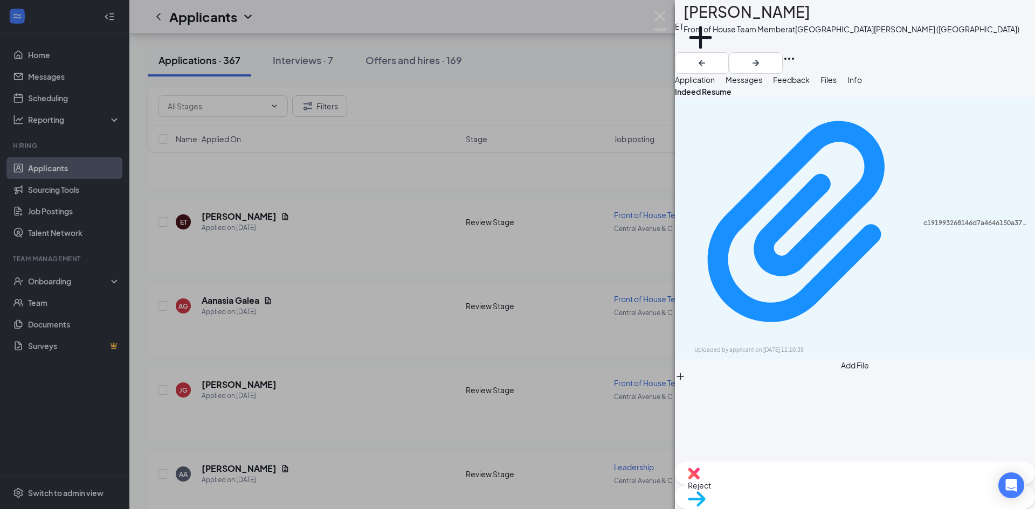
click at [328, 58] on div "ET Elijah Thompson Front of House Team Member at Central Avenue & Colvin Avenue…" at bounding box center [517, 254] width 1035 height 509
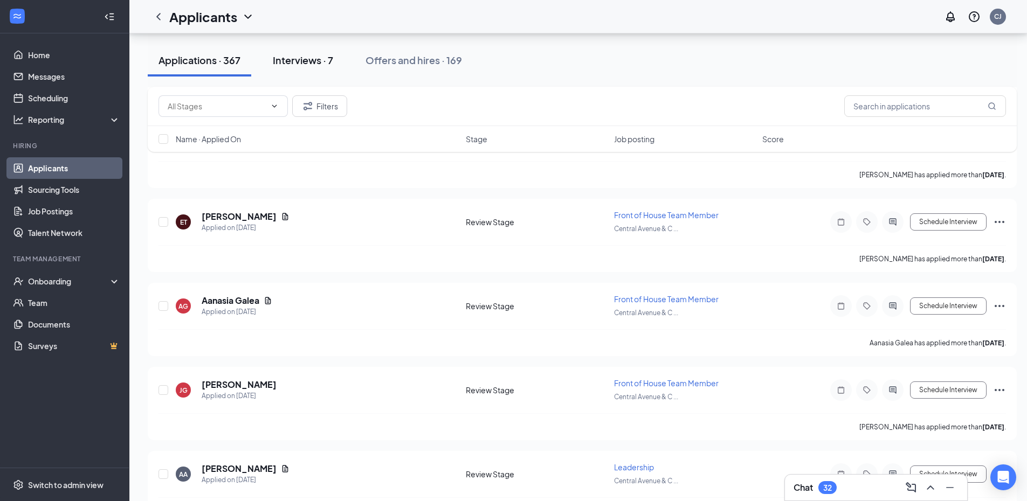
click at [329, 53] on div "Interviews · 7" at bounding box center [303, 59] width 60 height 13
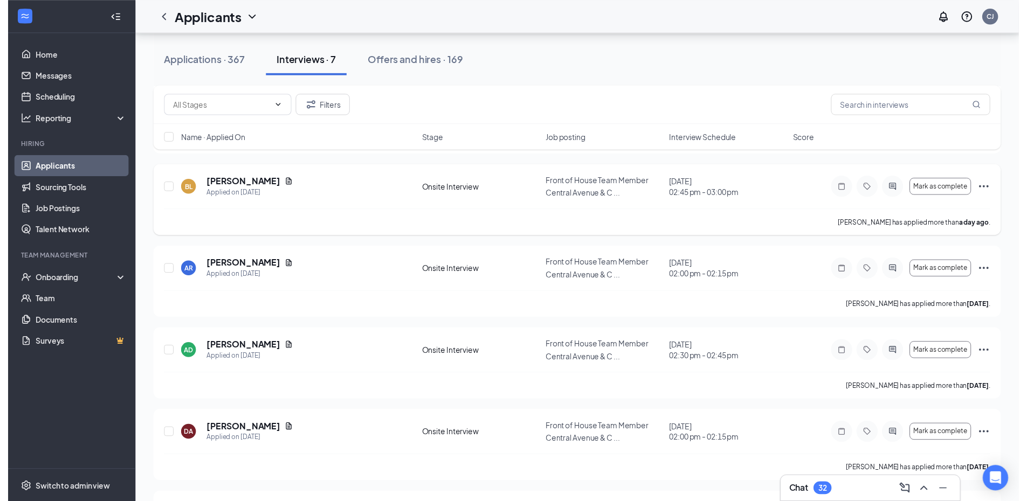
scroll to position [270, 0]
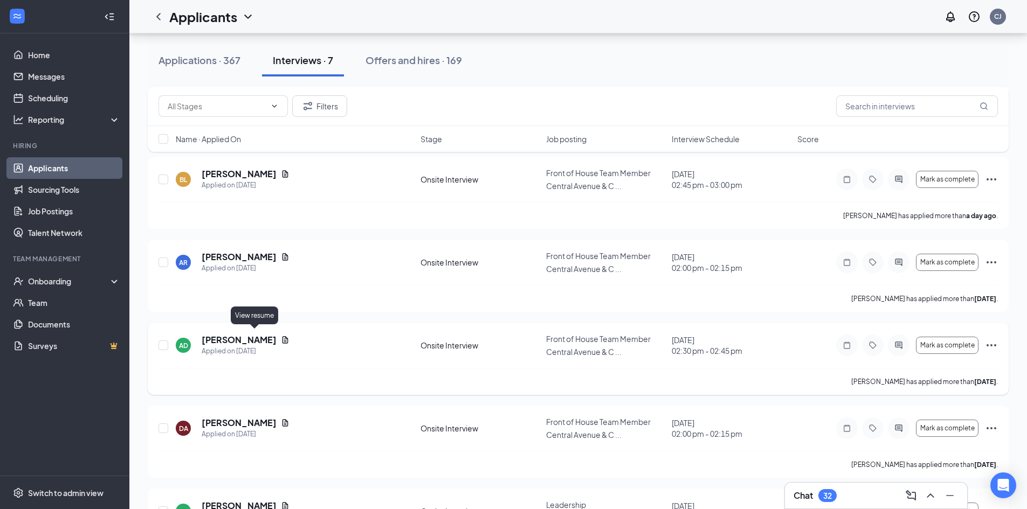
click at [281, 336] on icon "Document" at bounding box center [285, 340] width 9 height 9
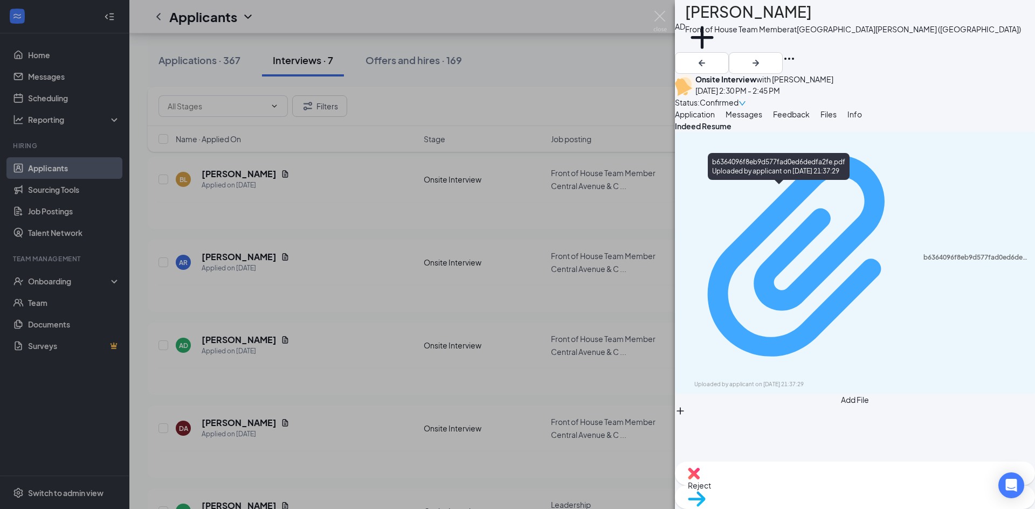
click at [923, 253] on div "b6364096f8eb9d577fad0ed6dedfa2fe.pdf" at bounding box center [975, 257] width 105 height 9
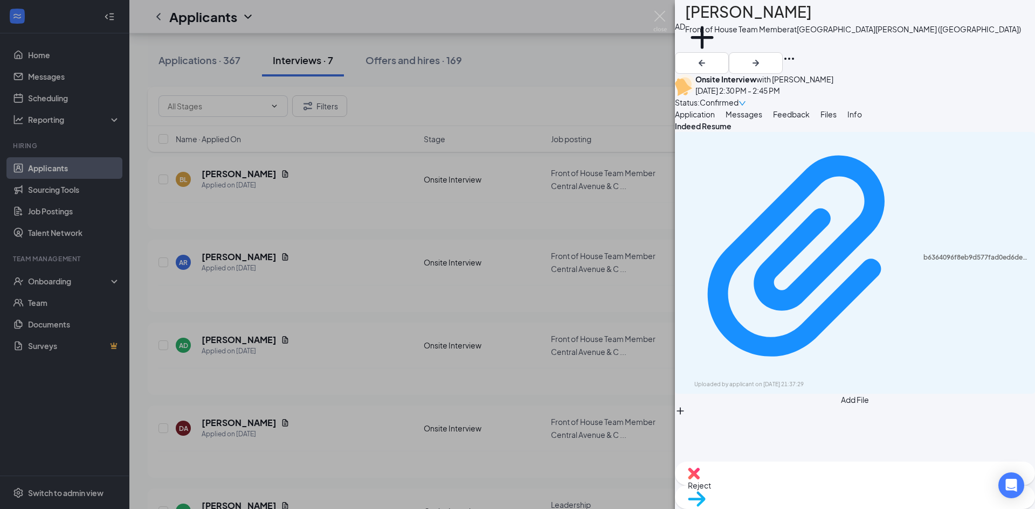
click at [346, 217] on div "AD Ava Dwyer Front of House Team Member at Central Avenue & Colvin Avenue (NY) …" at bounding box center [517, 254] width 1035 height 509
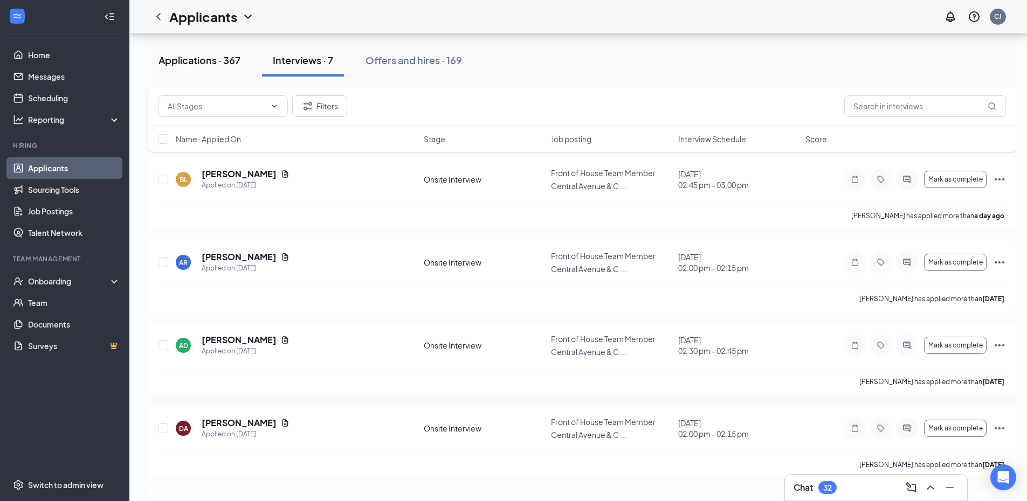
click at [225, 57] on div "Applications · 367" at bounding box center [199, 59] width 82 height 13
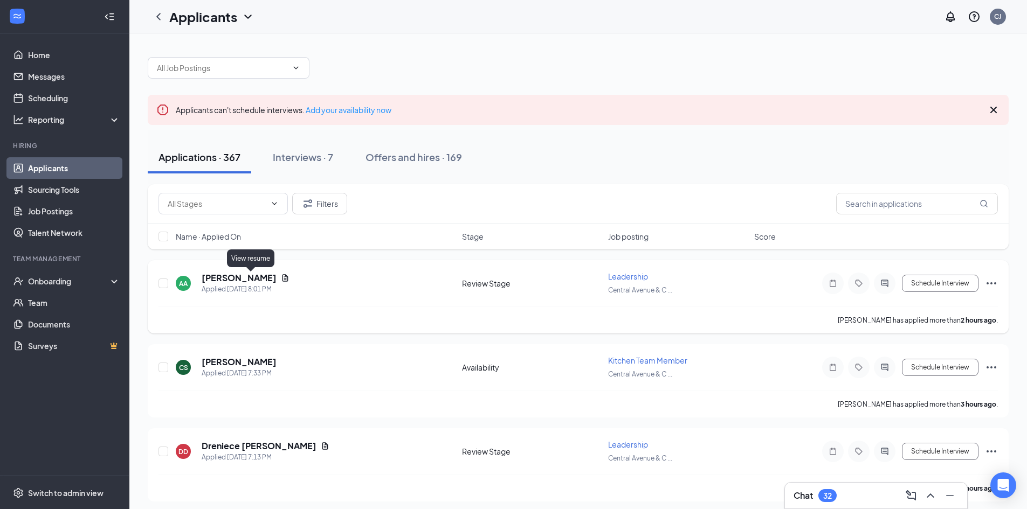
click at [282, 275] on icon "Document" at bounding box center [285, 277] width 6 height 7
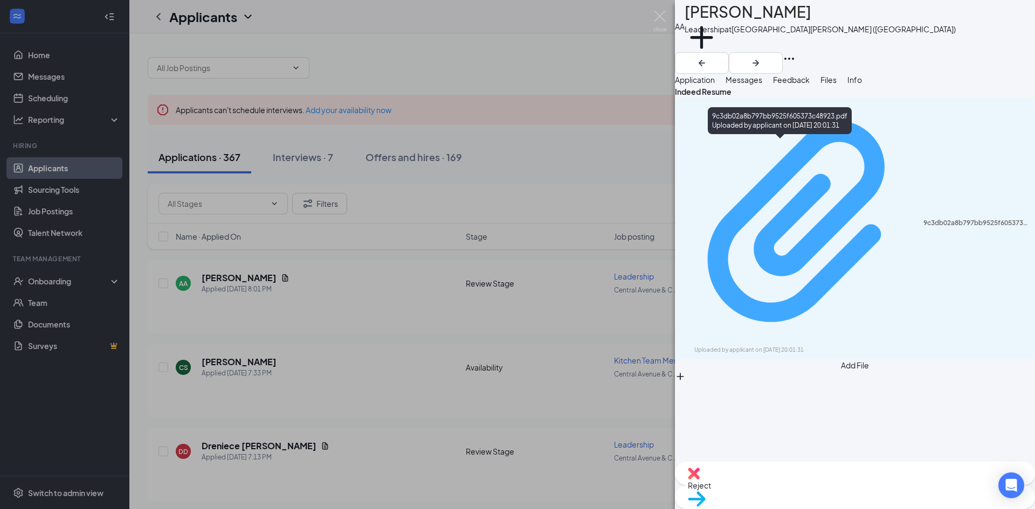
click at [923, 219] on div "9c3db02a8b797bb9525f605373c48923.pdf" at bounding box center [975, 223] width 105 height 9
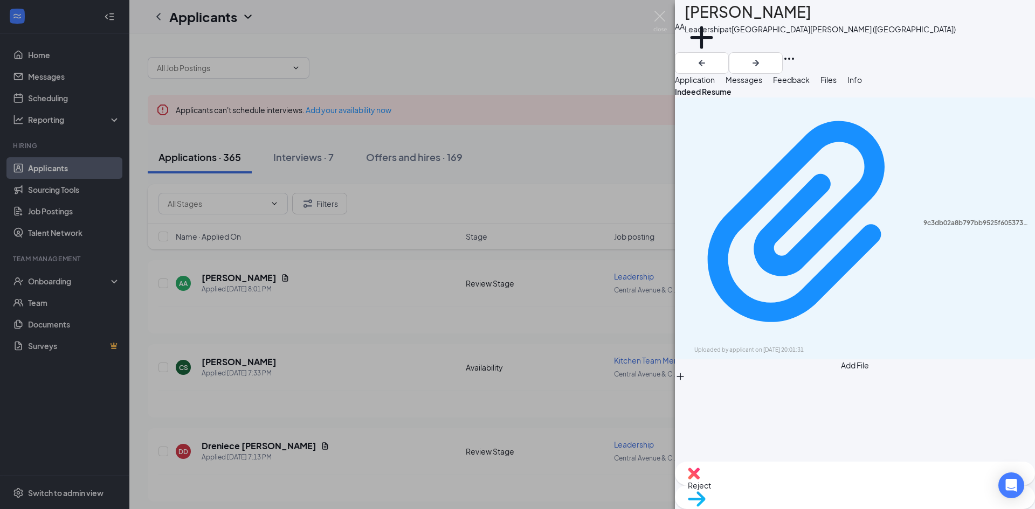
drag, startPoint x: 388, startPoint y: 164, endPoint x: 384, endPoint y: 172, distance: 8.7
click at [388, 165] on div "AA Asmaa Ali Leadership at Central Avenue & Colvin Avenue (NY) Add a tag Applic…" at bounding box center [517, 254] width 1035 height 509
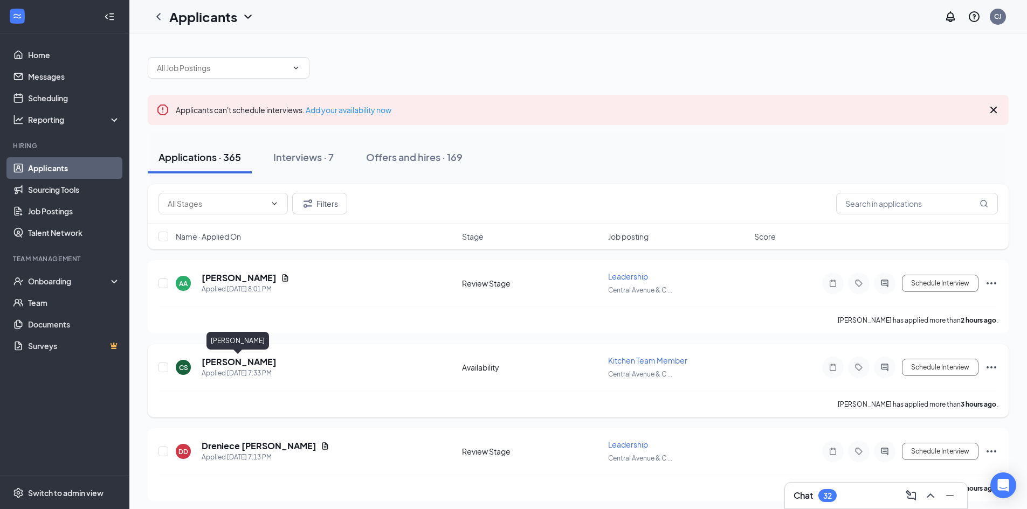
click at [237, 360] on h5 "Carter Scherrer" at bounding box center [239, 362] width 75 height 12
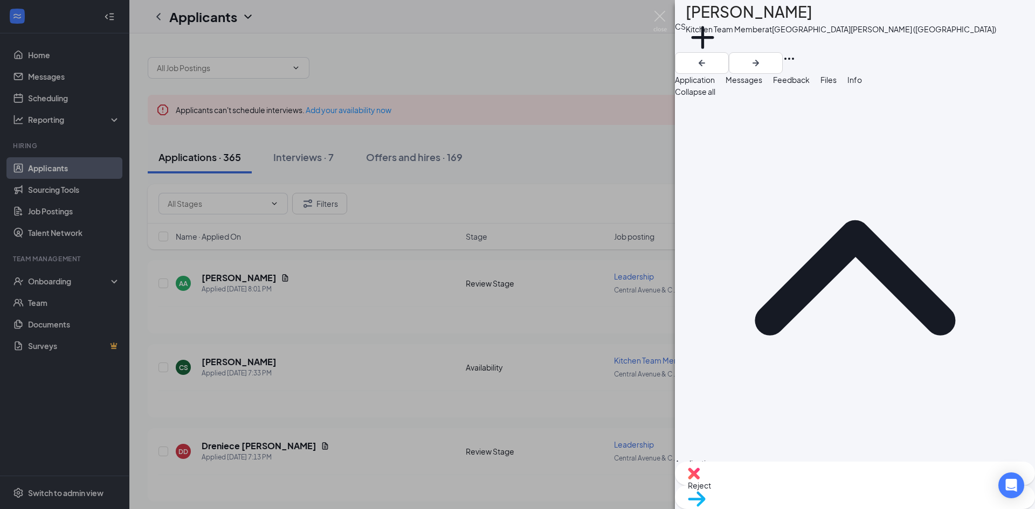
click at [796, 492] on span "Reject" at bounding box center [855, 486] width 334 height 12
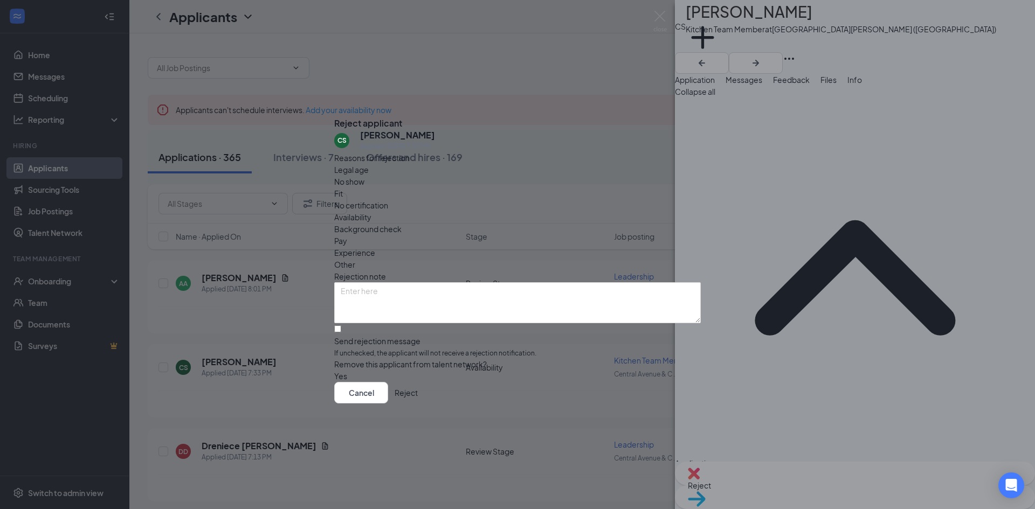
click at [473, 191] on div "Fit" at bounding box center [517, 194] width 367 height 12
click at [355, 259] on span "Other" at bounding box center [344, 265] width 21 height 12
click at [467, 282] on textarea at bounding box center [517, 302] width 367 height 41
type textarea "No resume."
drag, startPoint x: 408, startPoint y: 261, endPoint x: 195, endPoint y: 267, distance: 213.0
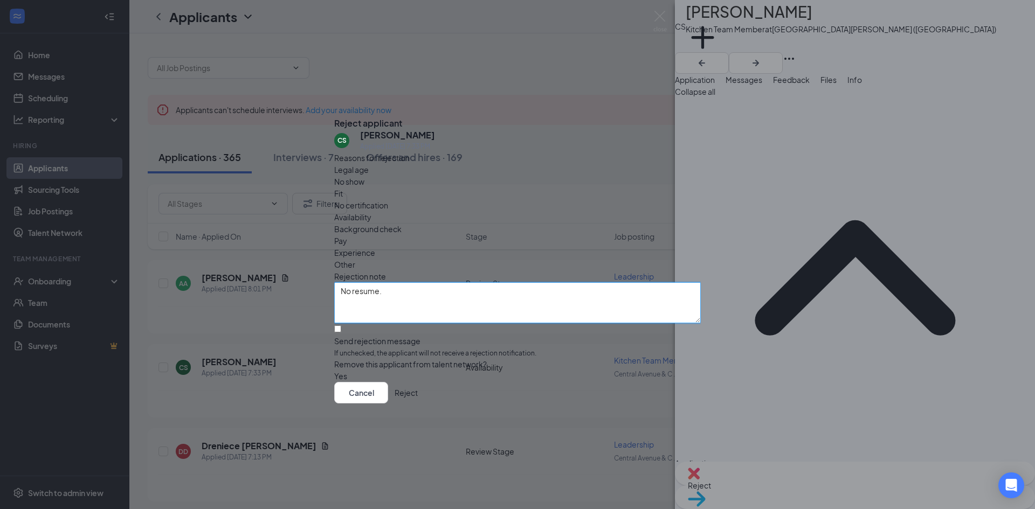
click at [195, 267] on div "Reject applicant CS Carter Scherrer Applied Today 7:33 PM Reasons for rejection…" at bounding box center [517, 254] width 1035 height 509
click at [343, 189] on span "Fit" at bounding box center [338, 194] width 9 height 12
click at [341, 326] on input "Send rejection message If unchecked, the applicant will not receive a rejection…" at bounding box center [337, 329] width 7 height 7
checkbox input "true"
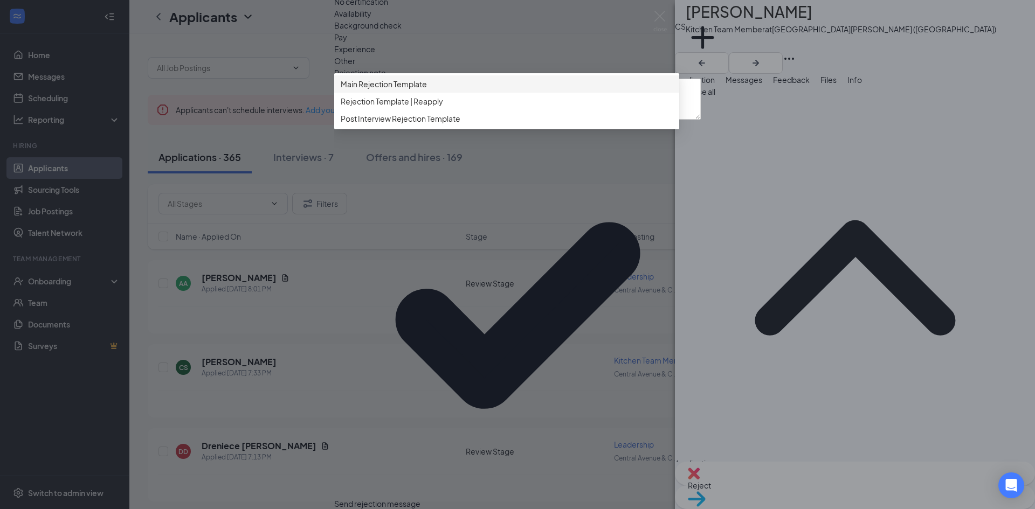
click at [425, 90] on span "Main Rejection Template" at bounding box center [384, 84] width 86 height 12
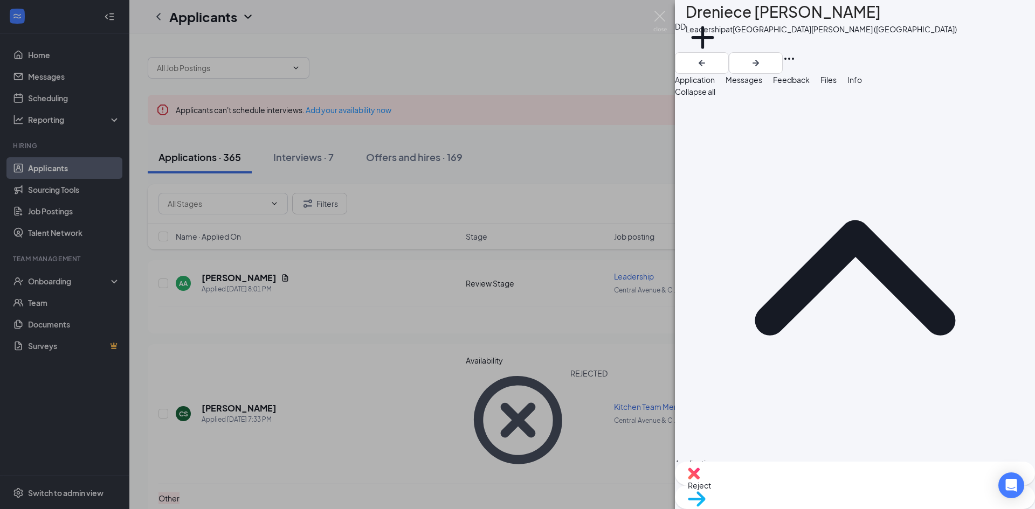
click at [837, 85] on span "Files" at bounding box center [828, 80] width 16 height 10
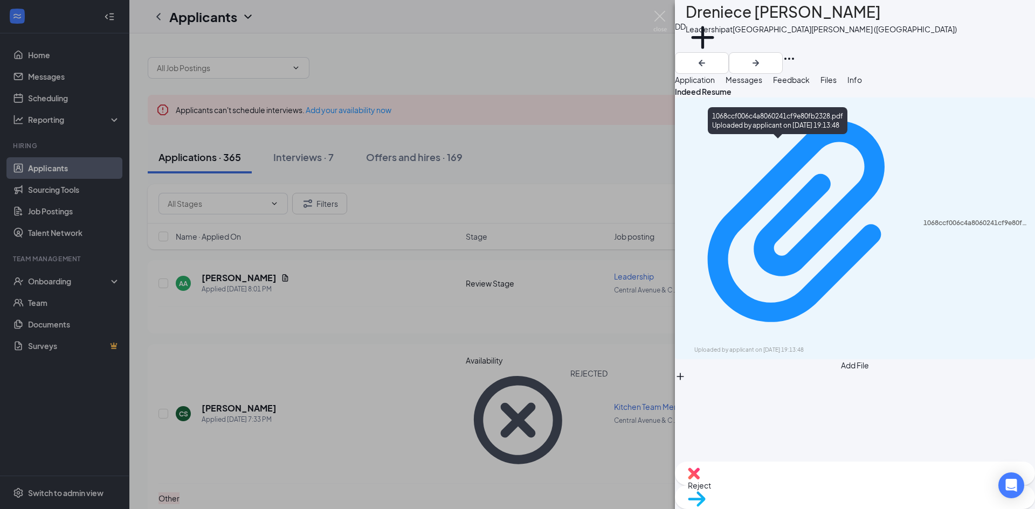
click at [816, 138] on div "1068ccf006c4a8060241cf9e80fb2328.pdf Uploaded by applicant on Aug 26, 2025 at 1…" at bounding box center [778, 122] width 140 height 31
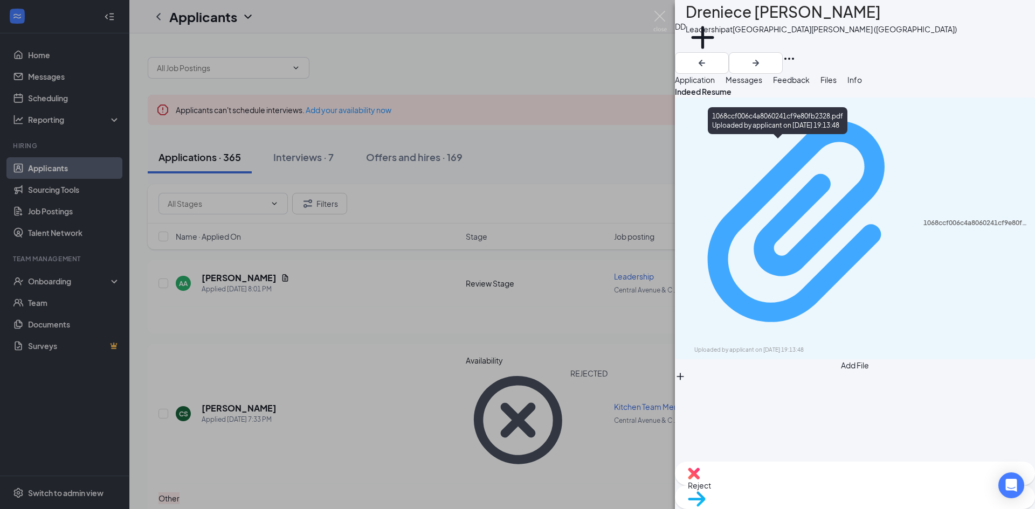
click at [923, 219] on div "1068ccf006c4a8060241cf9e80fb2328.pdf" at bounding box center [975, 223] width 105 height 9
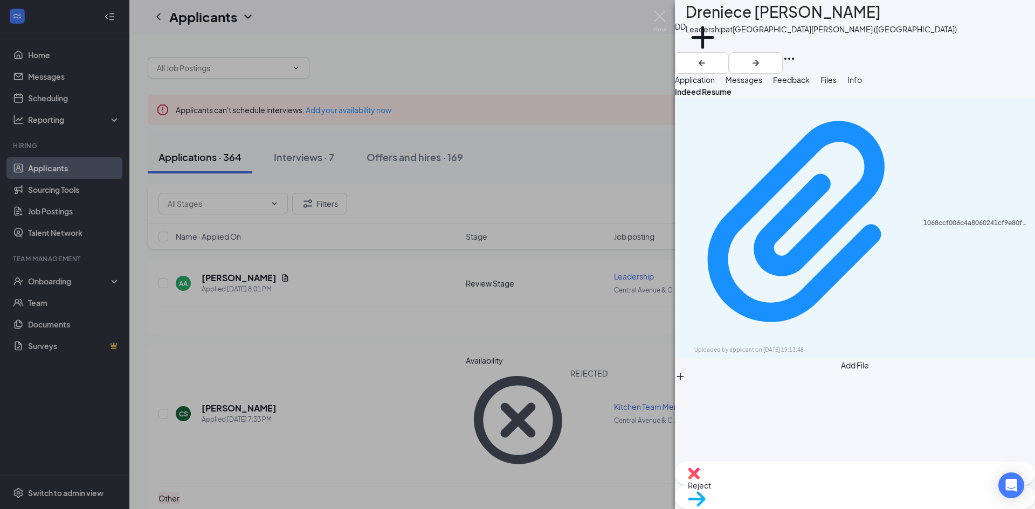
click at [585, 130] on div "DD Dreniece Decker Leadership at Central Avenue & Colvin Avenue (NY) Add a tag …" at bounding box center [517, 254] width 1035 height 509
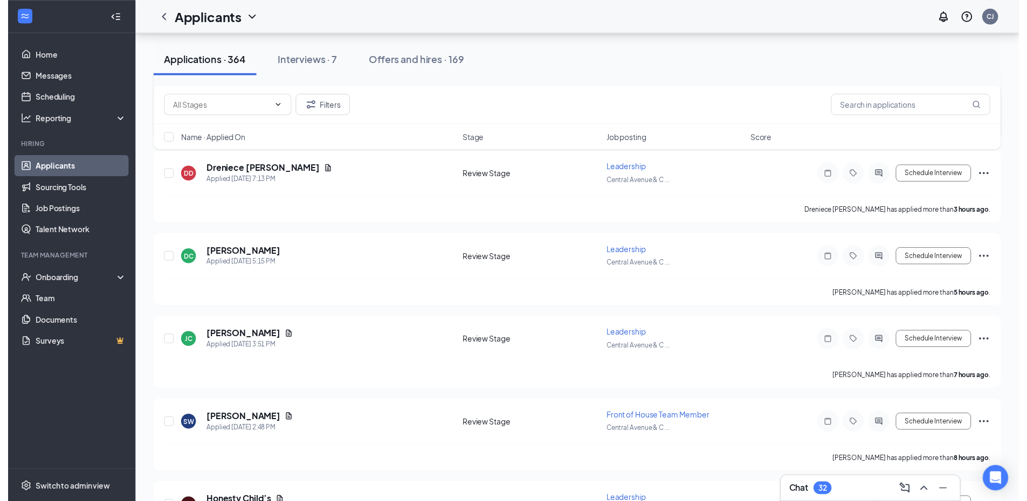
scroll to position [216, 0]
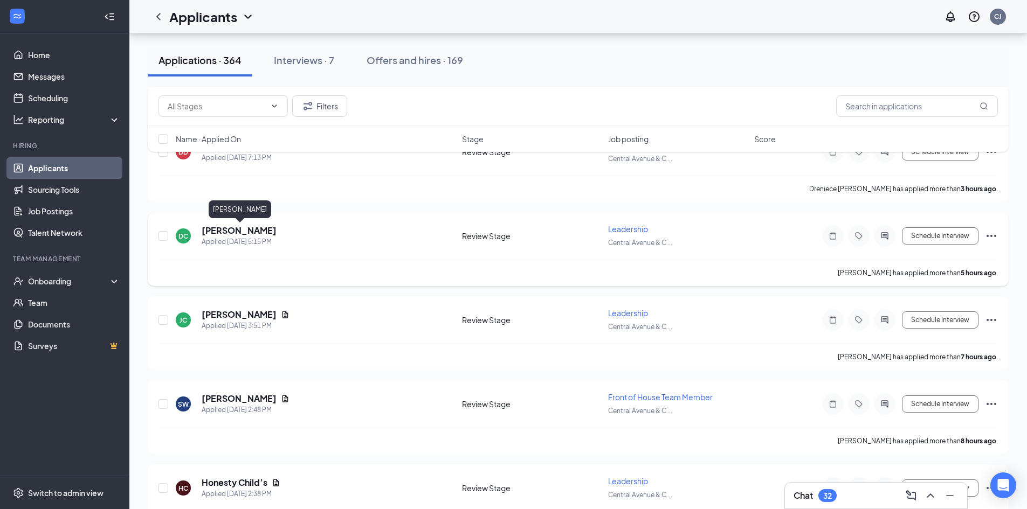
click at [274, 233] on h5 "Deanna Charboneau" at bounding box center [239, 231] width 75 height 12
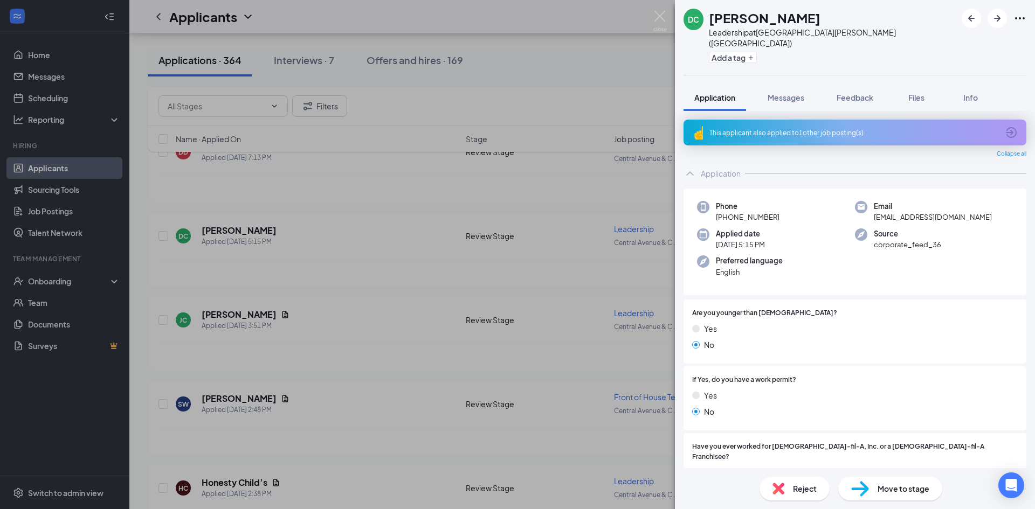
click at [803, 487] on span "Reject" at bounding box center [805, 489] width 24 height 12
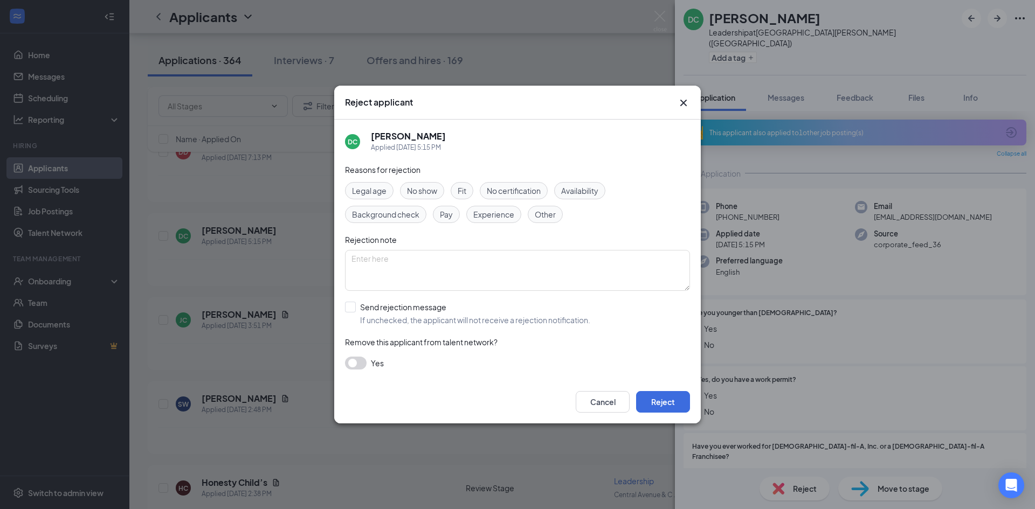
click at [545, 212] on span "Other" at bounding box center [545, 215] width 21 height 12
click at [413, 288] on textarea at bounding box center [517, 270] width 345 height 41
type textarea "No resume."
click at [676, 409] on button "Reject" at bounding box center [663, 402] width 54 height 22
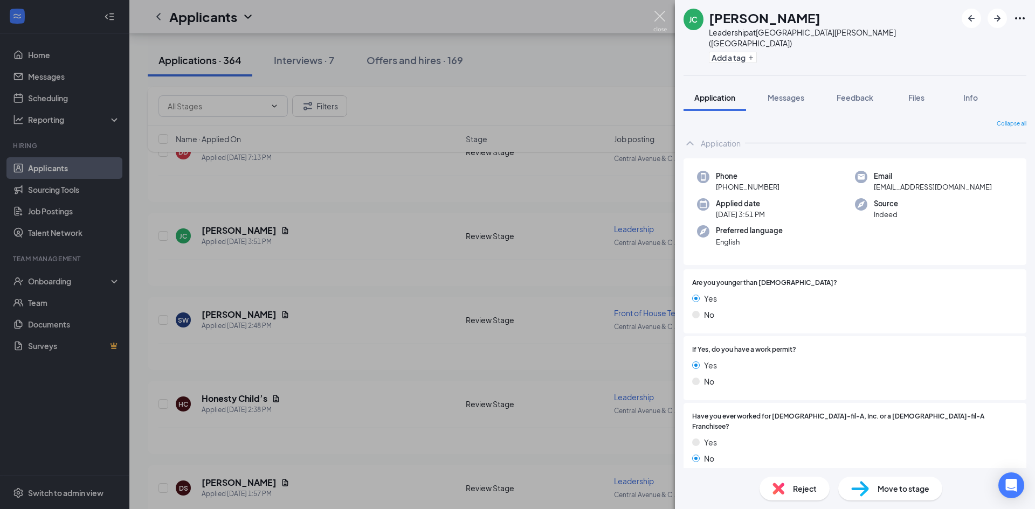
click at [660, 17] on img at bounding box center [659, 21] width 13 height 21
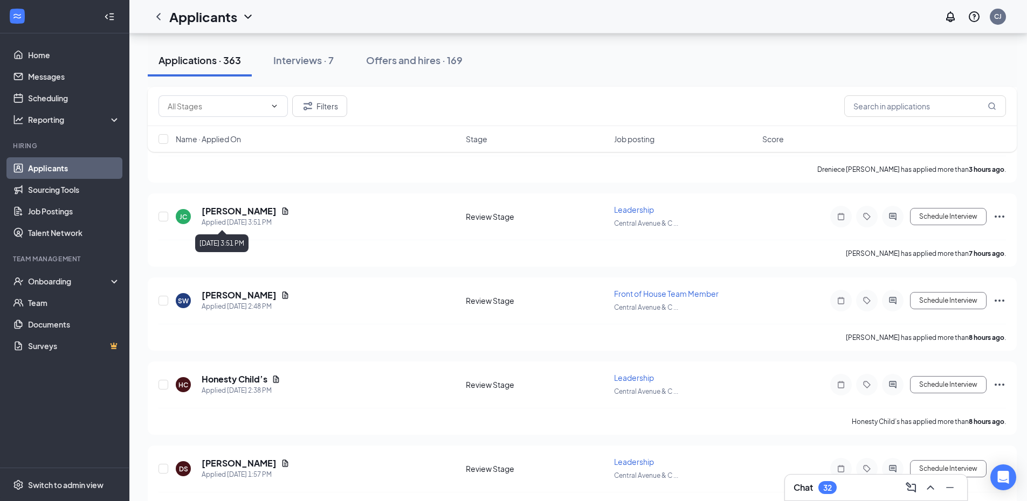
scroll to position [216, 0]
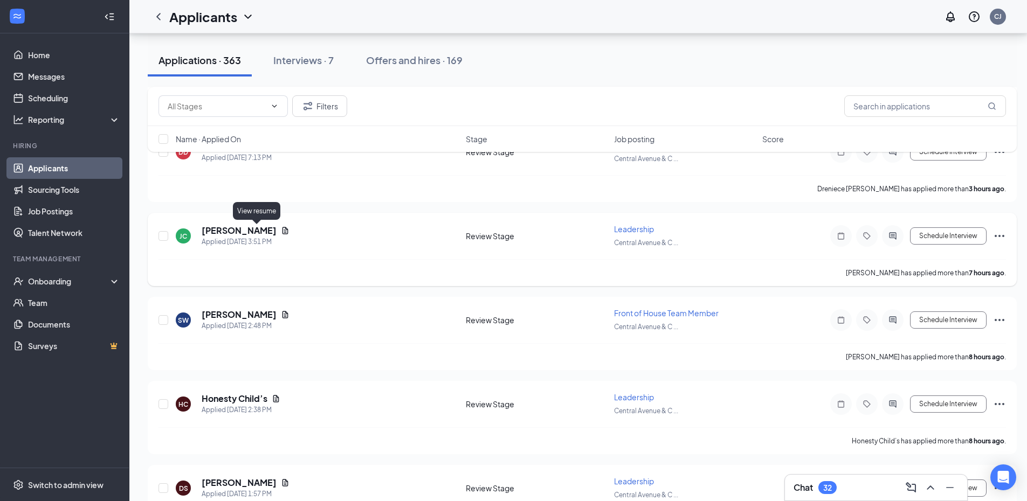
click at [281, 231] on icon "Document" at bounding box center [285, 230] width 9 height 9
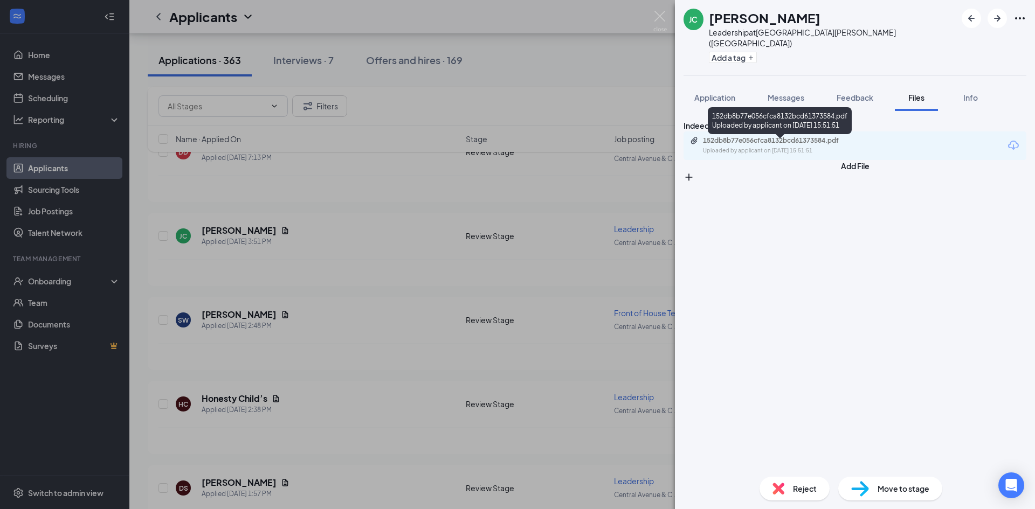
click at [795, 145] on div "152db8b77e056cfca8132bcd61373584.pdf" at bounding box center [778, 140] width 151 height 9
click at [765, 145] on div "152db8b77e056cfca8132bcd61373584.pdf" at bounding box center [778, 140] width 151 height 9
click at [577, 264] on div "JC Jude Caton Leadership at Central Avenue & Colvin Avenue (NY) Add a tag Appli…" at bounding box center [517, 254] width 1035 height 509
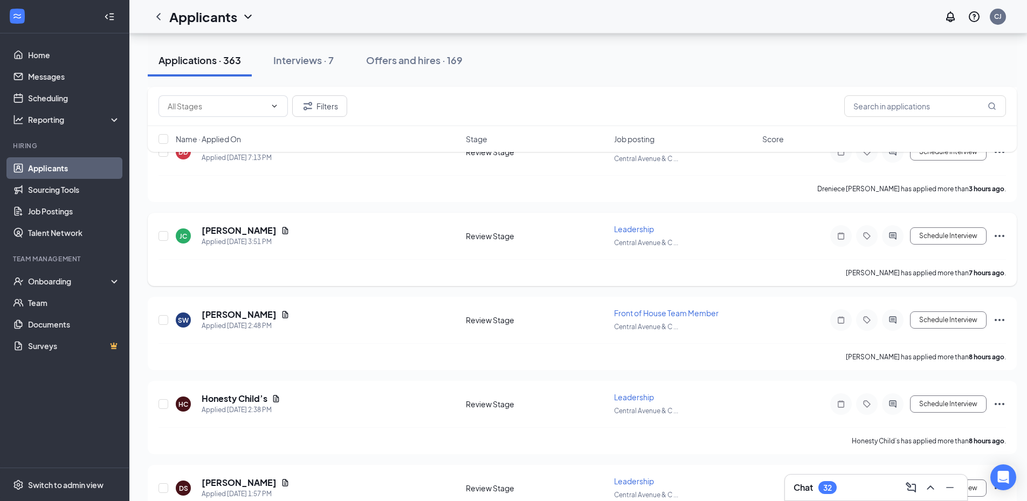
click at [998, 234] on icon "Ellipses" at bounding box center [999, 236] width 13 height 13
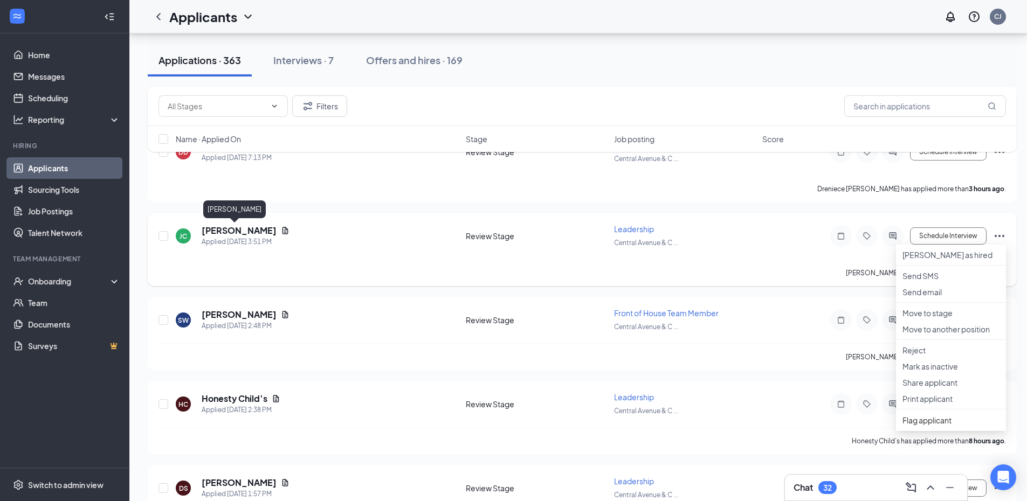
click at [215, 229] on h5 "Jude Caton" at bounding box center [239, 231] width 75 height 12
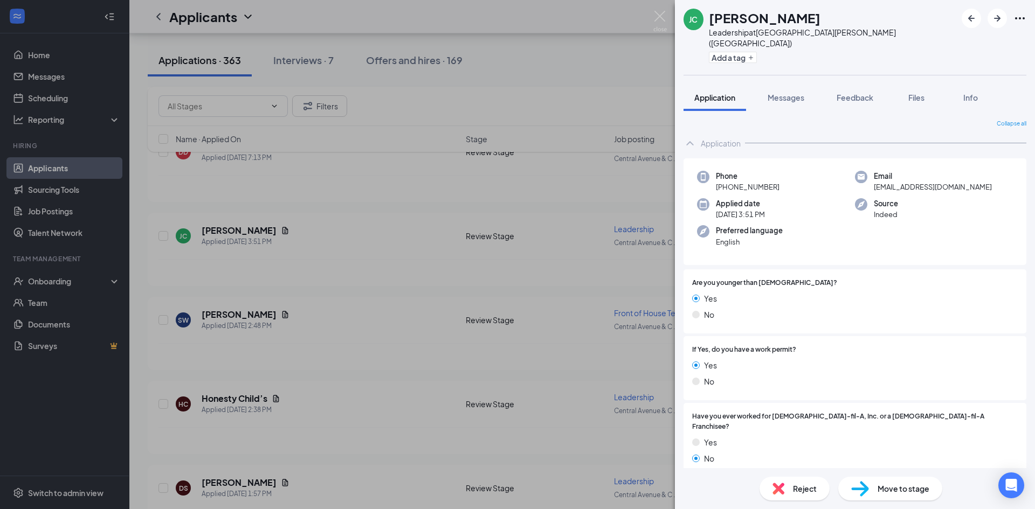
click at [804, 484] on span "Reject" at bounding box center [805, 489] width 24 height 12
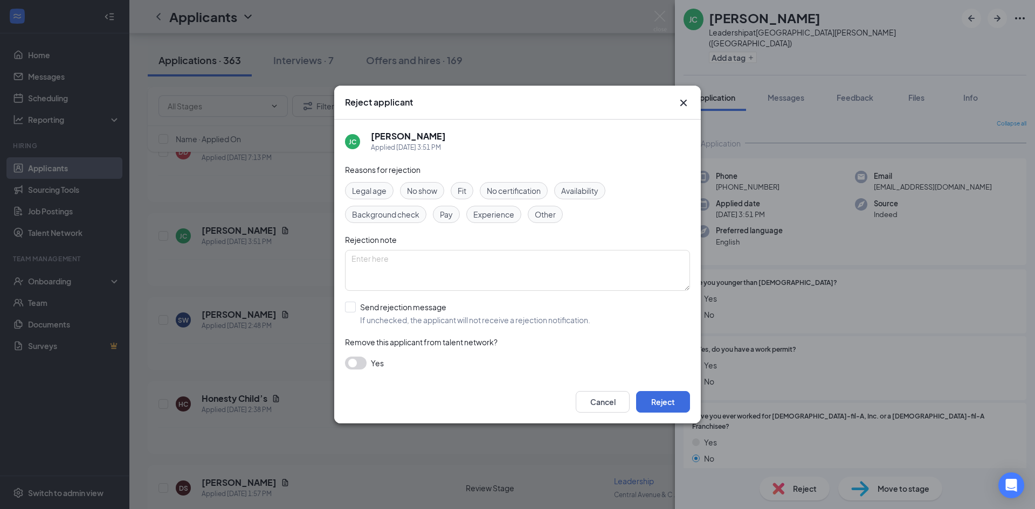
click at [468, 188] on div "Fit" at bounding box center [462, 190] width 23 height 17
click at [679, 402] on button "Reject" at bounding box center [663, 402] width 54 height 22
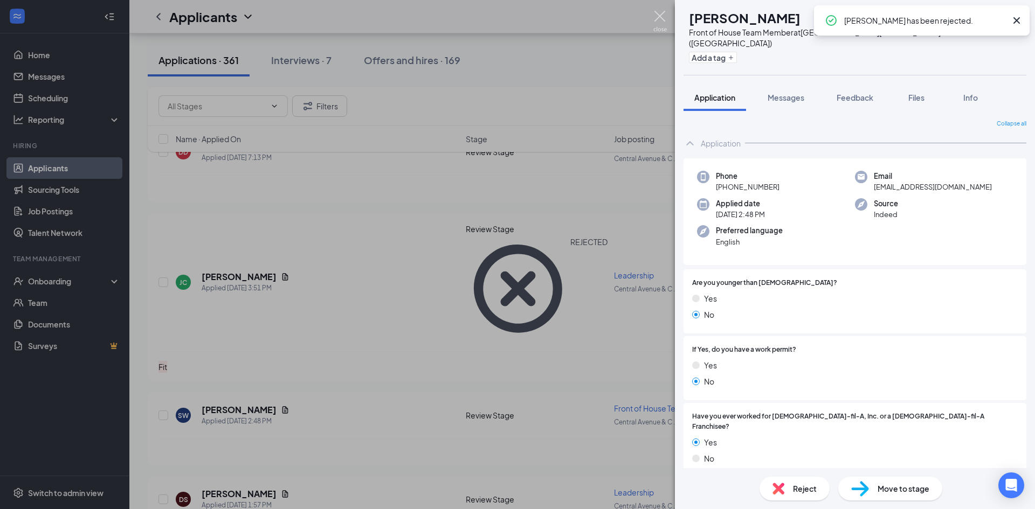
click at [661, 18] on img at bounding box center [659, 21] width 13 height 21
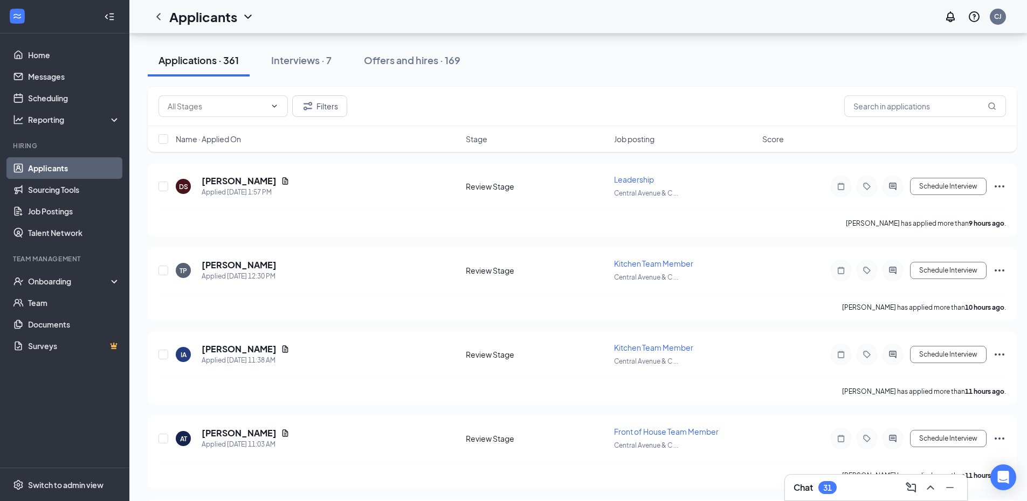
scroll to position [323, 0]
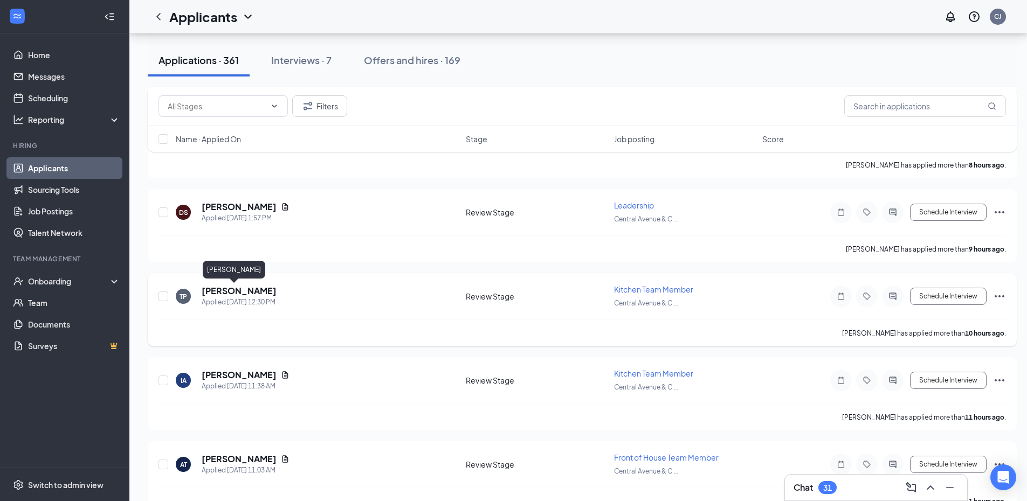
click at [224, 288] on h5 "Ty Payne" at bounding box center [239, 291] width 75 height 12
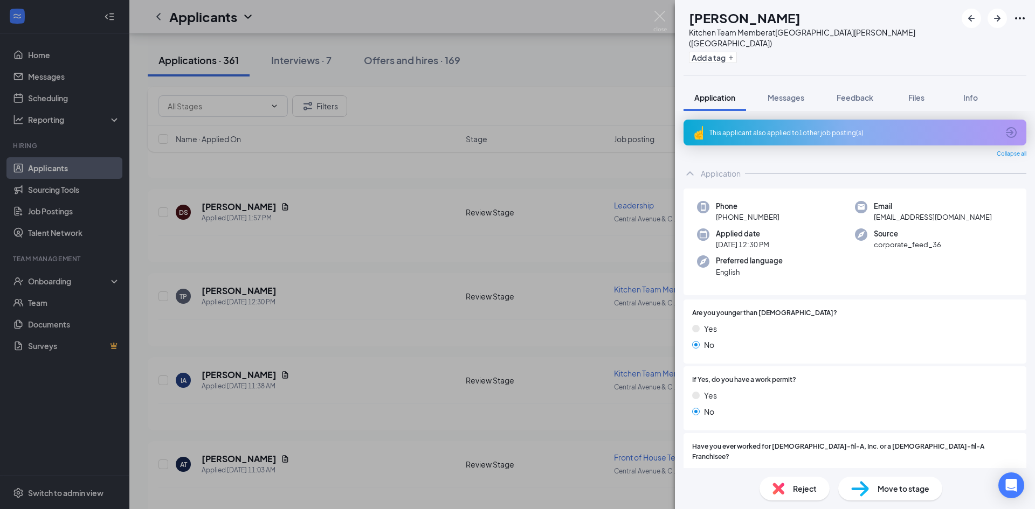
click at [802, 491] on span "Reject" at bounding box center [805, 489] width 24 height 12
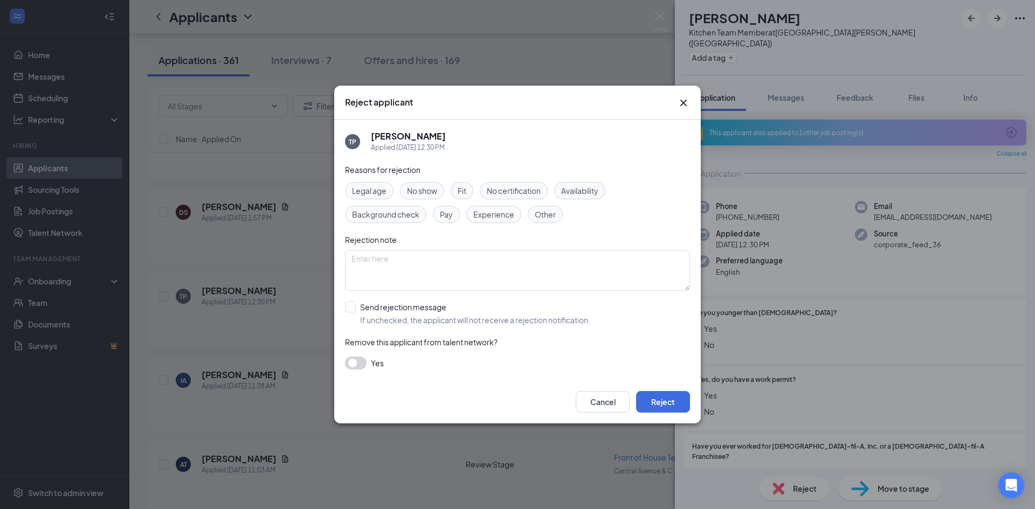
click at [468, 187] on div "Fit" at bounding box center [462, 190] width 23 height 17
click at [674, 405] on button "Reject" at bounding box center [663, 402] width 54 height 22
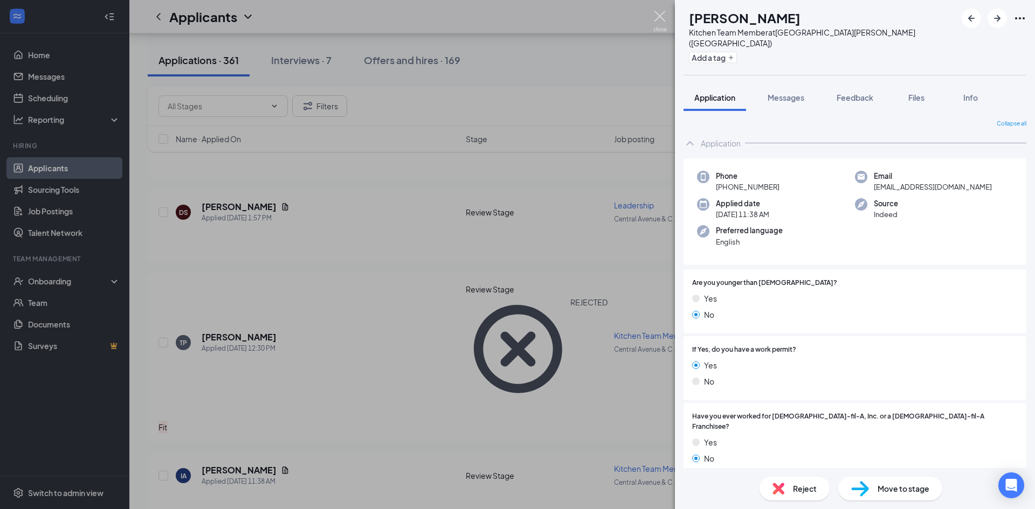
click at [660, 13] on img at bounding box center [659, 21] width 13 height 21
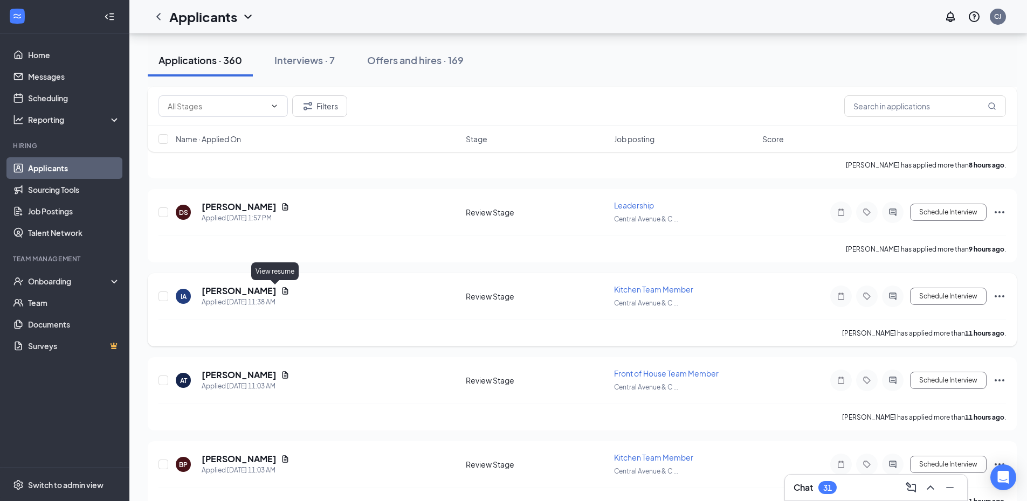
click at [281, 291] on icon "Document" at bounding box center [285, 291] width 9 height 9
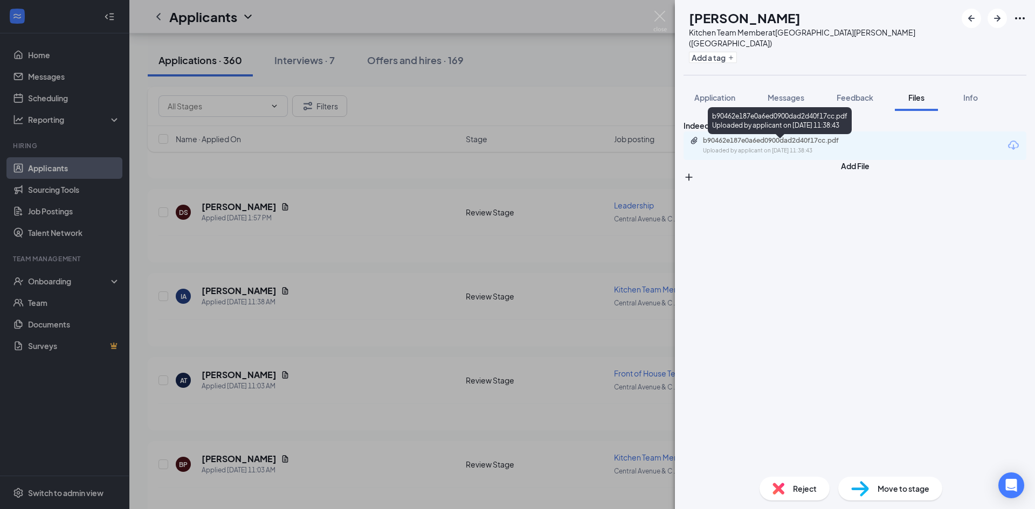
click at [811, 145] on div "b90462e187e0a6ed0900dad2d40f17cc.pdf" at bounding box center [778, 140] width 151 height 9
click at [797, 495] on div "Reject" at bounding box center [795, 489] width 70 height 24
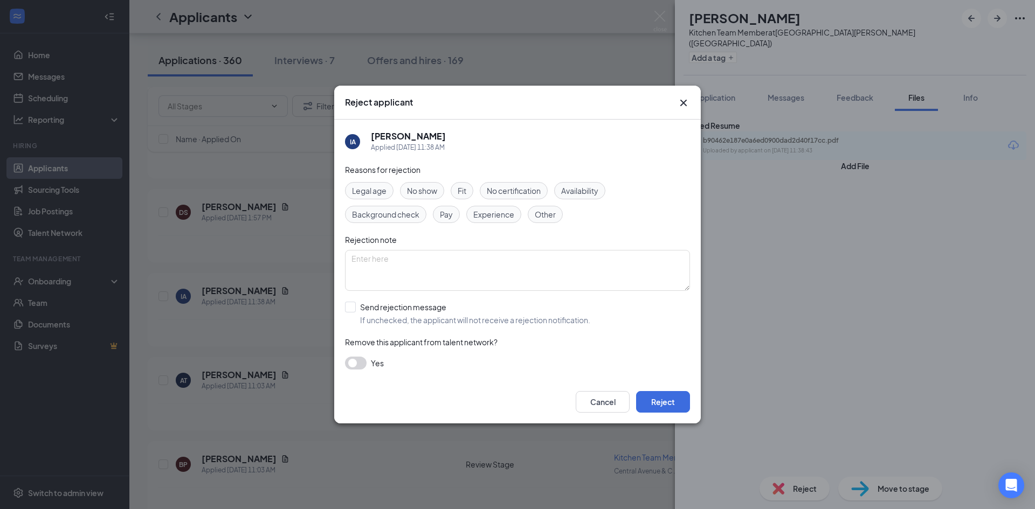
click at [468, 189] on div "Fit" at bounding box center [462, 190] width 23 height 17
click at [656, 398] on button "Reject" at bounding box center [663, 402] width 54 height 22
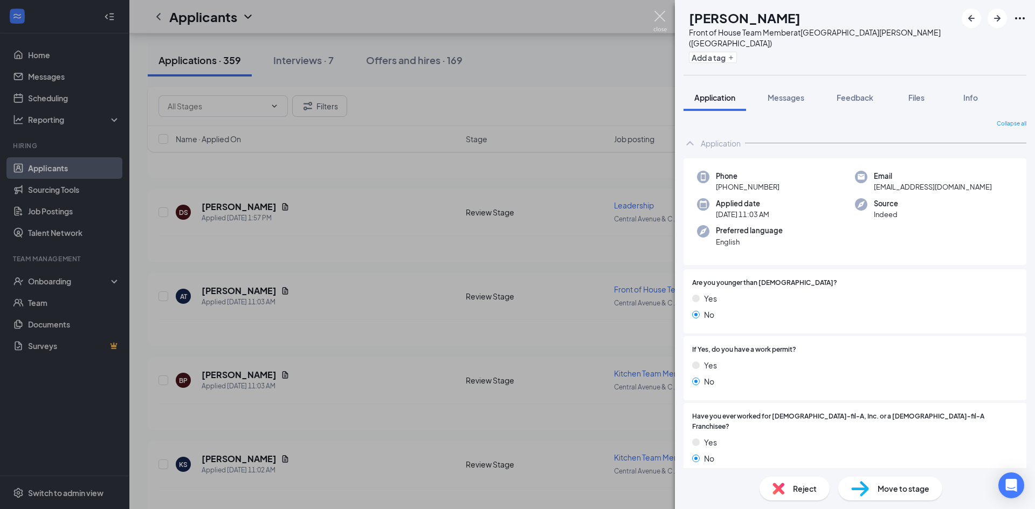
click at [661, 15] on img at bounding box center [659, 21] width 13 height 21
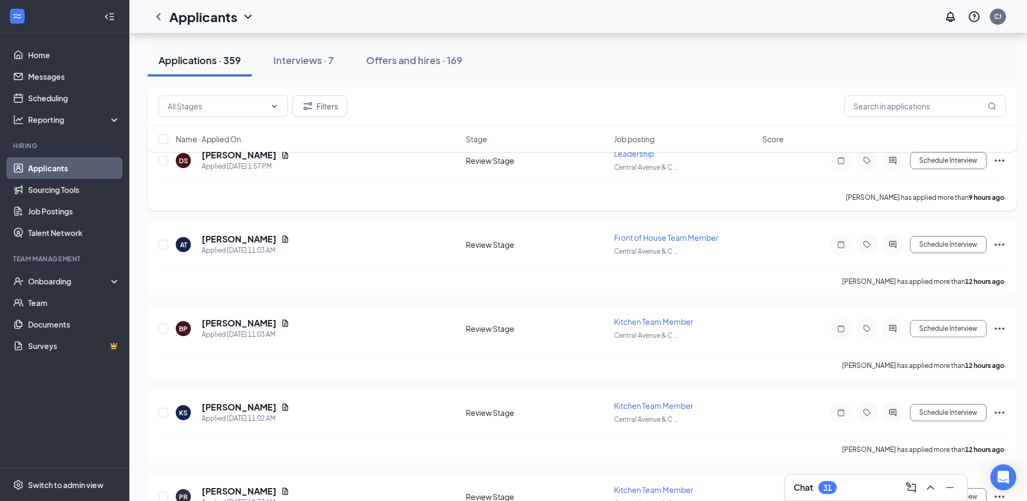
scroll to position [377, 0]
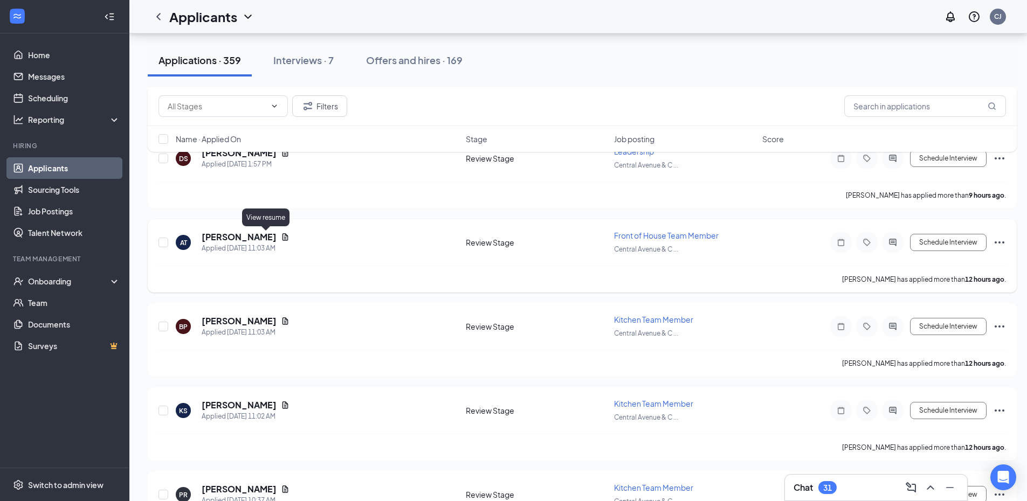
click at [282, 237] on icon "Document" at bounding box center [285, 236] width 6 height 7
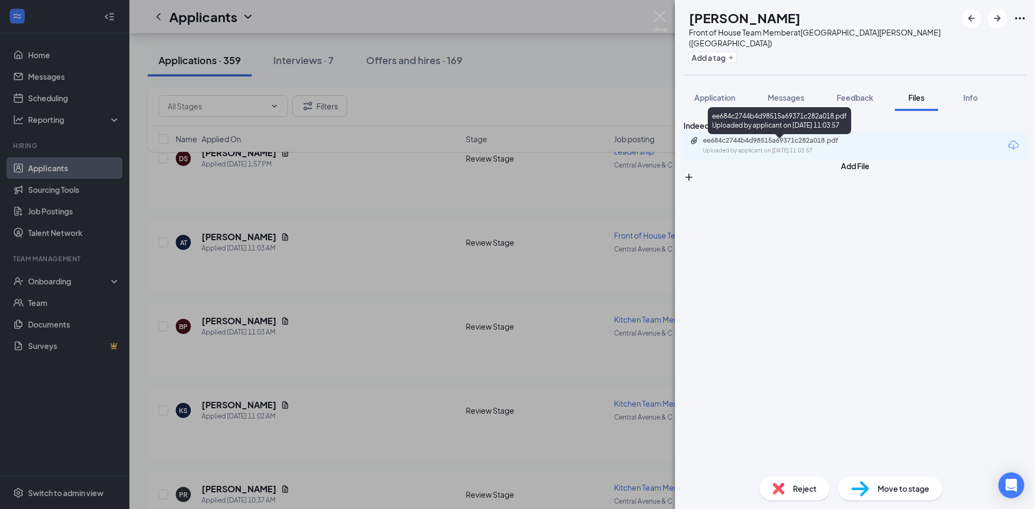
click at [767, 145] on div "ee684c2744b4d98515a69371c282a018.pdf" at bounding box center [778, 140] width 151 height 9
click at [542, 78] on div "AT Anna Thomas Front of House Team Member at Central Avenue & Colvin Avenue (NY…" at bounding box center [517, 254] width 1035 height 509
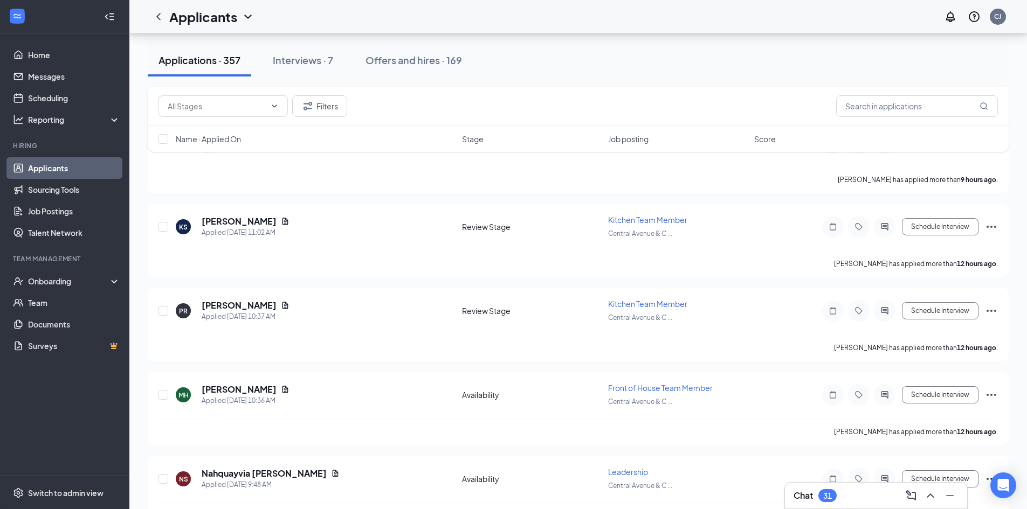
scroll to position [323, 0]
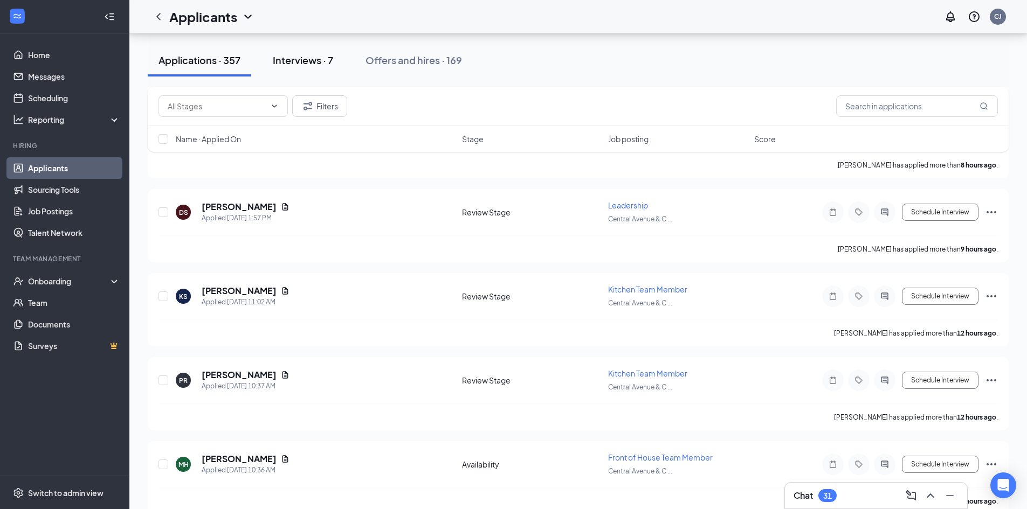
click at [309, 58] on div "Interviews · 7" at bounding box center [303, 59] width 60 height 13
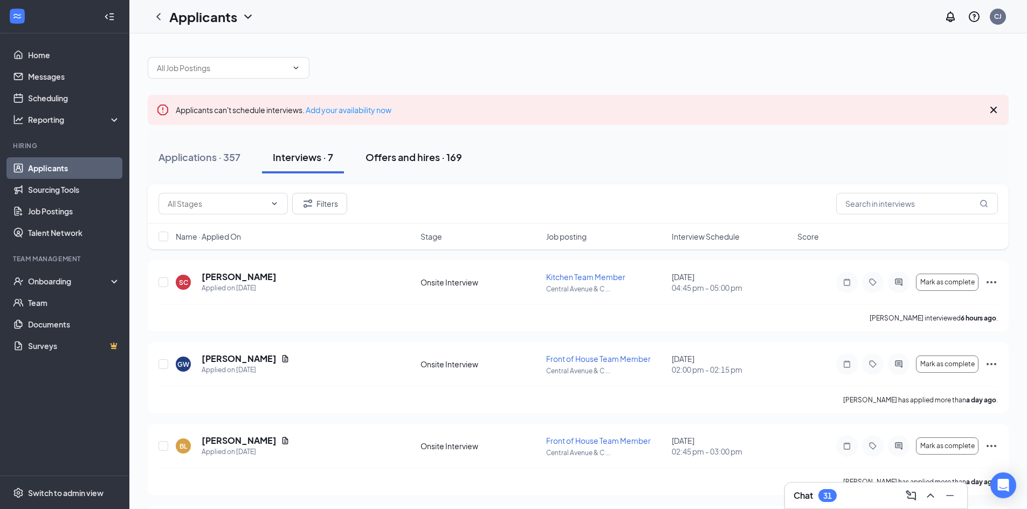
click at [395, 155] on div "Offers and hires · 169" at bounding box center [413, 156] width 96 height 13
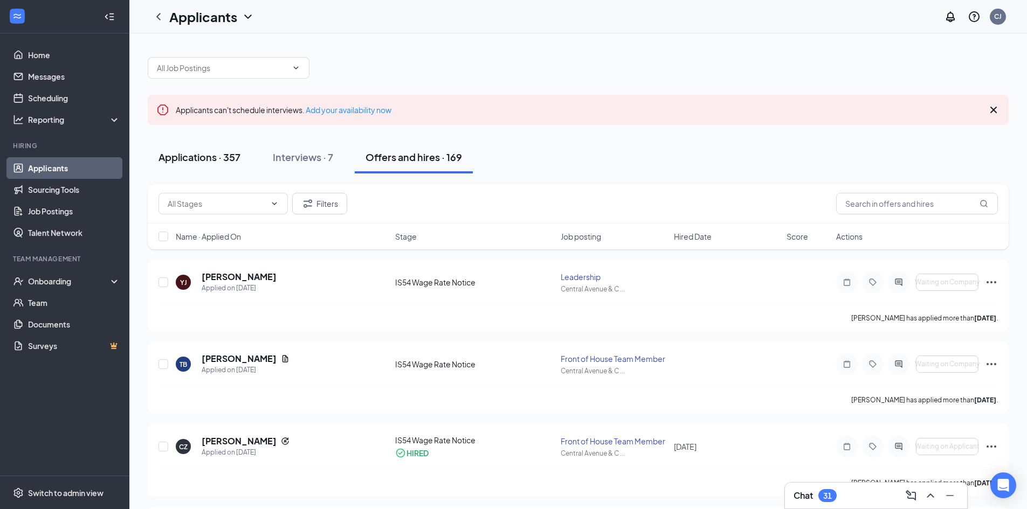
click at [200, 162] on div "Applications · 357" at bounding box center [199, 156] width 82 height 13
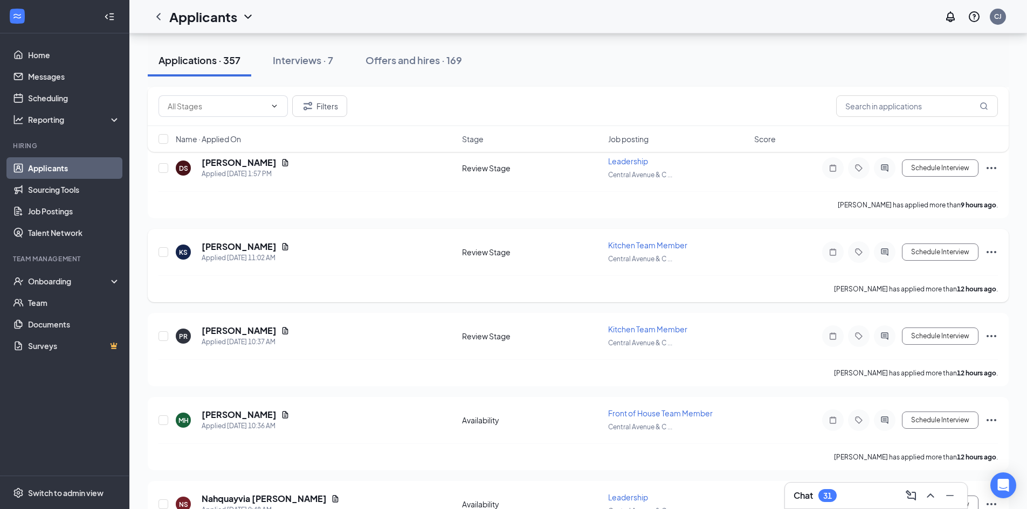
scroll to position [377, 0]
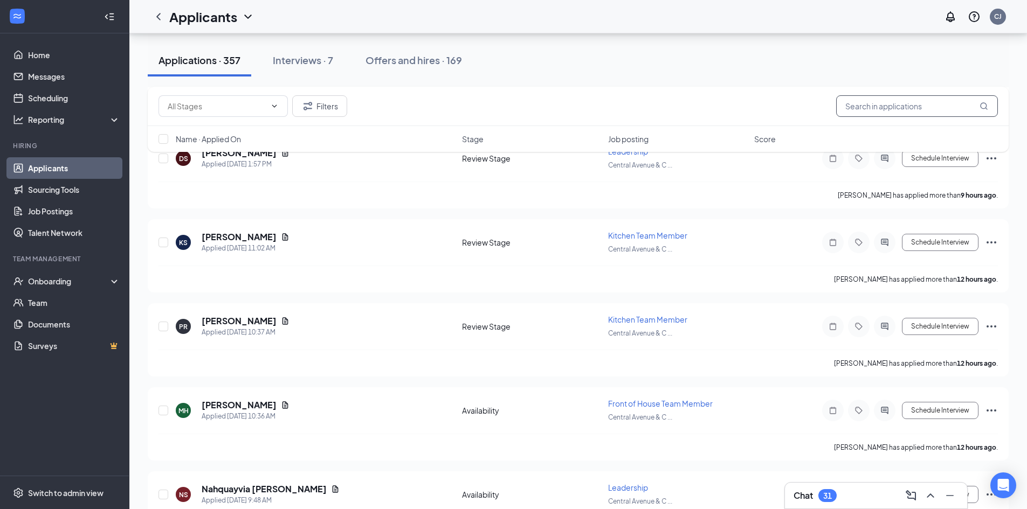
click at [948, 99] on input "text" at bounding box center [917, 106] width 162 height 22
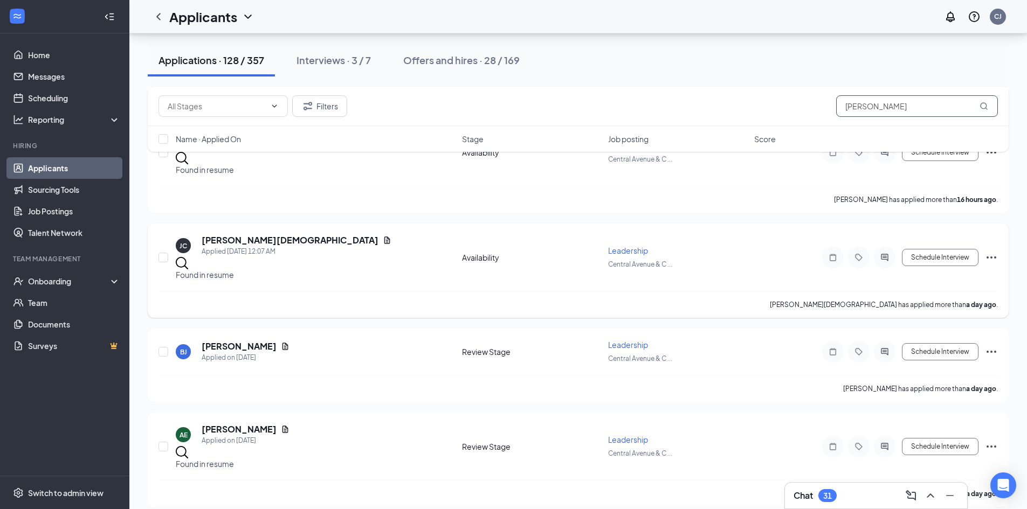
scroll to position [647, 0]
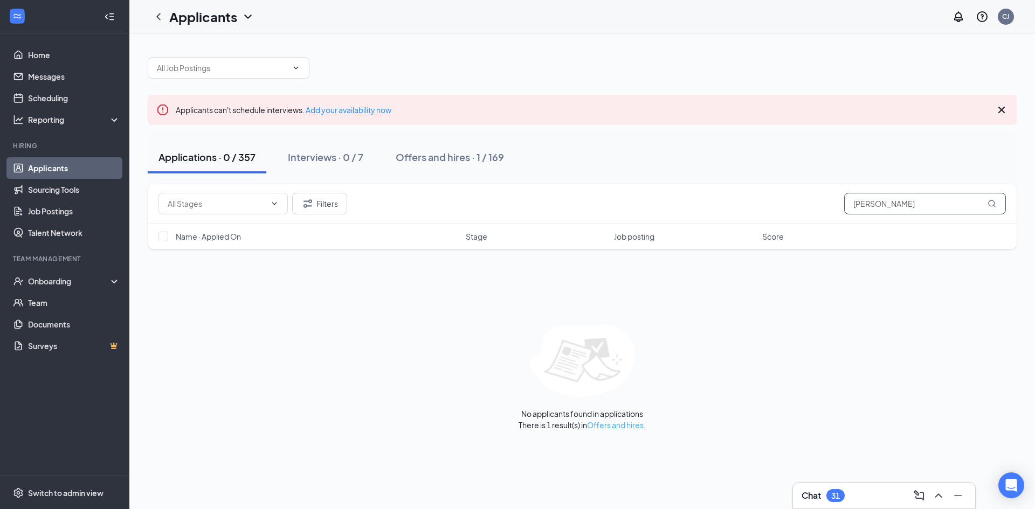
type input "ana thomas"
click at [620, 422] on link "Offers and hires" at bounding box center [615, 425] width 57 height 10
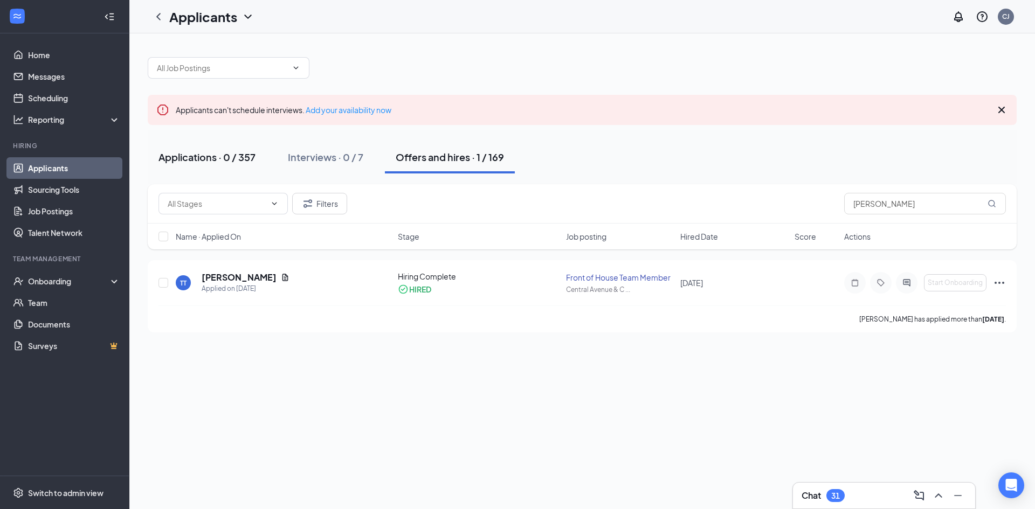
click at [210, 156] on div "Applications · 0 / 357" at bounding box center [206, 156] width 97 height 13
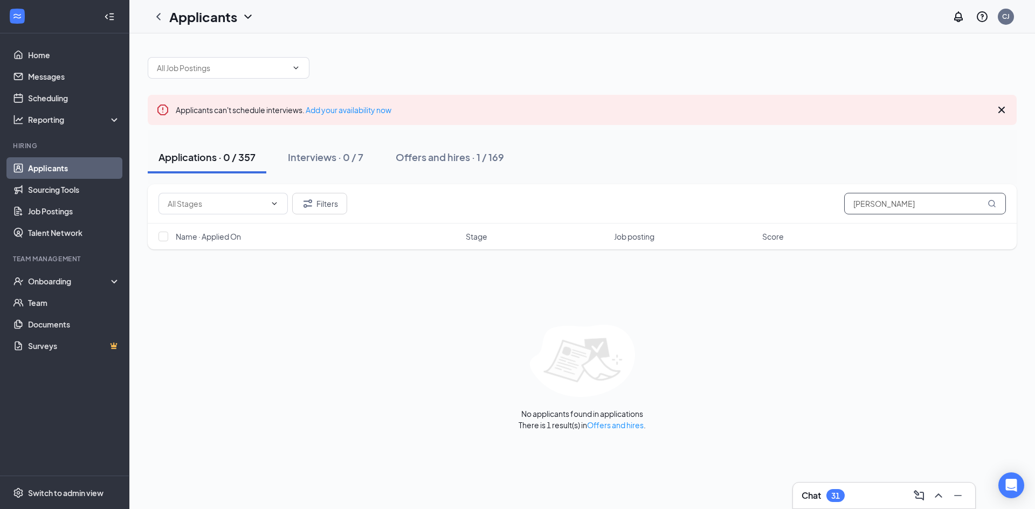
drag, startPoint x: 950, startPoint y: 208, endPoint x: 652, endPoint y: 182, distance: 298.7
click at [652, 182] on div "Applicants can't schedule interviews. Add your availability now Applications · …" at bounding box center [582, 238] width 869 height 384
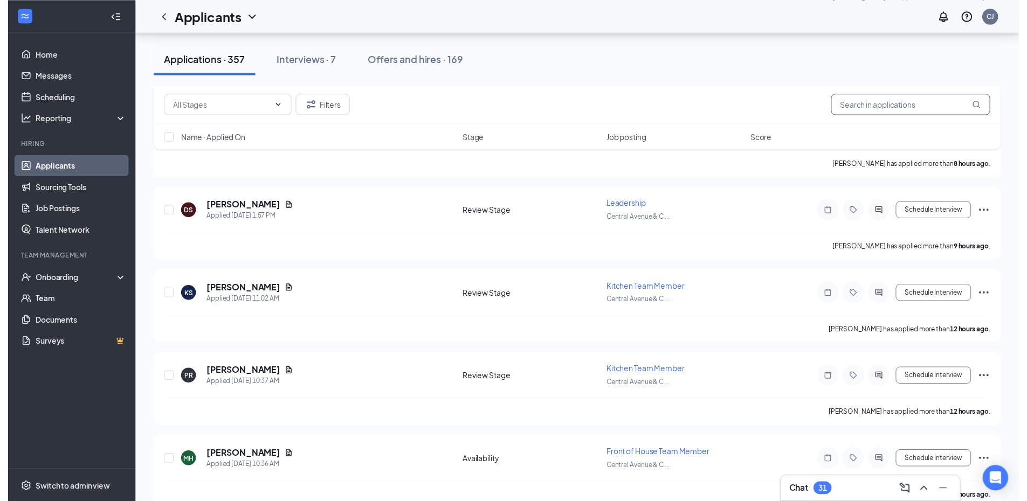
scroll to position [323, 0]
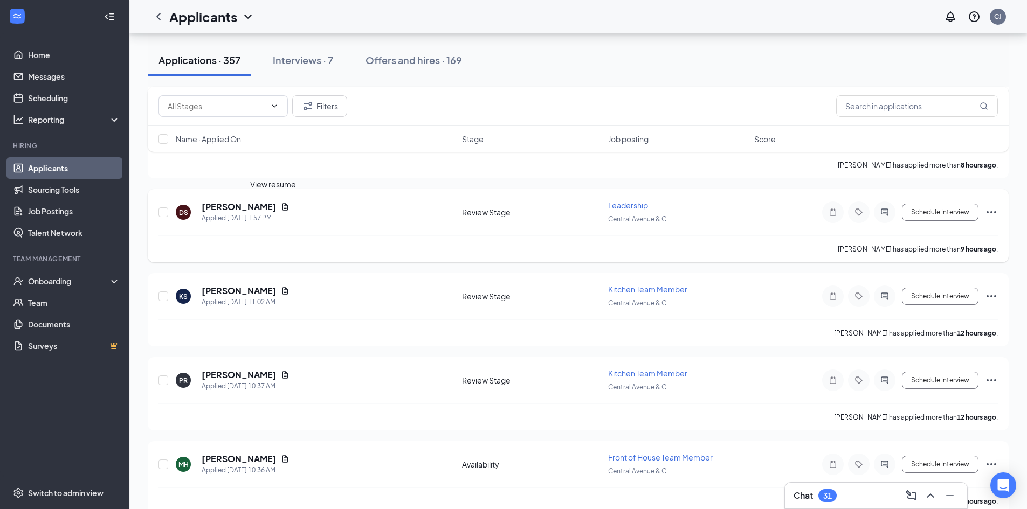
click at [282, 207] on icon "Document" at bounding box center [285, 206] width 6 height 7
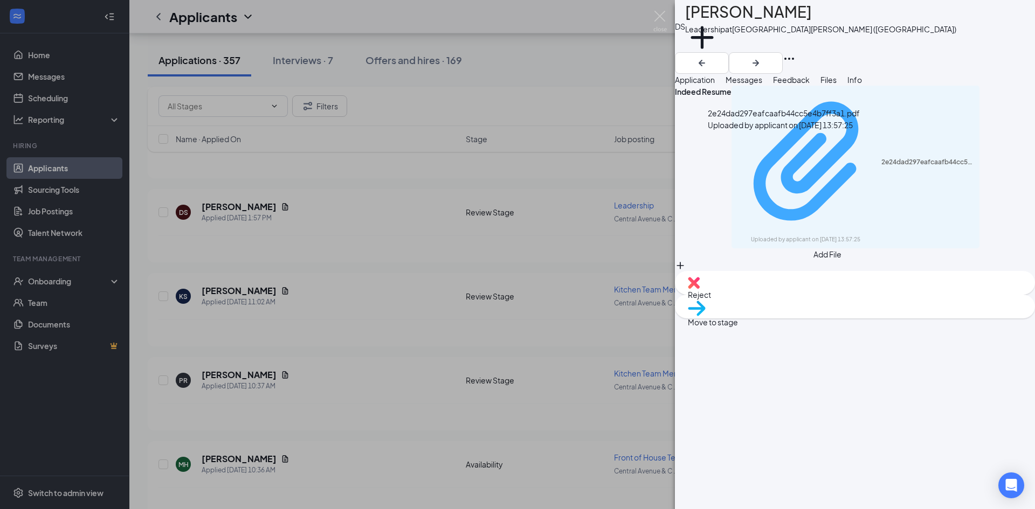
click at [881, 158] on div "2e24dad297eafcaafb44cc5e4b7ff3a1.pdf" at bounding box center [927, 162] width 92 height 9
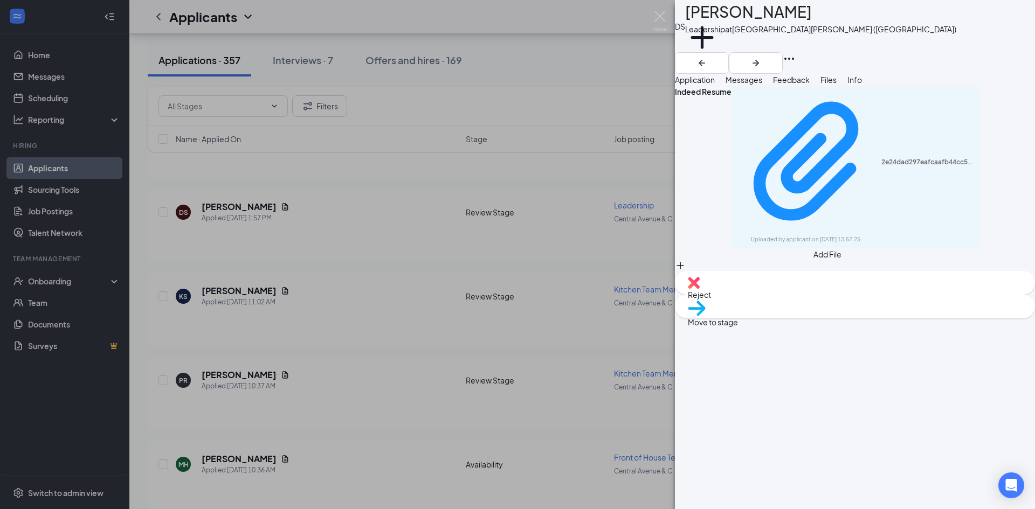
click at [568, 59] on div "DS Danaya Sybblis Leadership at Central Avenue & Colvin Avenue (NY) Add a tag A…" at bounding box center [517, 254] width 1035 height 509
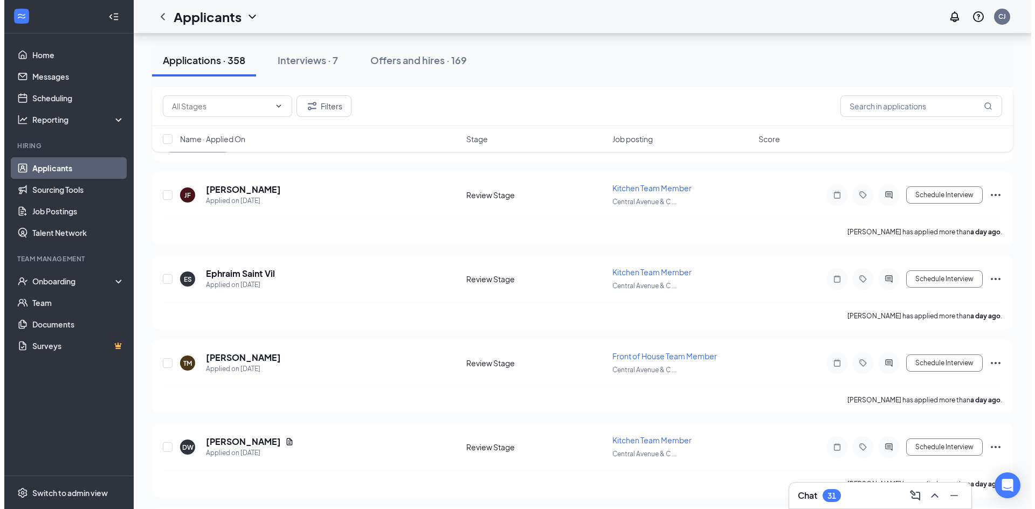
scroll to position [1186, 0]
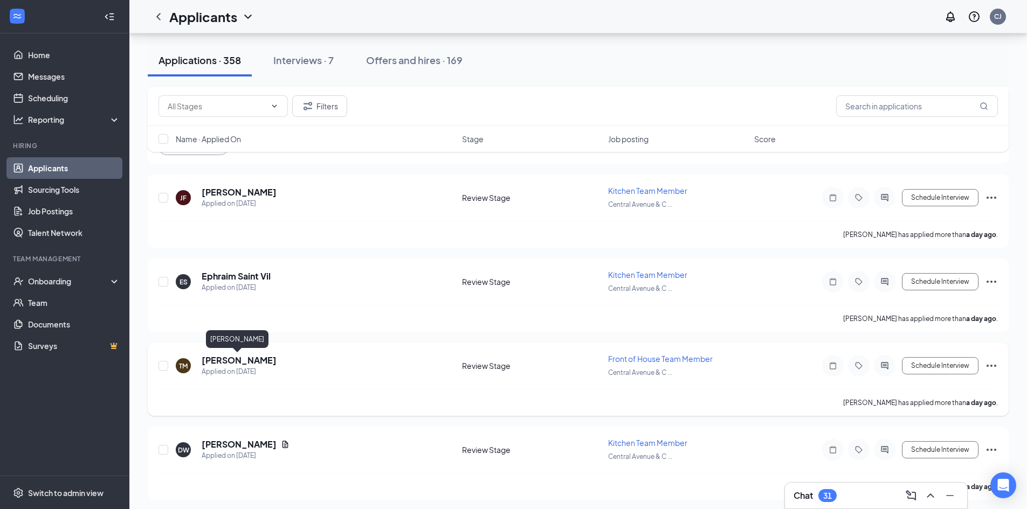
click at [230, 364] on h5 "[PERSON_NAME]" at bounding box center [239, 361] width 75 height 12
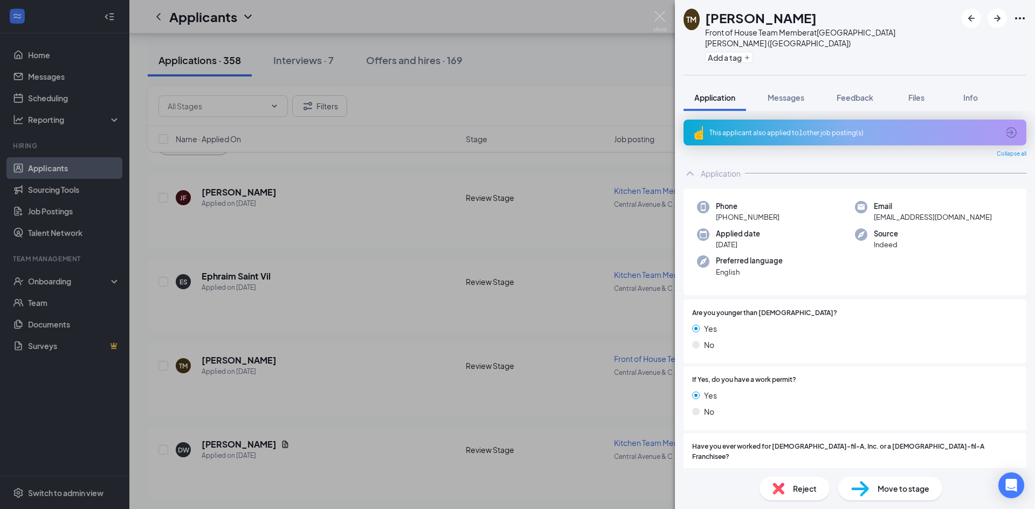
click at [795, 488] on span "Reject" at bounding box center [805, 489] width 24 height 12
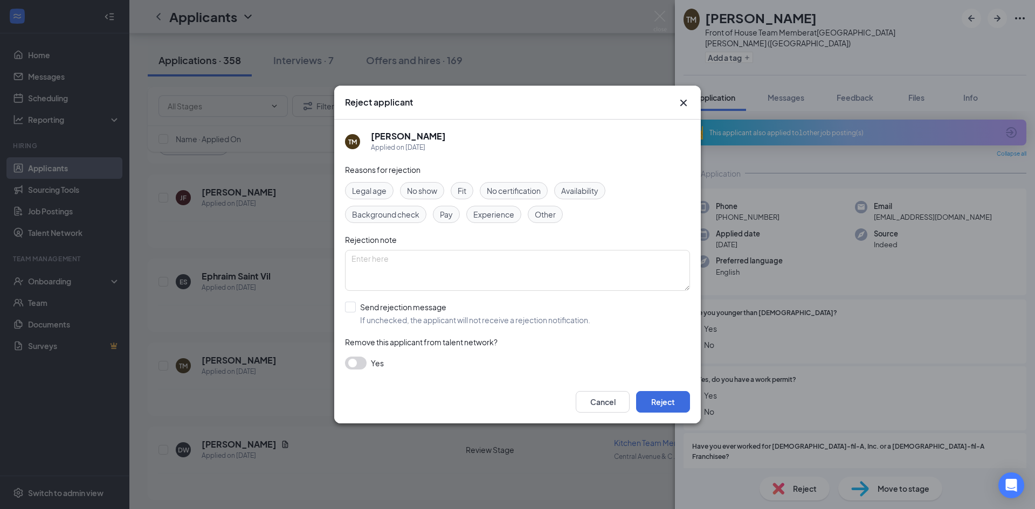
click at [552, 216] on span "Other" at bounding box center [545, 215] width 21 height 12
click at [674, 405] on button "Reject" at bounding box center [663, 402] width 54 height 22
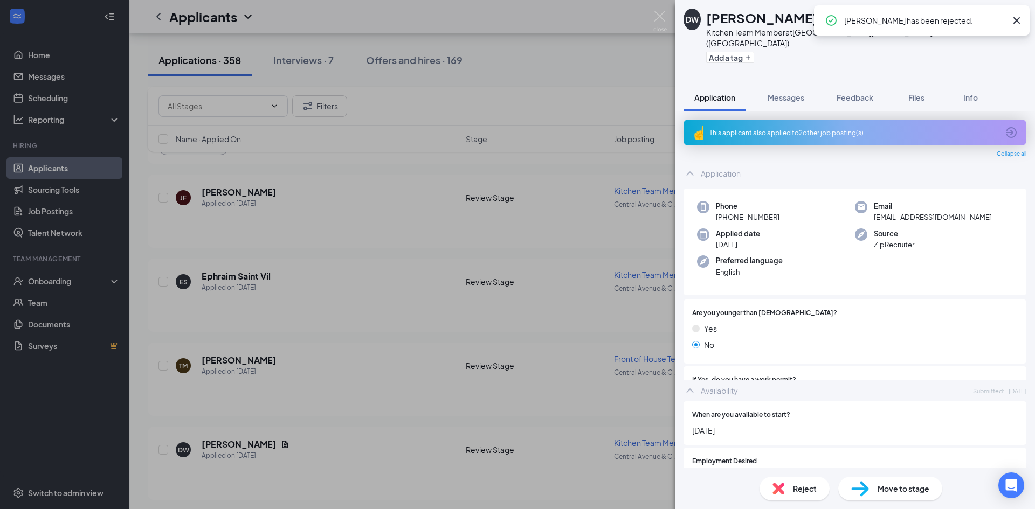
click at [256, 277] on div "DW Dominique Williamson Kitchen Team Member at Central Avenue & Colvin Avenue (…" at bounding box center [517, 254] width 1035 height 509
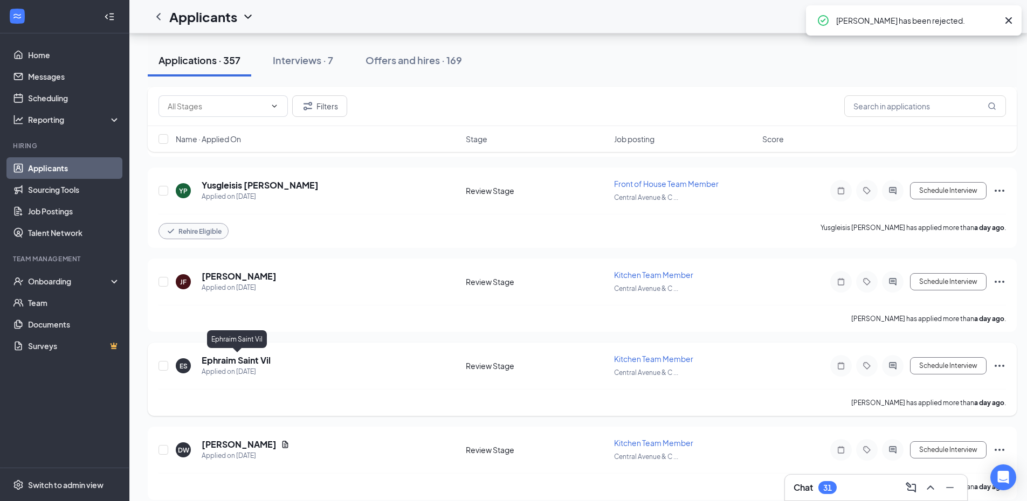
click at [242, 363] on h5 "Ephraim Saint Vil" at bounding box center [236, 361] width 69 height 12
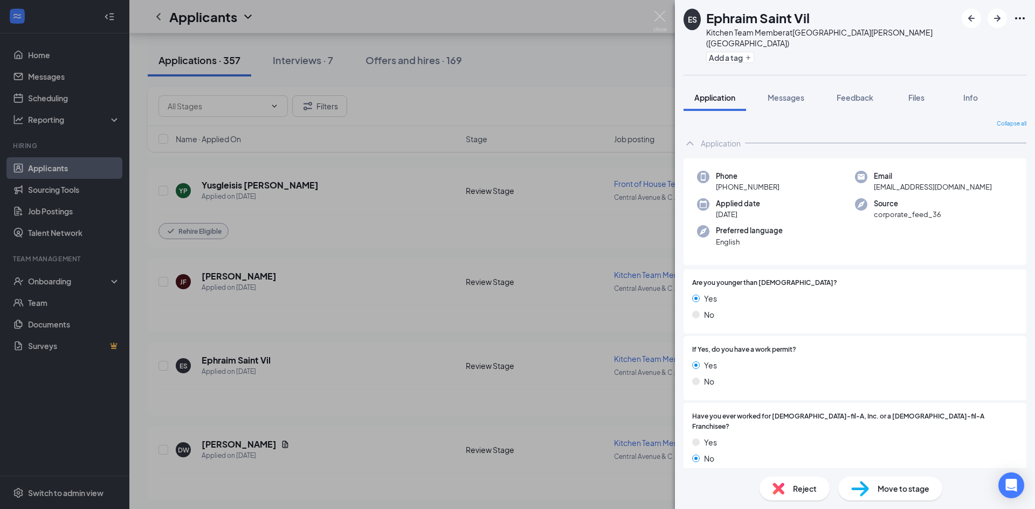
click at [789, 487] on div "Reject" at bounding box center [795, 489] width 70 height 24
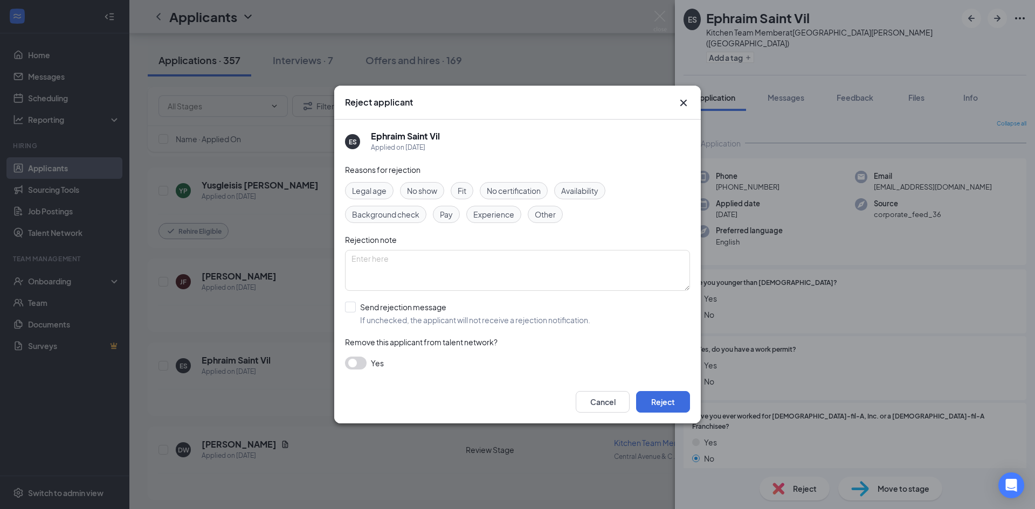
click at [540, 213] on span "Other" at bounding box center [545, 215] width 21 height 12
click at [664, 404] on button "Reject" at bounding box center [663, 402] width 54 height 22
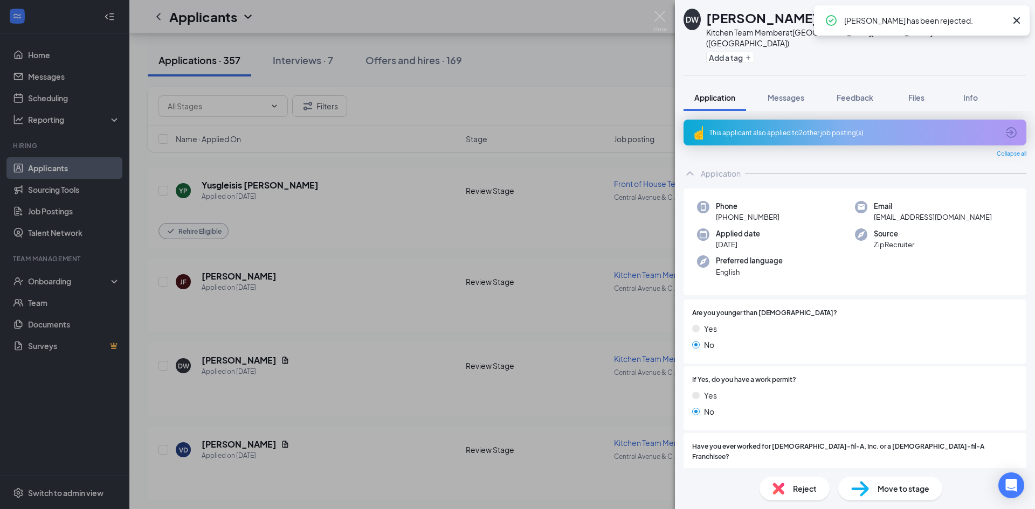
click at [419, 260] on div "DW Dominique Williamson Kitchen Team Member at Central Avenue & Colvin Avenue (…" at bounding box center [517, 254] width 1035 height 509
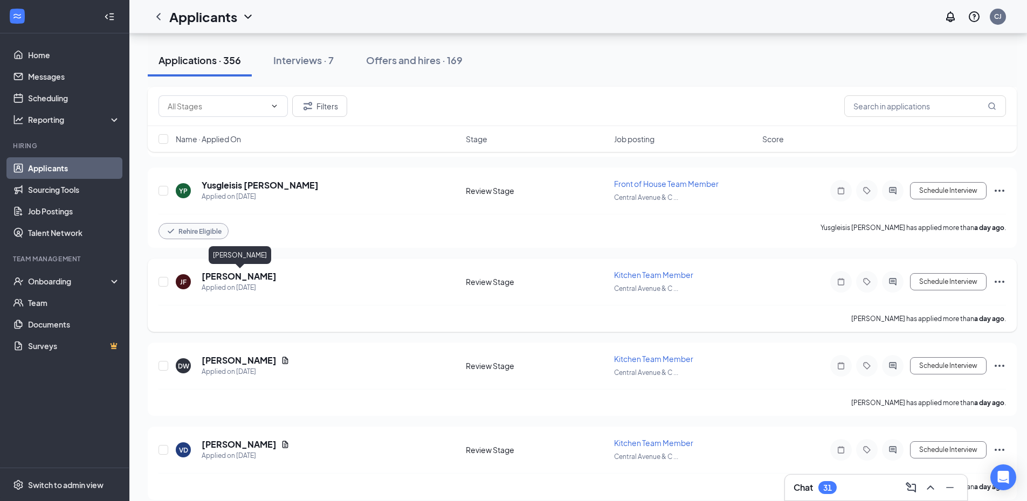
click at [263, 273] on h5 "[PERSON_NAME]" at bounding box center [239, 277] width 75 height 12
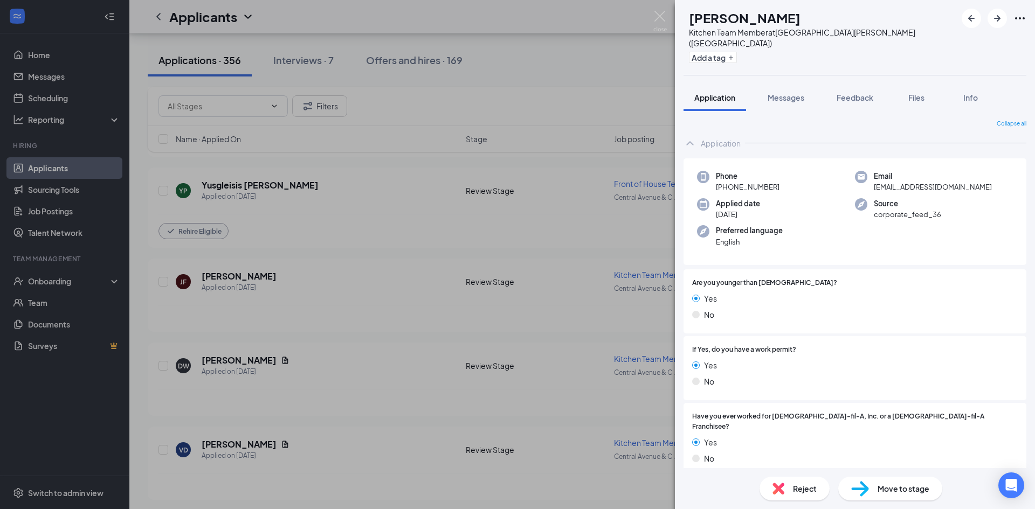
click at [609, 49] on div "JF Junayker Fernandez Kitchen Team Member at Central Avenue & Colvin Avenue (NY…" at bounding box center [517, 254] width 1035 height 509
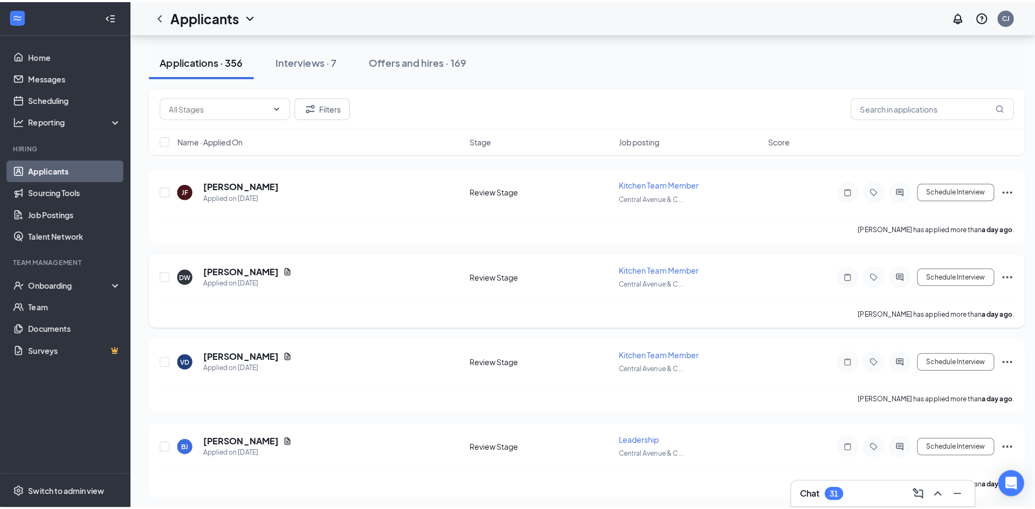
scroll to position [1294, 0]
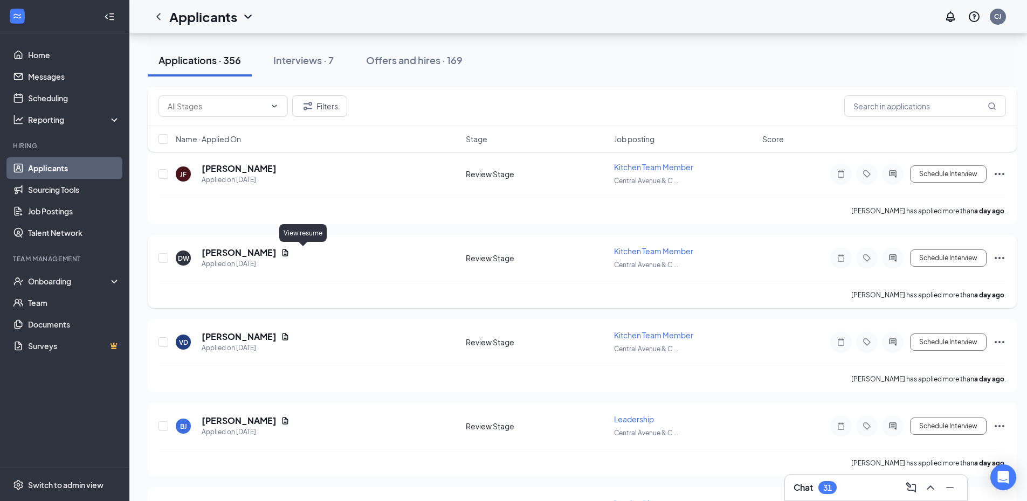
click at [288, 253] on icon "Document" at bounding box center [285, 252] width 6 height 7
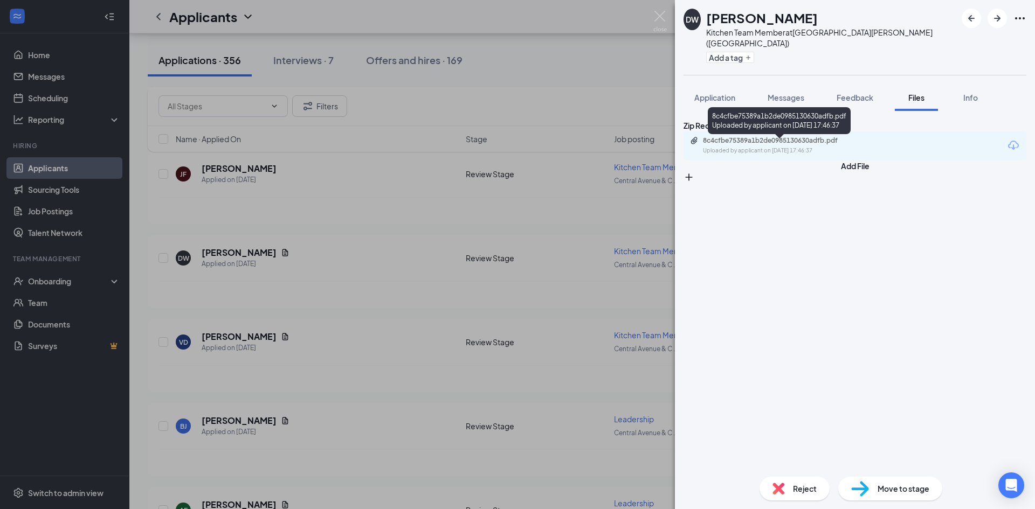
click at [816, 143] on div "8c4cfbe75389a1b2de0985130630adfb.pdf" at bounding box center [778, 140] width 151 height 9
click at [390, 287] on div "DW Dominique Williamson Kitchen Team Member at Central Avenue & Colvin Avenue (…" at bounding box center [517, 254] width 1035 height 509
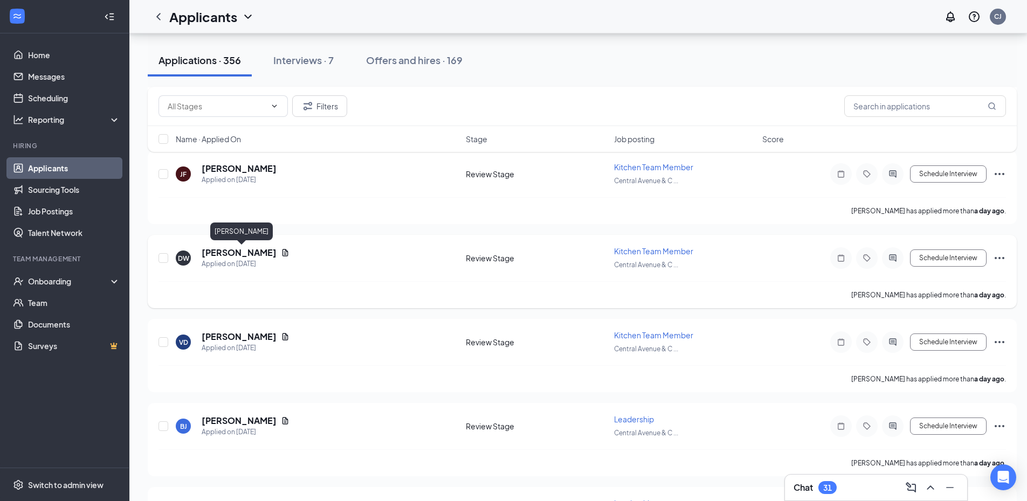
click at [277, 253] on h5 "Dominique Williamson" at bounding box center [239, 253] width 75 height 12
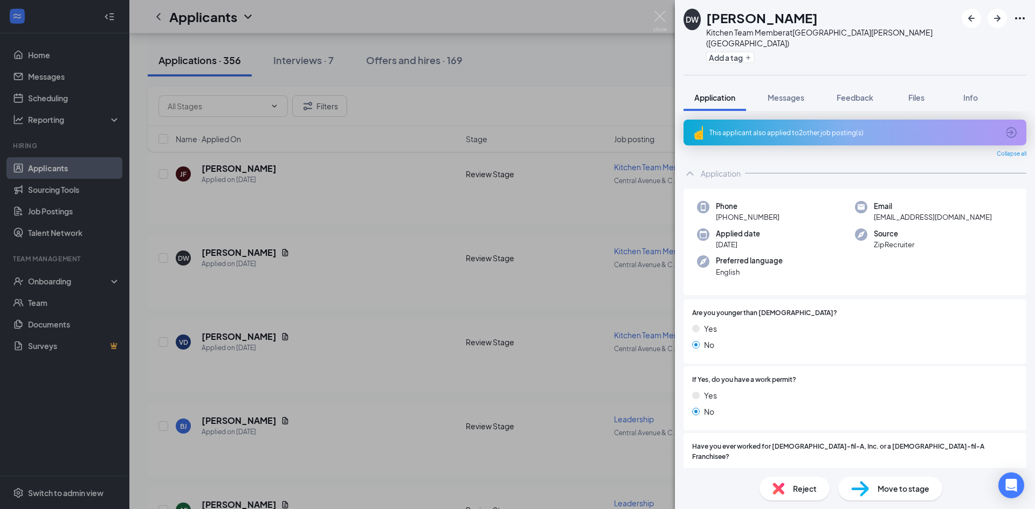
click at [795, 481] on div "Reject" at bounding box center [795, 489] width 70 height 24
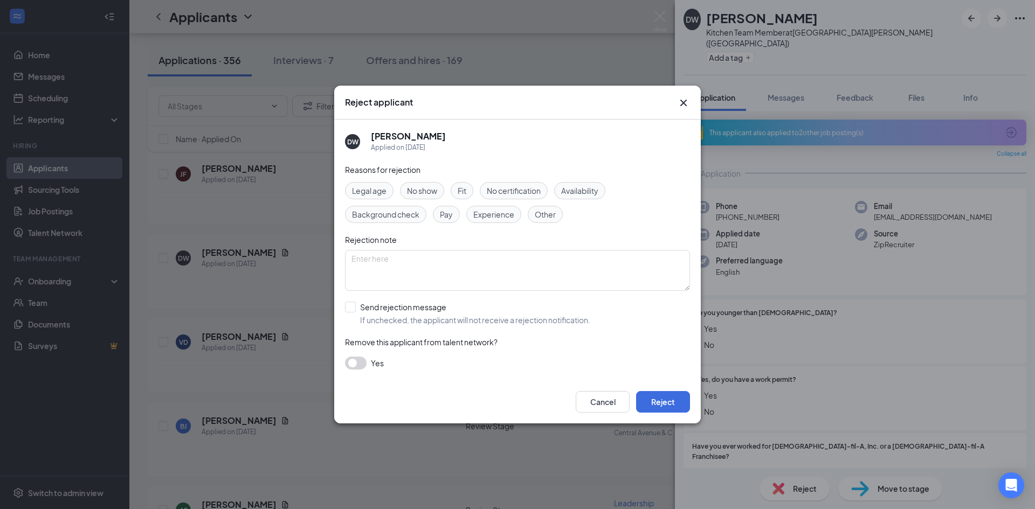
click at [551, 215] on span "Other" at bounding box center [545, 215] width 21 height 12
click at [670, 398] on button "Reject" at bounding box center [663, 402] width 54 height 22
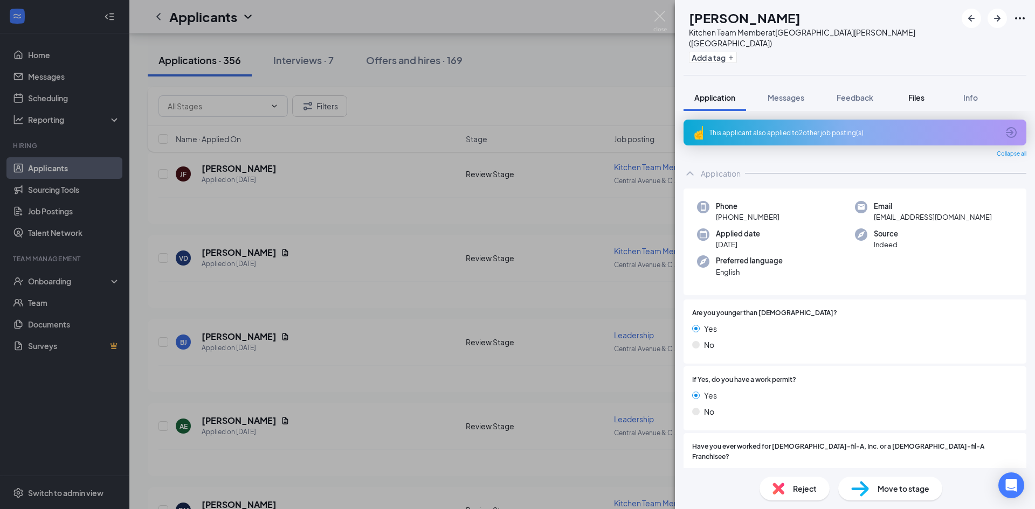
click at [922, 93] on span "Files" at bounding box center [916, 98] width 16 height 10
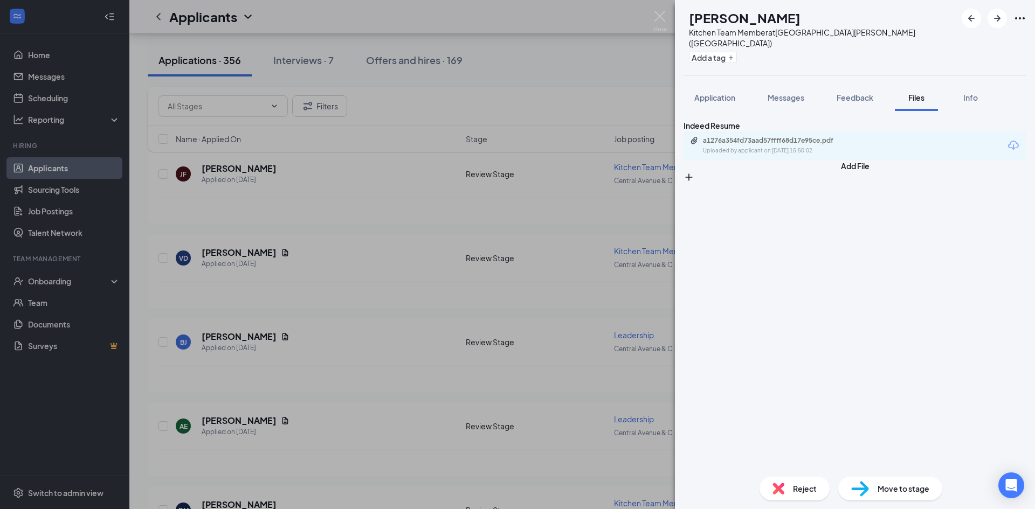
click at [810, 149] on div "a1276a354fd73aad57ffff68d17e95ce.pdf Uploaded by applicant on Aug 25, 2025 at 1…" at bounding box center [777, 145] width 175 height 19
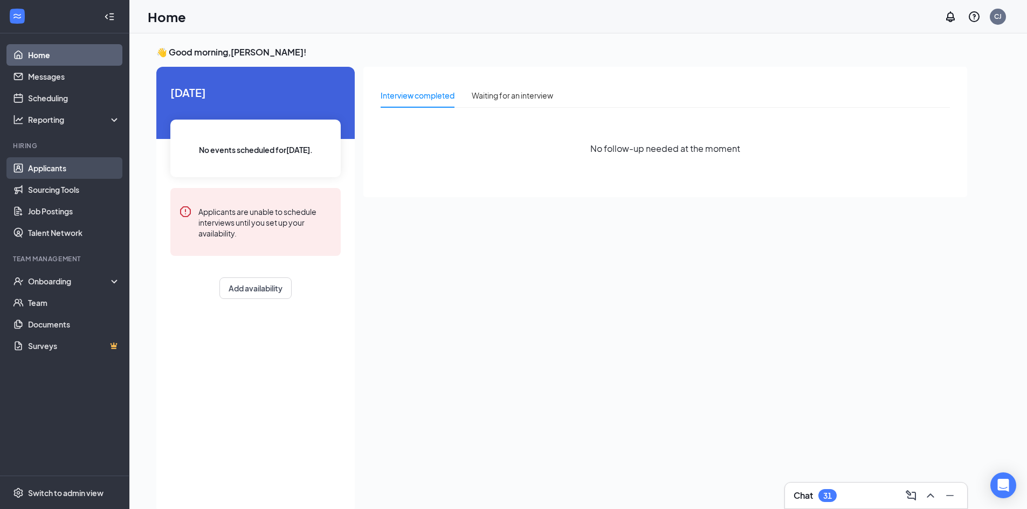
click at [80, 174] on link "Applicants" at bounding box center [74, 168] width 92 height 22
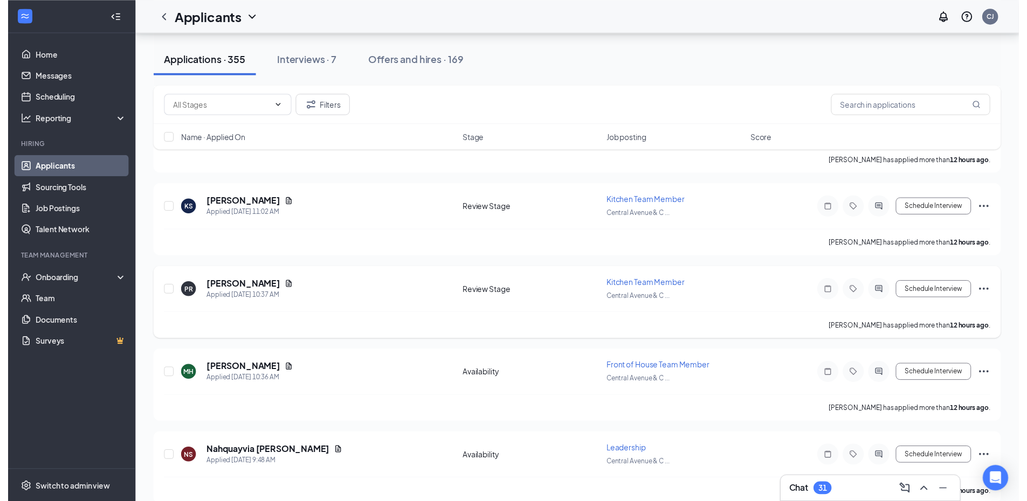
scroll to position [486, 0]
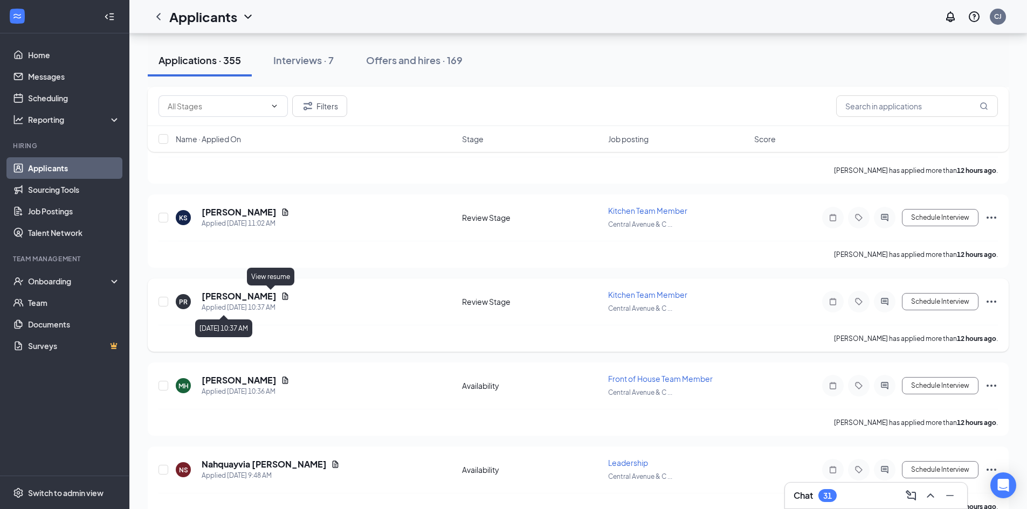
click at [281, 296] on icon "Document" at bounding box center [285, 296] width 9 height 9
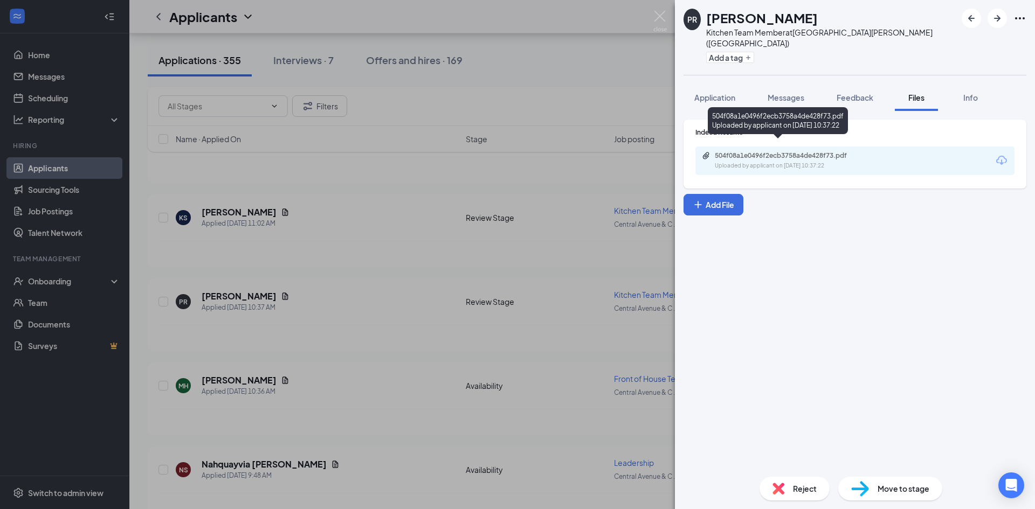
click at [810, 151] on div "504f08a1e0496f2ecb3758a4de428f73.pdf Uploaded by applicant on [DATE] 10:37:22" at bounding box center [789, 160] width 175 height 19
click at [392, 273] on div "PR [PERSON_NAME] Kitchen Team Member at [GEOGRAPHIC_DATA][PERSON_NAME] ([GEOGRA…" at bounding box center [517, 254] width 1035 height 509
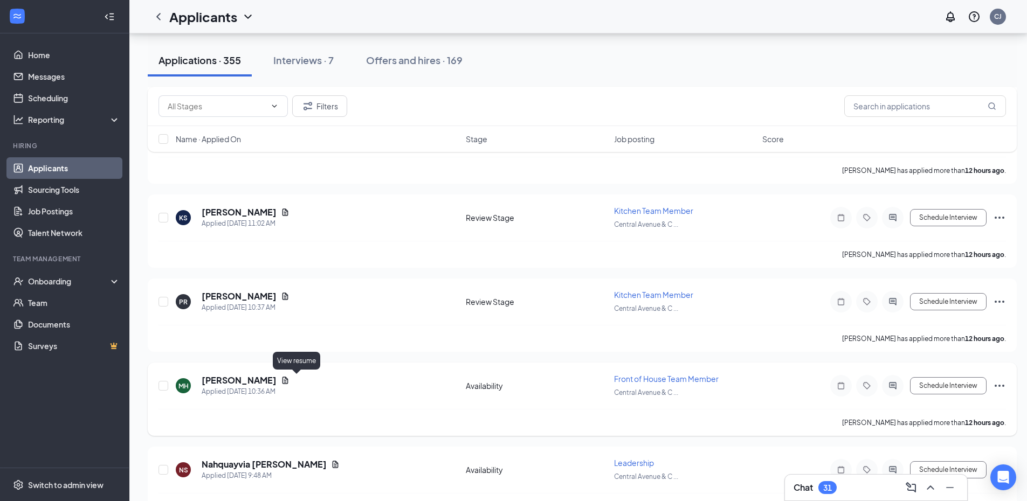
click at [289, 381] on icon "Document" at bounding box center [285, 380] width 9 height 9
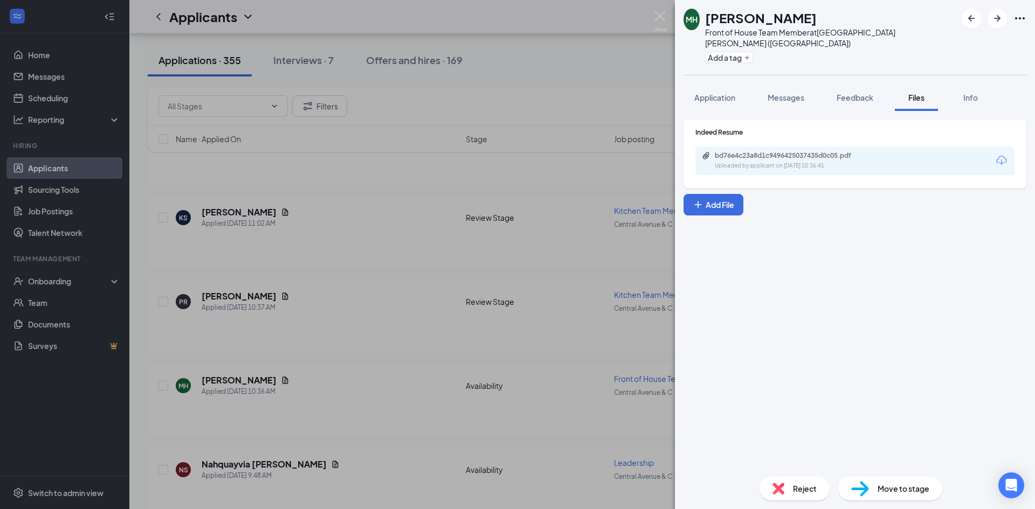
click at [813, 151] on div "bd76e4c23a8d1c9496425037435d0c05.pdf" at bounding box center [790, 155] width 151 height 9
click at [271, 320] on div "[PERSON_NAME] Front of House Team Member at [GEOGRAPHIC_DATA][PERSON_NAME] ([GE…" at bounding box center [517, 254] width 1035 height 509
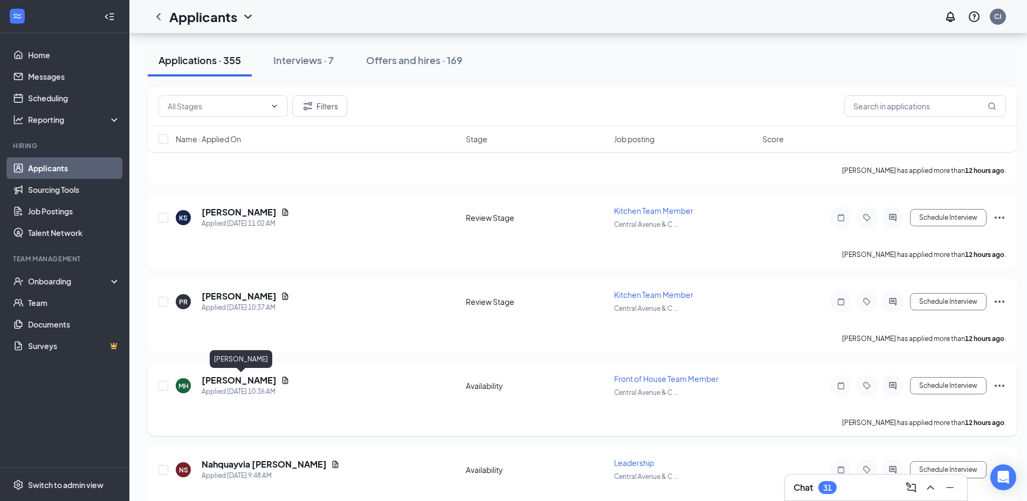
click at [259, 380] on h5 "[PERSON_NAME]" at bounding box center [239, 381] width 75 height 12
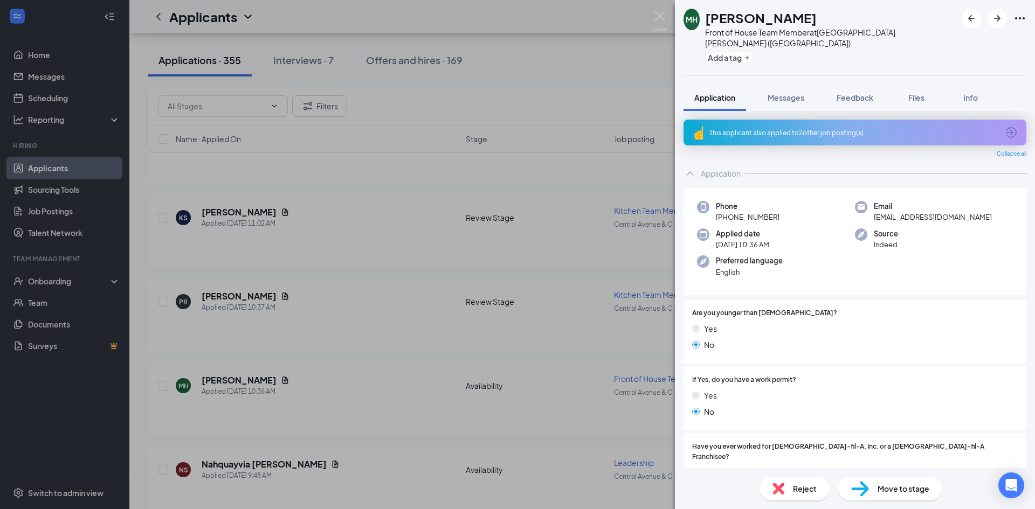
click at [791, 491] on div "Reject" at bounding box center [795, 489] width 70 height 24
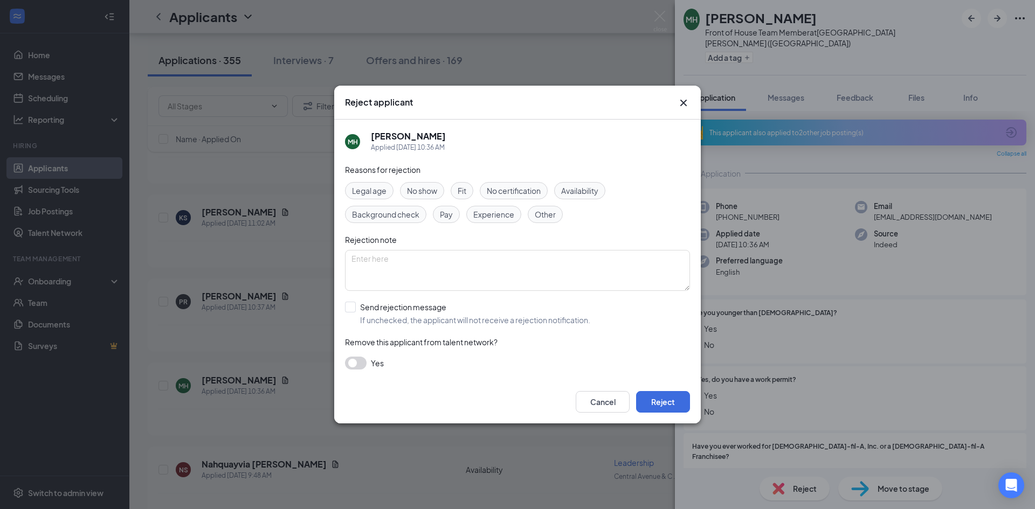
click at [552, 215] on span "Other" at bounding box center [545, 215] width 21 height 12
click at [681, 397] on button "Reject" at bounding box center [663, 402] width 54 height 22
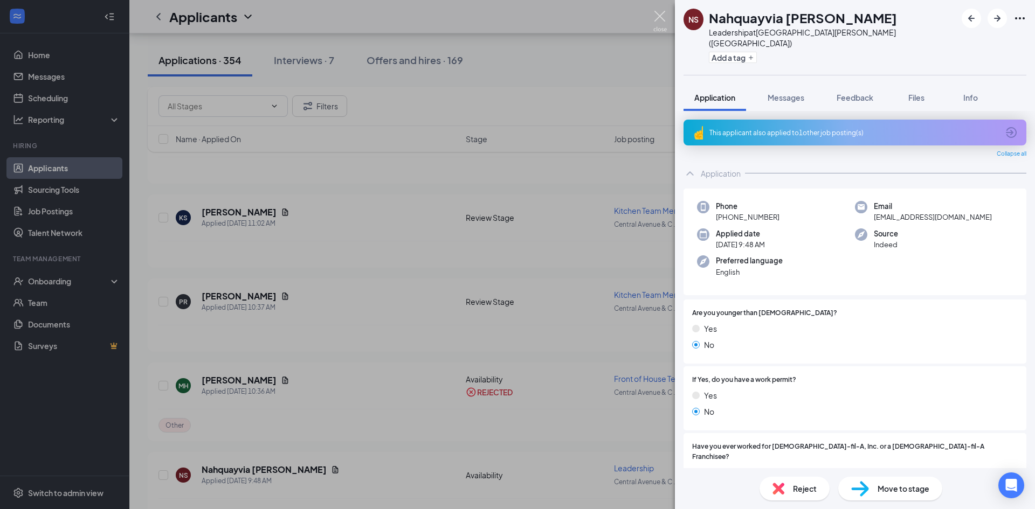
click at [659, 14] on img at bounding box center [659, 21] width 13 height 21
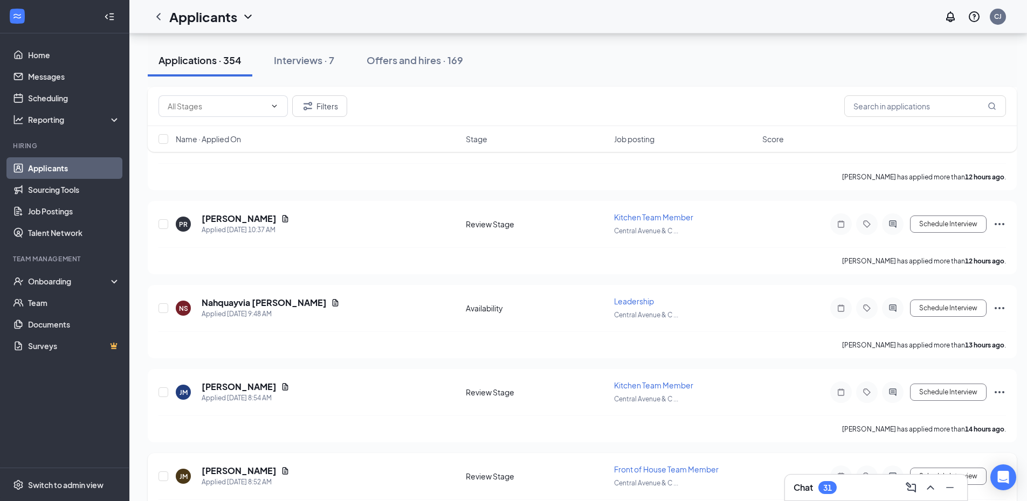
scroll to position [648, 0]
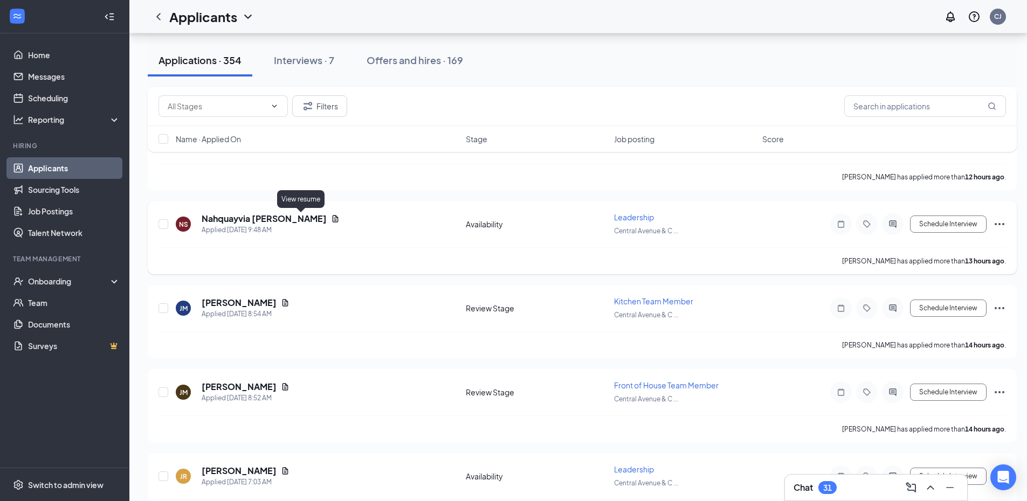
click at [333, 217] on icon "Document" at bounding box center [336, 218] width 6 height 7
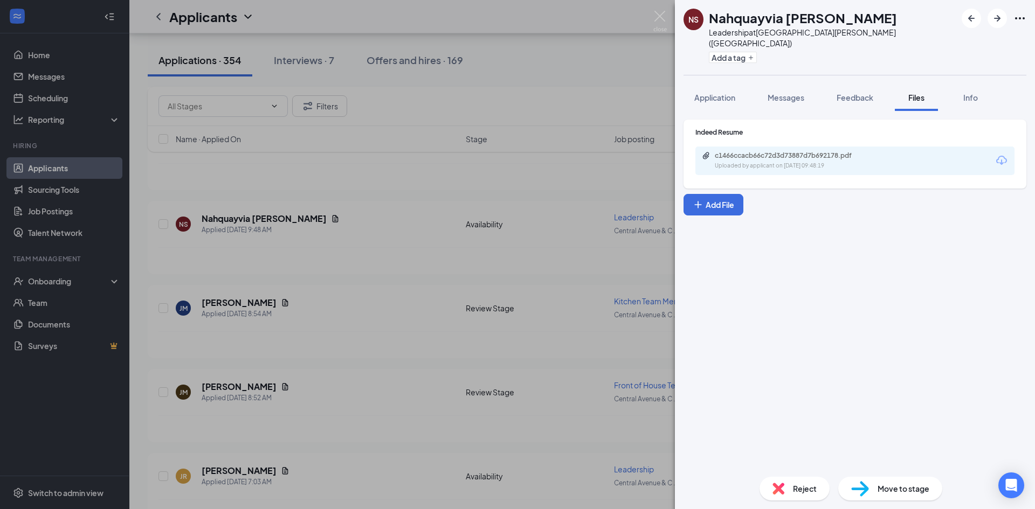
click at [764, 151] on div "c1466ccacb66c72d3d73887d7b692178.pdf Uploaded by applicant on [DATE] 09:48:19" at bounding box center [789, 160] width 175 height 19
click at [796, 483] on div "Reject" at bounding box center [795, 489] width 70 height 24
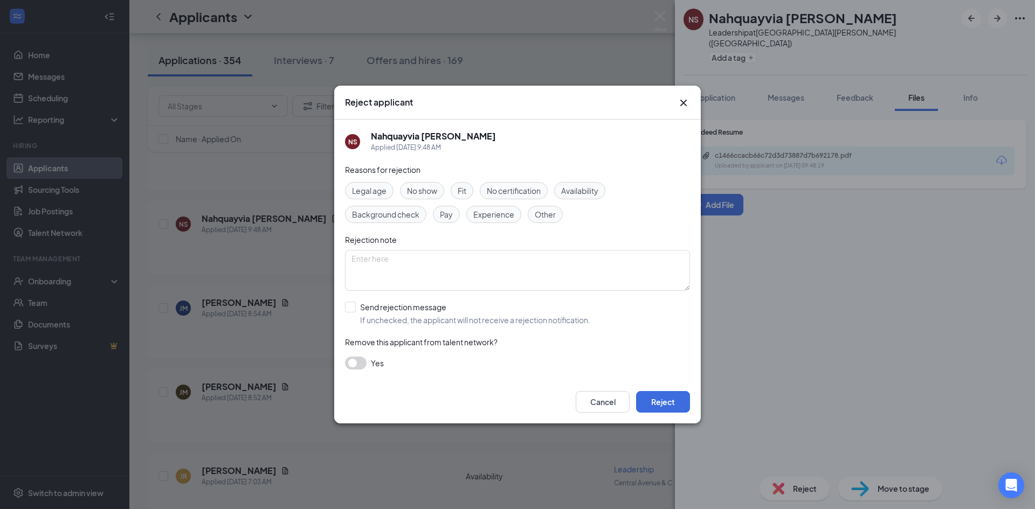
click at [546, 216] on span "Other" at bounding box center [545, 215] width 21 height 12
drag, startPoint x: 673, startPoint y: 396, endPoint x: 670, endPoint y: 391, distance: 5.8
click at [672, 396] on button "Reject" at bounding box center [663, 402] width 54 height 22
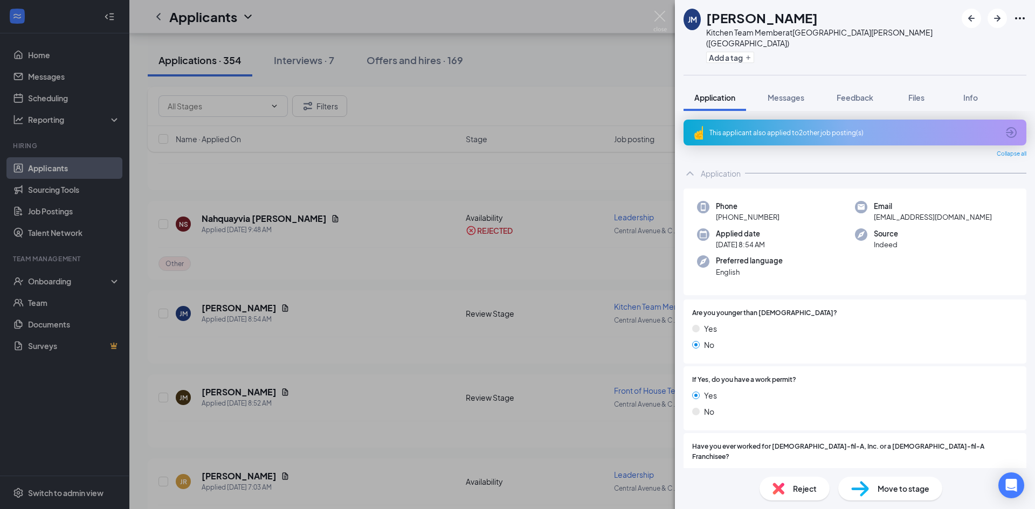
click at [668, 12] on div "JM Judy Magwood Kitchen Team Member at Central Avenue & Colvin Avenue (NY) Add …" at bounding box center [517, 254] width 1035 height 509
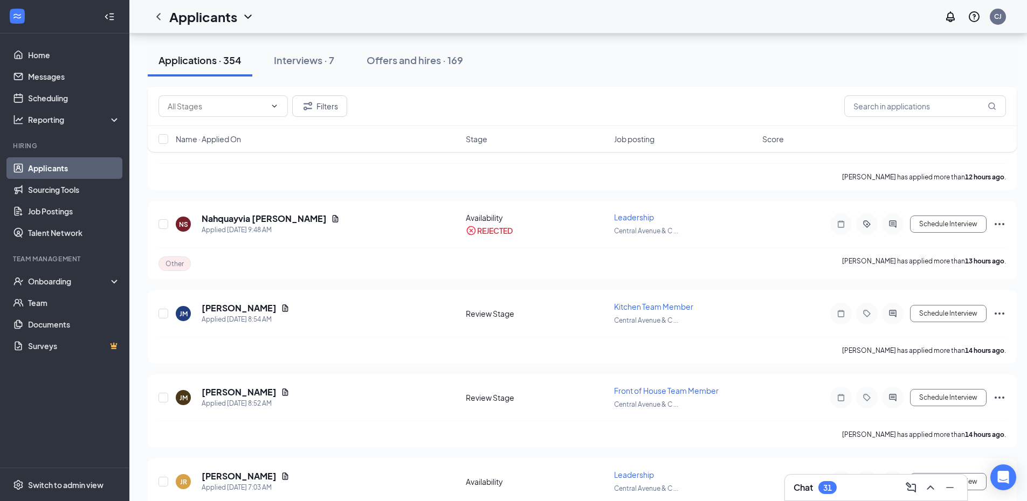
click at [664, 15] on div "Applicants CJ" at bounding box center [578, 16] width 898 height 33
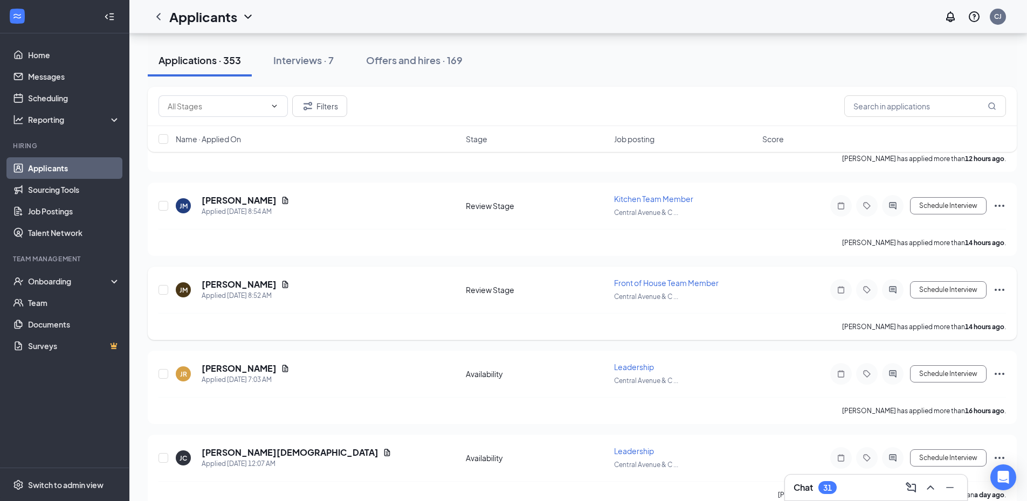
scroll to position [648, 0]
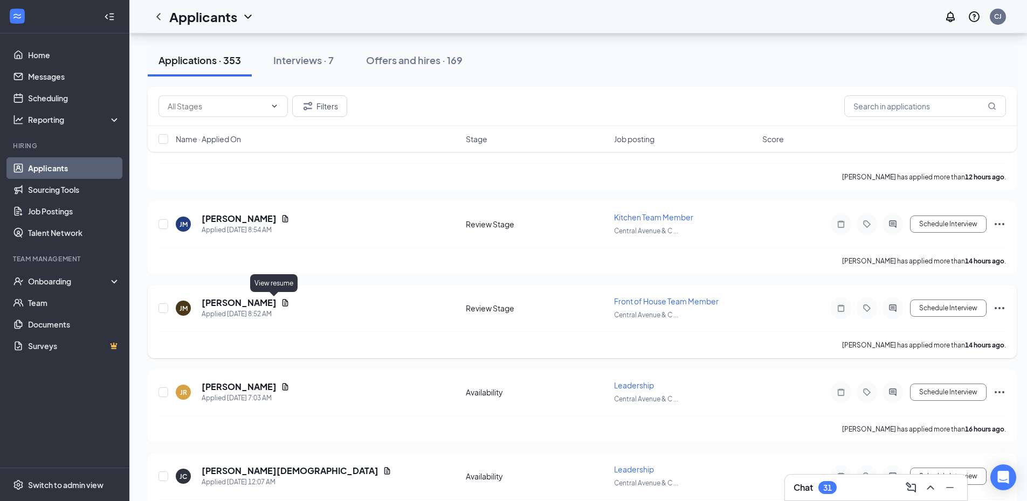
click at [282, 303] on icon "Document" at bounding box center [285, 302] width 6 height 7
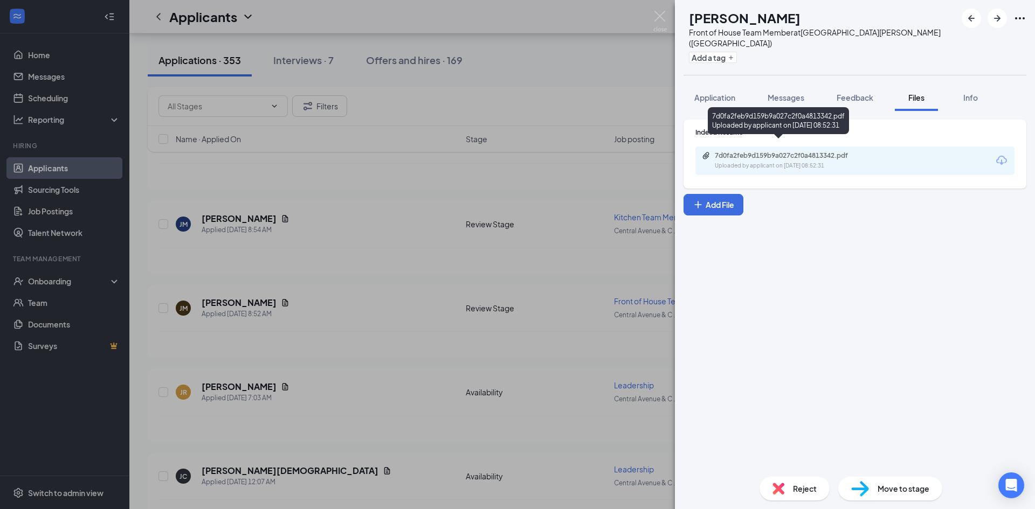
click at [816, 162] on div "Uploaded by applicant on Aug 26, 2025 at 08:52:31" at bounding box center [796, 166] width 162 height 9
click at [784, 489] on div "Reject" at bounding box center [795, 489] width 70 height 24
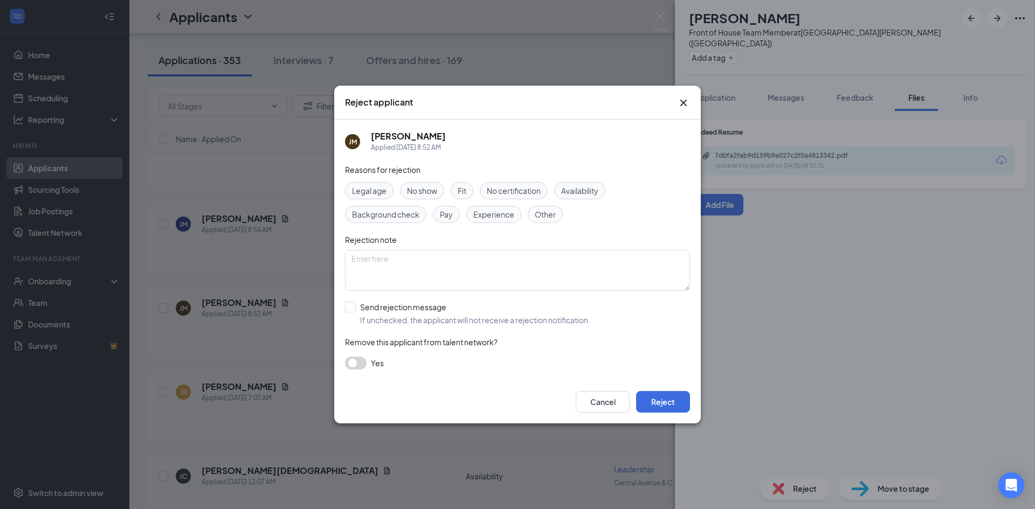
click at [558, 210] on div "Other" at bounding box center [545, 214] width 35 height 17
click at [672, 410] on button "Reject" at bounding box center [663, 402] width 54 height 22
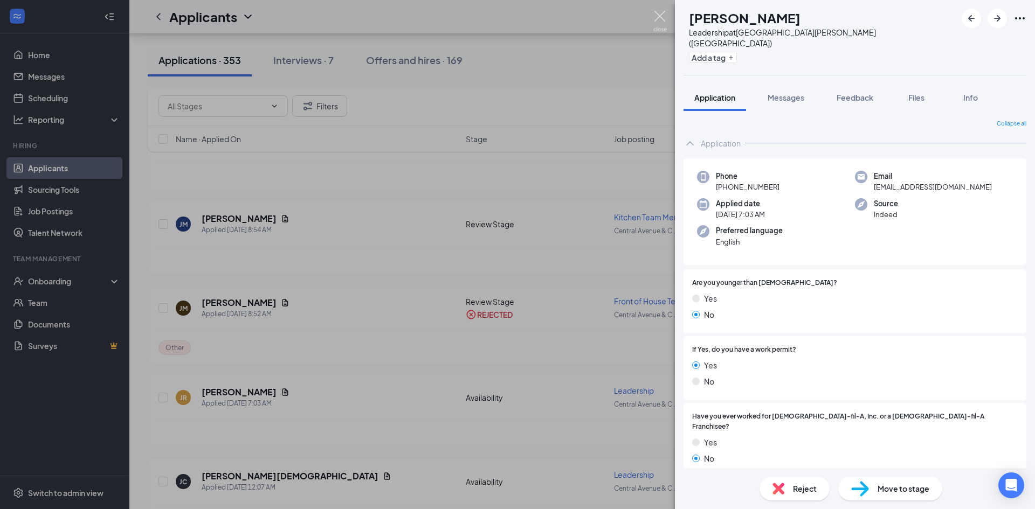
click at [656, 12] on img at bounding box center [659, 21] width 13 height 21
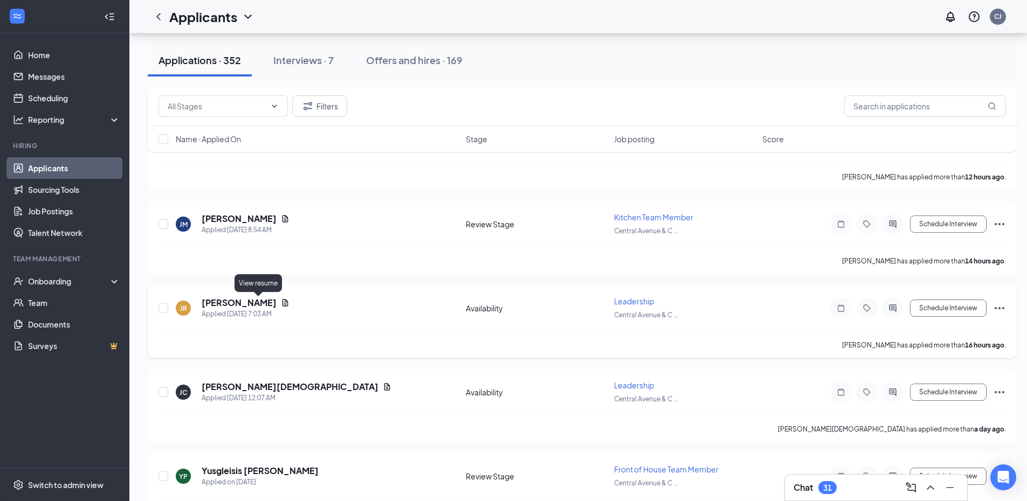
click at [281, 302] on icon "Document" at bounding box center [285, 303] width 9 height 9
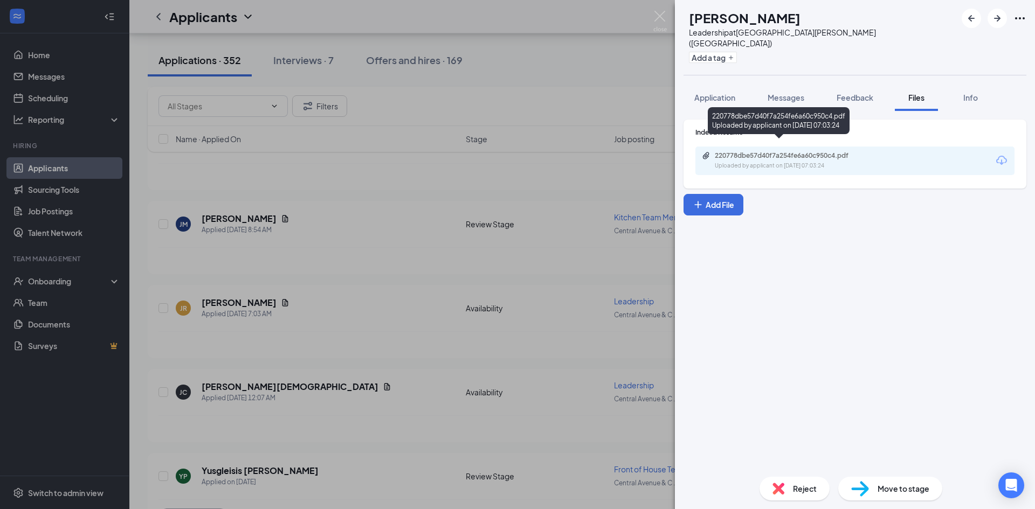
click at [784, 151] on div "220778dbe57d40f7a254fe6a60c950c4.pdf" at bounding box center [790, 155] width 151 height 9
click at [371, 267] on div "JR Jean Rowell Leadership at Central Avenue & Colvin Avenue (NY) Add a tag Appl…" at bounding box center [517, 254] width 1035 height 509
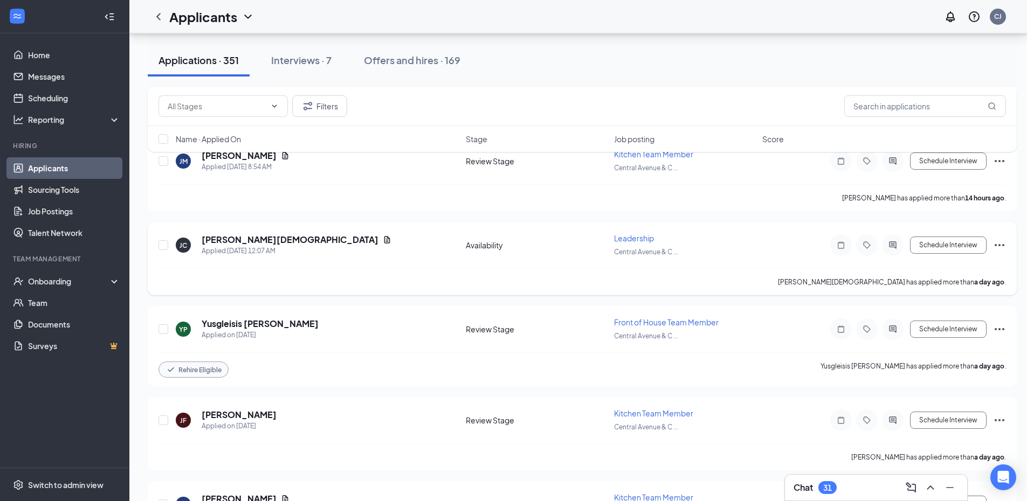
scroll to position [702, 0]
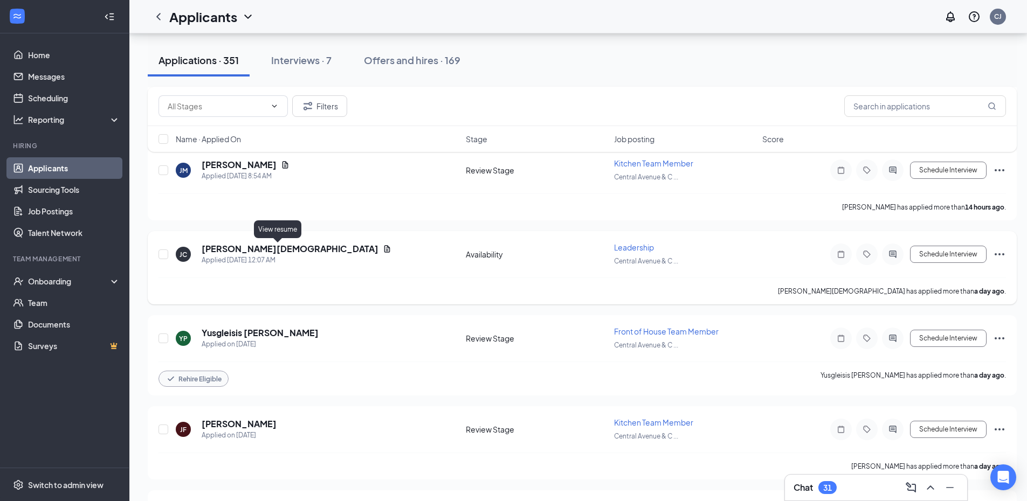
click at [383, 247] on icon "Document" at bounding box center [387, 249] width 9 height 9
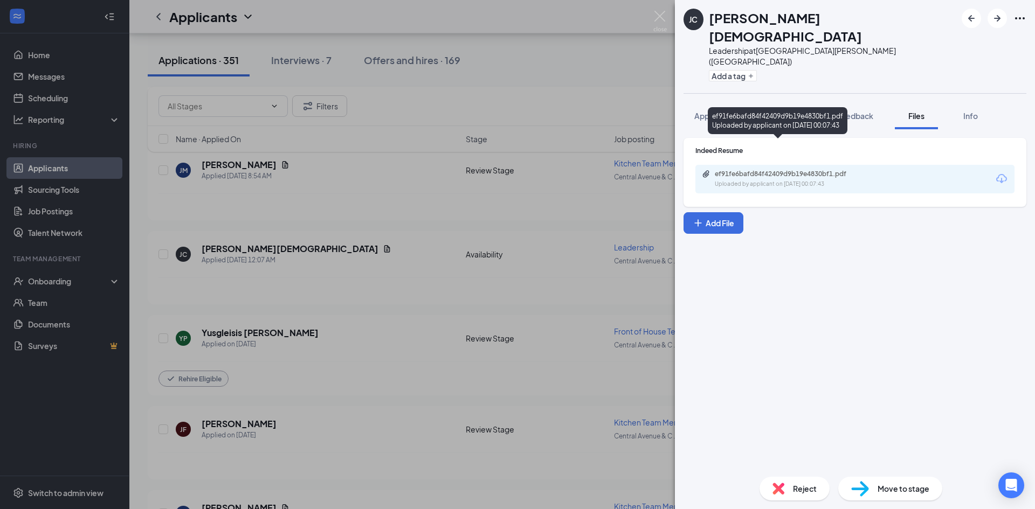
click at [822, 180] on div "Uploaded by applicant on Aug 26, 2025 at 00:07:43" at bounding box center [796, 184] width 162 height 9
click at [384, 221] on div "JC Jenna Christiana Leadership at Central Avenue & Colvin Avenue (NY) Add a tag…" at bounding box center [517, 254] width 1035 height 509
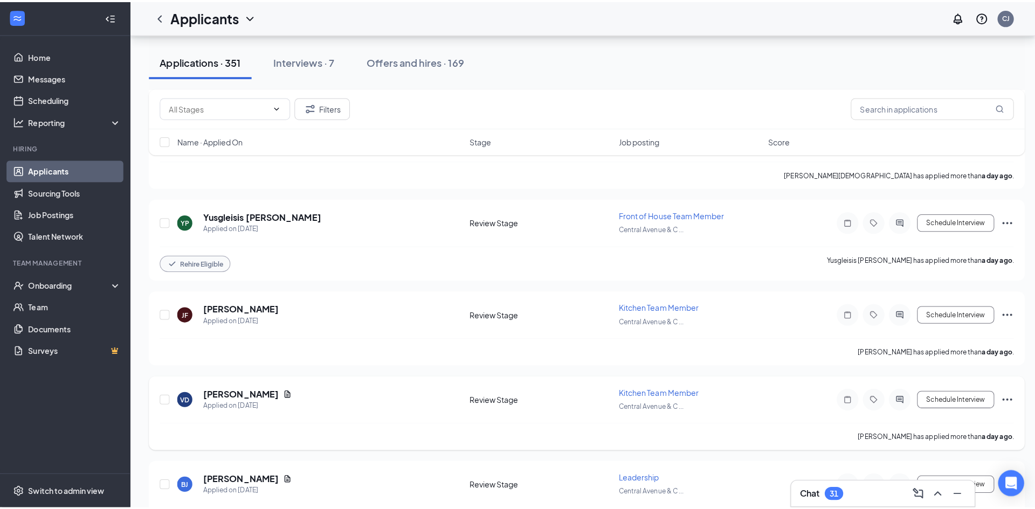
scroll to position [864, 0]
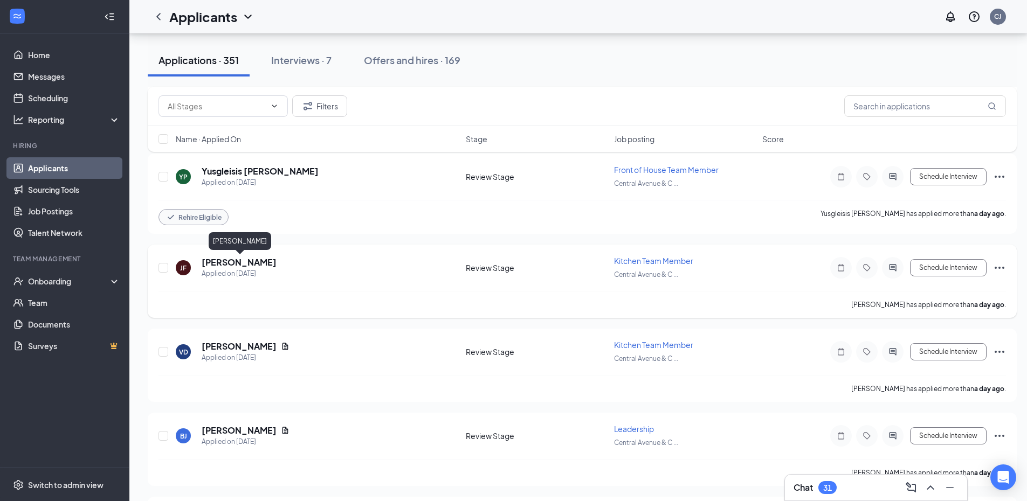
click at [258, 263] on h5 "[PERSON_NAME]" at bounding box center [239, 263] width 75 height 12
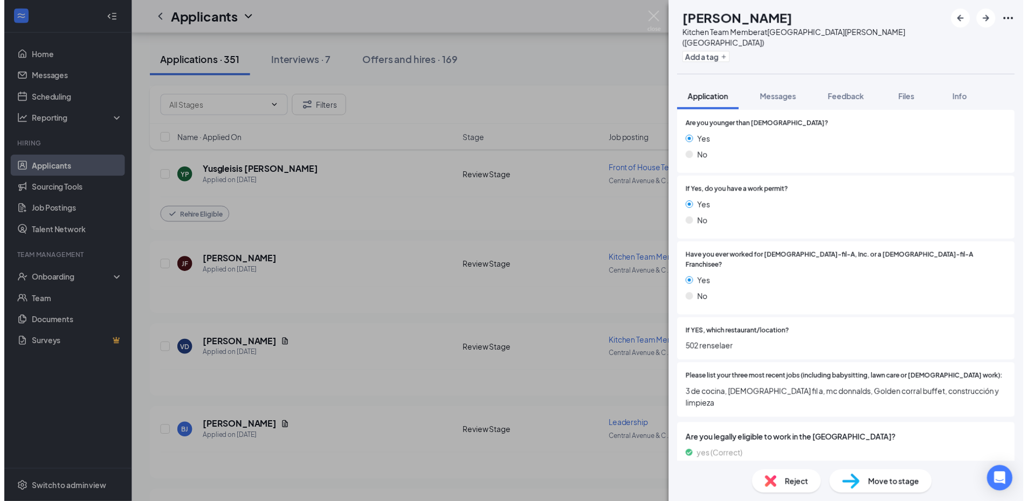
scroll to position [216, 0]
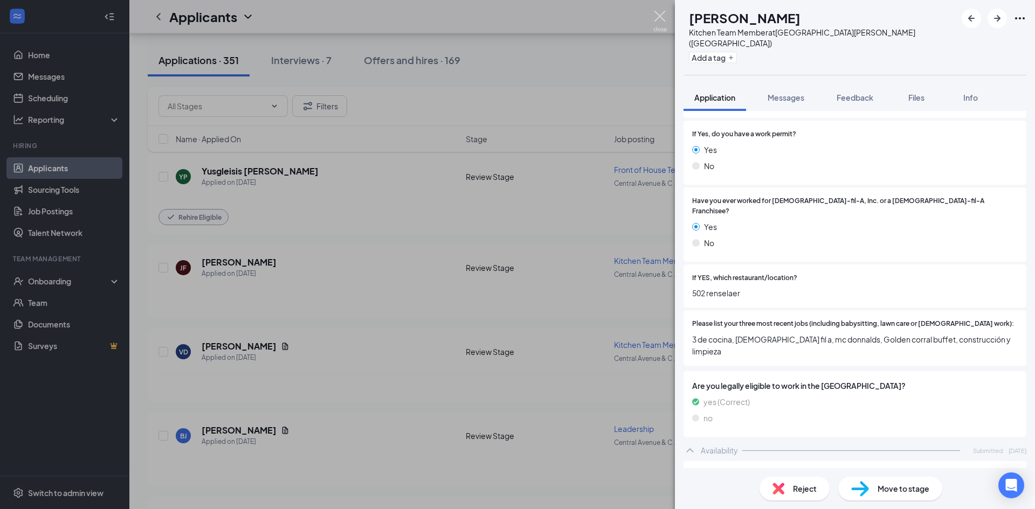
click at [664, 15] on img at bounding box center [659, 21] width 13 height 21
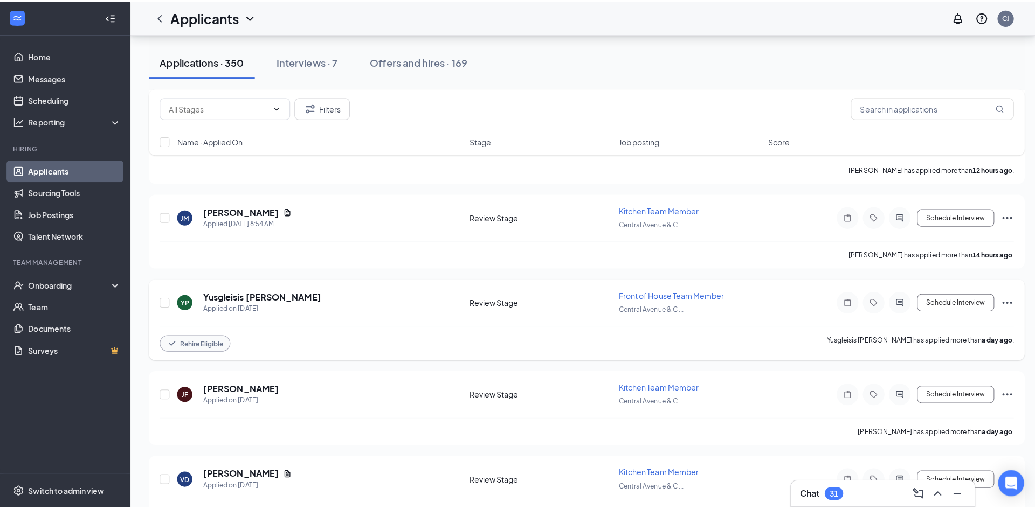
scroll to position [648, 0]
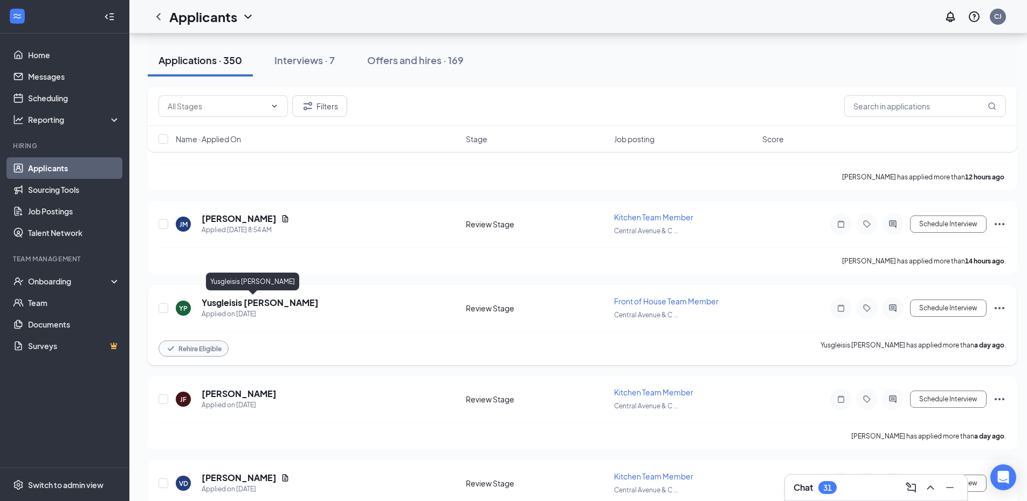
click at [234, 304] on h5 "Yusgleisis Paez" at bounding box center [260, 303] width 117 height 12
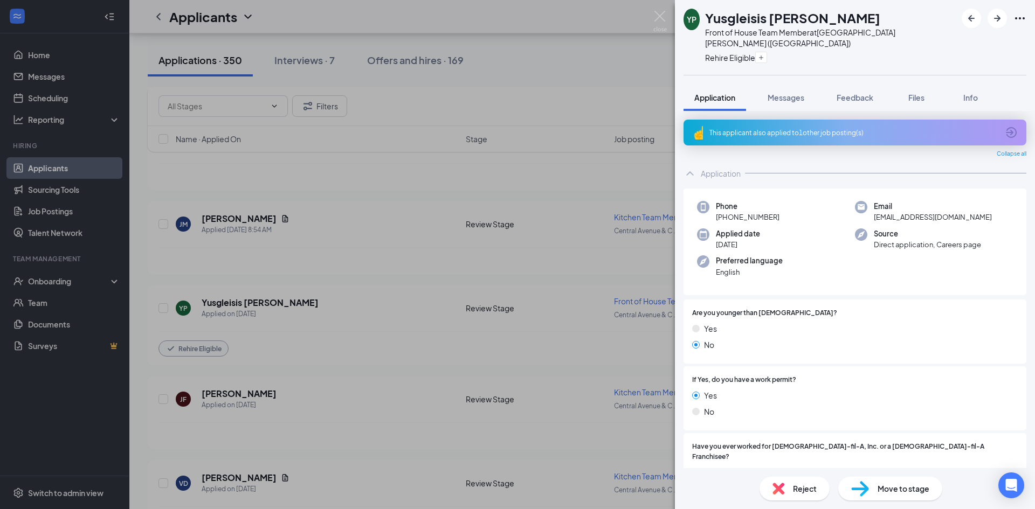
click at [356, 257] on div "YP Yusgleisis Paez Front of House Team Member at Central Avenue & Colvin Avenue…" at bounding box center [517, 254] width 1035 height 509
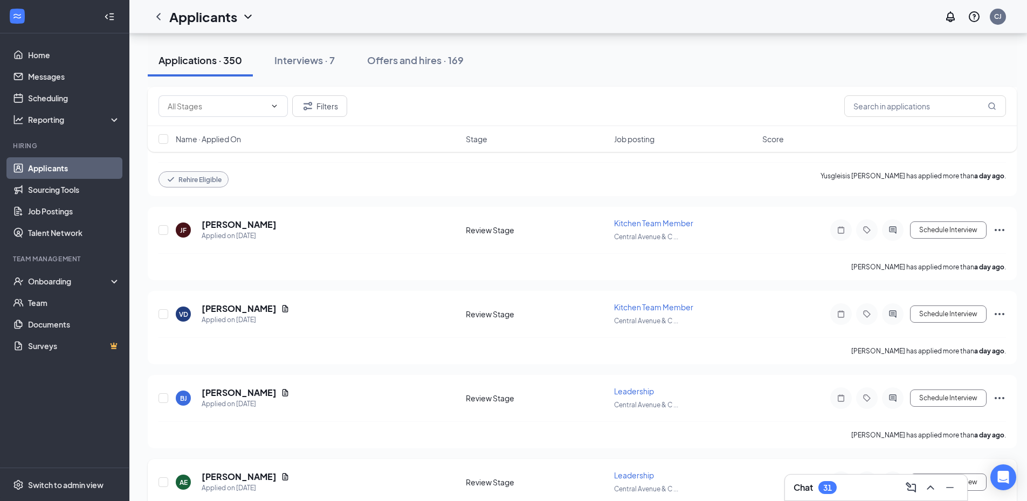
scroll to position [864, 0]
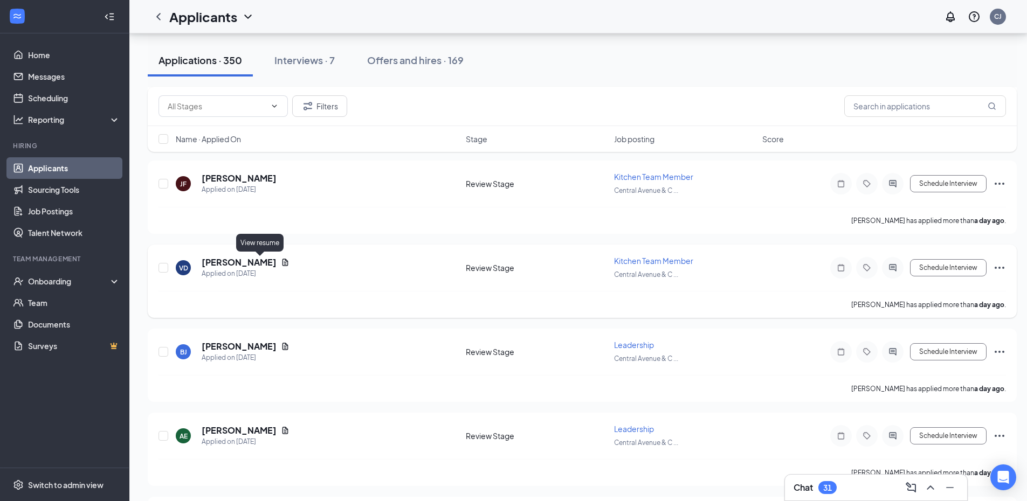
click at [282, 261] on icon "Document" at bounding box center [285, 262] width 6 height 7
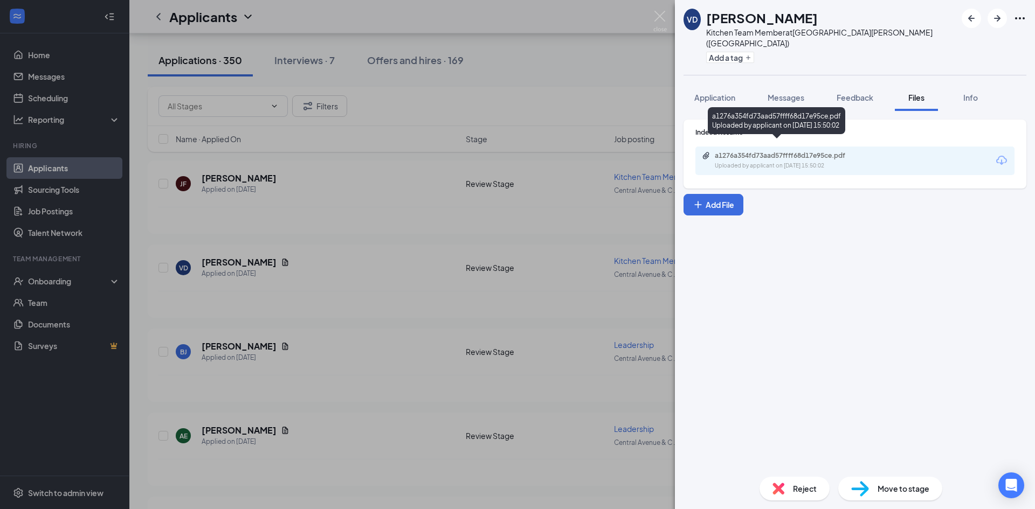
click at [781, 162] on div "Uploaded by applicant on Aug 25, 2025 at 15:50:02" at bounding box center [796, 166] width 162 height 9
click at [378, 317] on div "VD Victor Davis Kitchen Team Member at Central Avenue & Colvin Avenue (NY) Add …" at bounding box center [517, 254] width 1035 height 509
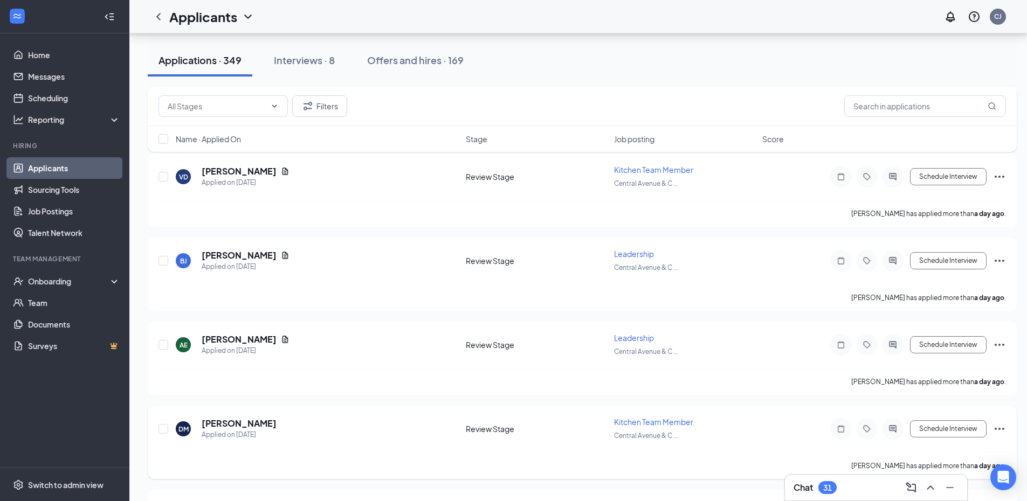
click at [276, 431] on div "Applied on [DATE]" at bounding box center [239, 435] width 75 height 11
click at [282, 339] on icon "Document" at bounding box center [285, 339] width 6 height 7
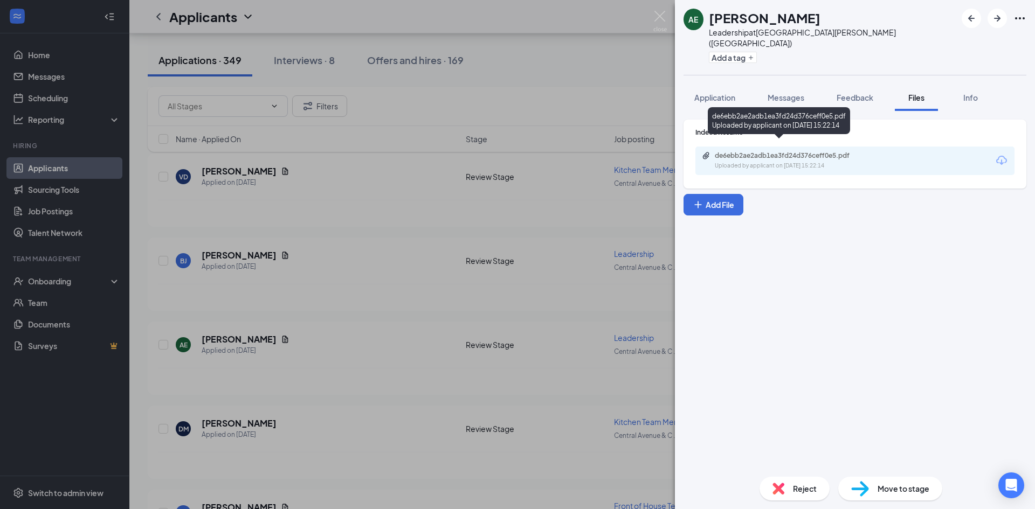
click at [835, 151] on div "de6ebb2ae2adb1ea3fd24d376ceff0e5.pdf Uploaded by applicant on Aug 25, 2025 at 1…" at bounding box center [789, 160] width 175 height 19
drag, startPoint x: 586, startPoint y: 78, endPoint x: 575, endPoint y: 97, distance: 22.5
click at [586, 80] on div "AE Amanda Eichas Leadership at Central Avenue & Colvin Avenue (NY) Add a tag Ap…" at bounding box center [517, 254] width 1035 height 509
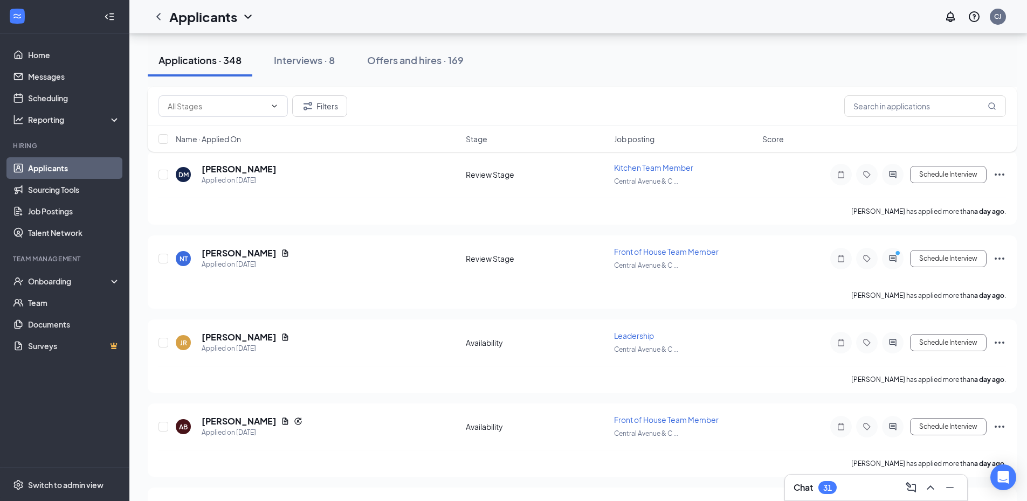
scroll to position [971, 0]
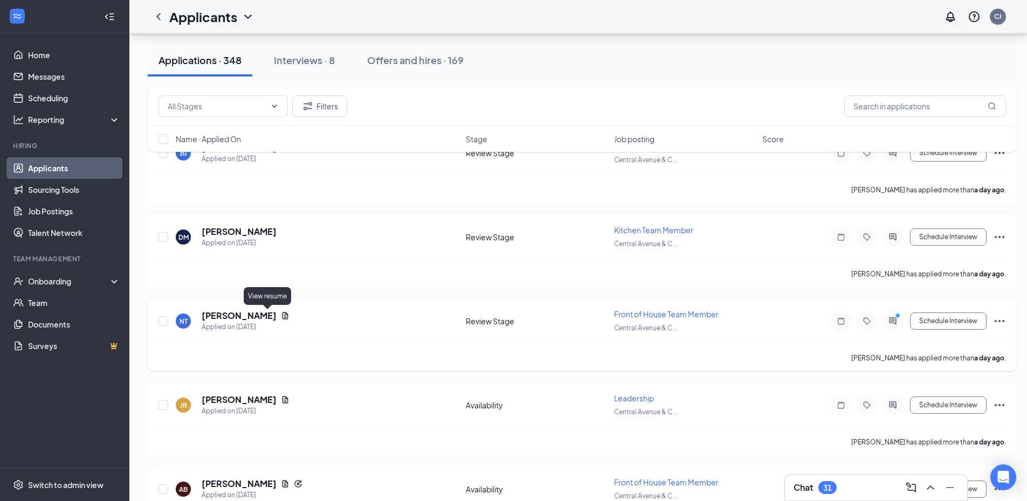
click at [281, 319] on icon "Document" at bounding box center [285, 316] width 9 height 9
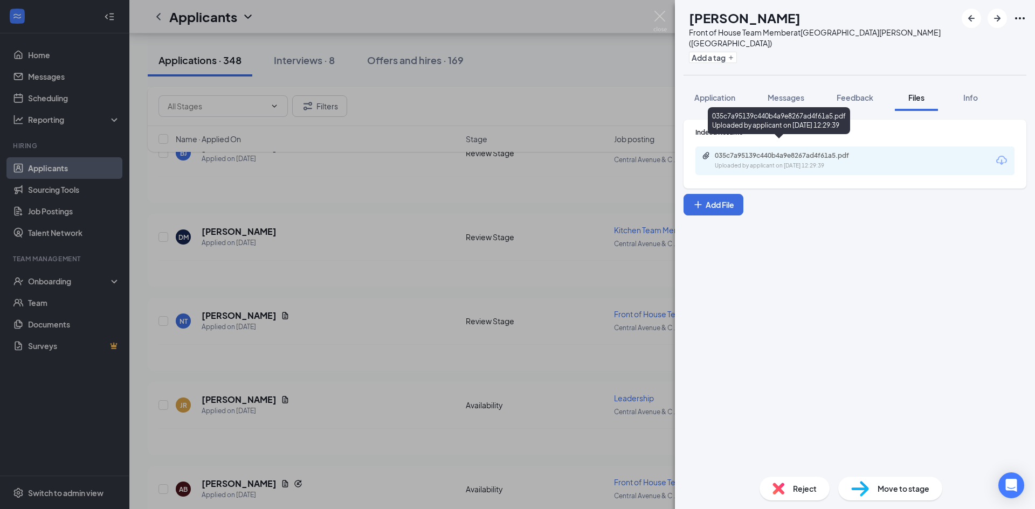
click at [764, 151] on div "035c7a95139c440b4a9e8267ad4f61a5.pdf" at bounding box center [790, 155] width 151 height 9
click at [802, 488] on span "Reject" at bounding box center [805, 489] width 24 height 12
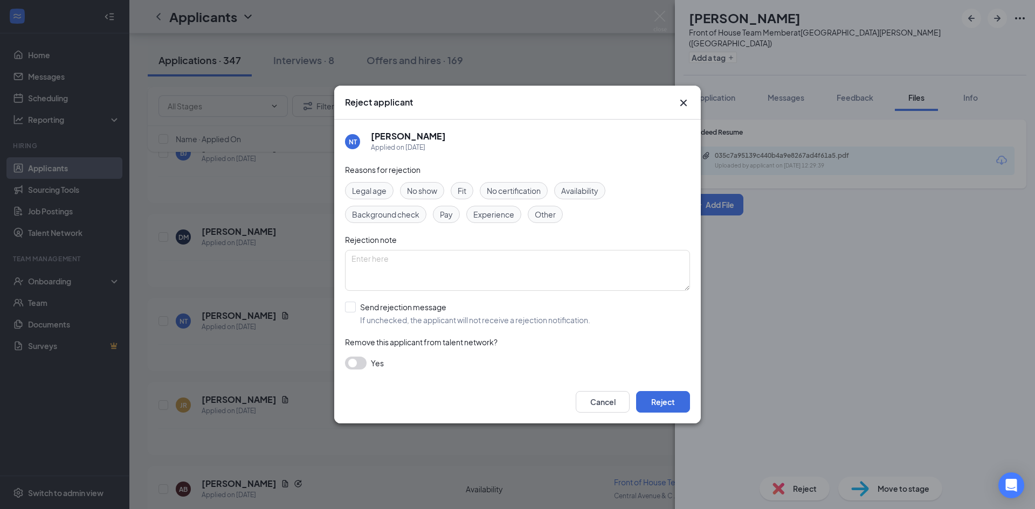
click at [545, 216] on span "Other" at bounding box center [545, 215] width 21 height 12
click at [662, 391] on button "Reject" at bounding box center [663, 402] width 54 height 22
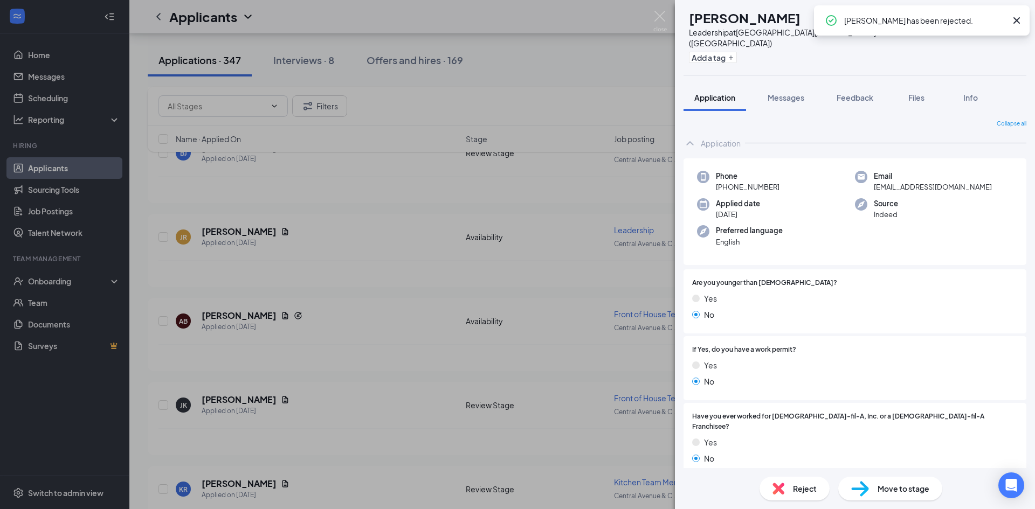
click at [311, 236] on div "JR James Robinson Leadership at Central Avenue & Colvin Avenue (NY) Add a tag A…" at bounding box center [517, 254] width 1035 height 509
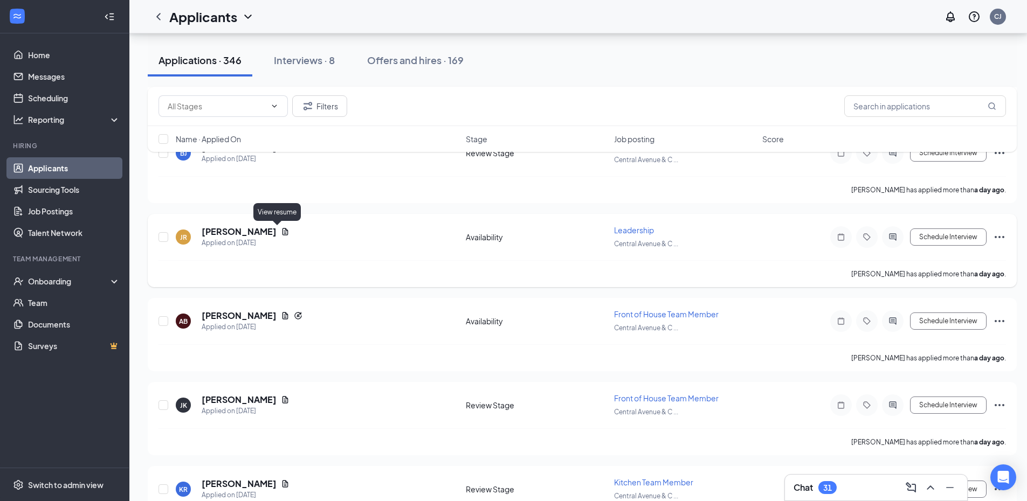
click at [281, 229] on icon "Document" at bounding box center [285, 231] width 9 height 9
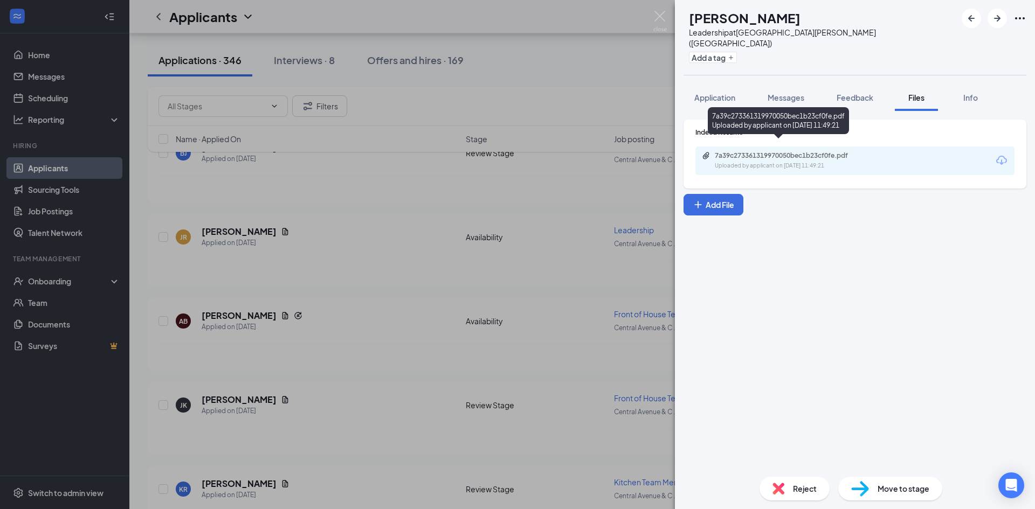
click at [833, 151] on div "7a39c273361319970050bec1b23cf0fe.pdf" at bounding box center [790, 155] width 151 height 9
click at [410, 332] on div "JR James Robinson Leadership at Central Avenue & Colvin Avenue (NY) Add a tag A…" at bounding box center [517, 254] width 1035 height 509
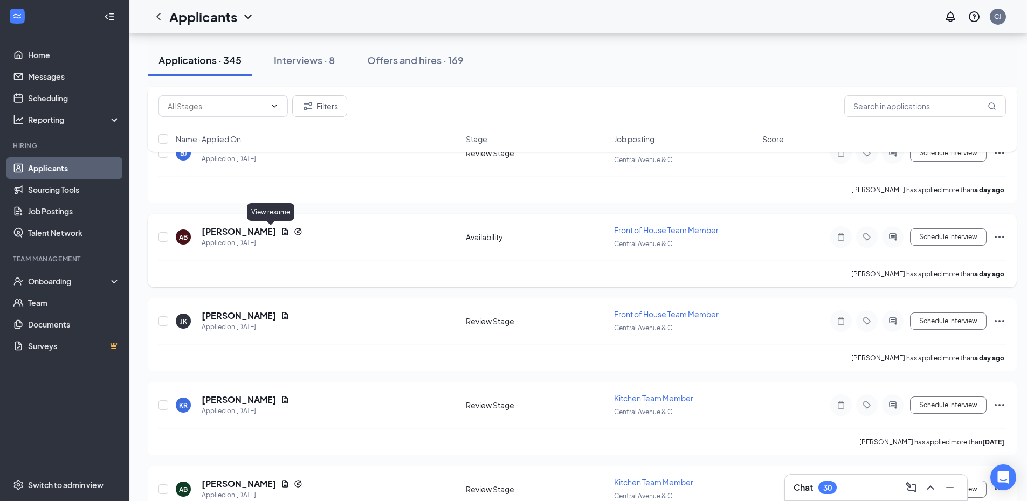
click at [282, 232] on icon "Document" at bounding box center [285, 231] width 6 height 7
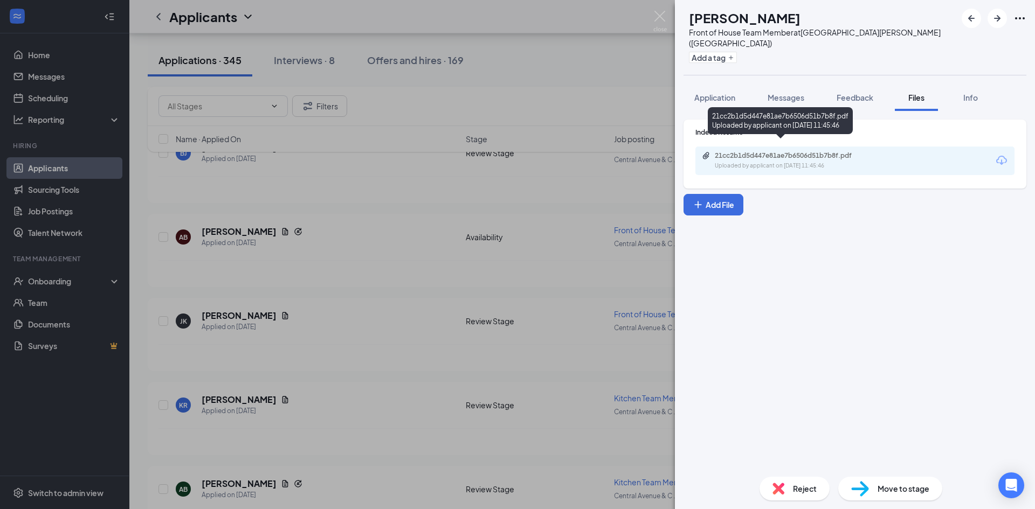
click at [829, 162] on div "Uploaded by applicant on Aug 25, 2025 at 11:45:46" at bounding box center [796, 166] width 162 height 9
click at [790, 485] on div "Reject" at bounding box center [795, 489] width 70 height 24
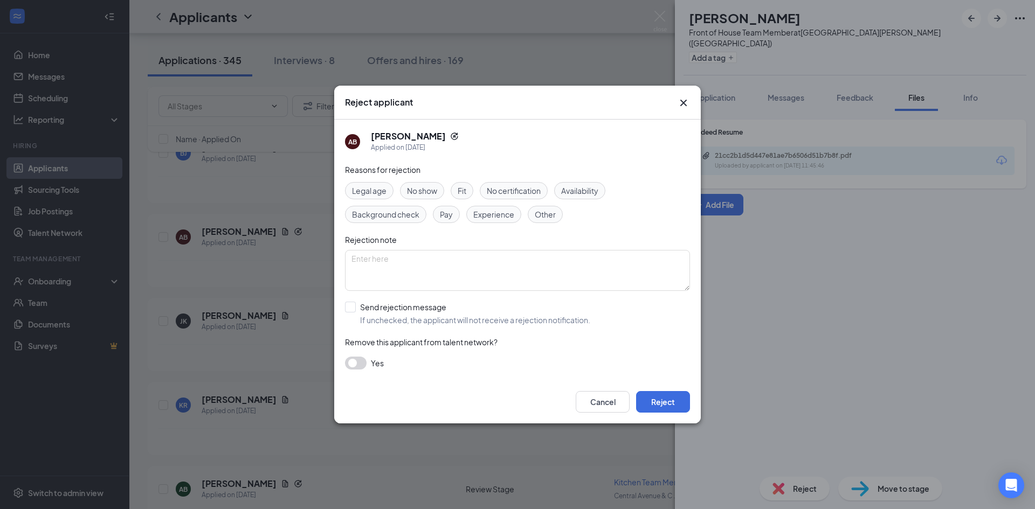
click at [548, 218] on span "Other" at bounding box center [545, 215] width 21 height 12
click at [677, 391] on button "Reject" at bounding box center [663, 402] width 54 height 22
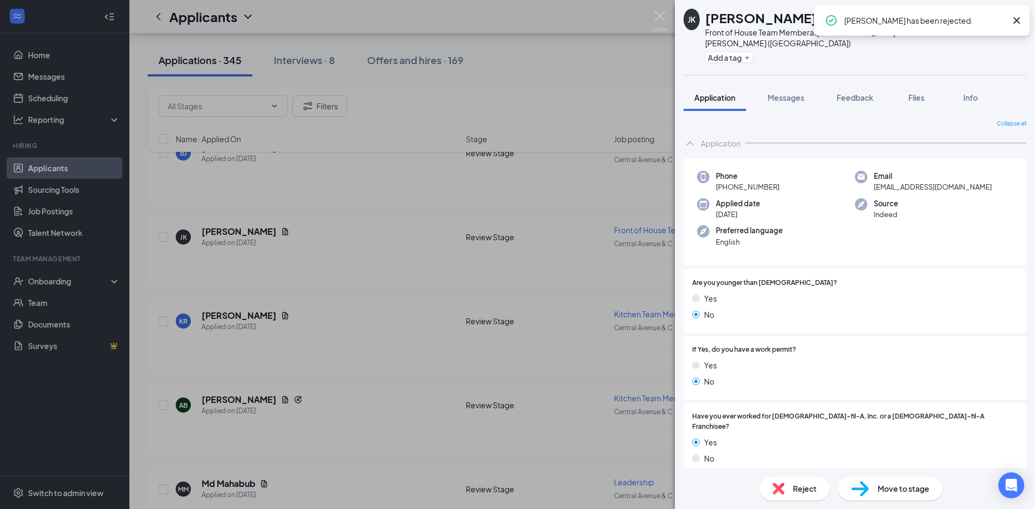
click at [307, 278] on div "JK jenna kendrick Front of House Team Member at Central Avenue & Colvin Avenue …" at bounding box center [517, 254] width 1035 height 509
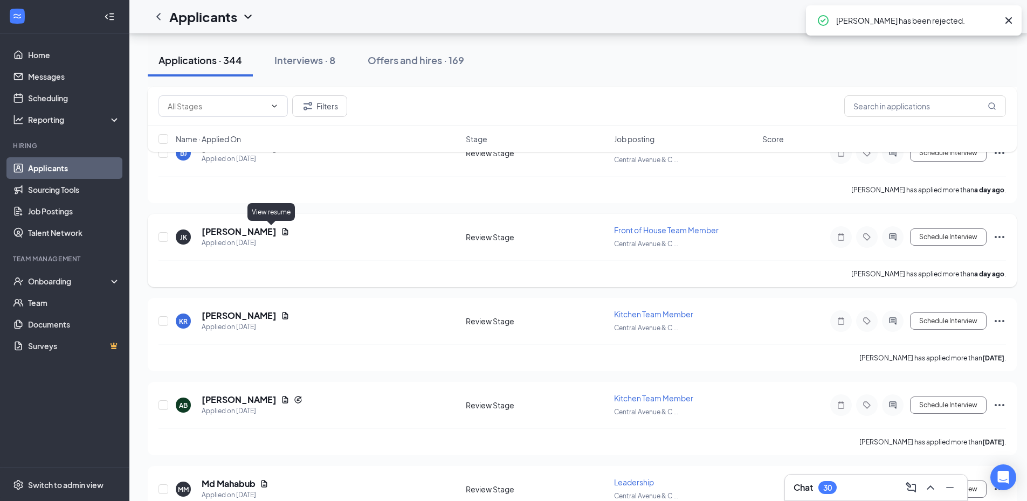
click at [281, 229] on icon "Document" at bounding box center [285, 231] width 9 height 9
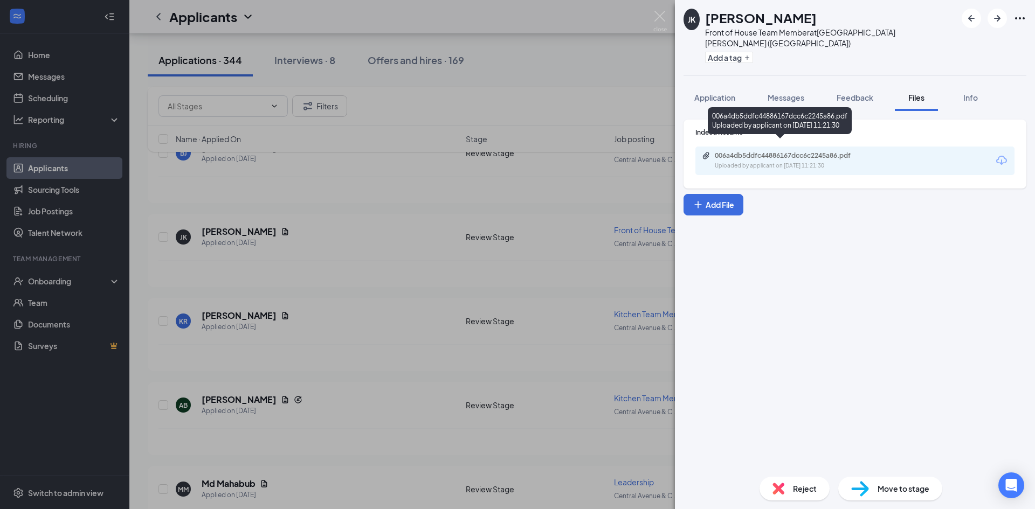
click at [778, 162] on div "Uploaded by applicant on Aug 25, 2025 at 11:21:30" at bounding box center [796, 166] width 162 height 9
click at [789, 493] on div "Reject" at bounding box center [795, 489] width 70 height 24
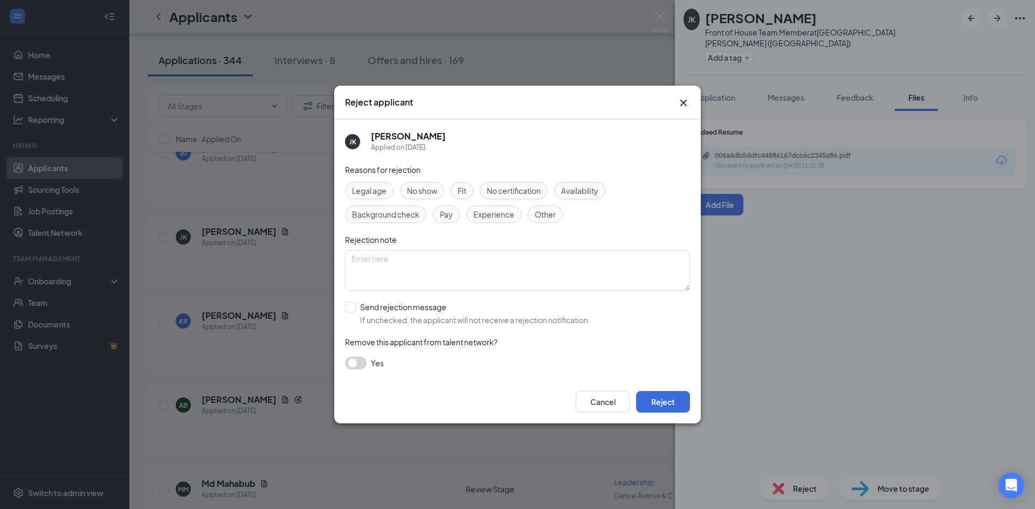
click at [546, 211] on span "Other" at bounding box center [545, 215] width 21 height 12
click at [663, 406] on button "Reject" at bounding box center [663, 402] width 54 height 22
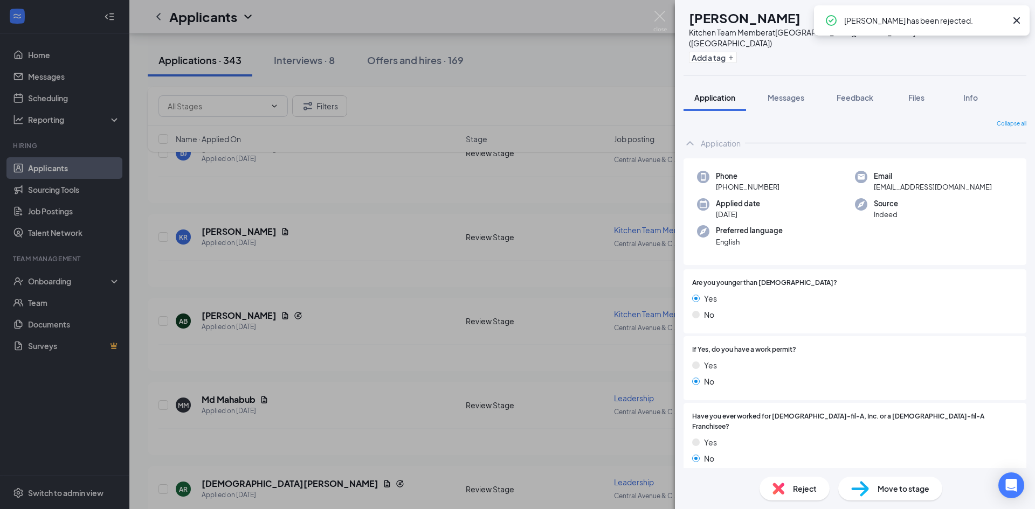
click at [310, 277] on div "KR Keyron Roberts Kitchen Team Member at Central Avenue & Colvin Avenue (NY) Ad…" at bounding box center [517, 254] width 1035 height 509
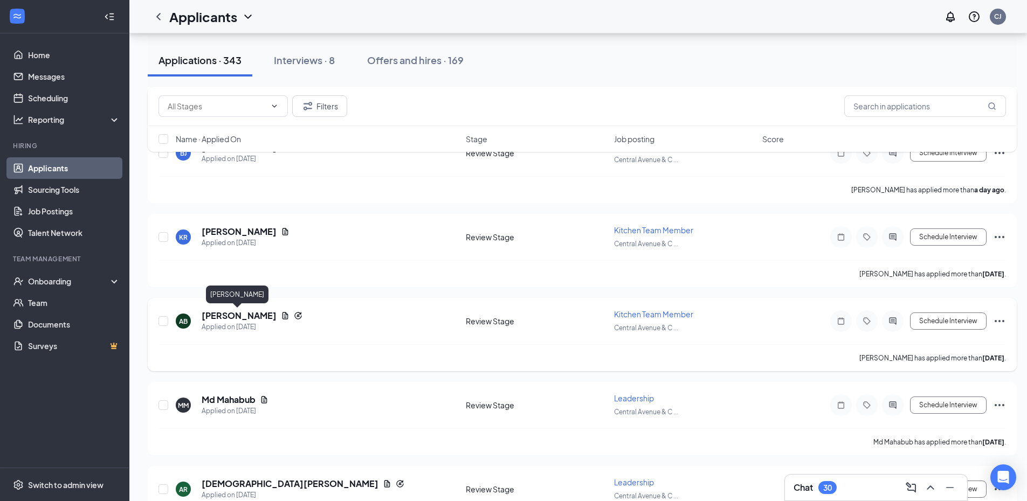
click at [246, 317] on h5 "Ashanti Brown" at bounding box center [239, 316] width 75 height 12
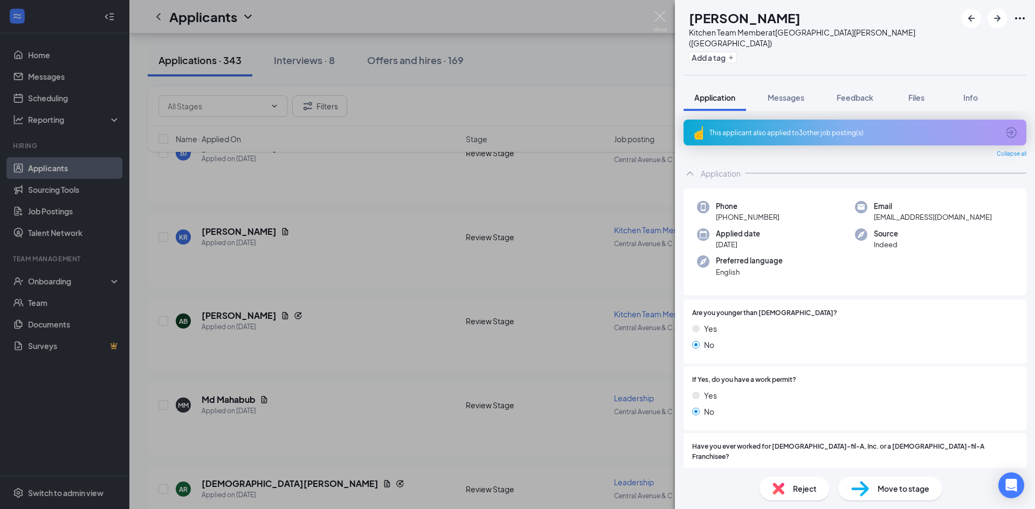
click at [798, 474] on div "Reject Move to stage" at bounding box center [855, 488] width 360 height 41
click at [793, 486] on span "Reject" at bounding box center [805, 489] width 24 height 12
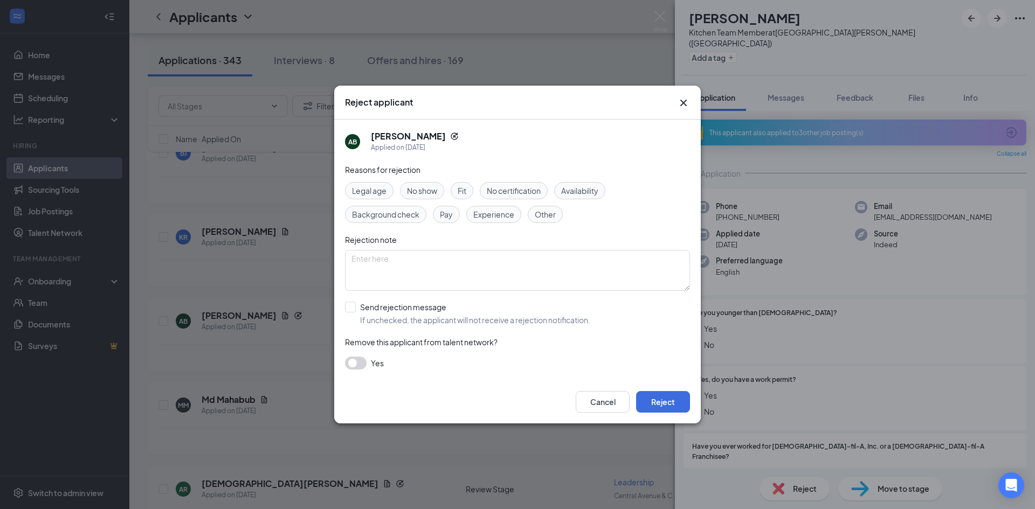
click at [533, 218] on div "Other" at bounding box center [545, 214] width 35 height 17
click at [661, 404] on button "Reject" at bounding box center [663, 402] width 54 height 22
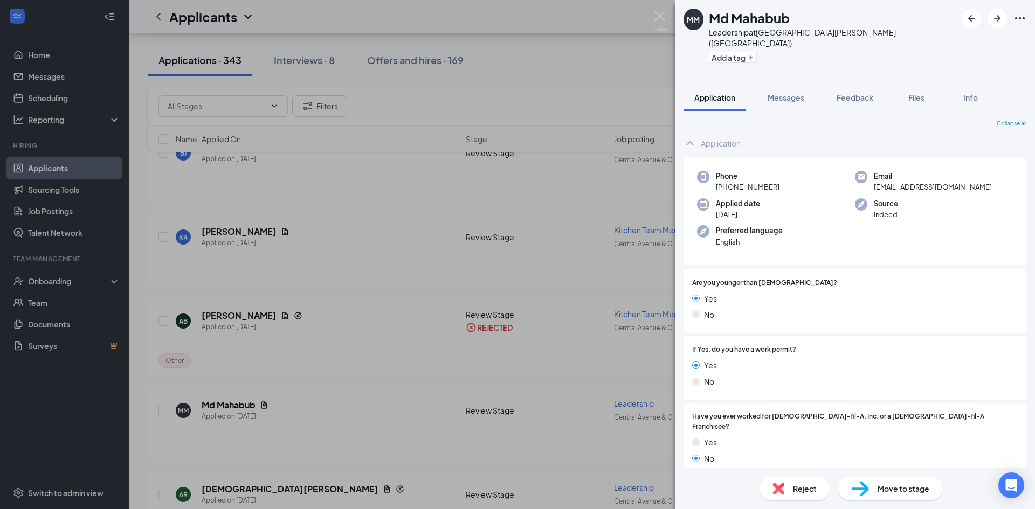
click at [385, 386] on div "MM Md Mahabub Leadership at [GEOGRAPHIC_DATA][PERSON_NAME] ([GEOGRAPHIC_DATA]) …" at bounding box center [517, 254] width 1035 height 509
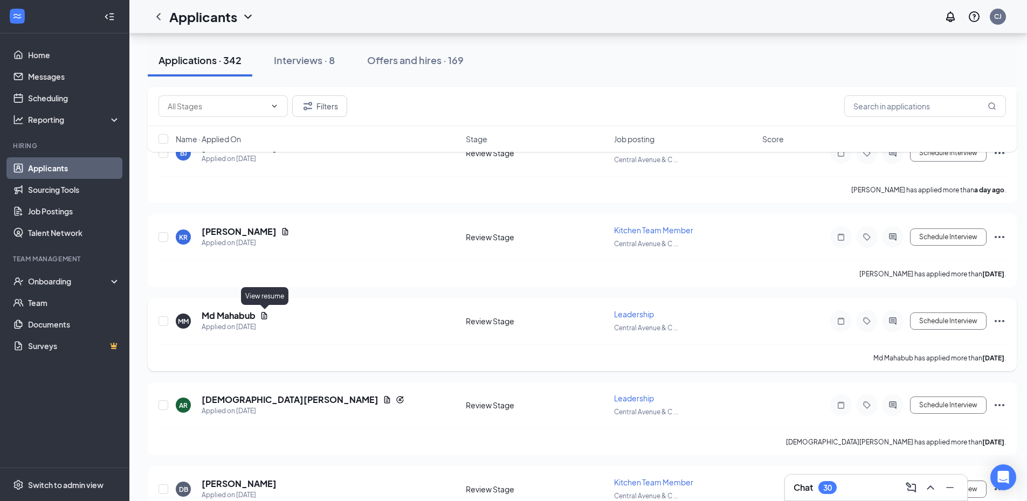
click at [266, 315] on icon "Document" at bounding box center [264, 315] width 6 height 7
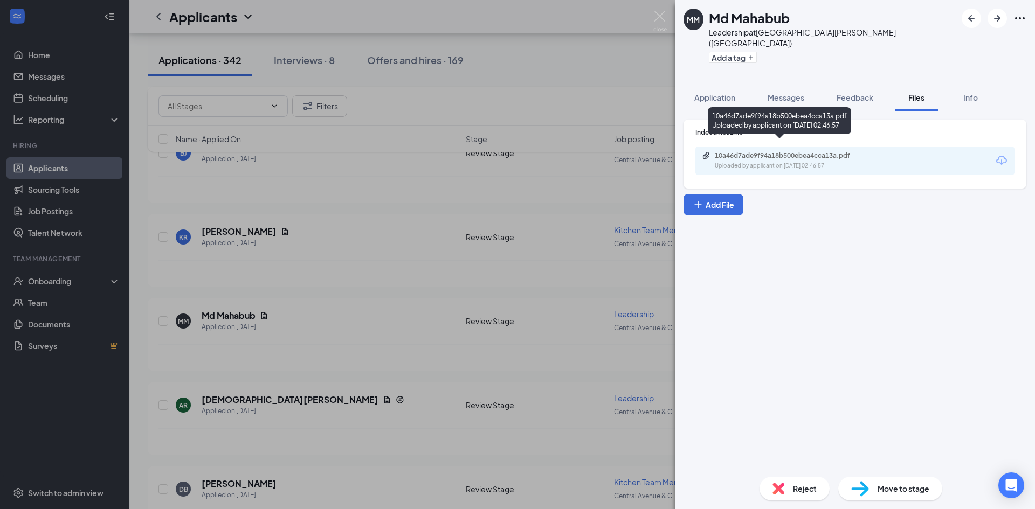
click at [751, 151] on div "10a46d7ade9f94a18b500ebea4cca13a.pdf Uploaded by applicant on [DATE] 02:46:57" at bounding box center [789, 160] width 175 height 19
click at [378, 254] on div "MM Md Mahabub Leadership at [GEOGRAPHIC_DATA][PERSON_NAME] ([GEOGRAPHIC_DATA]) …" at bounding box center [517, 254] width 1035 height 509
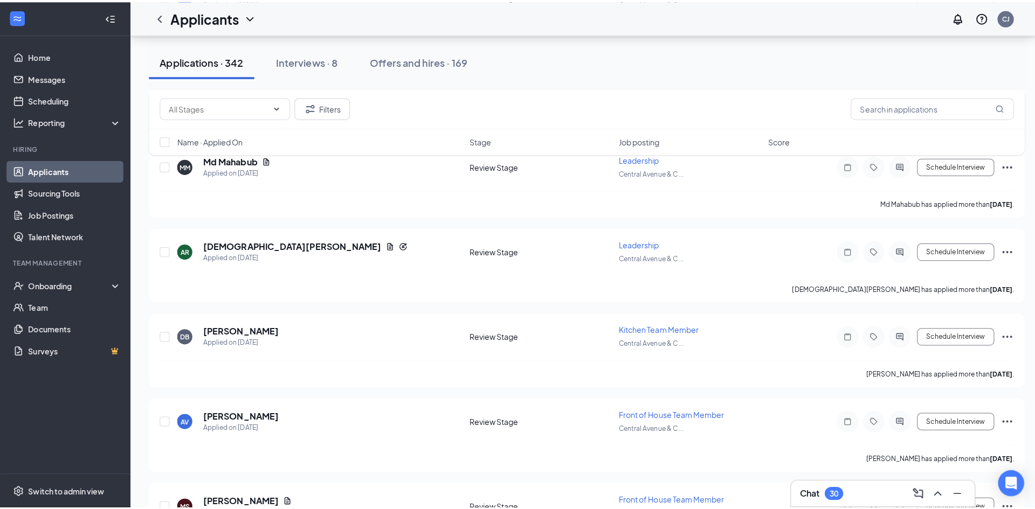
scroll to position [1133, 0]
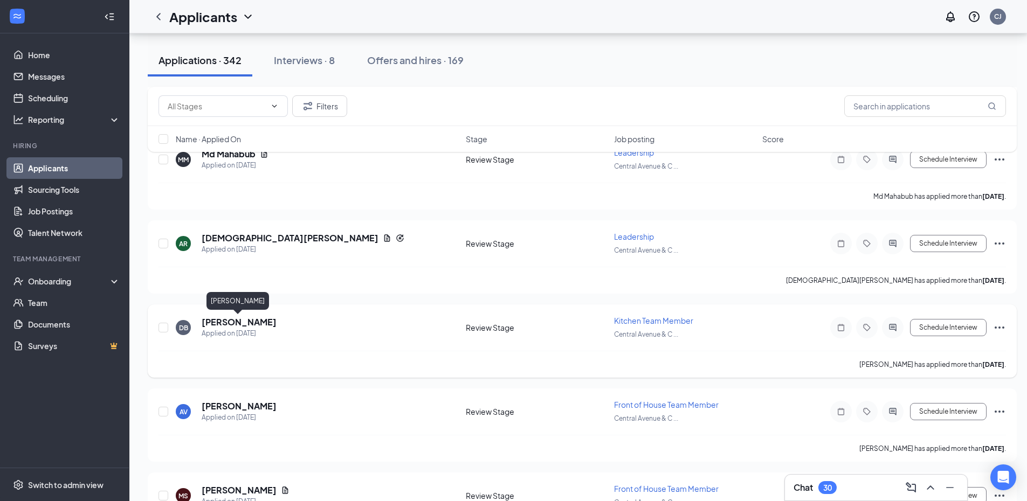
click at [243, 320] on h5 "Damadja Baxrer" at bounding box center [239, 322] width 75 height 12
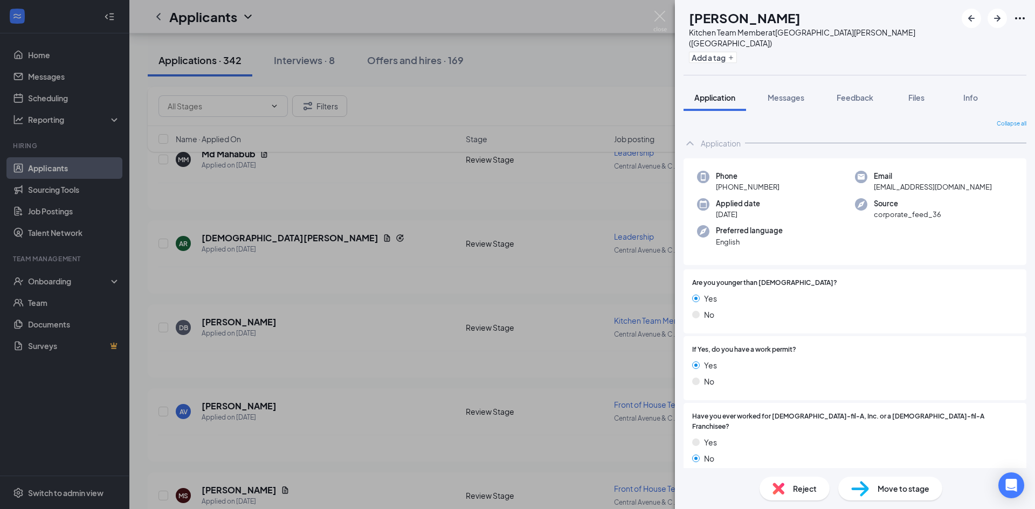
click at [790, 484] on div "Reject" at bounding box center [795, 489] width 70 height 24
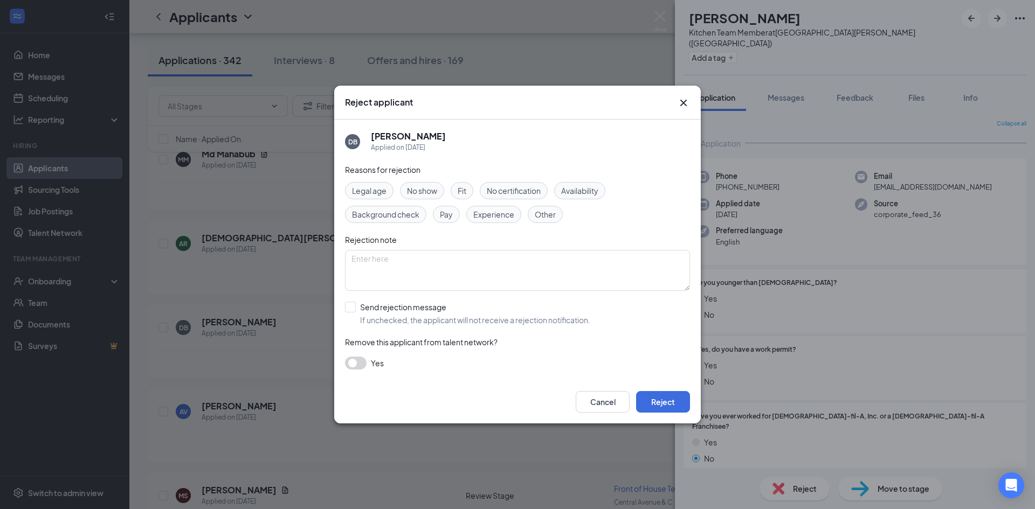
click at [540, 218] on span "Other" at bounding box center [545, 215] width 21 height 12
click at [682, 404] on button "Reject" at bounding box center [663, 402] width 54 height 22
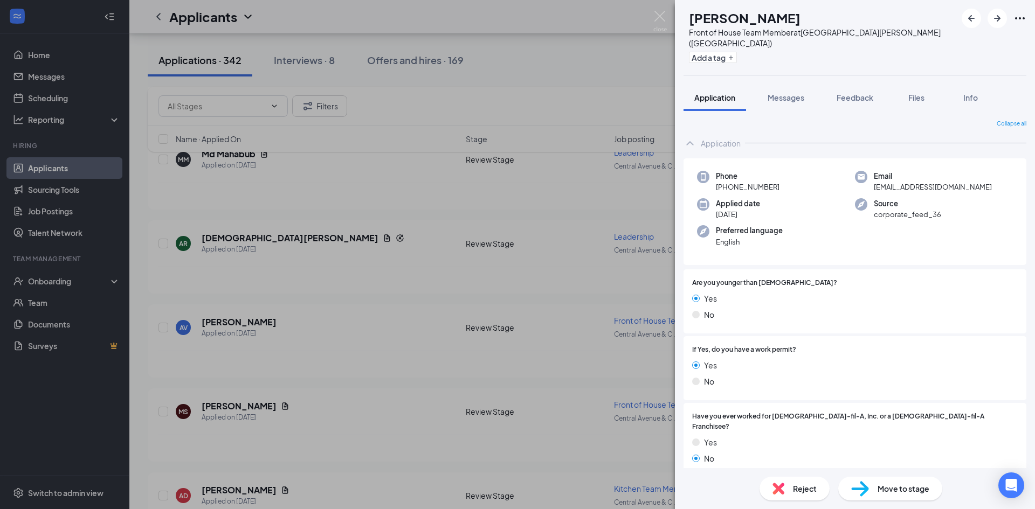
click at [799, 484] on span "Reject" at bounding box center [805, 489] width 24 height 12
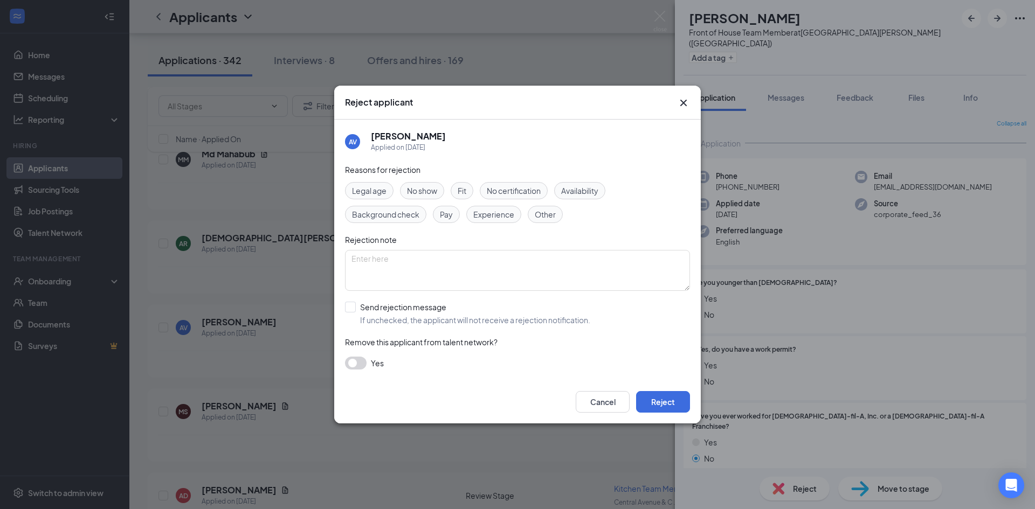
click at [686, 100] on icon "Cross" at bounding box center [683, 103] width 6 height 6
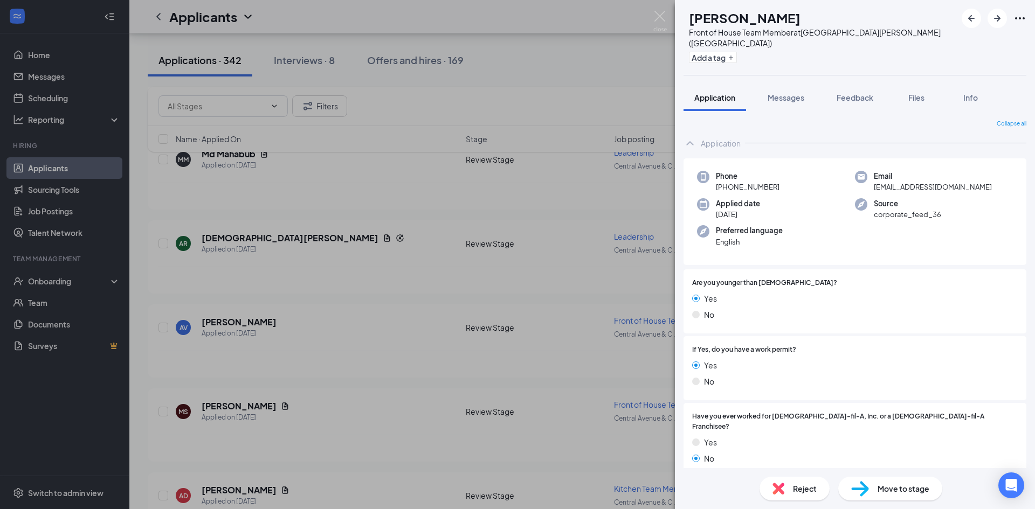
click at [798, 491] on span "Reject" at bounding box center [805, 489] width 24 height 12
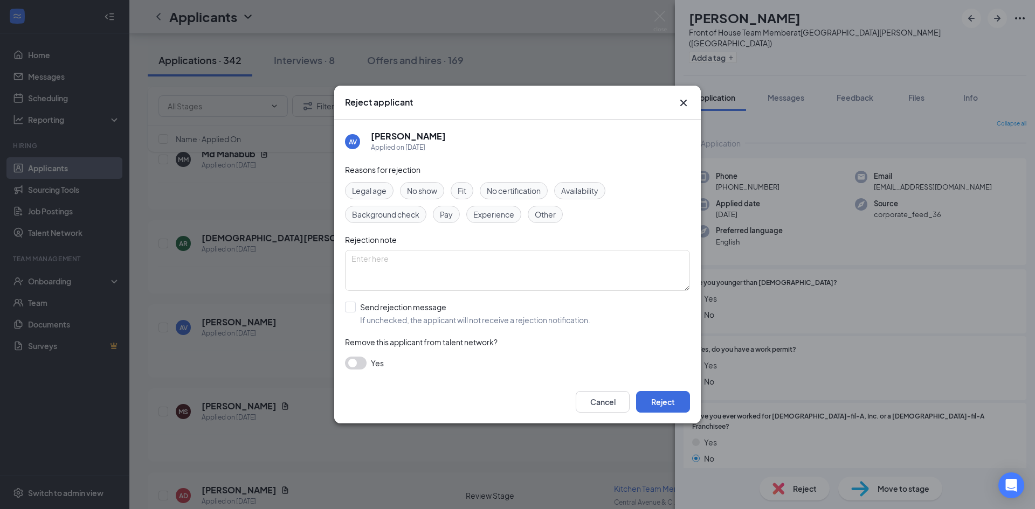
click at [555, 216] on span "Other" at bounding box center [545, 215] width 21 height 12
click at [675, 410] on button "Reject" at bounding box center [663, 402] width 54 height 22
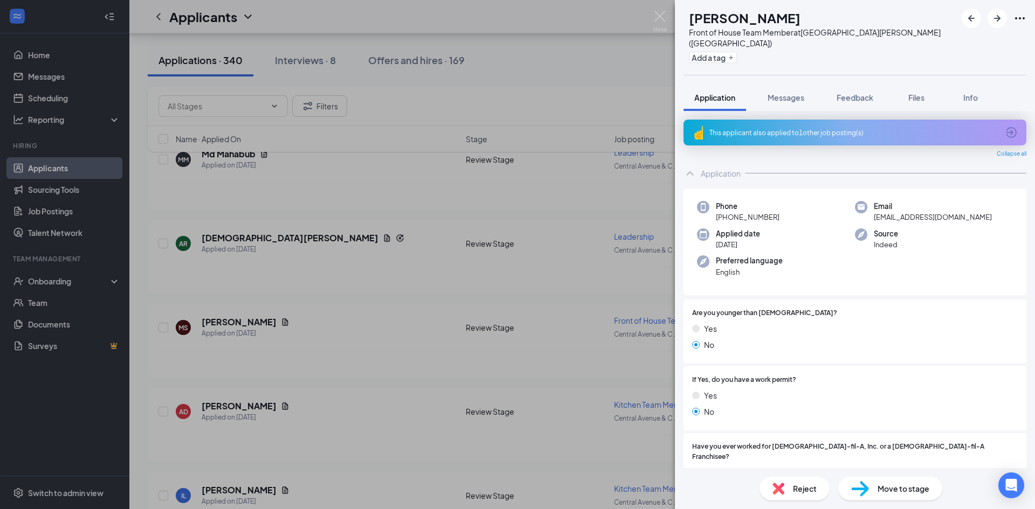
click at [348, 238] on div "MS Mariah Surgick Front of House Team Member at Central Avenue & Colvin Avenue …" at bounding box center [517, 254] width 1035 height 509
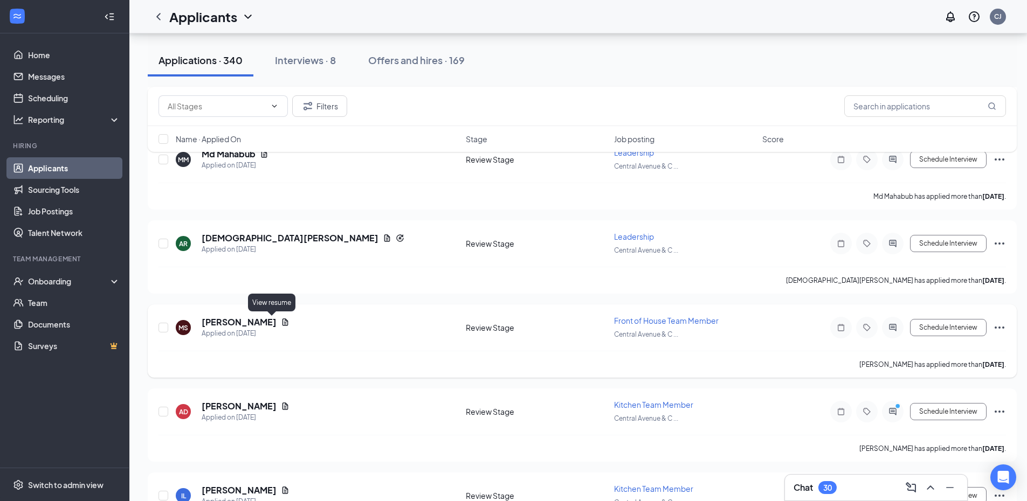
click at [281, 318] on icon "Document" at bounding box center [285, 322] width 9 height 9
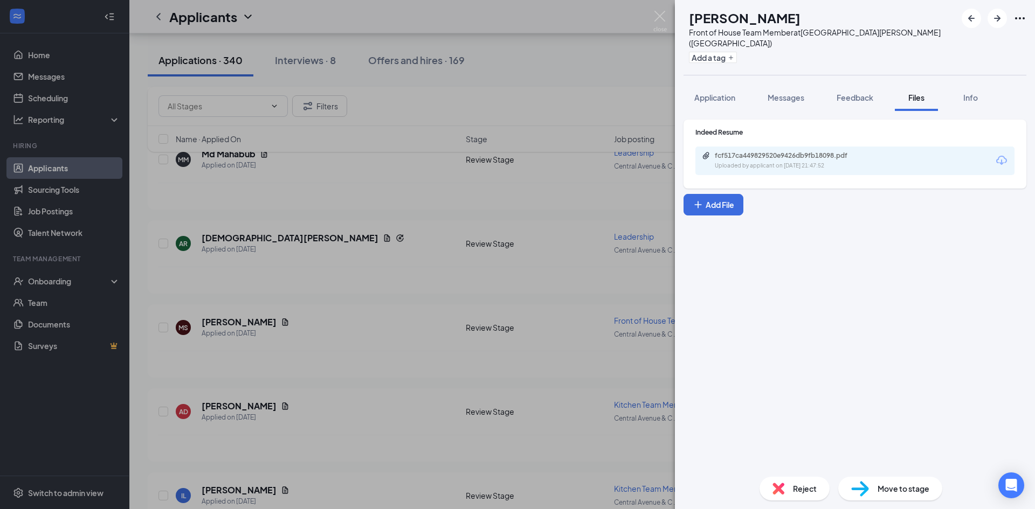
click at [817, 162] on div "Uploaded by applicant on Aug 24, 2025 at 21:47:52" at bounding box center [796, 166] width 162 height 9
click at [788, 487] on div "Reject" at bounding box center [795, 489] width 70 height 24
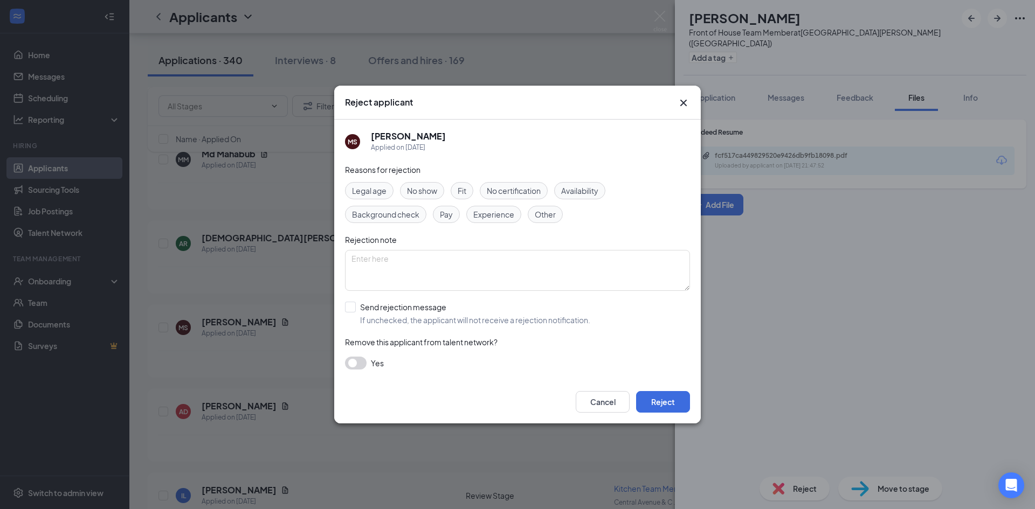
click at [552, 212] on span "Other" at bounding box center [545, 215] width 21 height 12
click at [671, 405] on button "Reject" at bounding box center [663, 402] width 54 height 22
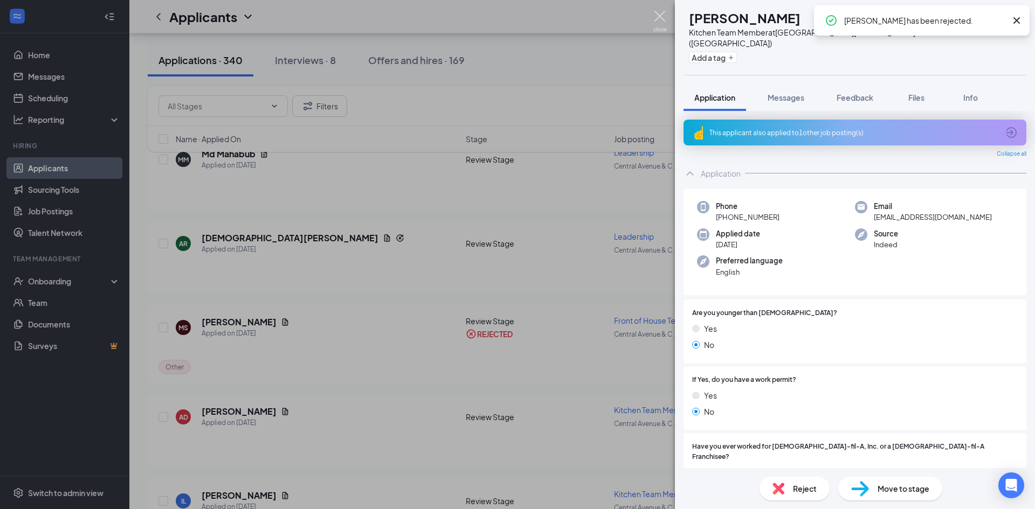
click at [662, 18] on img at bounding box center [659, 21] width 13 height 21
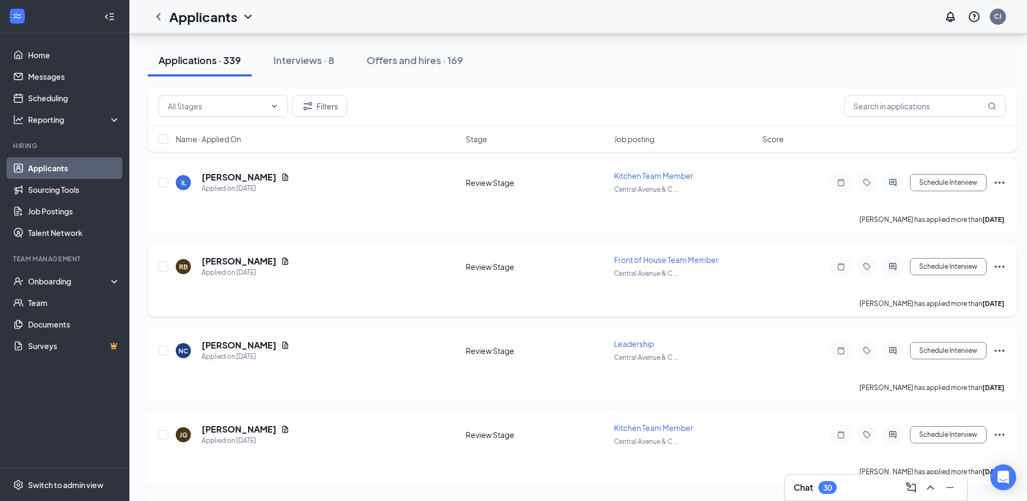
scroll to position [1241, 0]
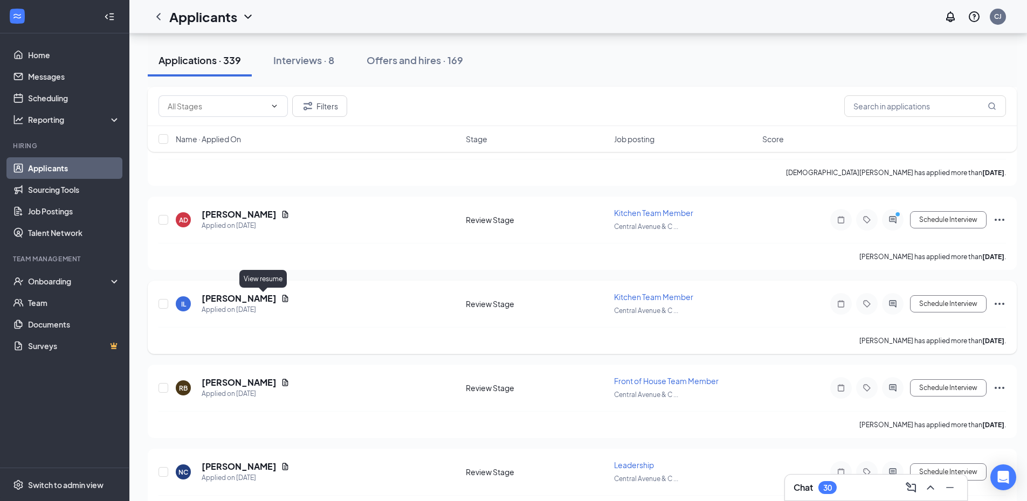
click at [281, 298] on icon "Document" at bounding box center [285, 298] width 9 height 9
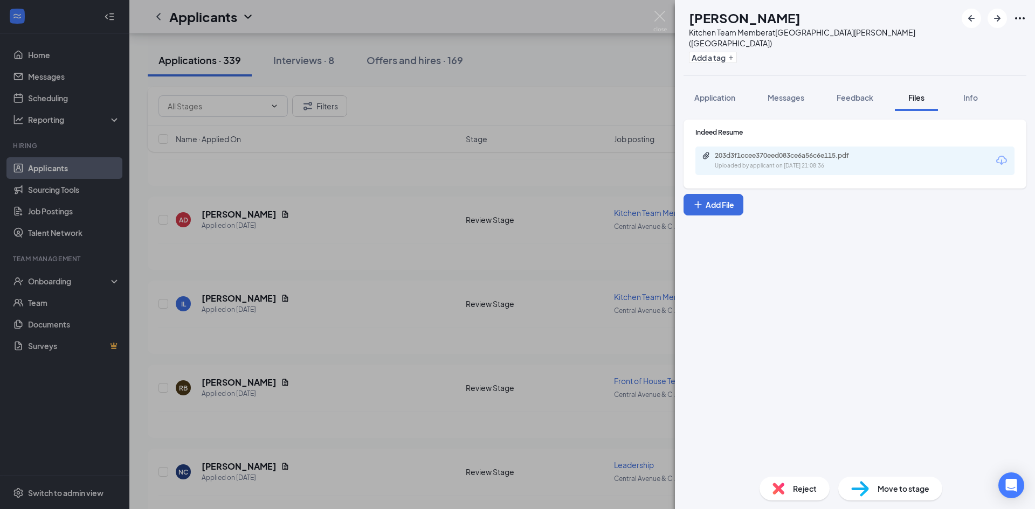
click at [804, 151] on div "203d3f1ccee370eed083ce6a56c6e115.pdf" at bounding box center [790, 155] width 151 height 9
click at [382, 251] on div "IL Ivaneliz León Kitchen Team Member at Central Avenue & Colvin Avenue (NY) Add…" at bounding box center [517, 254] width 1035 height 509
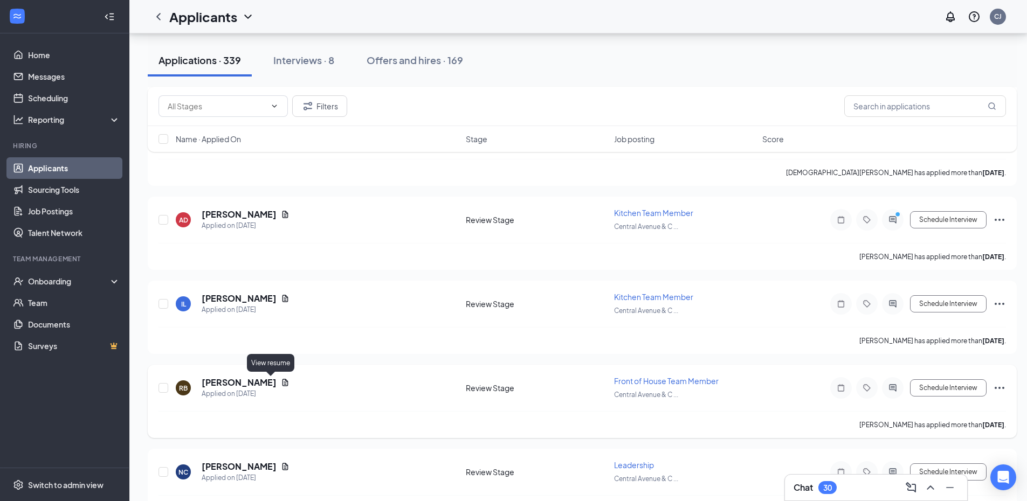
click at [281, 382] on icon "Document" at bounding box center [285, 382] width 9 height 9
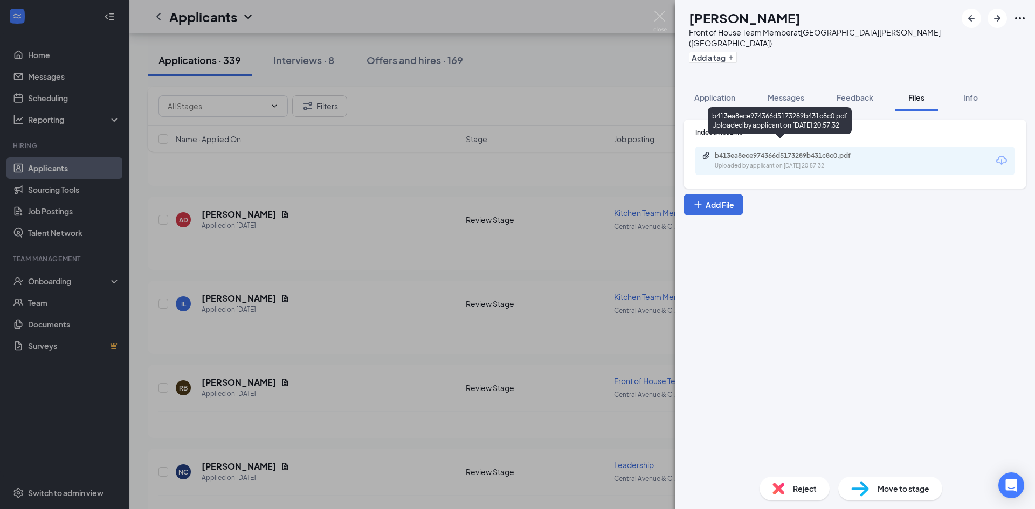
click at [836, 151] on div "b413ea8ece974366d5173289b431c8c0.pdf" at bounding box center [790, 155] width 151 height 9
click at [391, 304] on div "RB Regina Booker Front of House Team Member at Central Avenue & Colvin Avenue (…" at bounding box center [517, 254] width 1035 height 509
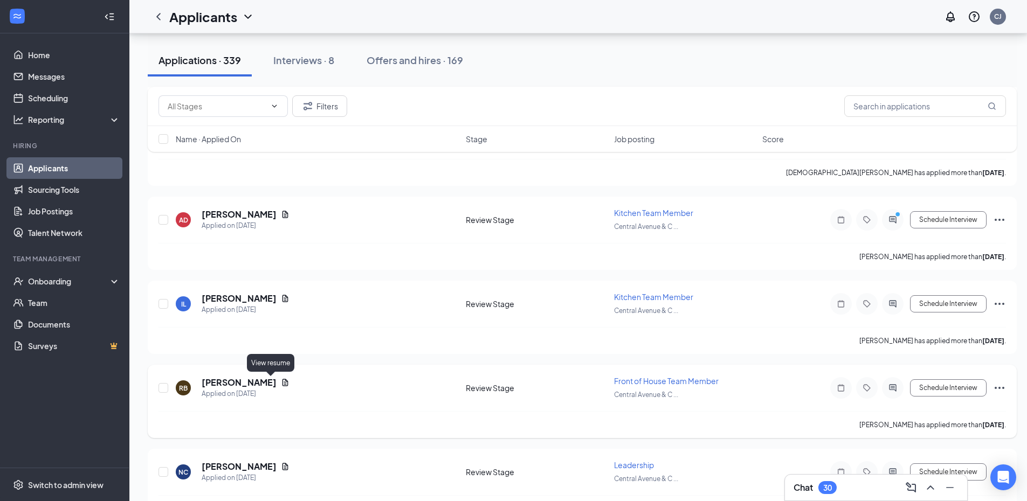
click at [282, 384] on icon "Document" at bounding box center [285, 382] width 6 height 7
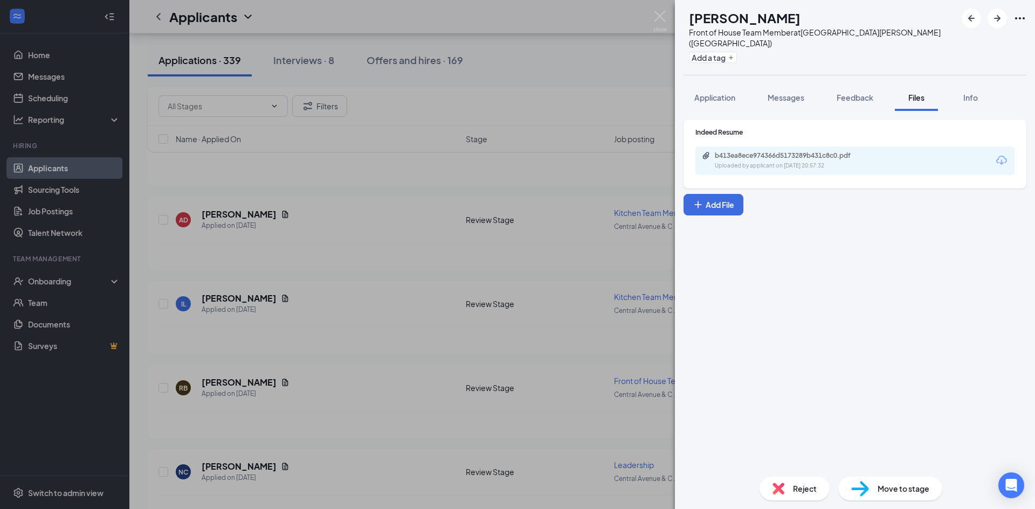
click at [791, 488] on div "Reject" at bounding box center [795, 489] width 70 height 24
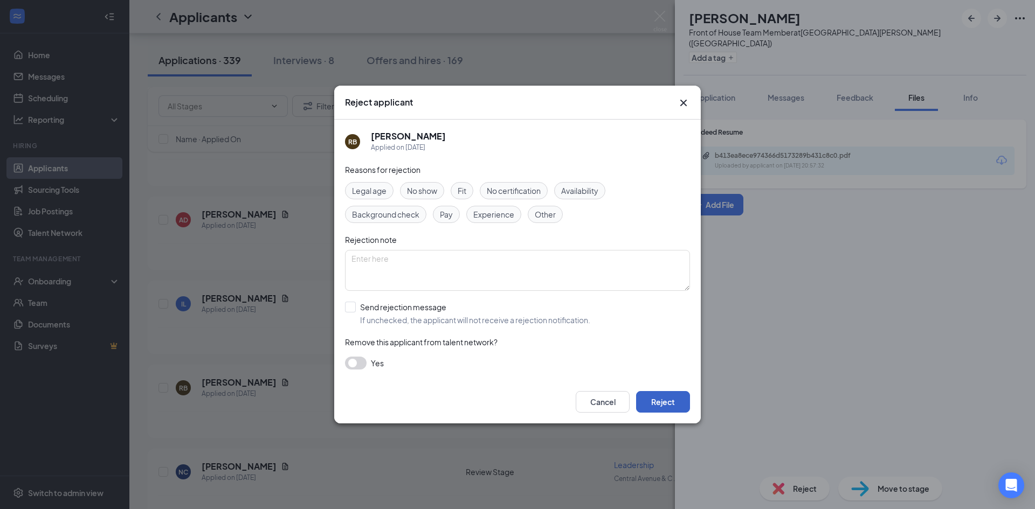
click at [674, 402] on button "Reject" at bounding box center [663, 402] width 54 height 22
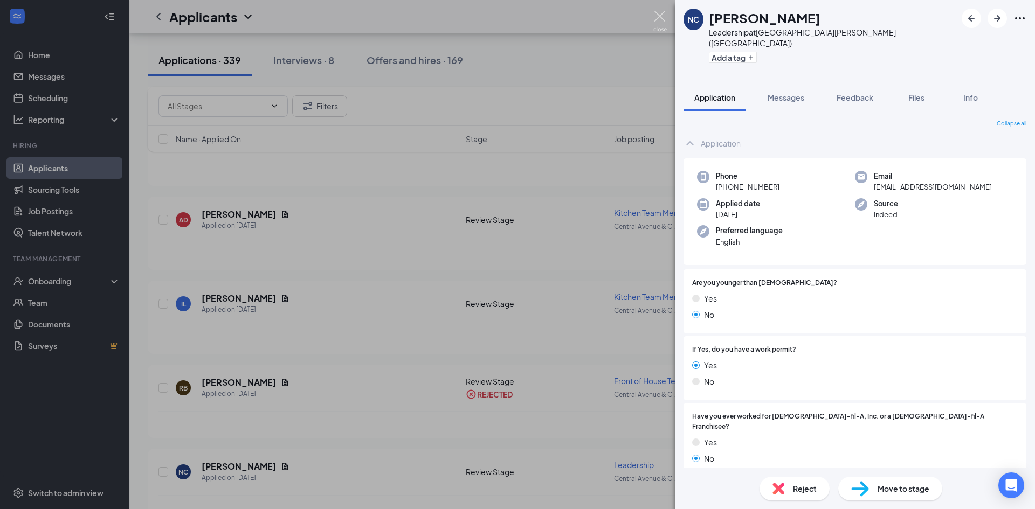
click at [659, 12] on img at bounding box center [659, 21] width 13 height 21
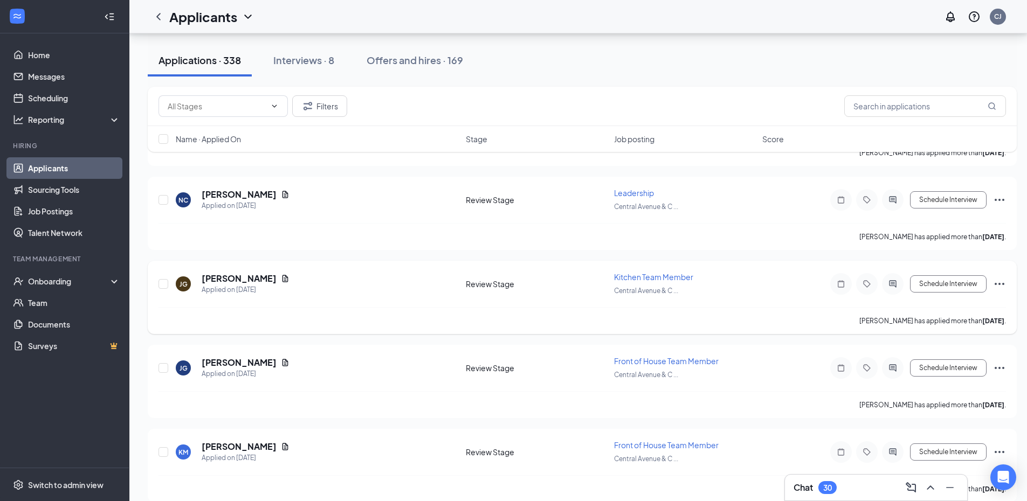
scroll to position [1403, 0]
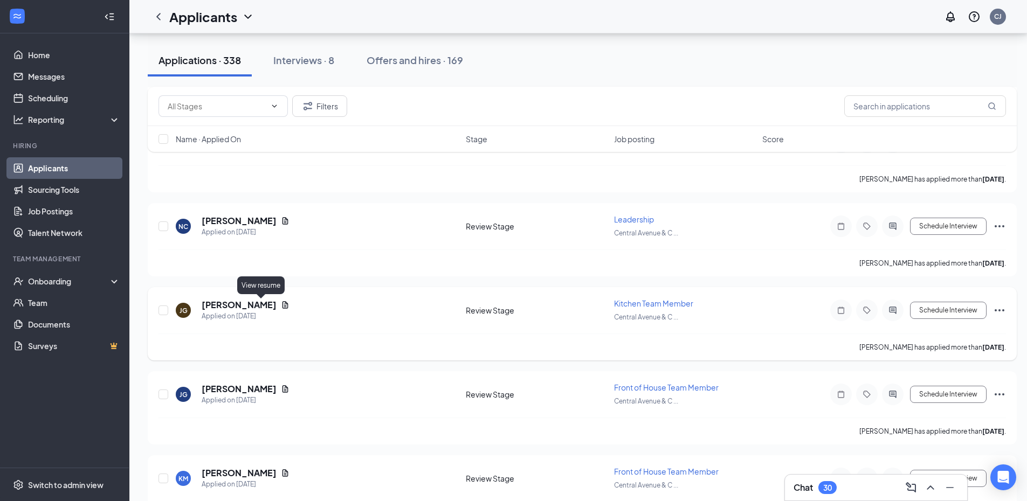
click at [281, 305] on icon "Document" at bounding box center [285, 305] width 9 height 9
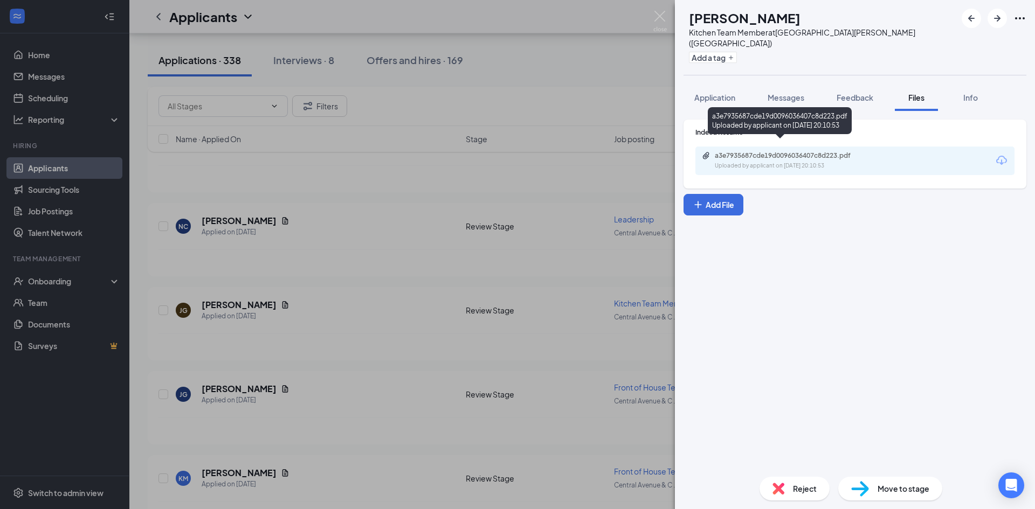
click at [757, 151] on div "a3e7935687cde19d0096036407c8d223.pdf" at bounding box center [790, 155] width 151 height 9
click at [376, 261] on div "JG Jalen Gilliam Kitchen Team Member at Central Avenue & Colvin Avenue (NY) Add…" at bounding box center [517, 254] width 1035 height 509
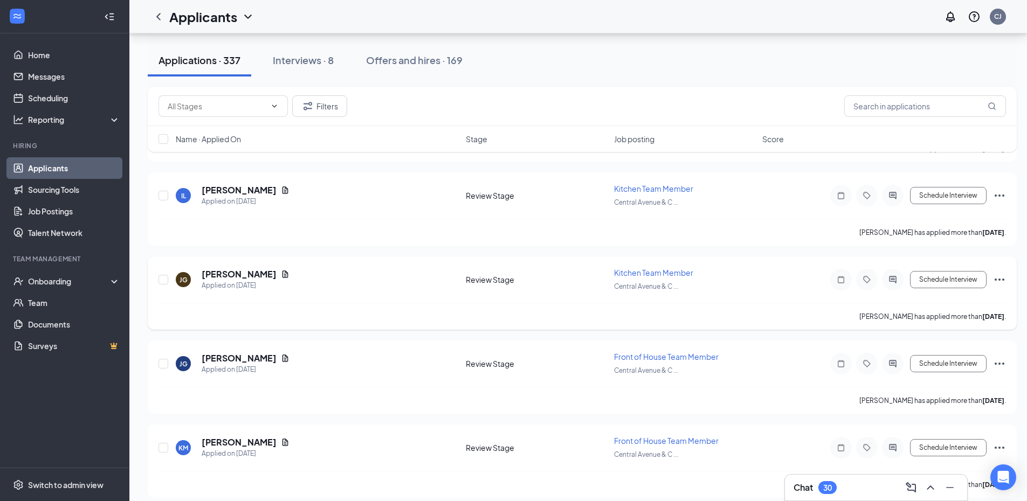
scroll to position [1349, 0]
click at [240, 360] on h5 "Jalen Gilliam" at bounding box center [239, 359] width 75 height 12
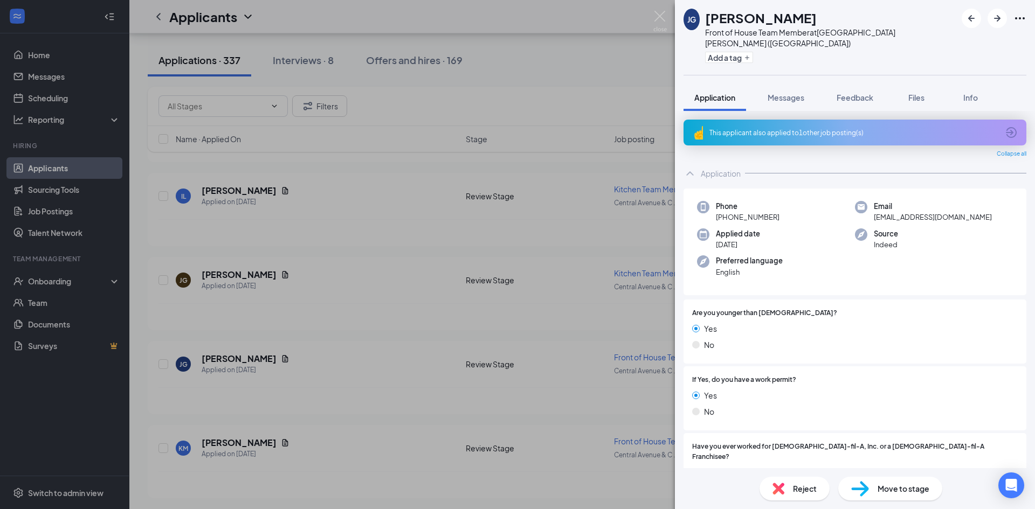
click at [795, 490] on span "Reject" at bounding box center [805, 489] width 24 height 12
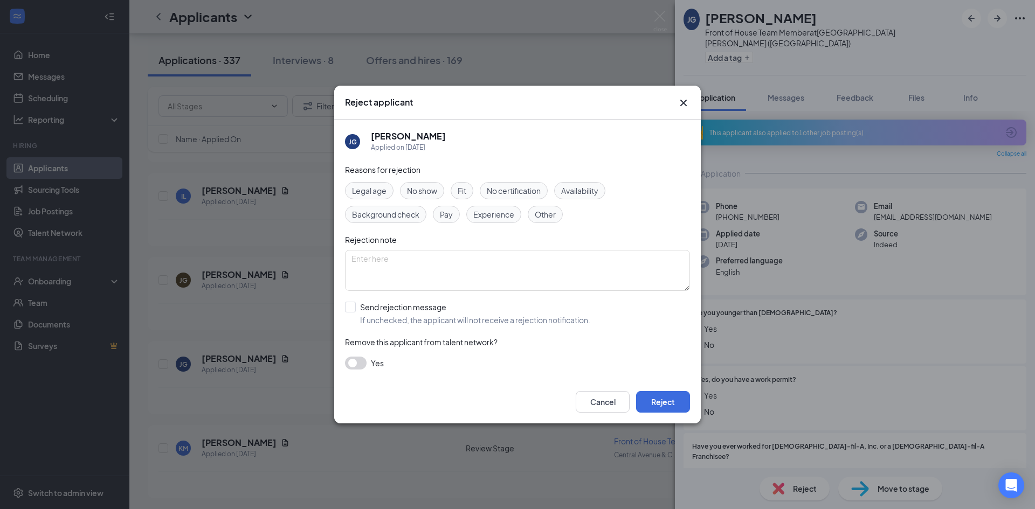
click at [539, 215] on span "Other" at bounding box center [545, 215] width 21 height 12
click at [667, 397] on button "Reject" at bounding box center [663, 402] width 54 height 22
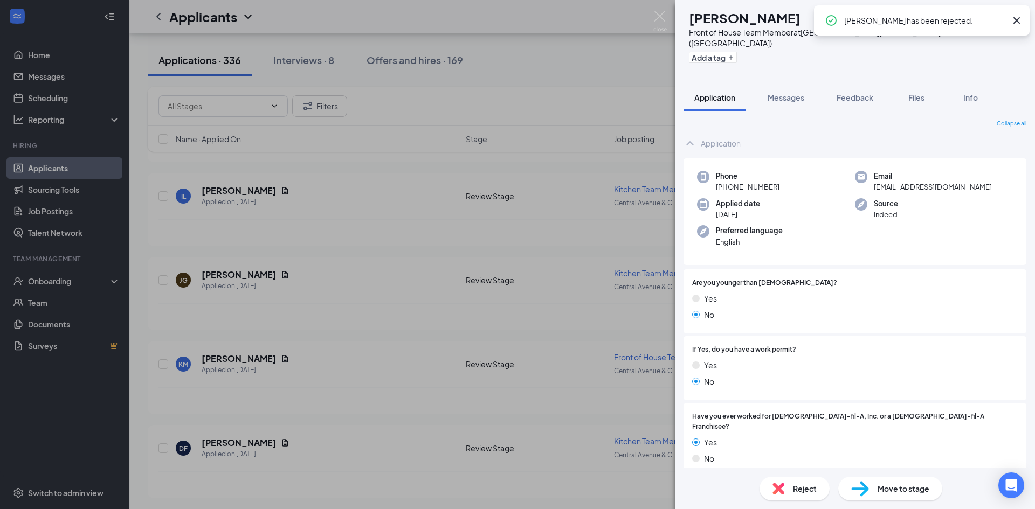
click at [286, 275] on div "KM karin marshall Front of House Team Member at Central Avenue & Colvin Avenue …" at bounding box center [517, 254] width 1035 height 509
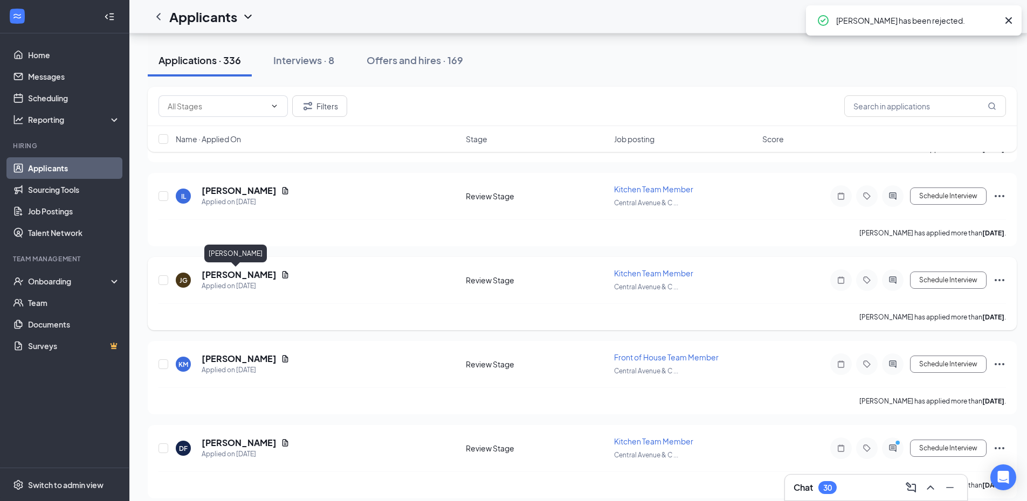
click at [244, 277] on h5 "Jalen Gilliam" at bounding box center [239, 275] width 75 height 12
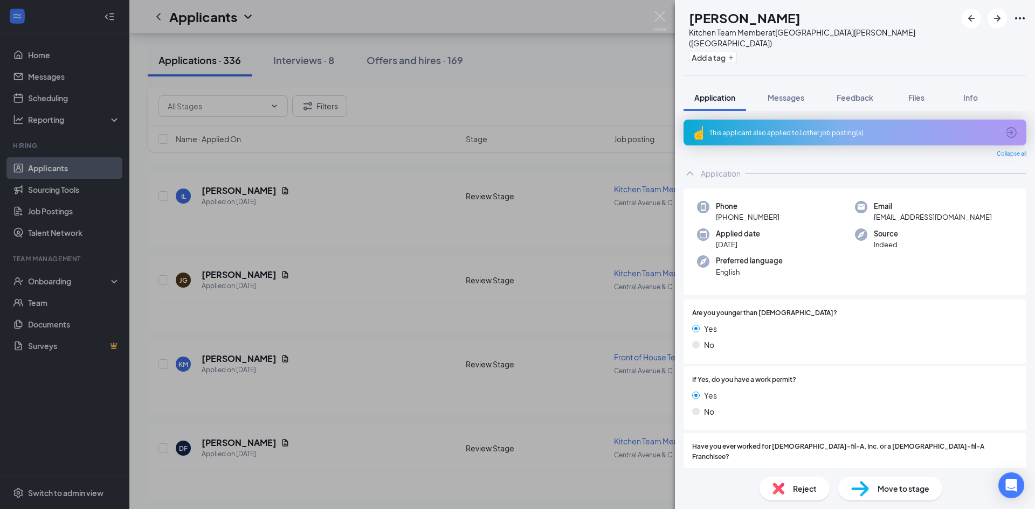
click at [807, 490] on span "Reject" at bounding box center [805, 489] width 24 height 12
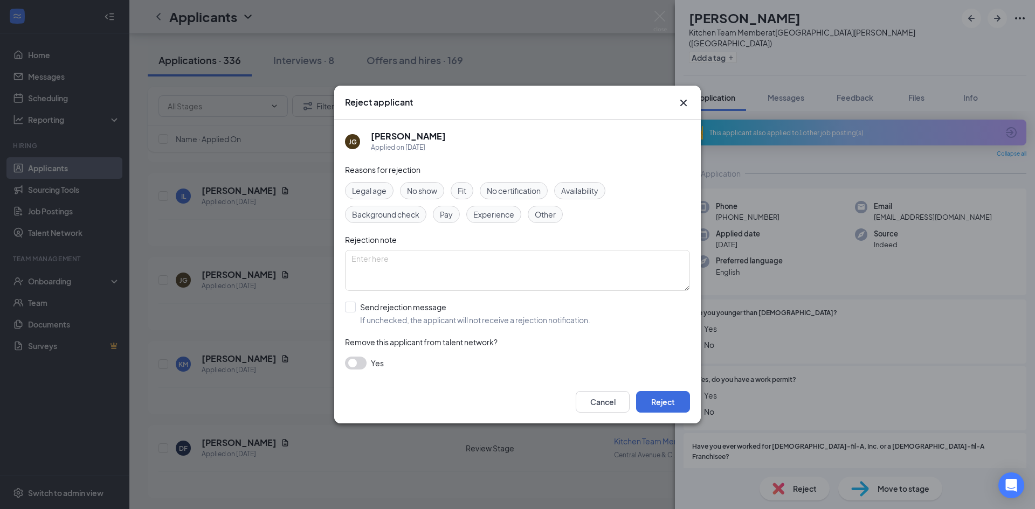
click at [553, 216] on span "Other" at bounding box center [545, 215] width 21 height 12
drag, startPoint x: 671, startPoint y: 401, endPoint x: 650, endPoint y: 393, distance: 22.0
click at [671, 401] on button "Reject" at bounding box center [663, 402] width 54 height 22
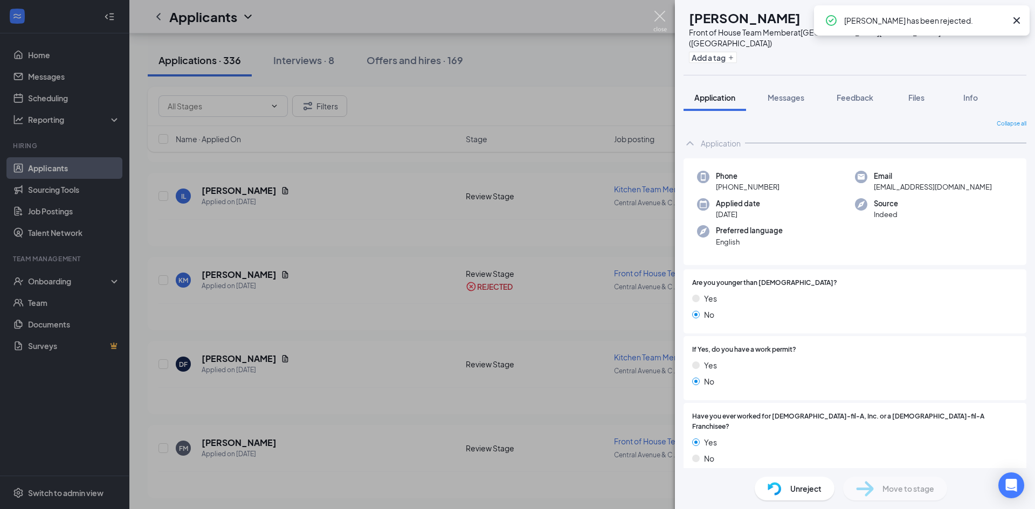
click at [657, 13] on img at bounding box center [659, 21] width 13 height 21
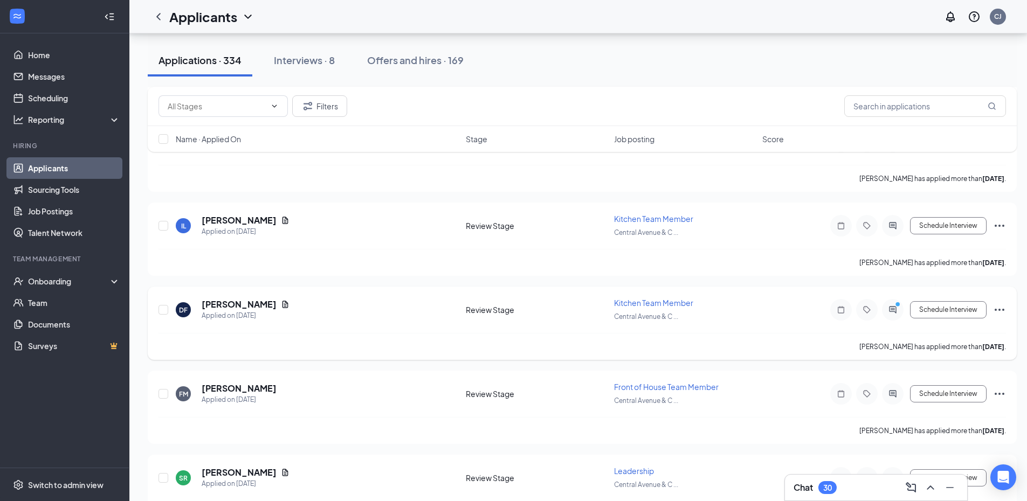
scroll to position [1295, 0]
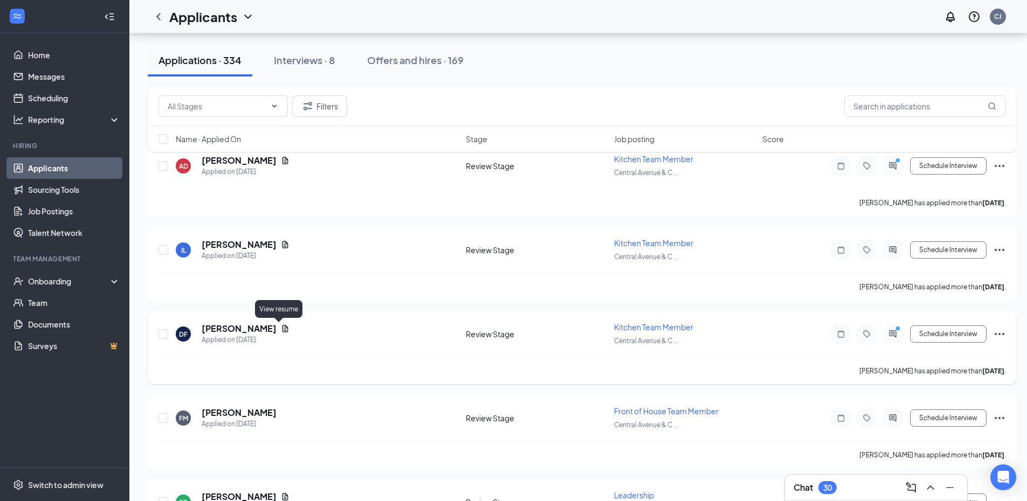
click at [282, 329] on icon "Document" at bounding box center [285, 328] width 6 height 7
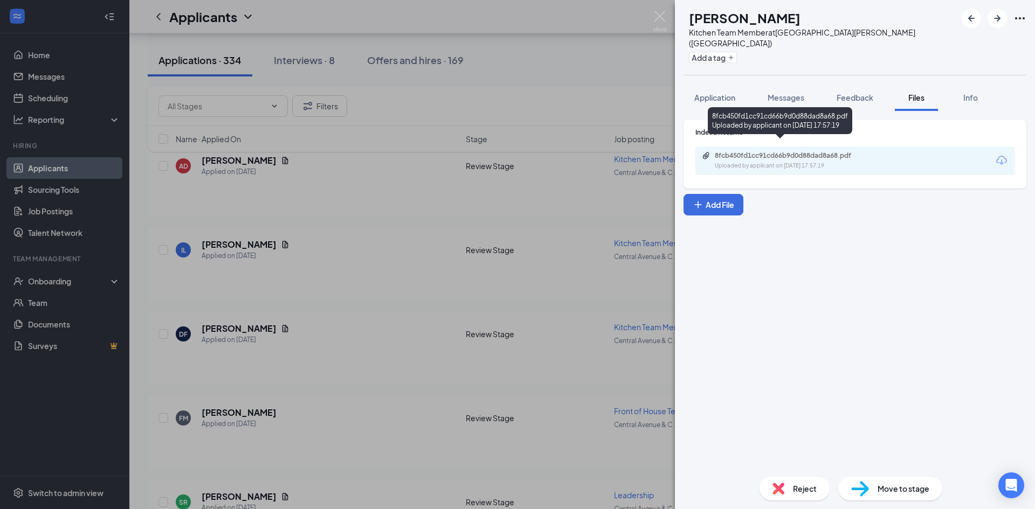
click at [803, 162] on div "Uploaded by applicant on Aug 24, 2025 at 17:57:19" at bounding box center [796, 166] width 162 height 9
click at [793, 482] on div "Reject" at bounding box center [795, 489] width 70 height 24
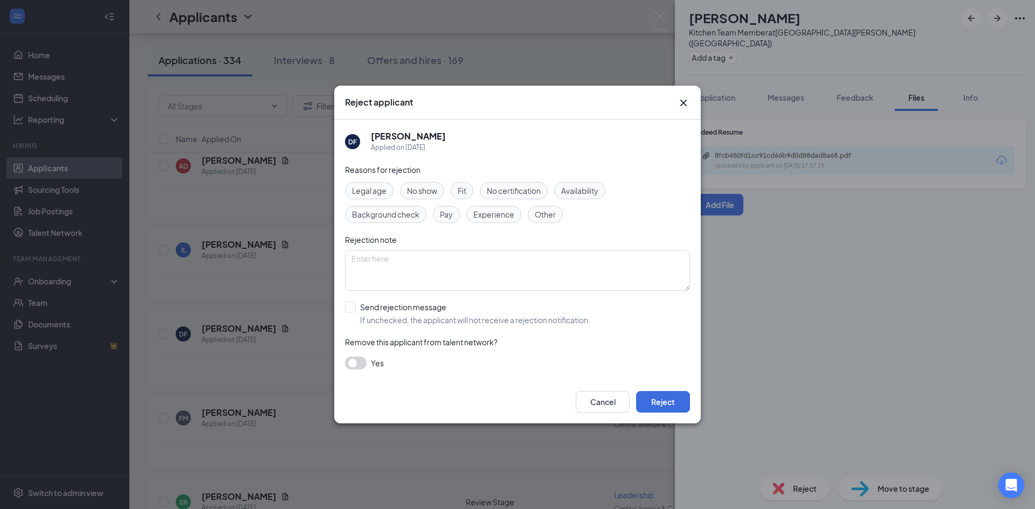
click at [550, 213] on span "Other" at bounding box center [545, 215] width 21 height 12
click at [661, 392] on button "Reject" at bounding box center [663, 402] width 54 height 22
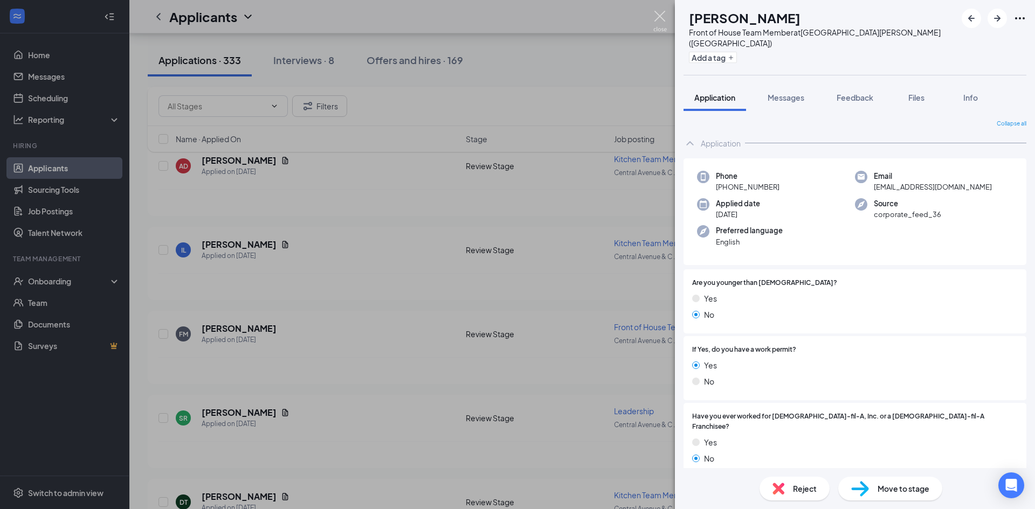
click at [660, 16] on img at bounding box center [659, 21] width 13 height 21
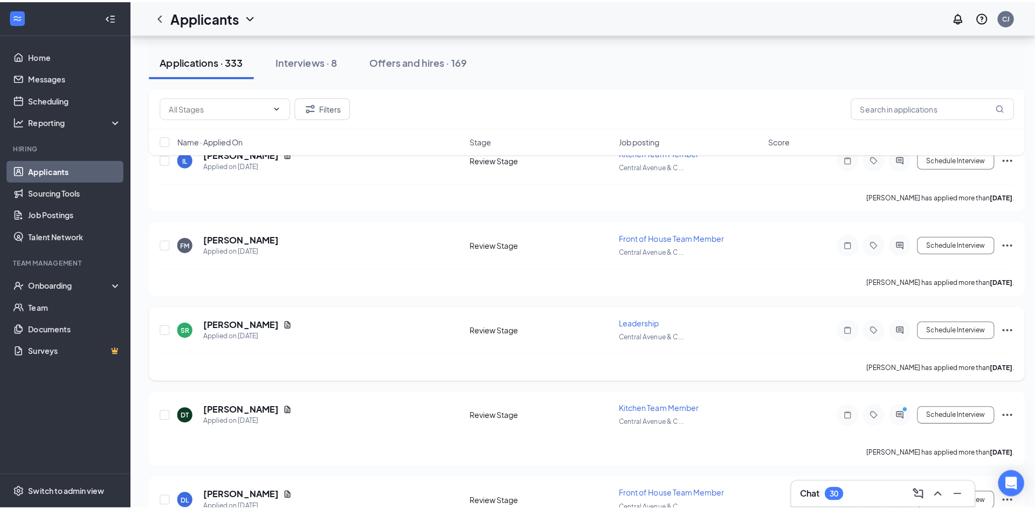
scroll to position [1457, 0]
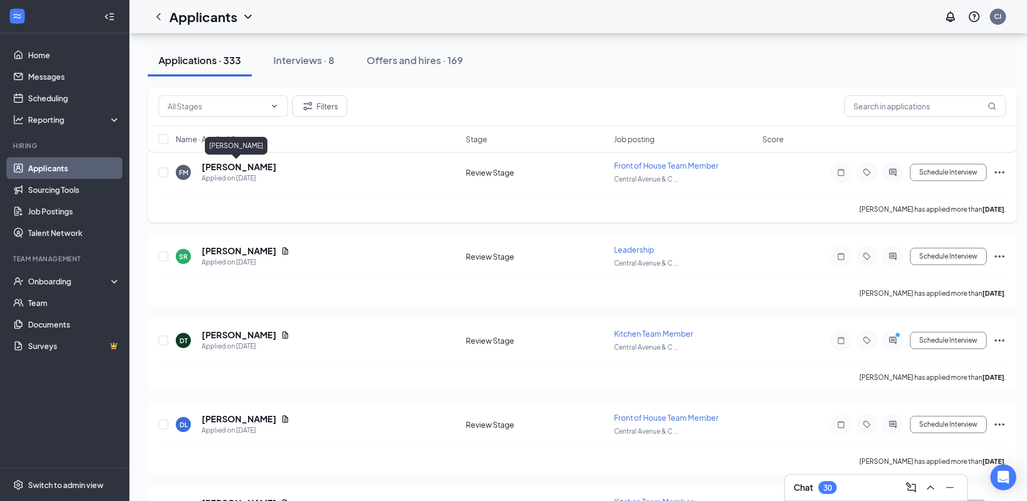
click at [239, 168] on h5 "Frank Michel" at bounding box center [239, 167] width 75 height 12
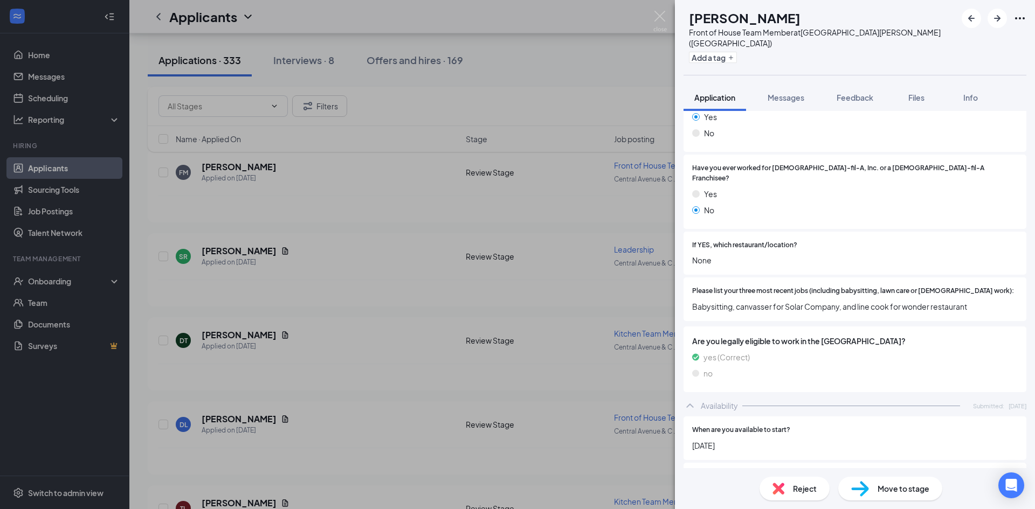
scroll to position [270, 0]
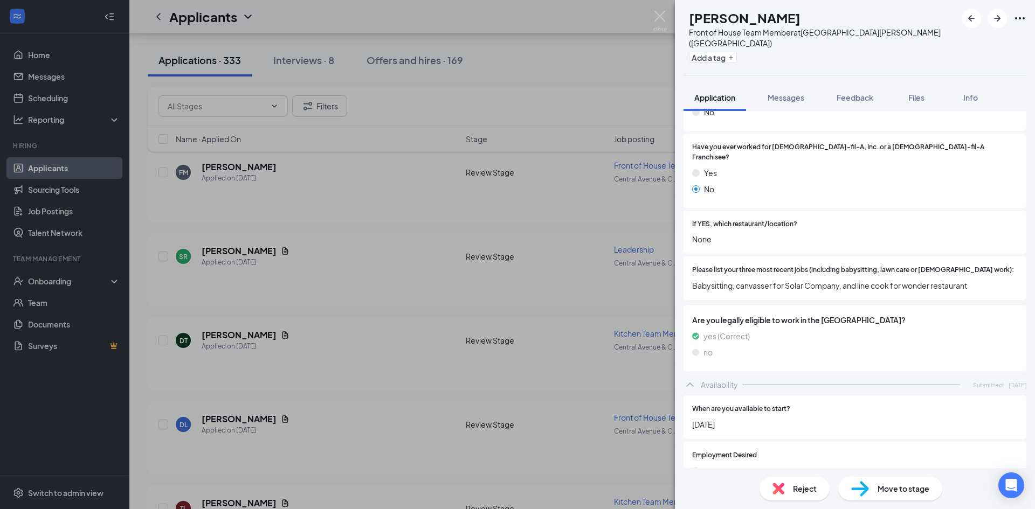
click at [804, 485] on span "Reject" at bounding box center [805, 489] width 24 height 12
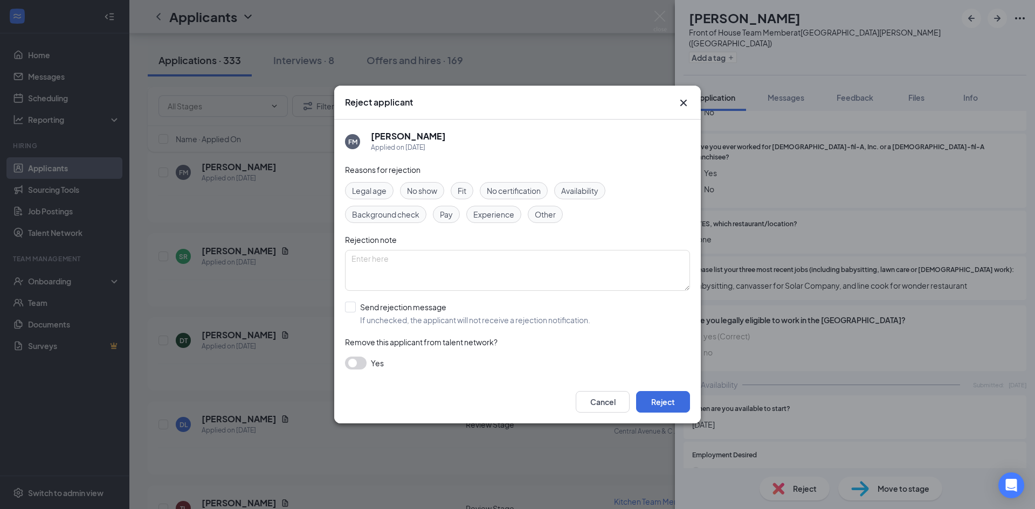
click at [558, 218] on div "Other" at bounding box center [545, 214] width 35 height 17
click at [676, 398] on button "Reject" at bounding box center [663, 402] width 54 height 22
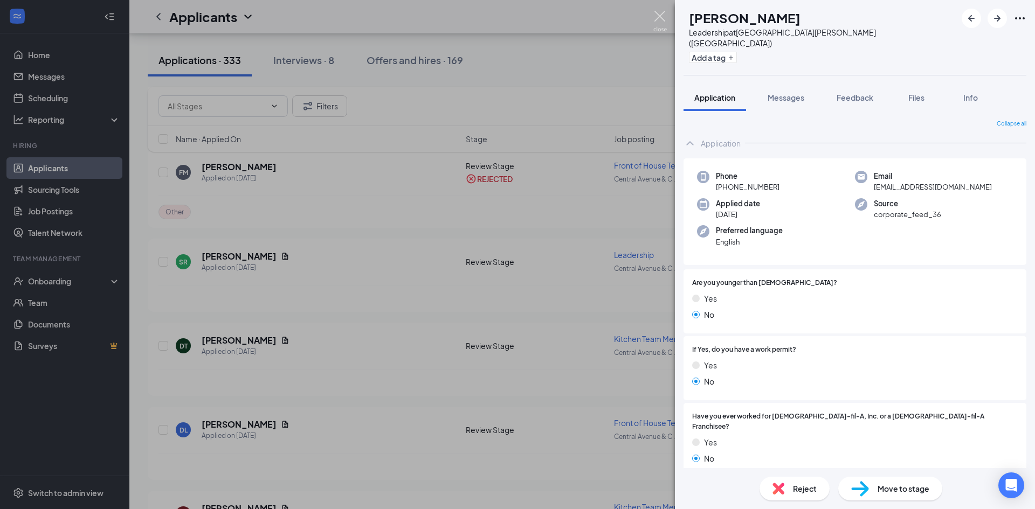
click at [657, 14] on img at bounding box center [659, 21] width 13 height 21
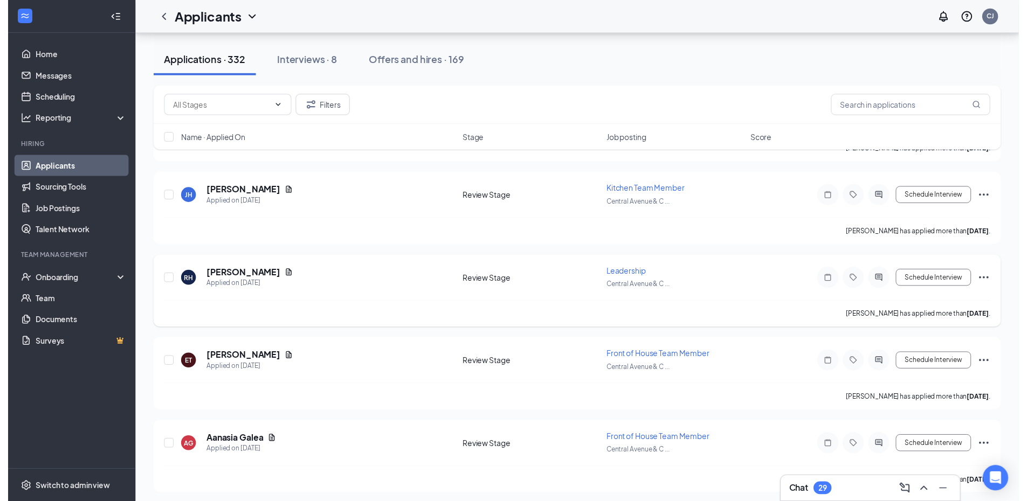
scroll to position [1780, 0]
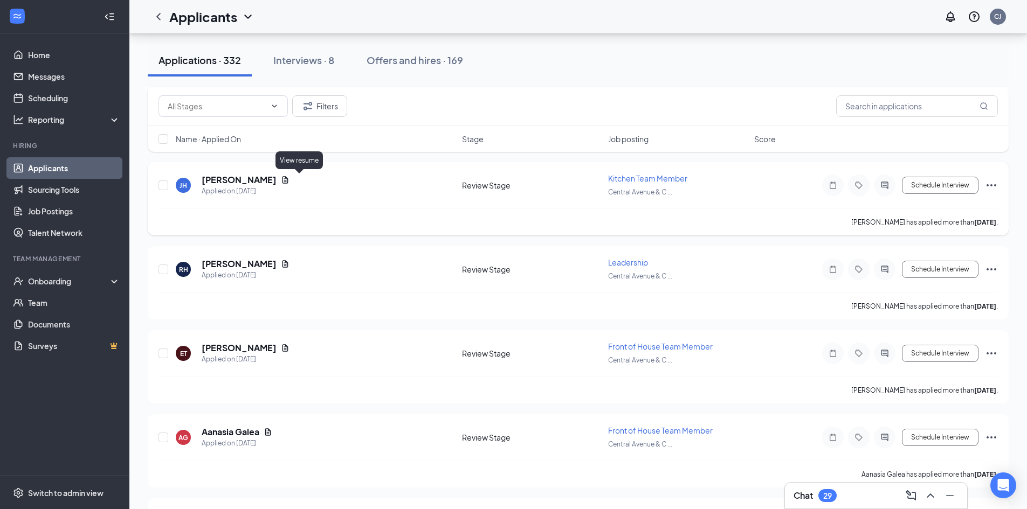
click at [288, 181] on icon "Document" at bounding box center [285, 179] width 6 height 7
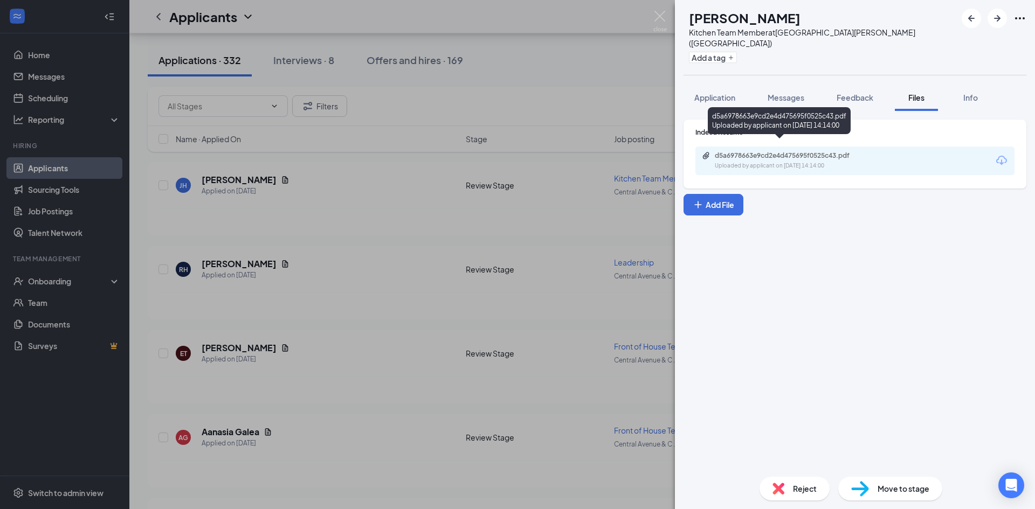
click at [813, 162] on div "Uploaded by applicant on [DATE] 14:14:00" at bounding box center [796, 166] width 162 height 9
drag, startPoint x: 341, startPoint y: 295, endPoint x: 341, endPoint y: 304, distance: 9.2
click at [334, 308] on div "[PERSON_NAME] Kitchen Team Member at [GEOGRAPHIC_DATA][PERSON_NAME] ([GEOGRAPHI…" at bounding box center [517, 254] width 1035 height 509
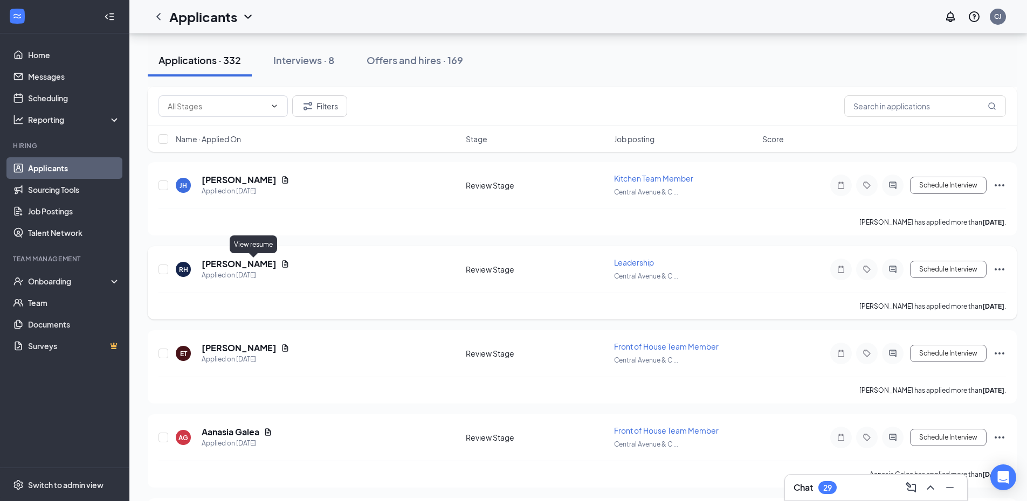
click at [281, 261] on icon "Document" at bounding box center [285, 264] width 9 height 9
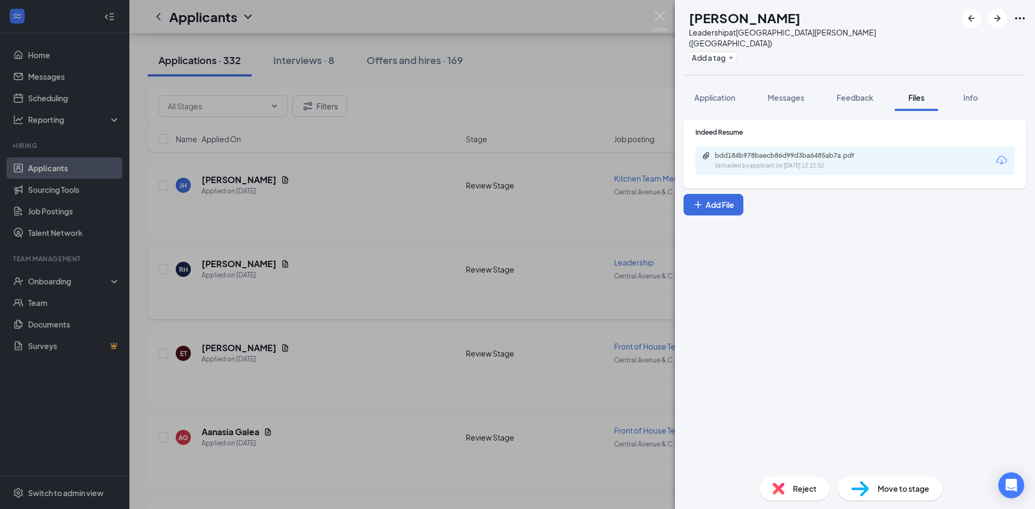
drag, startPoint x: 328, startPoint y: 266, endPoint x: 322, endPoint y: 299, distance: 33.4
click at [328, 265] on div "RH Ronald Hill Leadership at Central Avenue & Colvin Avenue (NY) Add a tag Appl…" at bounding box center [517, 254] width 1035 height 509
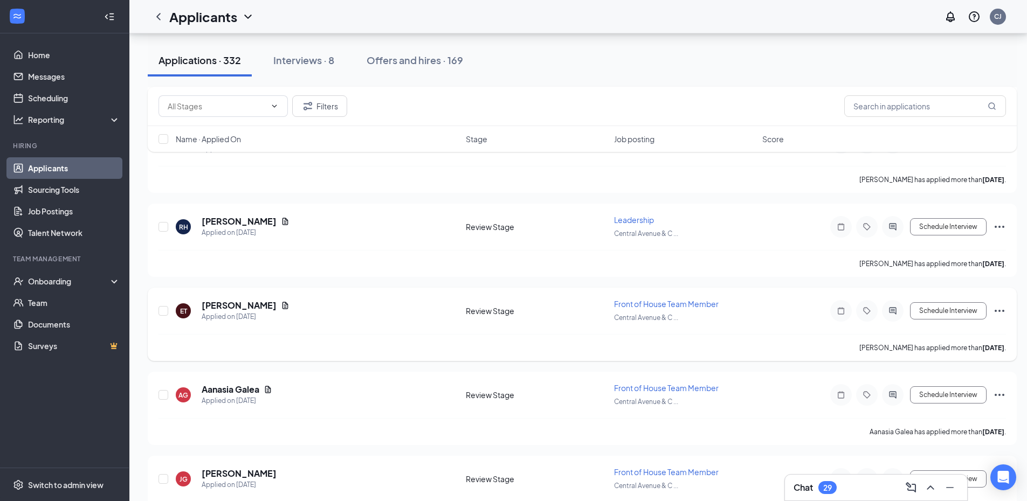
scroll to position [1888, 0]
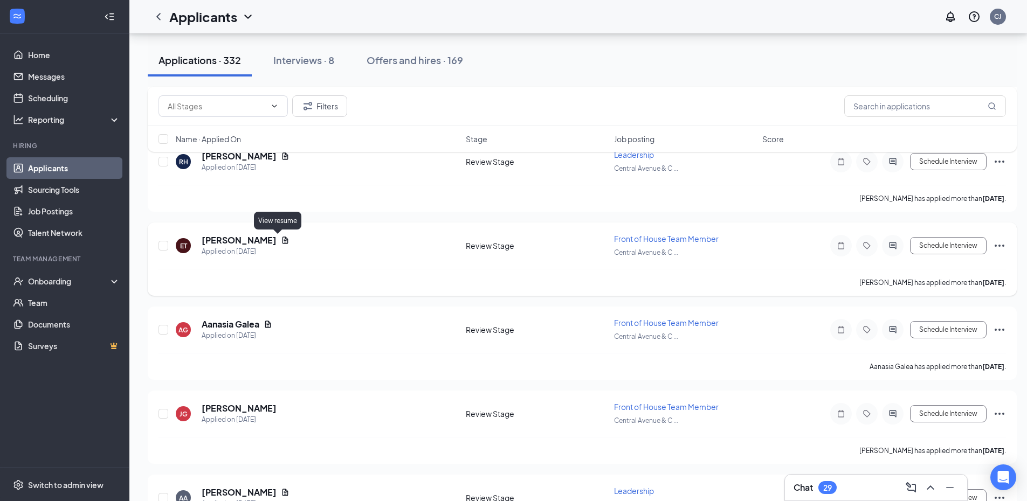
click at [281, 238] on icon "Document" at bounding box center [285, 240] width 9 height 9
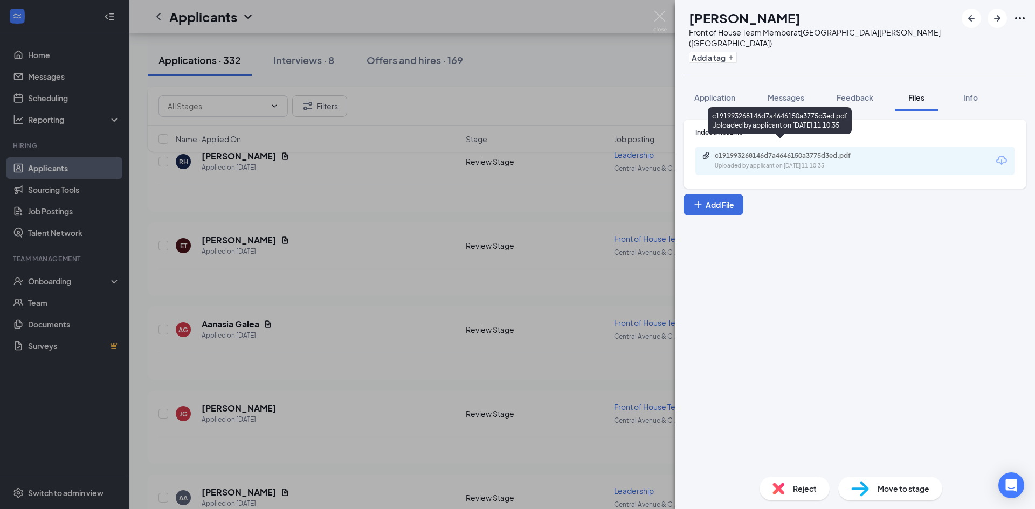
click at [852, 151] on div "c191993268146d7a4646150a3775d3ed.pdf" at bounding box center [790, 155] width 151 height 9
click at [497, 86] on div "ET Elijah Thompson Front of House Team Member at Central Avenue & Colvin Avenue…" at bounding box center [517, 254] width 1035 height 509
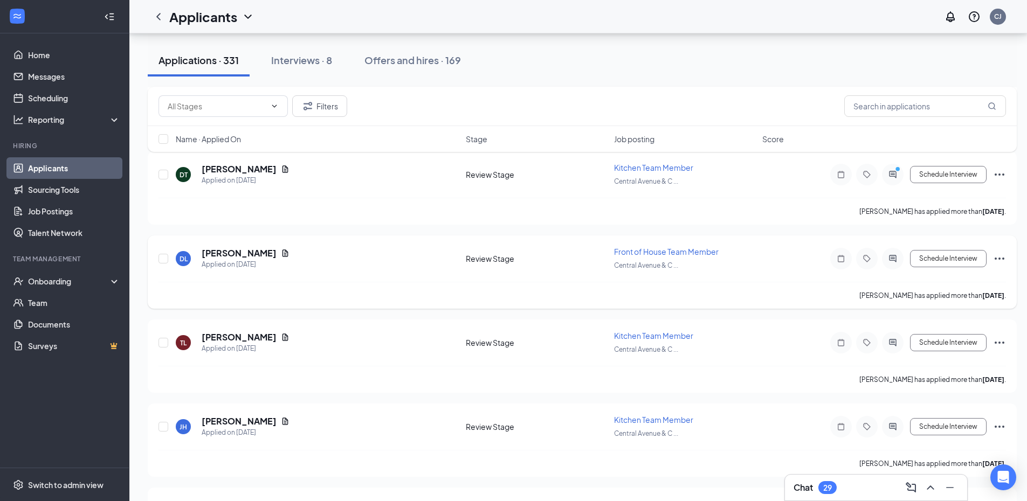
scroll to position [1564, 0]
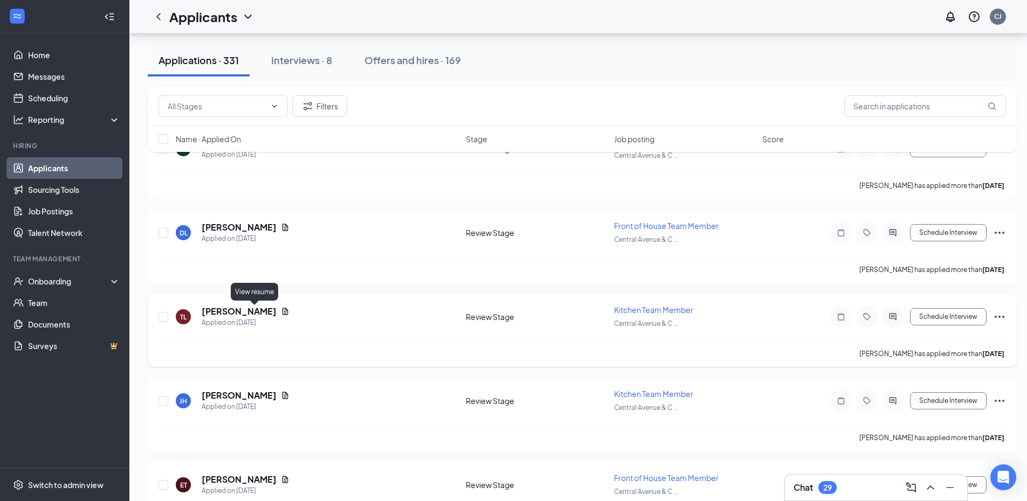
click at [281, 310] on icon "Document" at bounding box center [285, 311] width 9 height 9
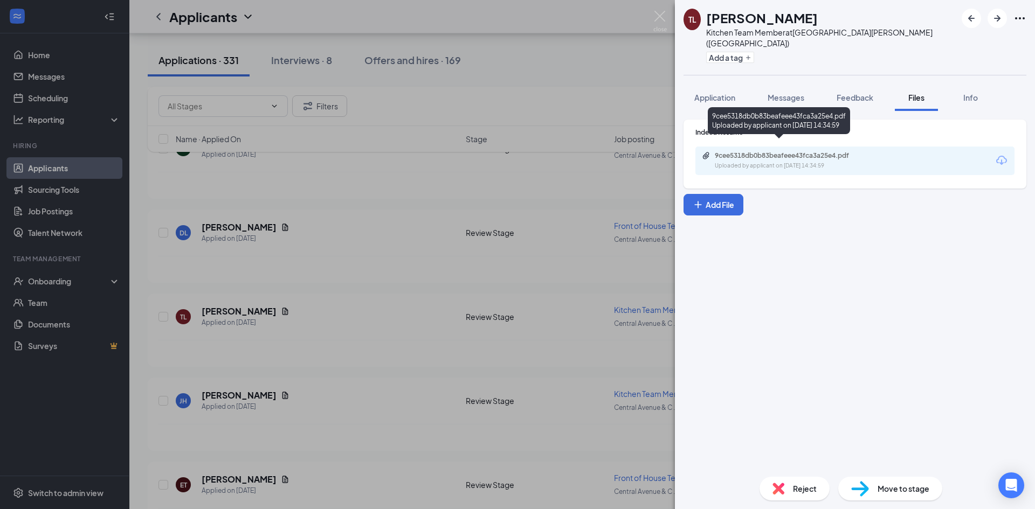
click at [806, 151] on div "9cee5318db0b83beafeee43fca3a25e4.pdf" at bounding box center [790, 155] width 151 height 9
click at [328, 233] on div "TL [PERSON_NAME] Kitchen Team Member at [GEOGRAPHIC_DATA][PERSON_NAME] ([GEOGRA…" at bounding box center [517, 254] width 1035 height 509
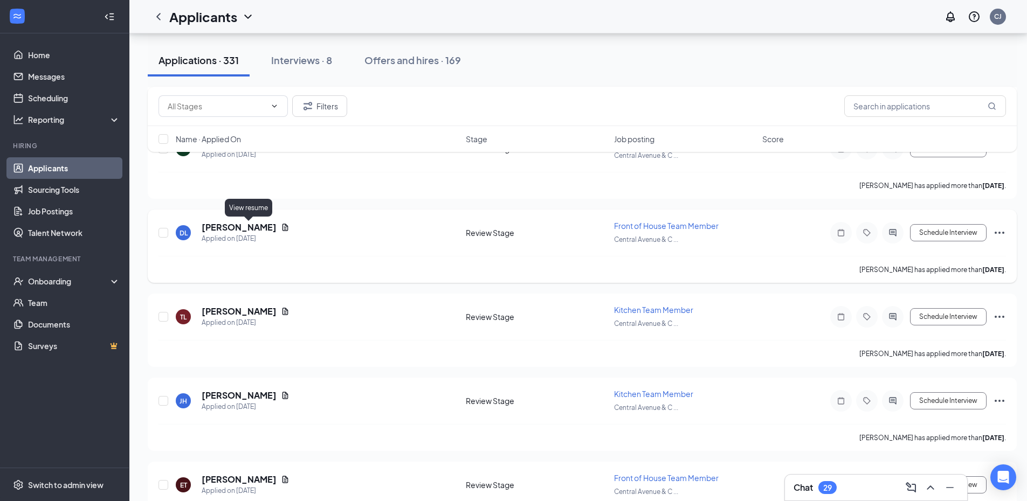
click at [282, 229] on icon "Document" at bounding box center [285, 227] width 6 height 7
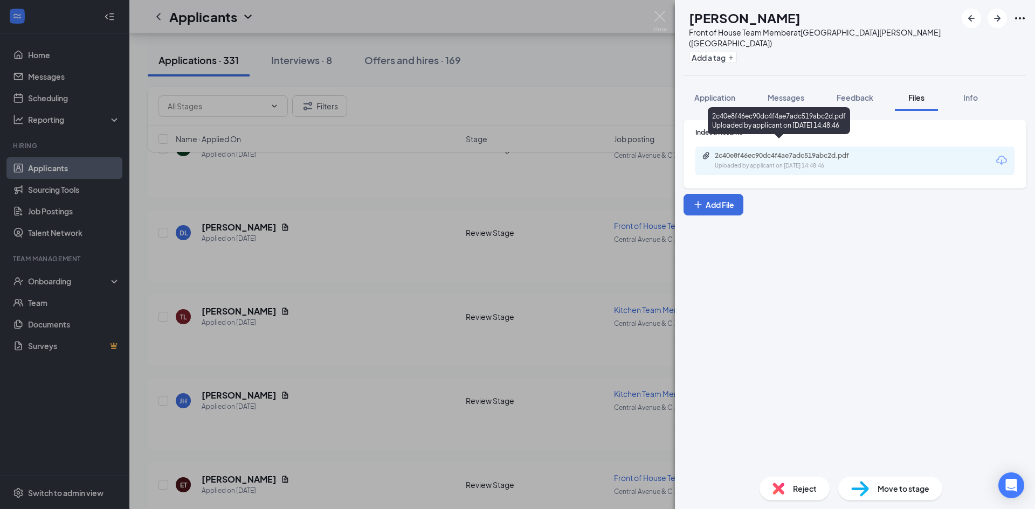
click at [795, 162] on div "Uploaded by applicant on [DATE] 14:48:46" at bounding box center [796, 166] width 162 height 9
click at [400, 226] on div "DL [PERSON_NAME] Front of House Team Member at [GEOGRAPHIC_DATA][PERSON_NAME] (…" at bounding box center [517, 254] width 1035 height 509
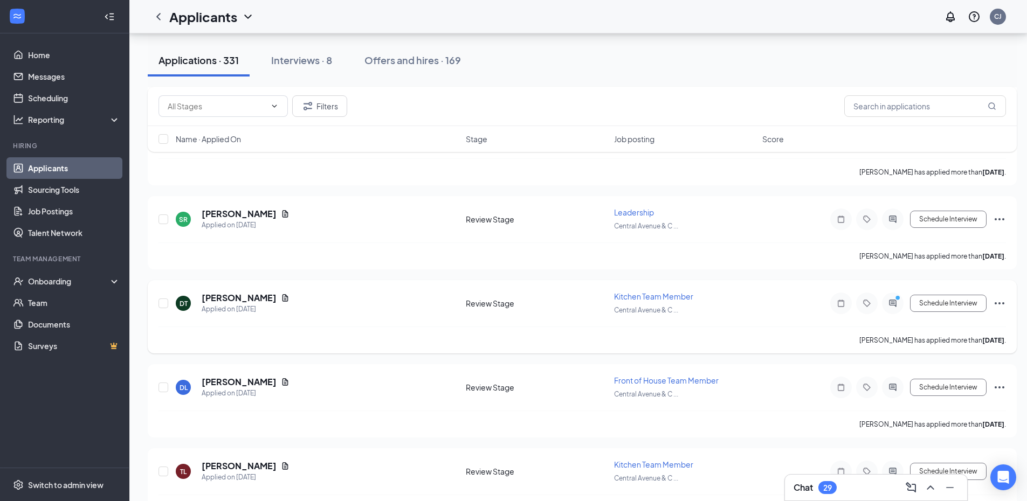
scroll to position [1403, 0]
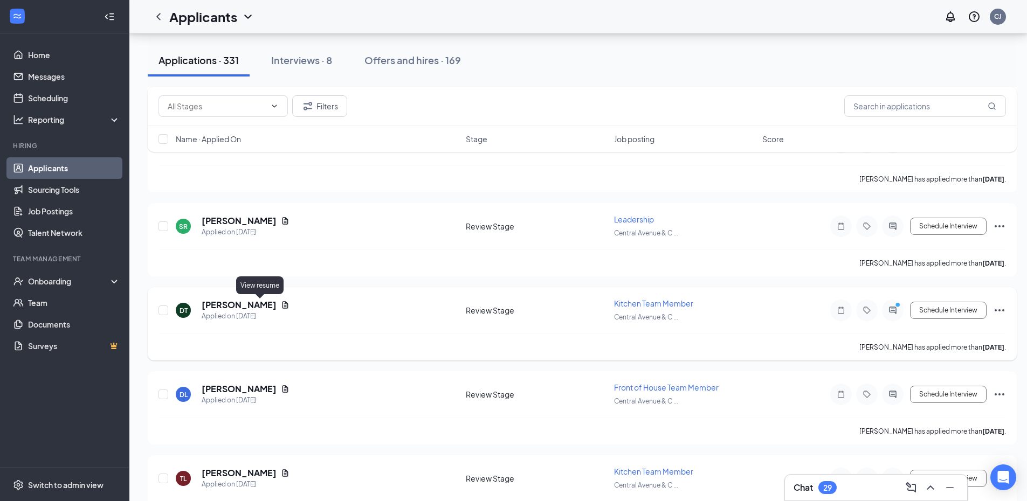
click at [281, 302] on icon "Document" at bounding box center [285, 305] width 9 height 9
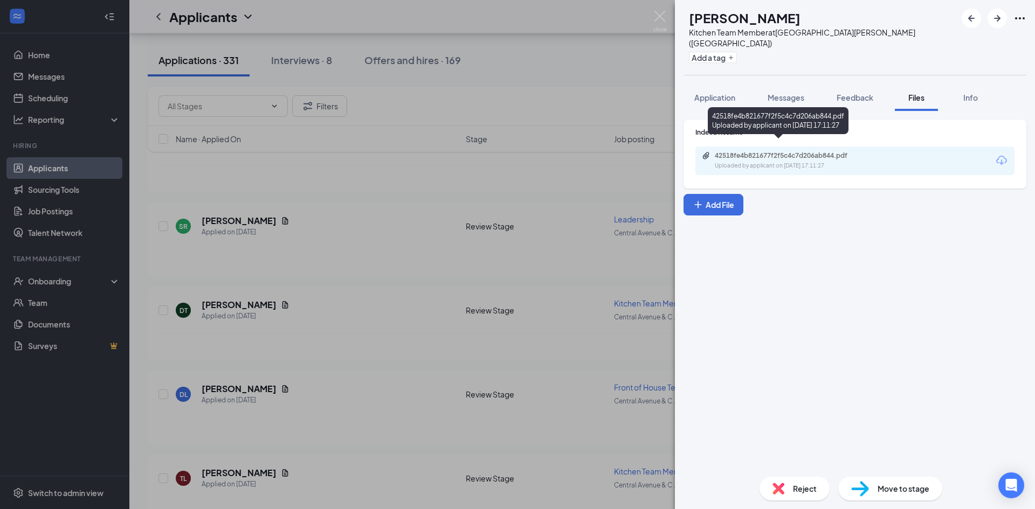
click at [799, 151] on div "42518fe4b821677f2f5c4c7d206ab844.pdf" at bounding box center [790, 155] width 151 height 9
click at [802, 489] on span "Reject" at bounding box center [805, 489] width 24 height 12
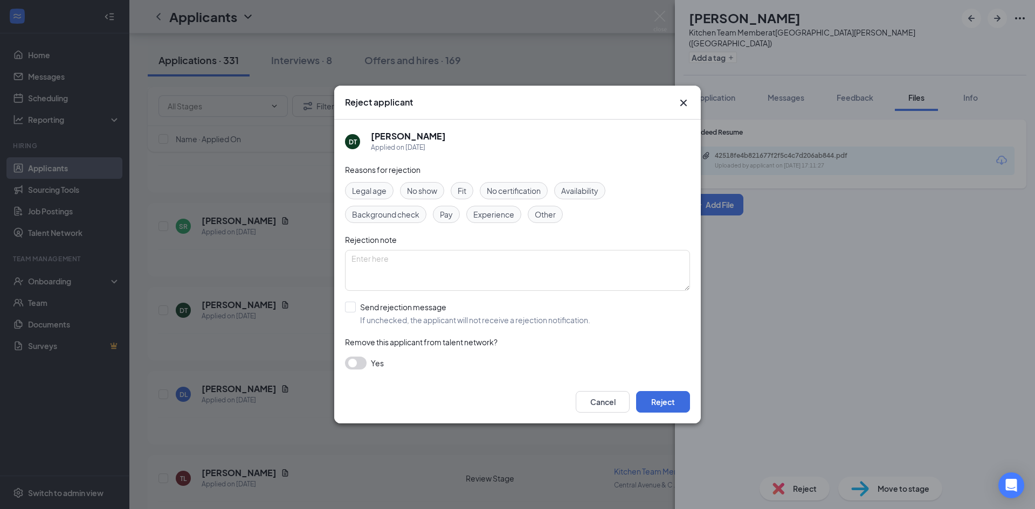
click at [549, 215] on span "Other" at bounding box center [545, 215] width 21 height 12
click at [670, 410] on button "Reject" at bounding box center [663, 402] width 54 height 22
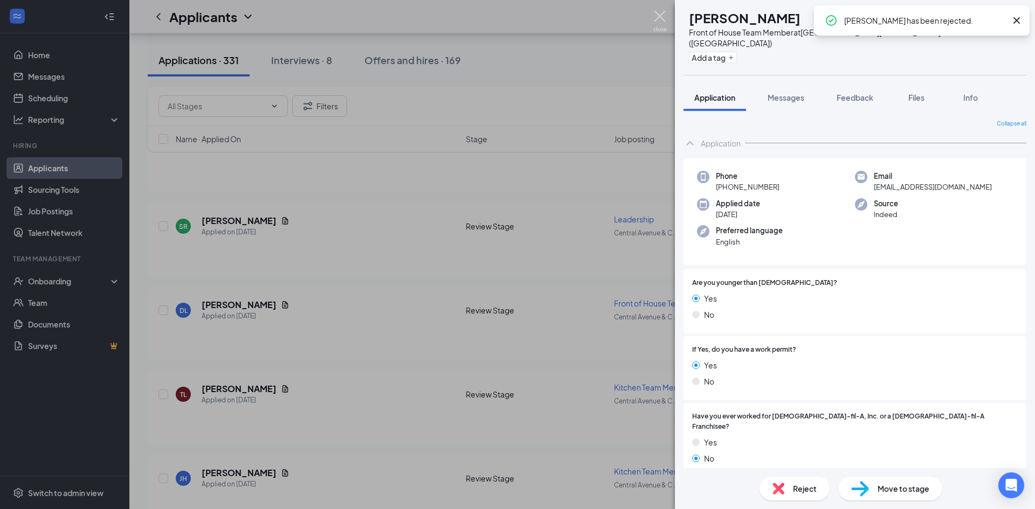
click at [661, 13] on img at bounding box center [659, 21] width 13 height 21
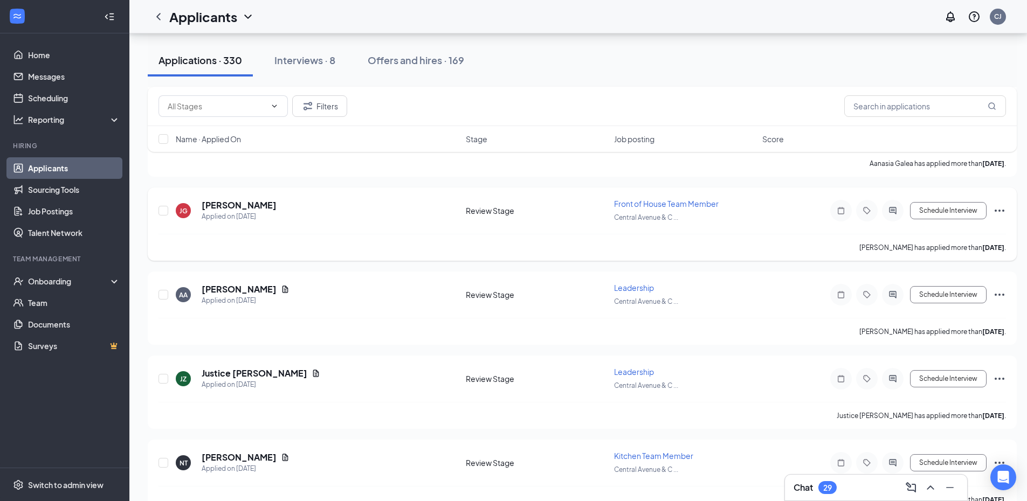
scroll to position [1996, 0]
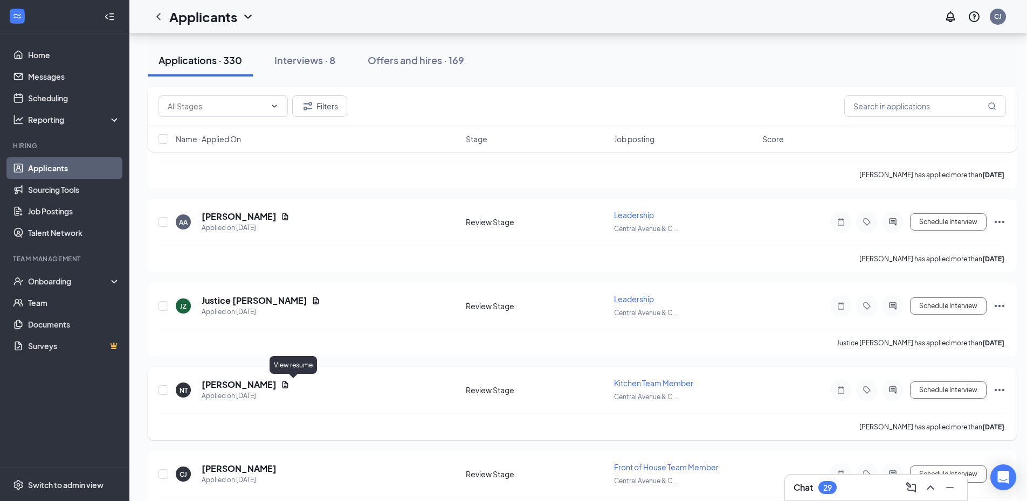
click at [289, 382] on icon "Document" at bounding box center [285, 385] width 9 height 9
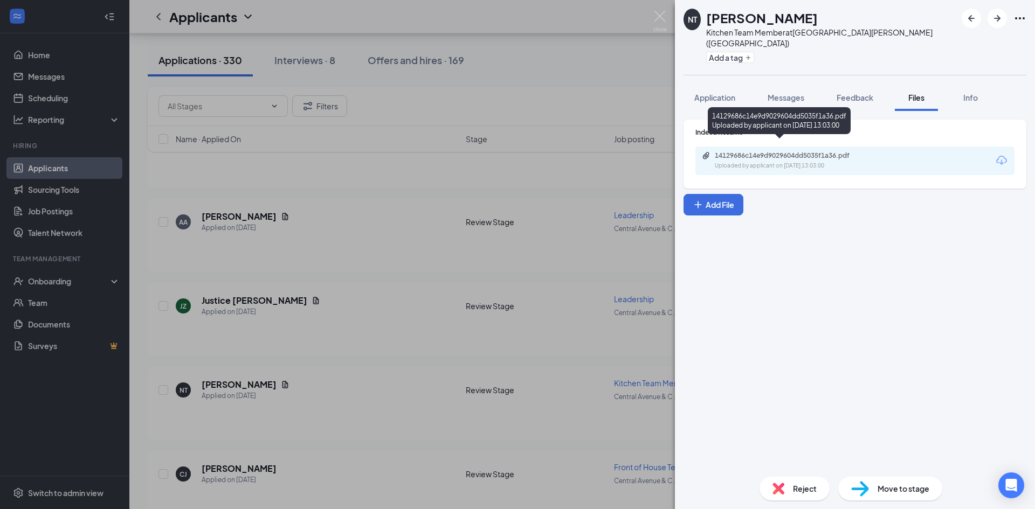
click at [815, 151] on div "14129686c14e9d9029604dd5035f1a36.pdf" at bounding box center [790, 155] width 151 height 9
click at [570, 85] on div "NT Na’Veiah Thompson Kitchen Team Member at Central Avenue & Colvin Avenue (NY)…" at bounding box center [517, 254] width 1035 height 509
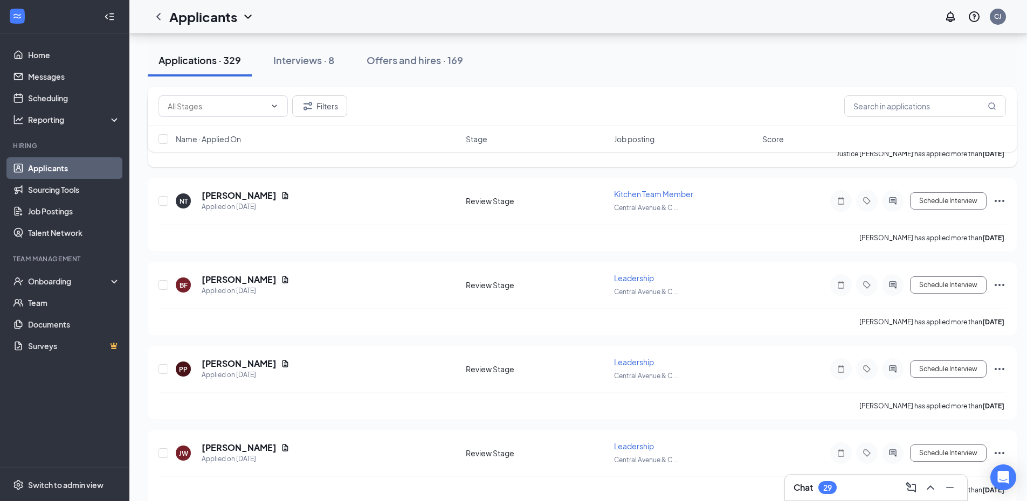
scroll to position [2176, 0]
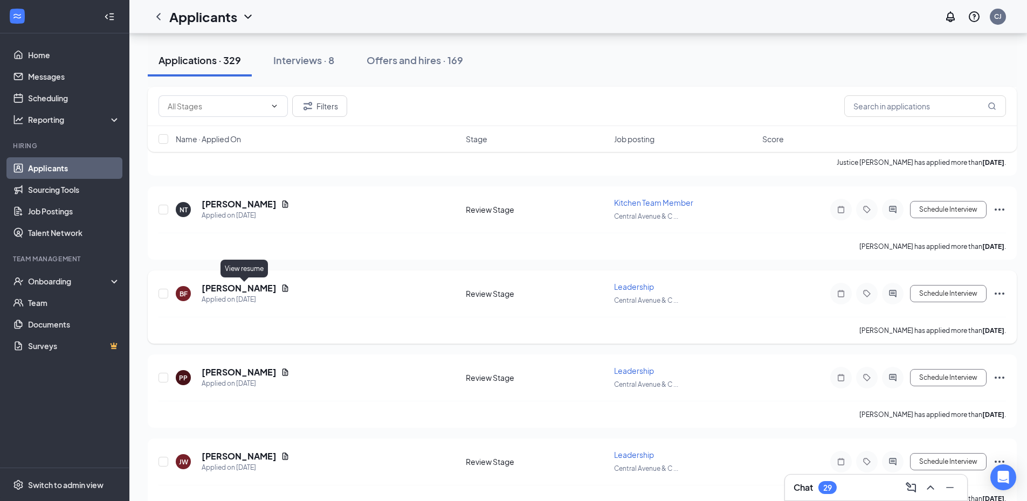
click at [282, 288] on icon "Document" at bounding box center [285, 288] width 6 height 7
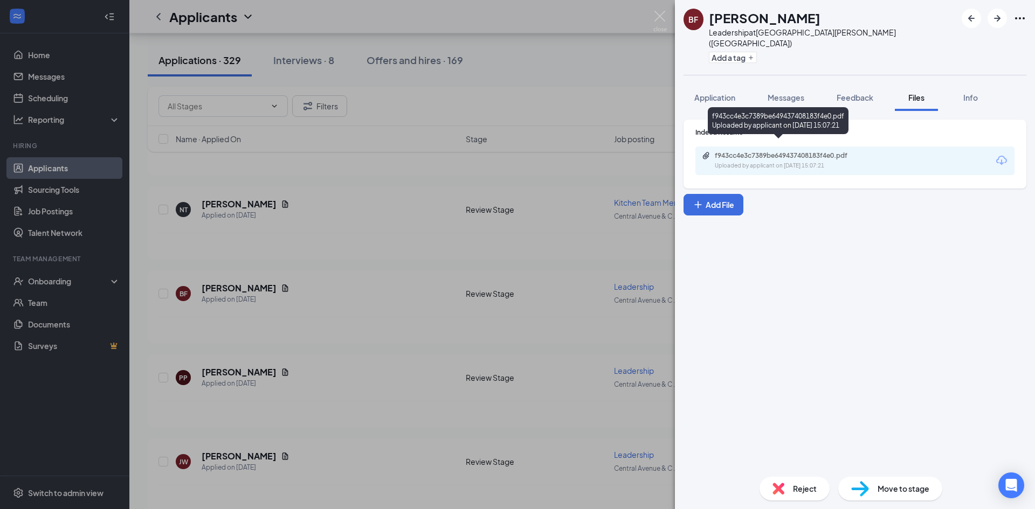
click at [808, 151] on div "f943cc4e3c7389be649437408183f4e0.pdf" at bounding box center [790, 155] width 151 height 9
click at [341, 301] on div "BF Billy Fay Leadership at Central Avenue & Colvin Avenue (NY) Add a tag Applic…" at bounding box center [517, 254] width 1035 height 509
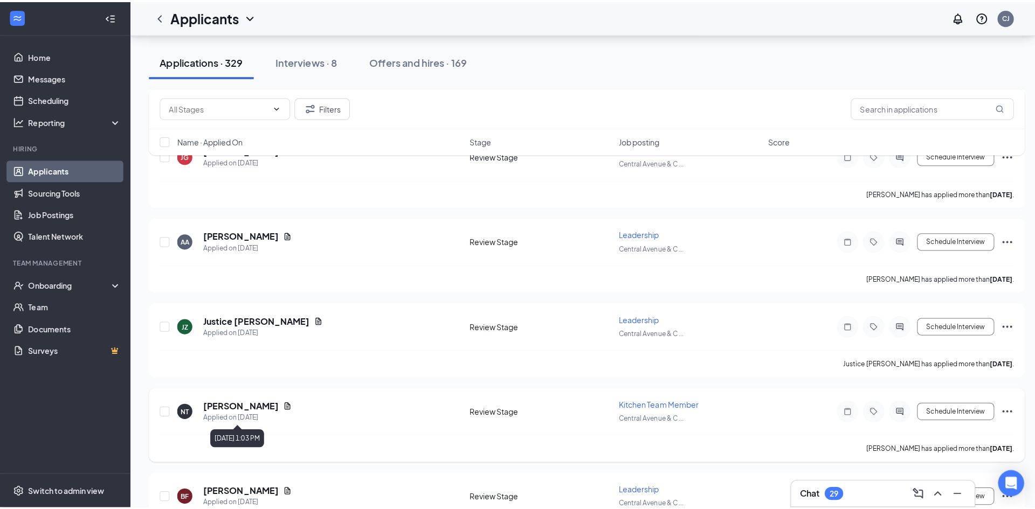
scroll to position [1961, 0]
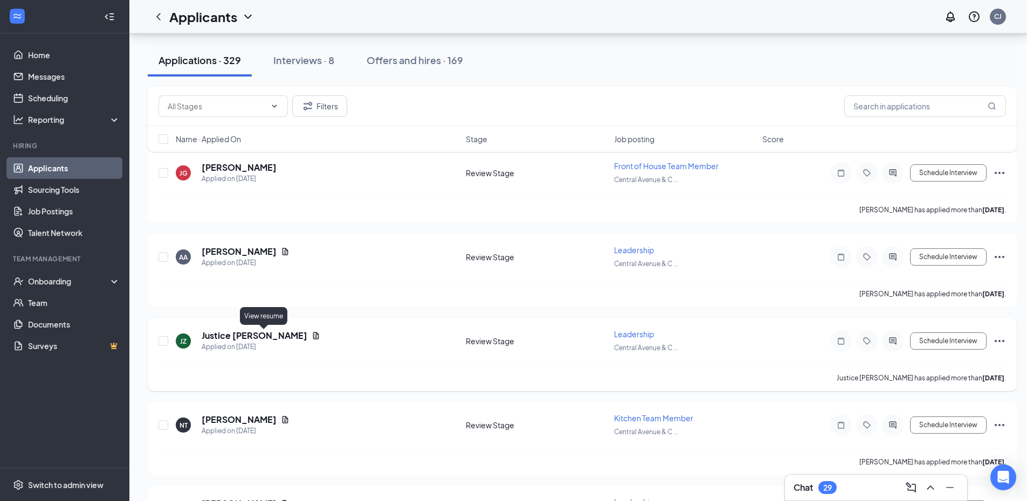
click at [312, 335] on icon "Document" at bounding box center [316, 336] width 9 height 9
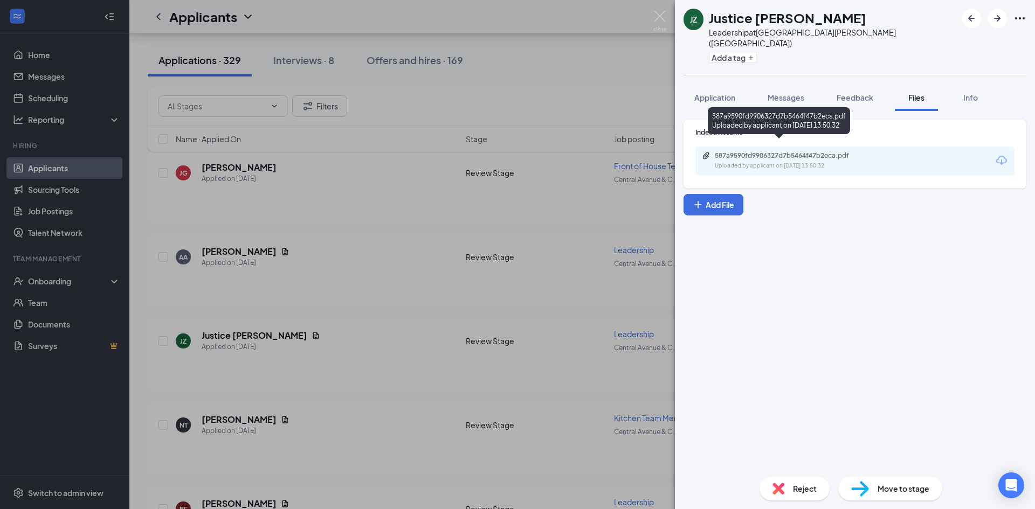
click at [812, 162] on div "Uploaded by applicant on Aug 23, 2025 at 13:50:32" at bounding box center [796, 166] width 162 height 9
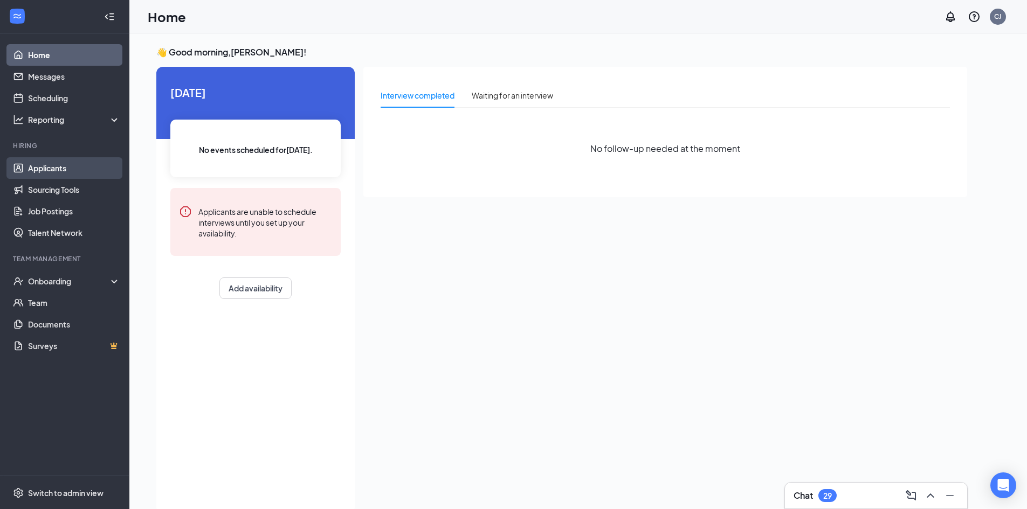
click at [59, 170] on link "Applicants" at bounding box center [74, 168] width 92 height 22
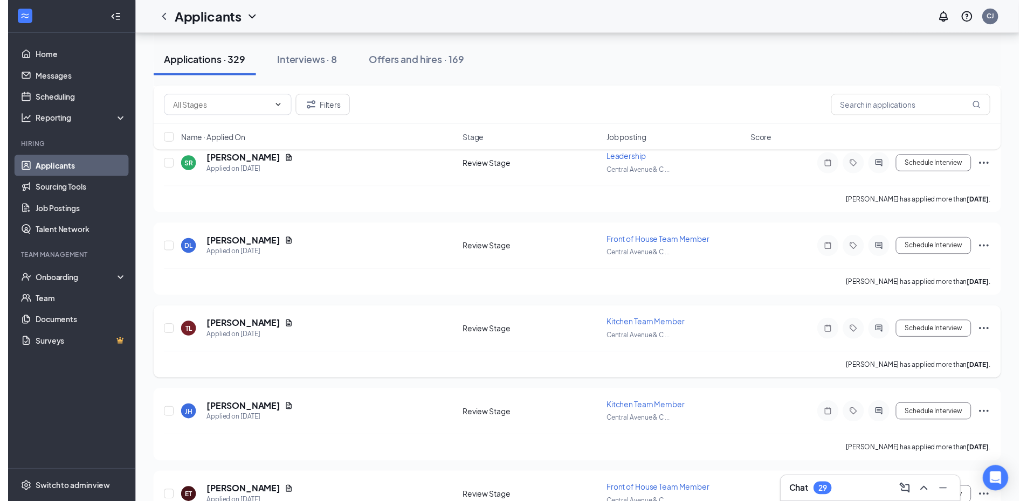
scroll to position [1563, 0]
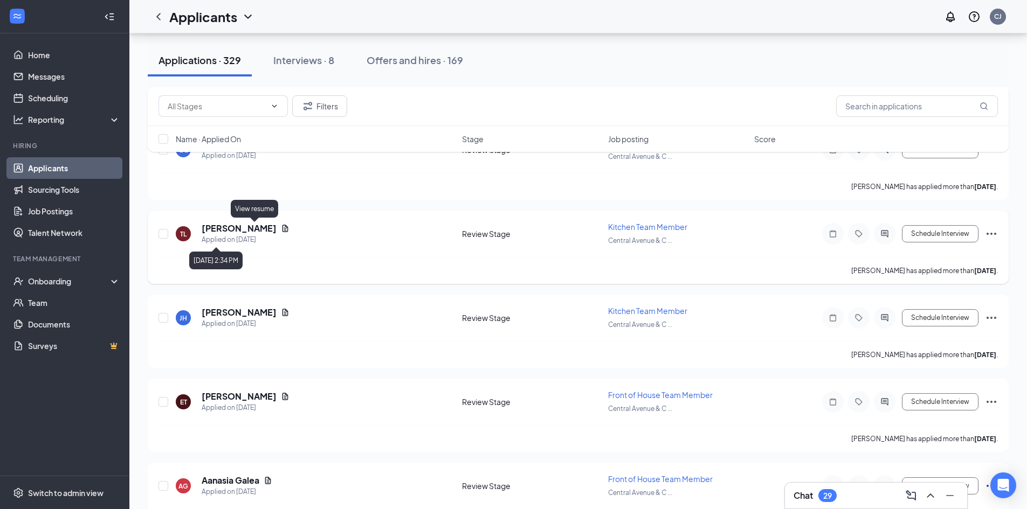
click at [281, 228] on icon "Document" at bounding box center [285, 228] width 9 height 9
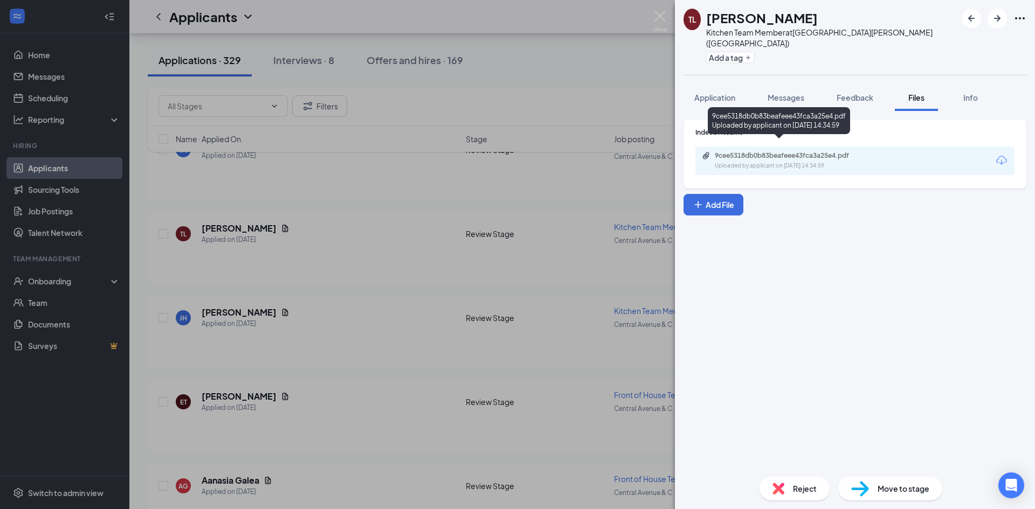
click at [781, 151] on div "9cee5318db0b83beafeee43fca3a25e4.pdf" at bounding box center [790, 155] width 151 height 9
click at [398, 250] on div "TL [PERSON_NAME] Kitchen Team Member at [GEOGRAPHIC_DATA][PERSON_NAME] ([GEOGRA…" at bounding box center [517, 254] width 1035 height 509
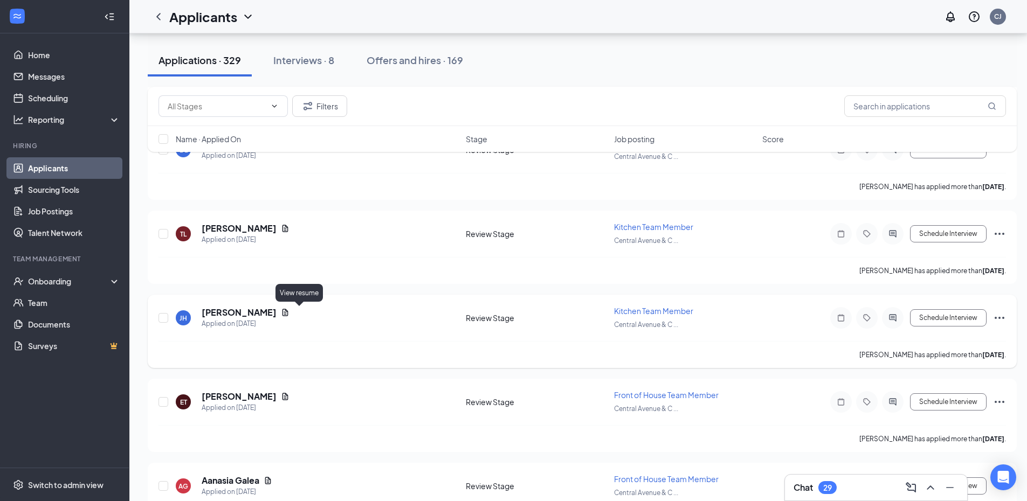
click at [288, 312] on icon "Document" at bounding box center [285, 312] width 6 height 7
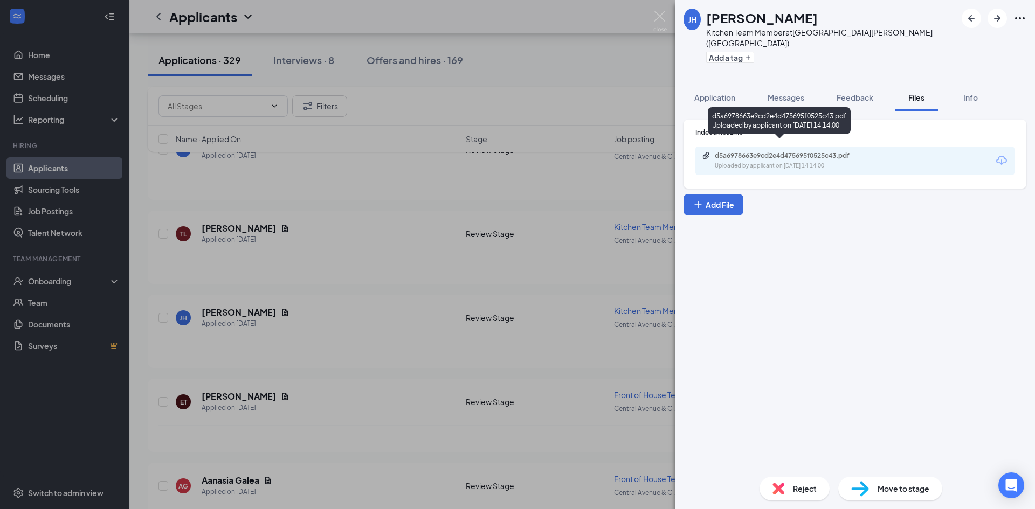
click at [817, 162] on div "Uploaded by applicant on [DATE] 14:14:00" at bounding box center [796, 166] width 162 height 9
click at [795, 482] on div "Reject" at bounding box center [795, 489] width 70 height 24
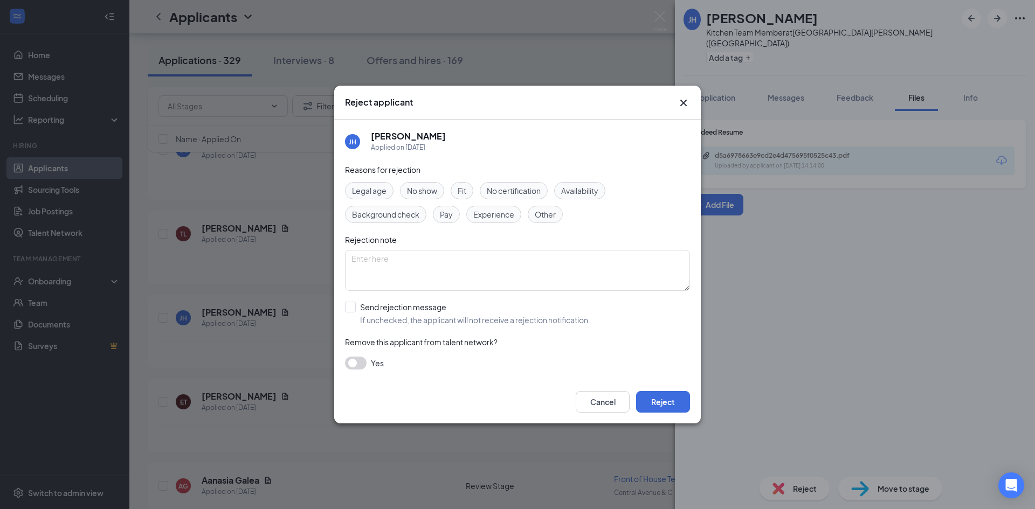
click at [541, 213] on span "Other" at bounding box center [545, 215] width 21 height 12
click at [669, 404] on button "Reject" at bounding box center [663, 402] width 54 height 22
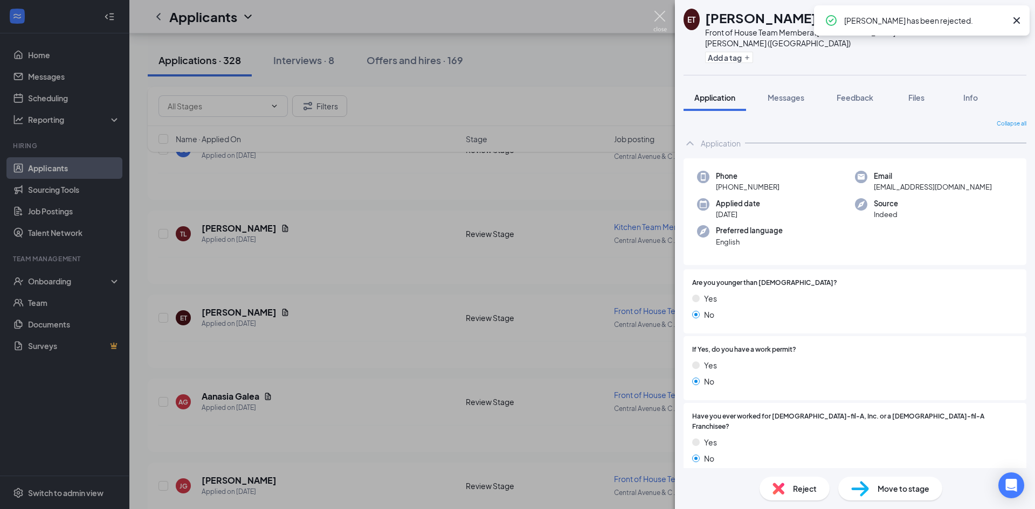
click at [662, 19] on img at bounding box center [659, 21] width 13 height 21
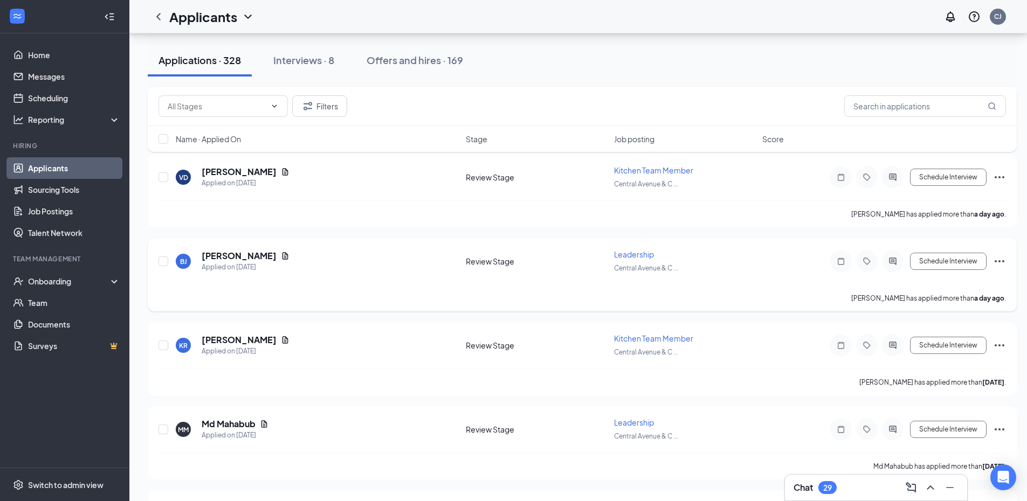
scroll to position [862, 0]
click at [282, 342] on icon "Document" at bounding box center [285, 340] width 6 height 7
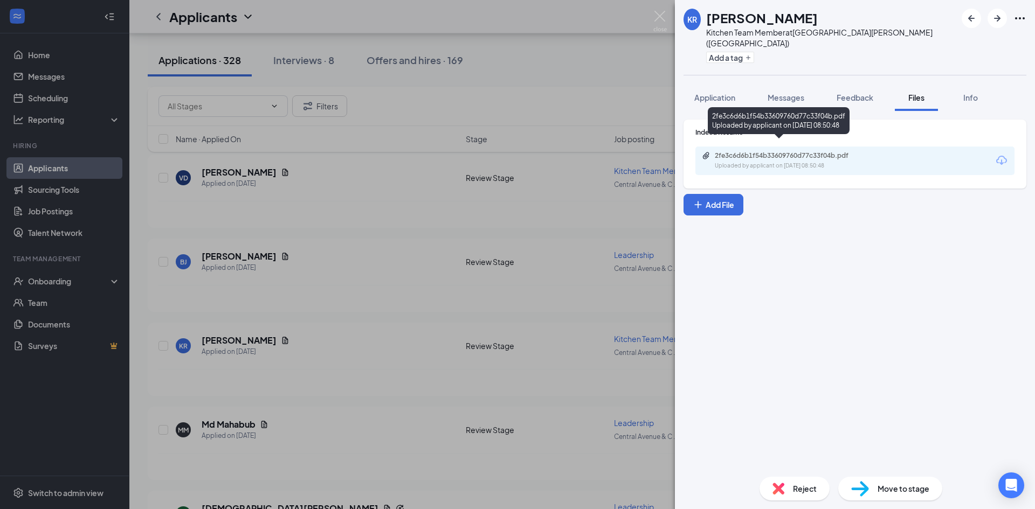
click at [768, 162] on div "Uploaded by applicant on [DATE] 08:50:48" at bounding box center [796, 166] width 162 height 9
click at [804, 483] on span "Reject" at bounding box center [805, 489] width 24 height 12
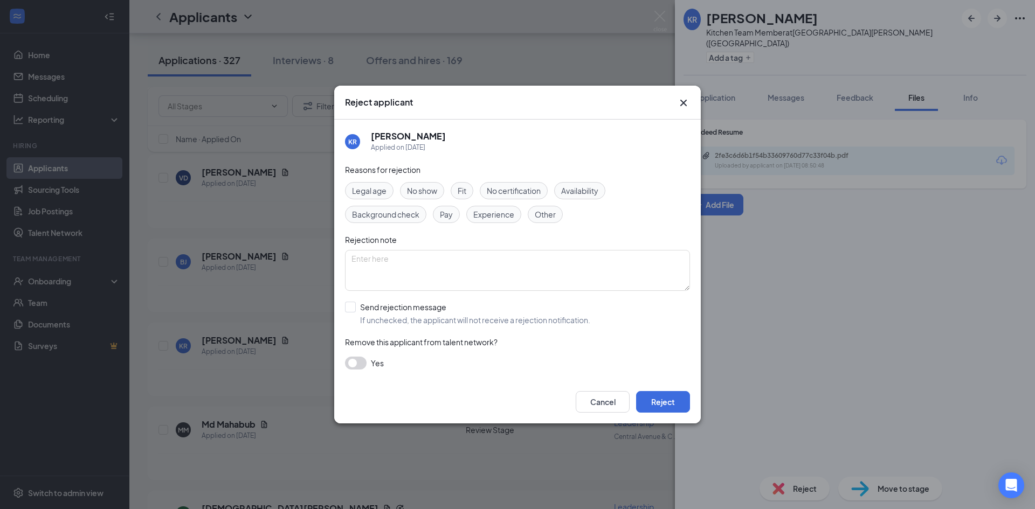
click at [551, 215] on span "Other" at bounding box center [545, 215] width 21 height 12
click at [669, 403] on button "Reject" at bounding box center [663, 402] width 54 height 22
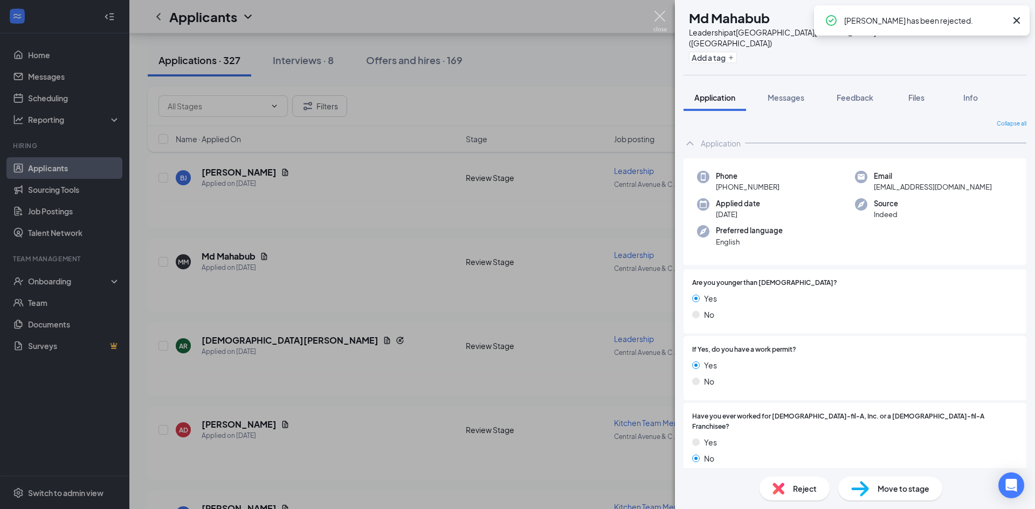
click at [662, 17] on img at bounding box center [659, 21] width 13 height 21
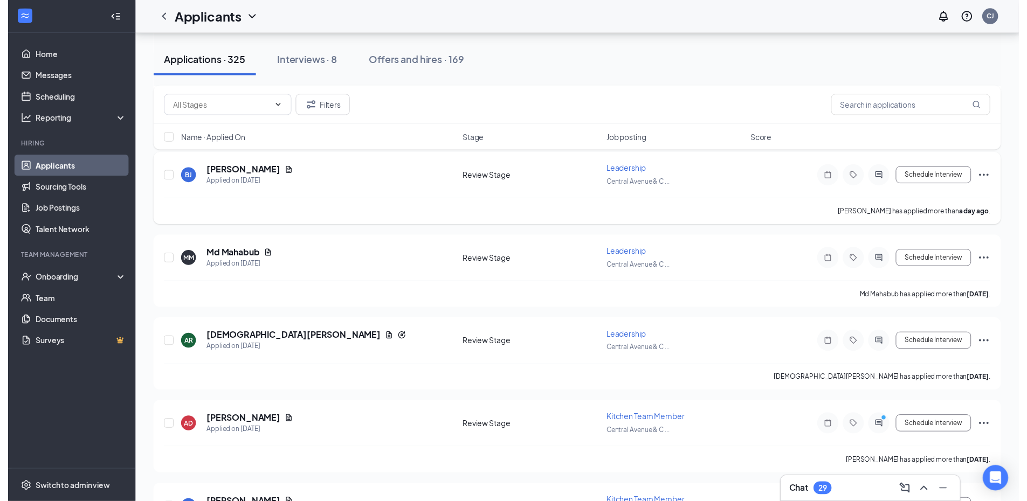
scroll to position [809, 0]
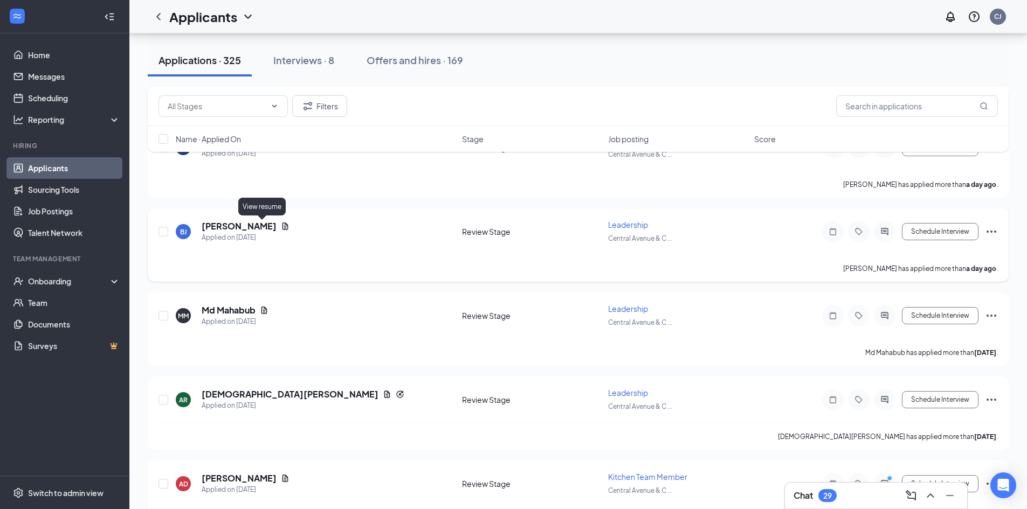
click at [281, 223] on icon "Document" at bounding box center [285, 226] width 9 height 9
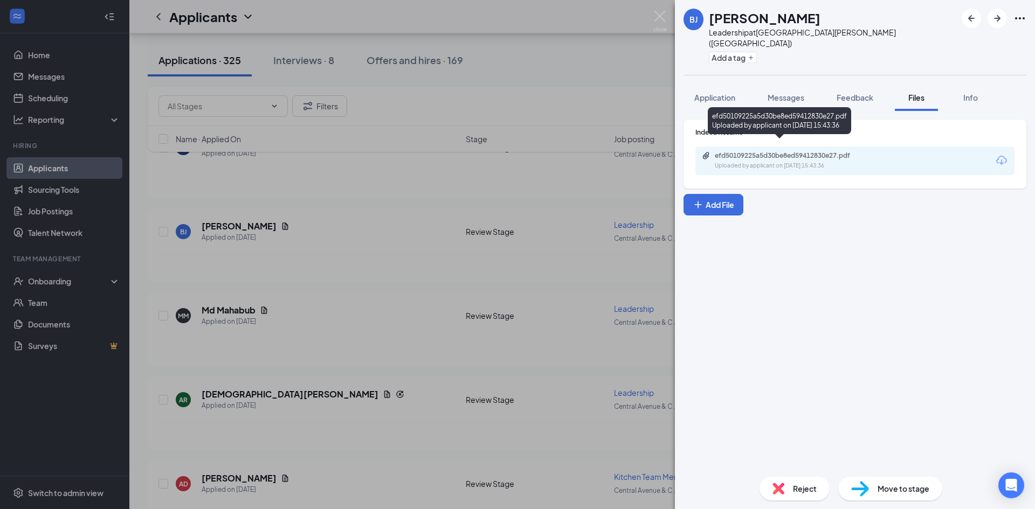
click at [820, 151] on div "efd50109225a5d30be8ed59412830e27.pdf Uploaded by applicant on [DATE] 15:43:36" at bounding box center [789, 160] width 175 height 19
click at [378, 243] on div "[PERSON_NAME] [PERSON_NAME] Leadership at [GEOGRAPHIC_DATA][PERSON_NAME] ([GEOG…" at bounding box center [517, 254] width 1035 height 509
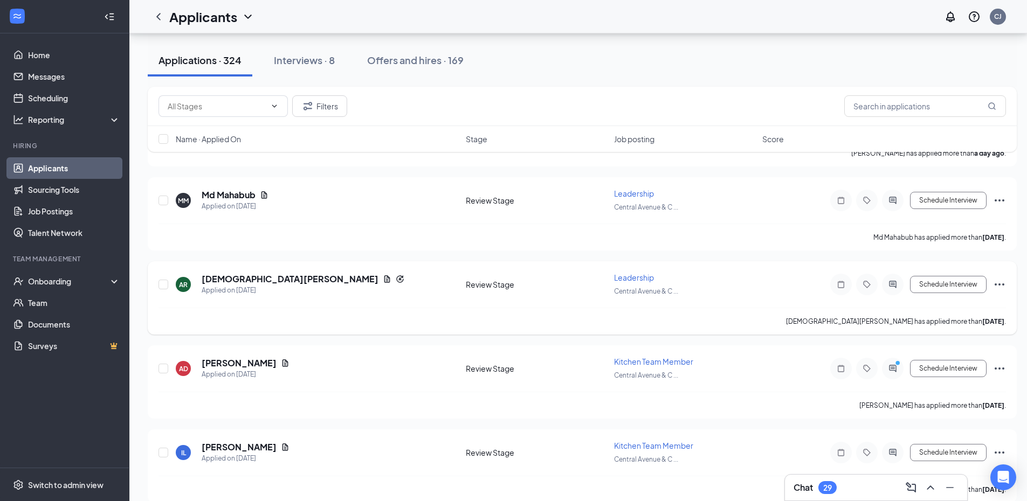
scroll to position [755, 0]
click at [384, 281] on icon "Document" at bounding box center [387, 280] width 6 height 7
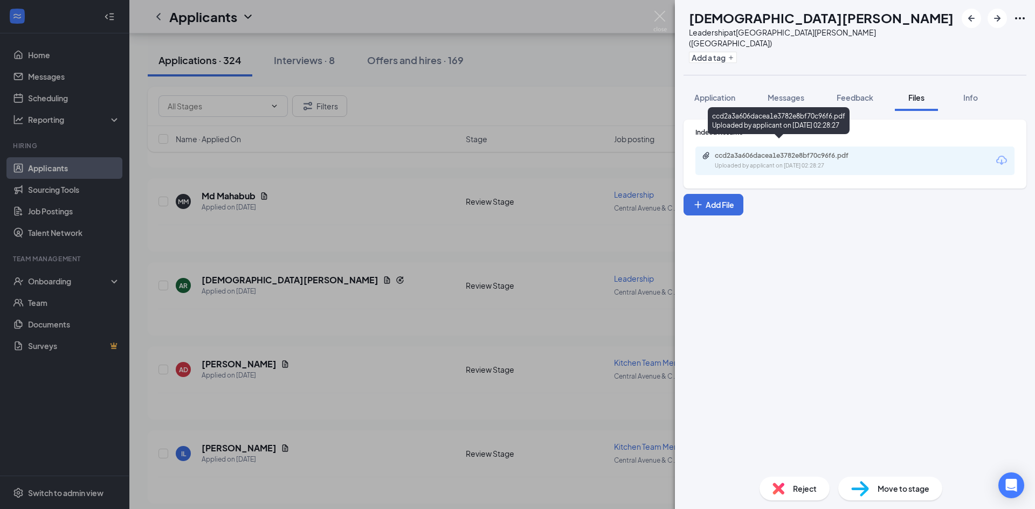
click at [768, 151] on div "ccd2a3a606dacea1e3782e8bf70c96f6.pdf" at bounding box center [790, 155] width 151 height 9
click at [796, 494] on span "Reject" at bounding box center [805, 489] width 24 height 12
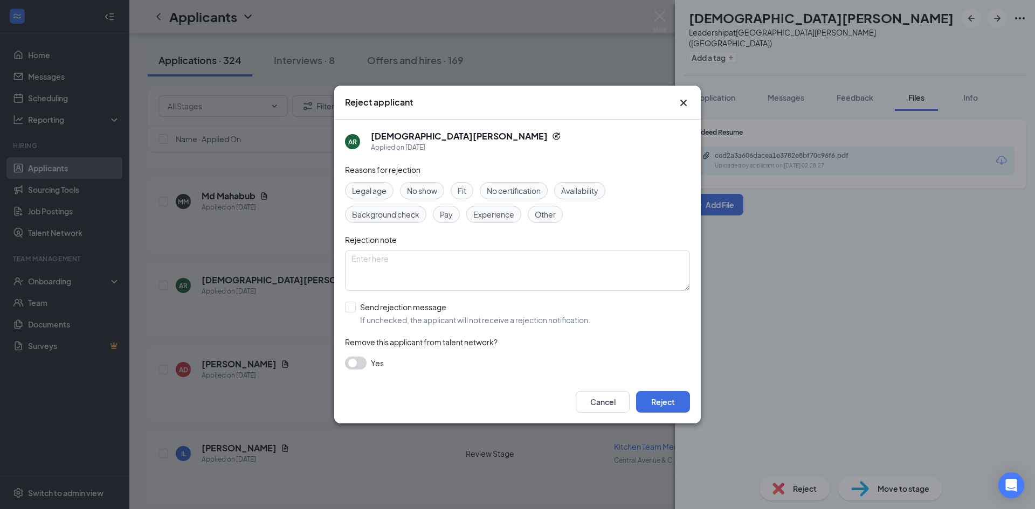
click at [542, 217] on span "Other" at bounding box center [545, 215] width 21 height 12
click at [661, 403] on button "Reject" at bounding box center [663, 402] width 54 height 22
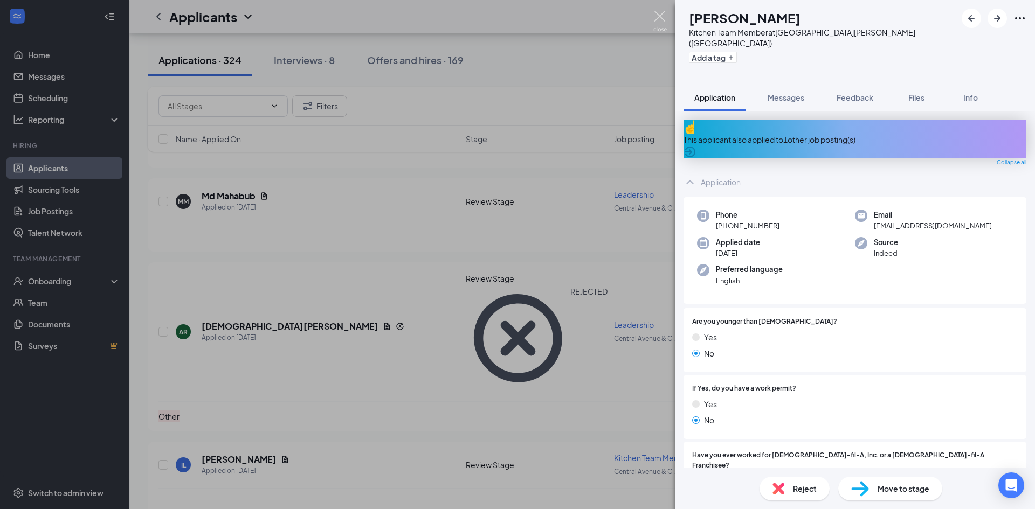
click at [655, 19] on img at bounding box center [659, 21] width 13 height 21
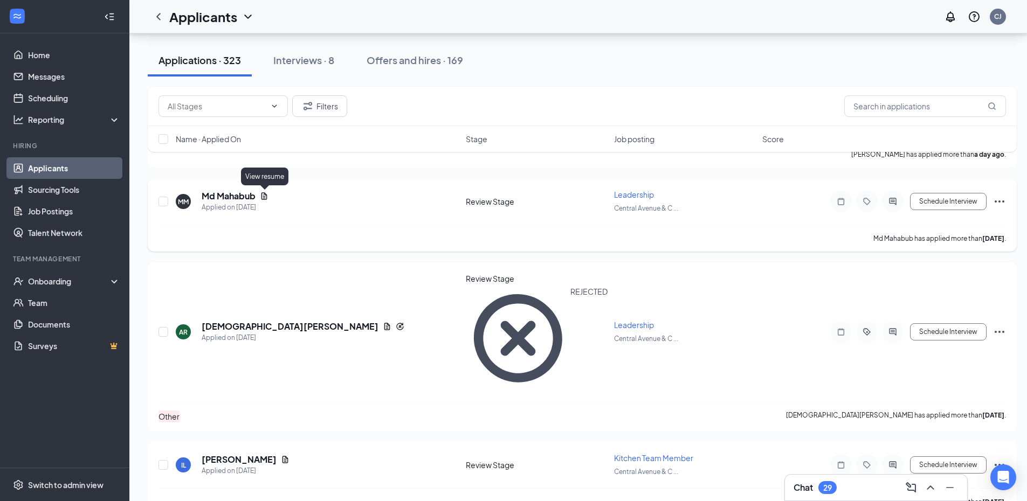
click at [264, 195] on icon "Document" at bounding box center [264, 195] width 6 height 7
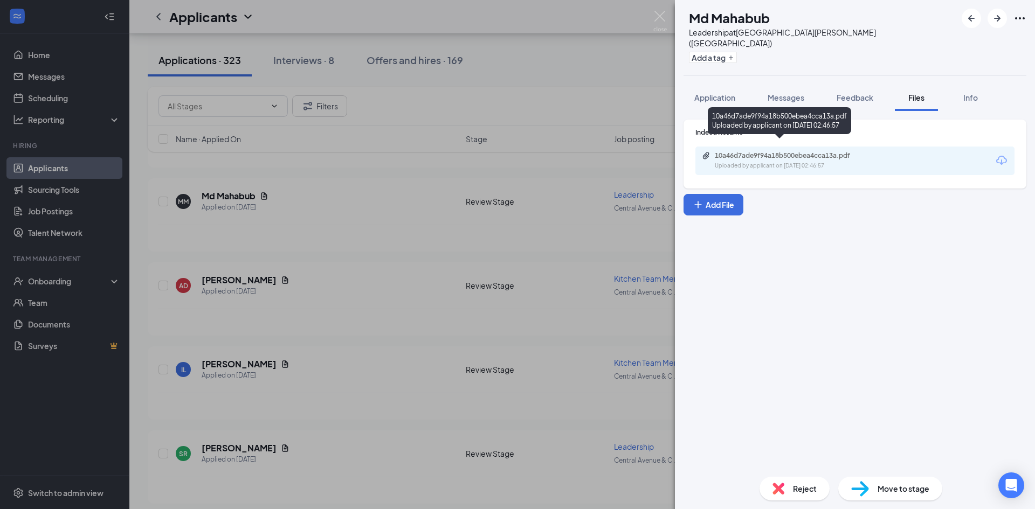
click at [777, 151] on div "10a46d7ade9f94a18b500ebea4cca13a.pdf" at bounding box center [790, 155] width 151 height 9
click at [804, 492] on span "Reject" at bounding box center [805, 489] width 24 height 12
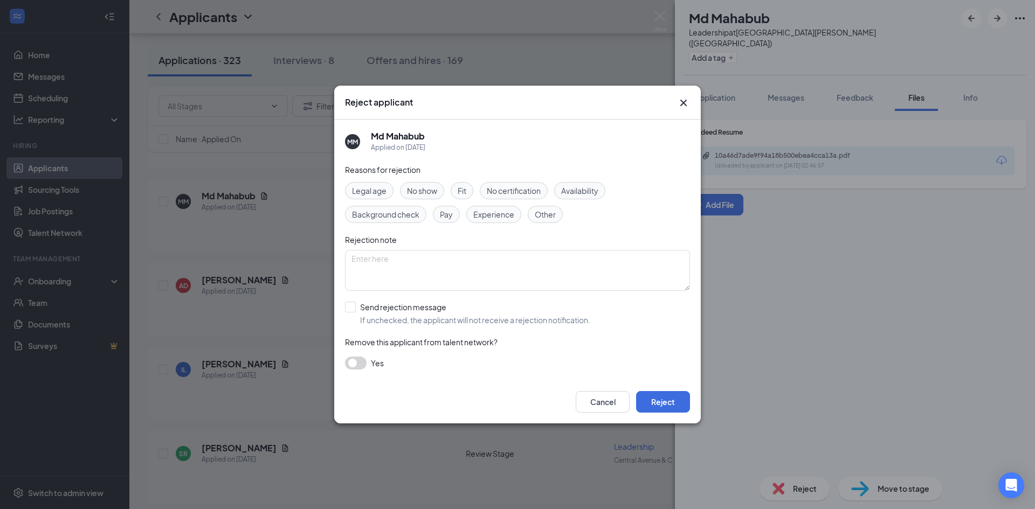
click at [545, 213] on span "Other" at bounding box center [545, 215] width 21 height 12
click at [666, 400] on button "Reject" at bounding box center [663, 402] width 54 height 22
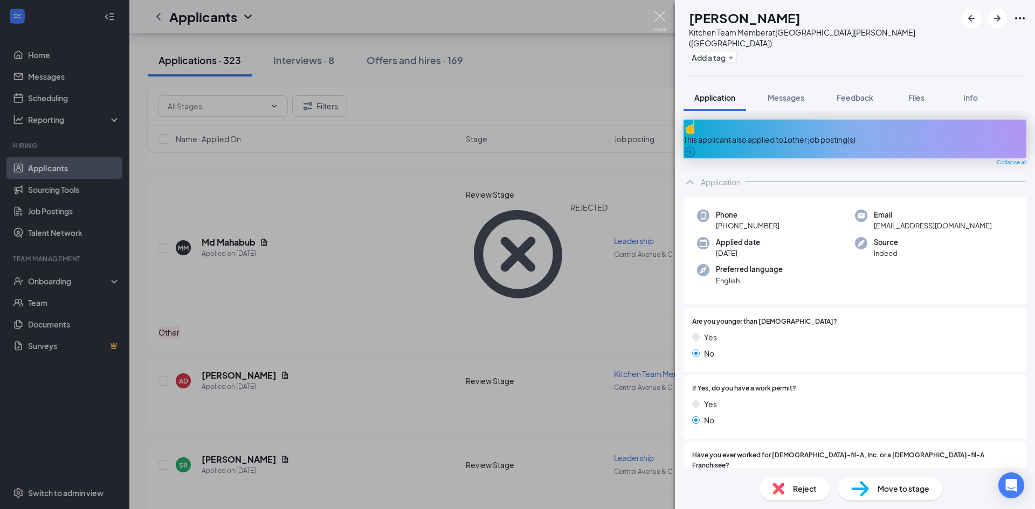
click at [653, 18] on img at bounding box center [659, 21] width 13 height 21
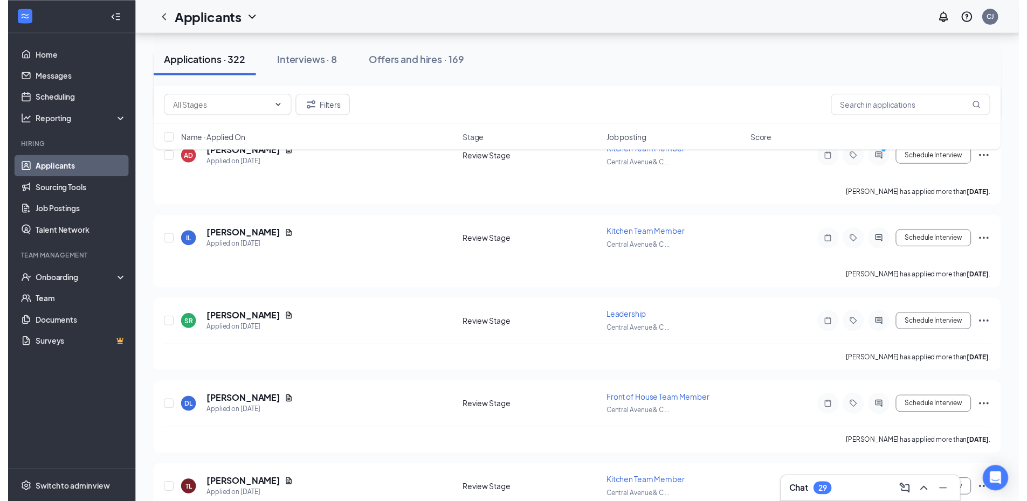
scroll to position [809, 0]
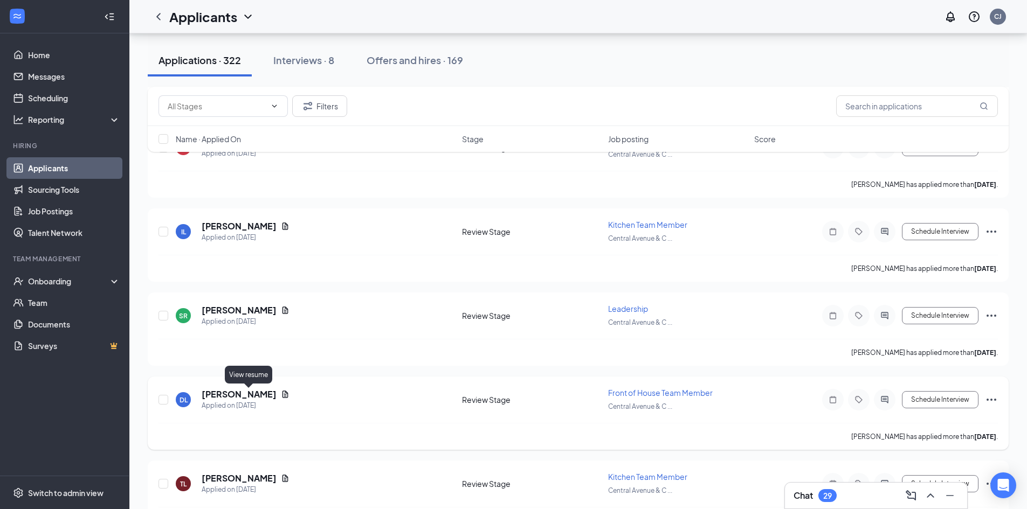
click at [282, 392] on icon "Document" at bounding box center [285, 394] width 6 height 7
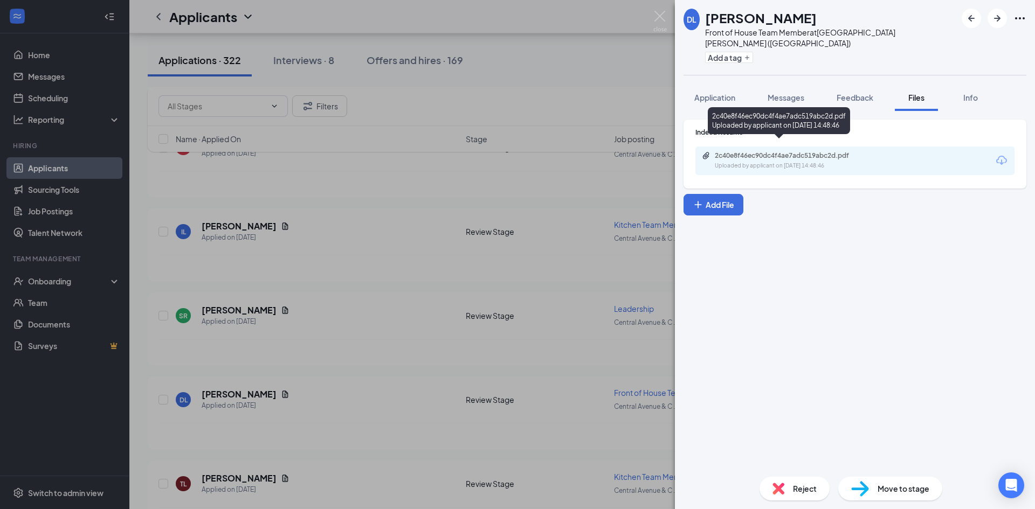
click at [826, 151] on div "2c40e8f46ec90dc4f4ae7adc519abc2d.pdf Uploaded by applicant on [DATE] 14:48:46" at bounding box center [789, 160] width 175 height 19
drag, startPoint x: 437, startPoint y: 190, endPoint x: 433, endPoint y: 196, distance: 7.5
click at [436, 189] on div "DL [PERSON_NAME] Front of House Team Member at [GEOGRAPHIC_DATA][PERSON_NAME] (…" at bounding box center [517, 254] width 1035 height 509
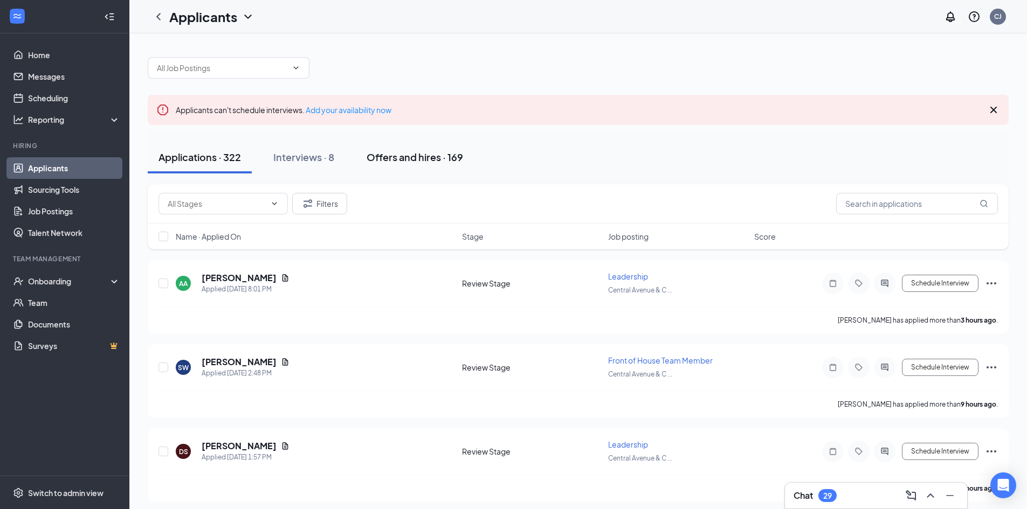
click at [407, 161] on div "Offers and hires · 169" at bounding box center [415, 156] width 96 height 13
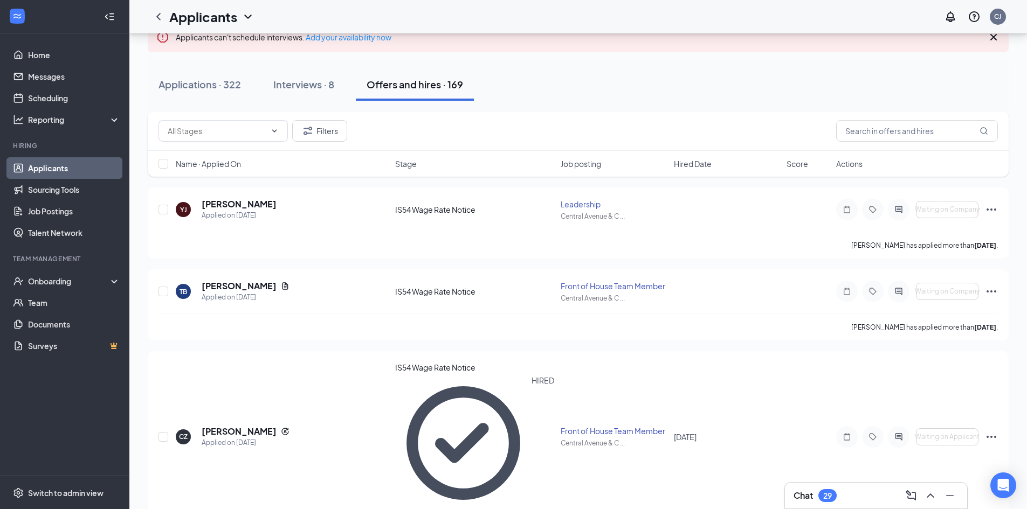
scroll to position [54, 0]
